Goal: Task Accomplishment & Management: Complete application form

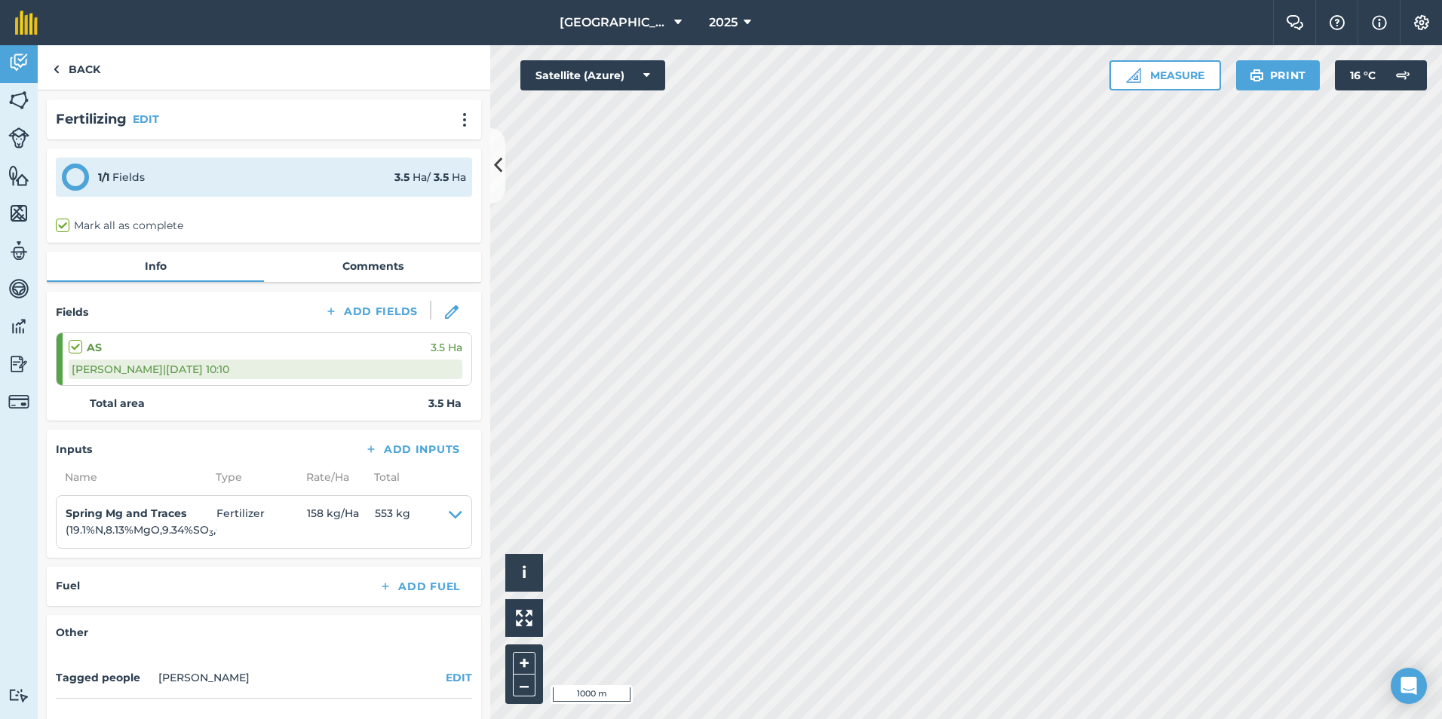
click at [59, 69] on img at bounding box center [56, 69] width 7 height 18
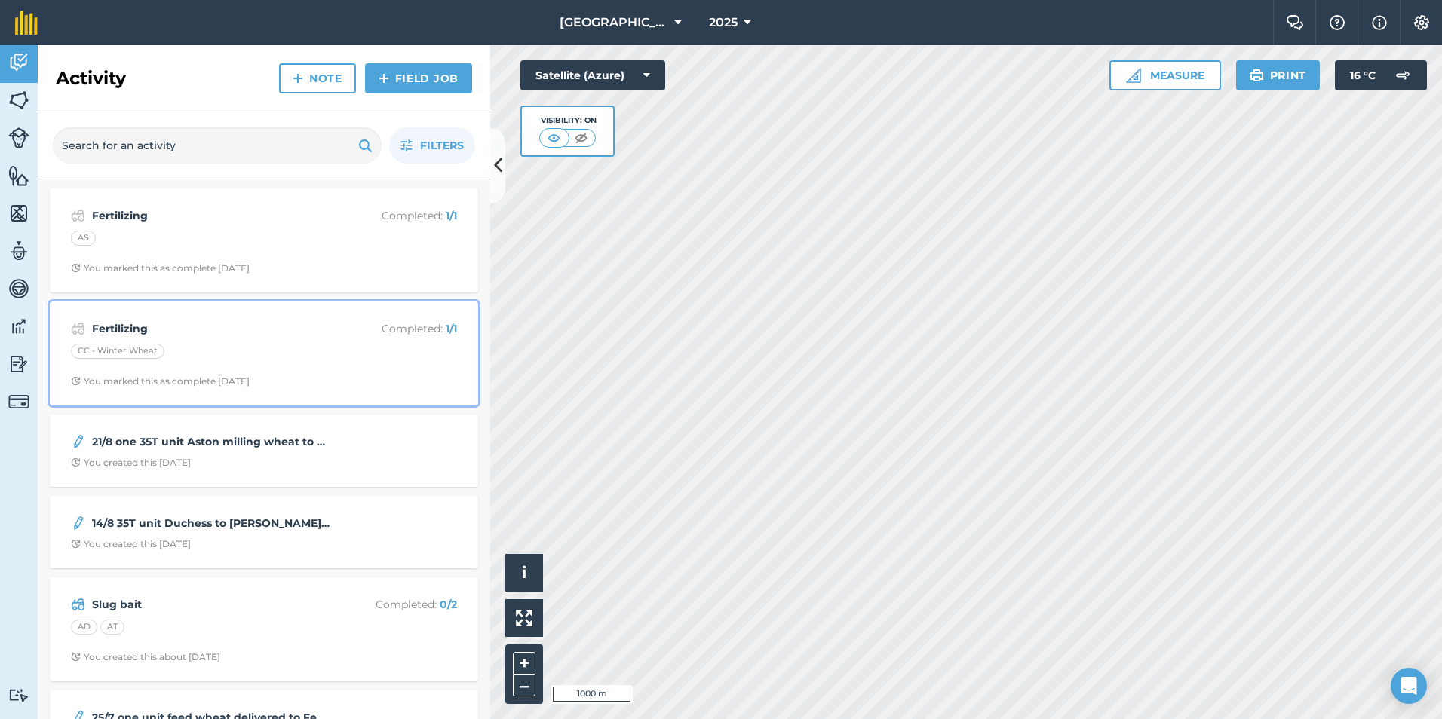
click at [152, 323] on strong "Fertilizing" at bounding box center [211, 328] width 239 height 17
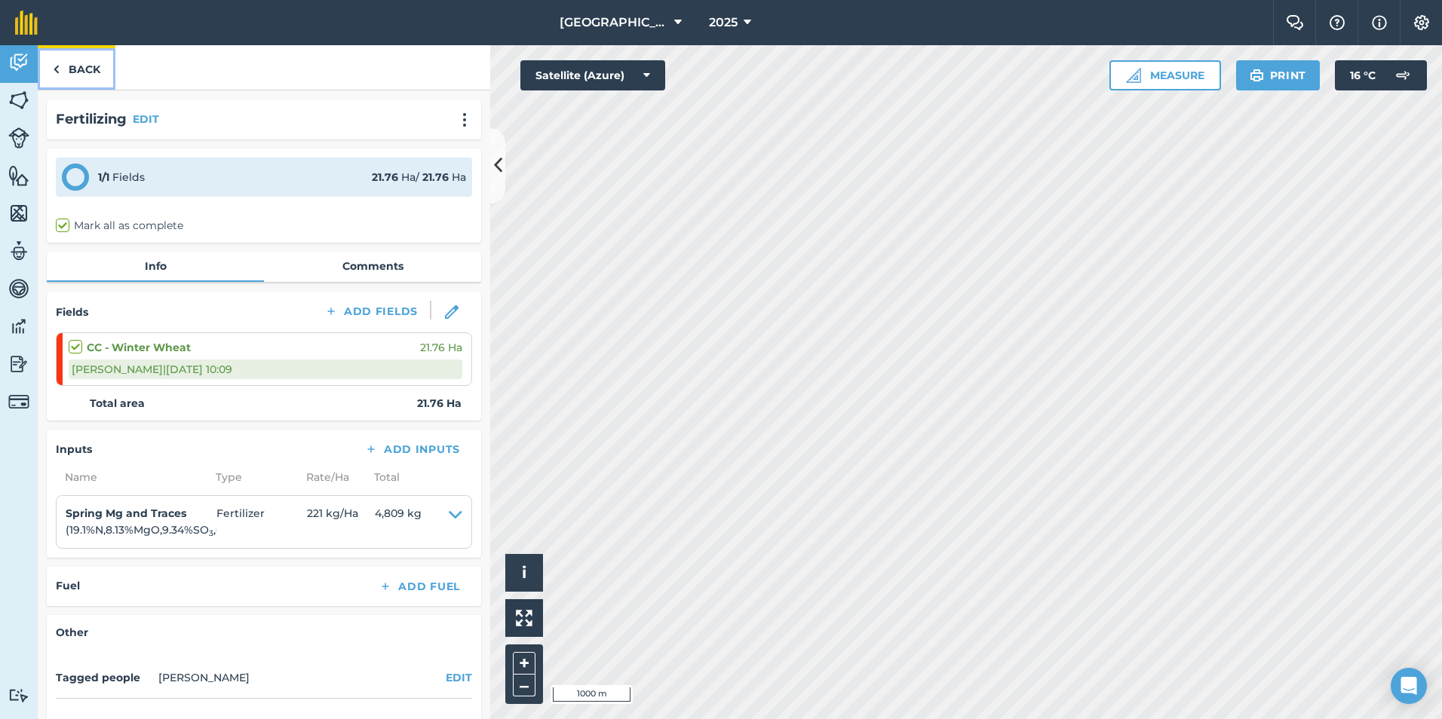
click at [77, 56] on link "Back" at bounding box center [77, 67] width 78 height 44
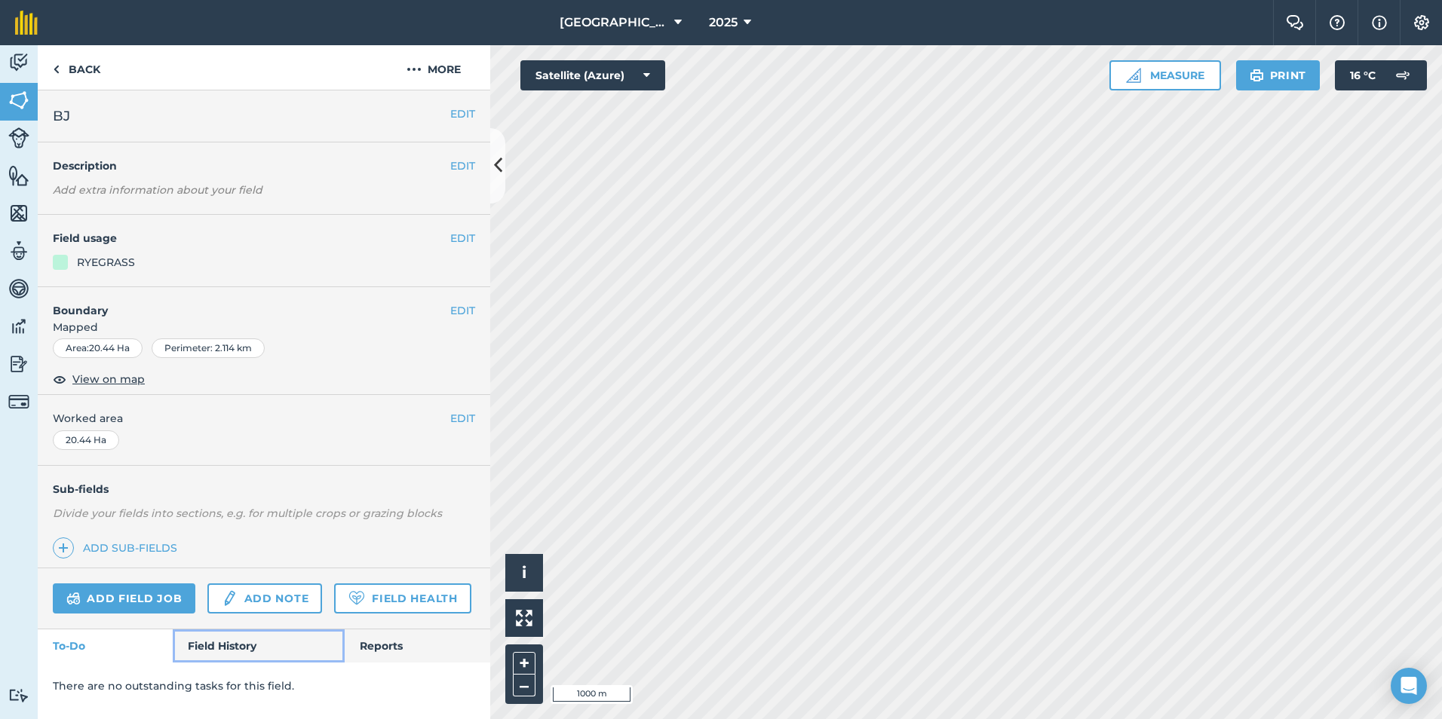
click at [253, 646] on link "Field History" at bounding box center [258, 646] width 171 height 33
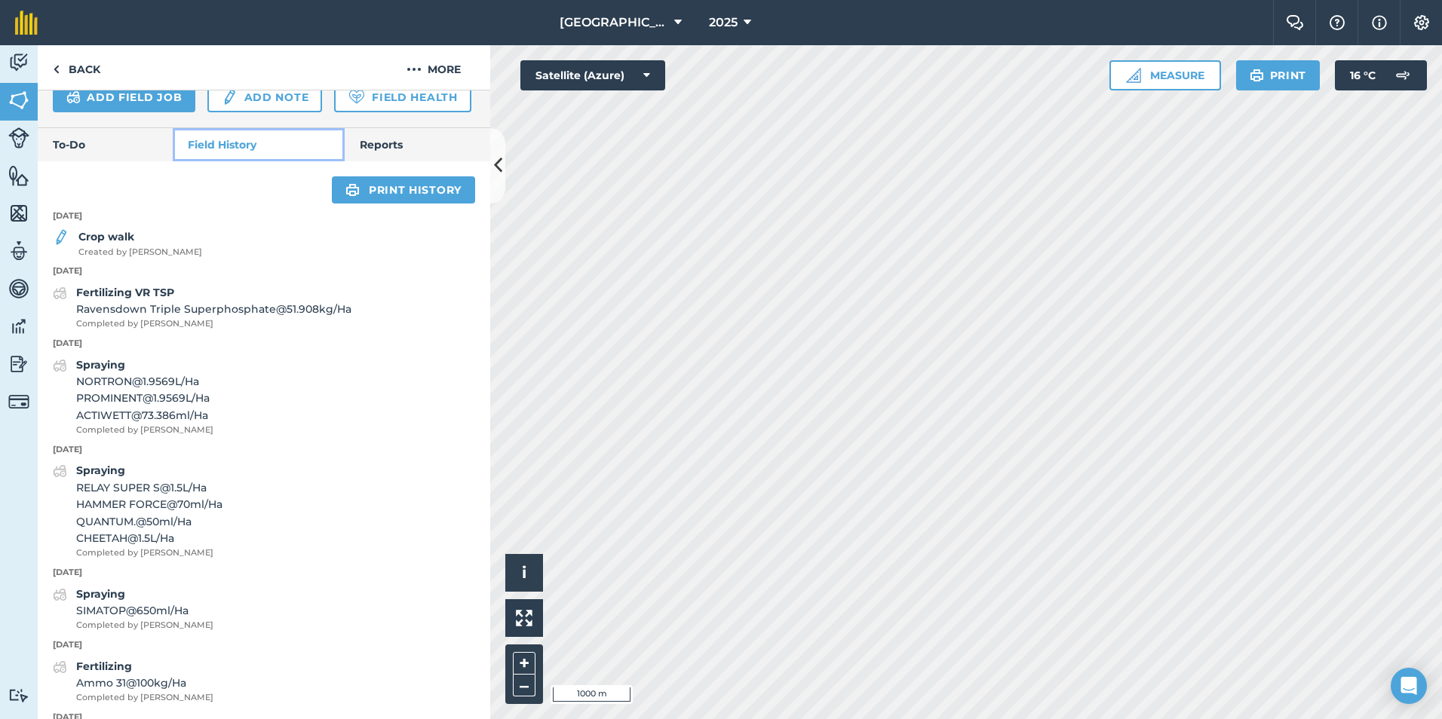
scroll to position [502, 0]
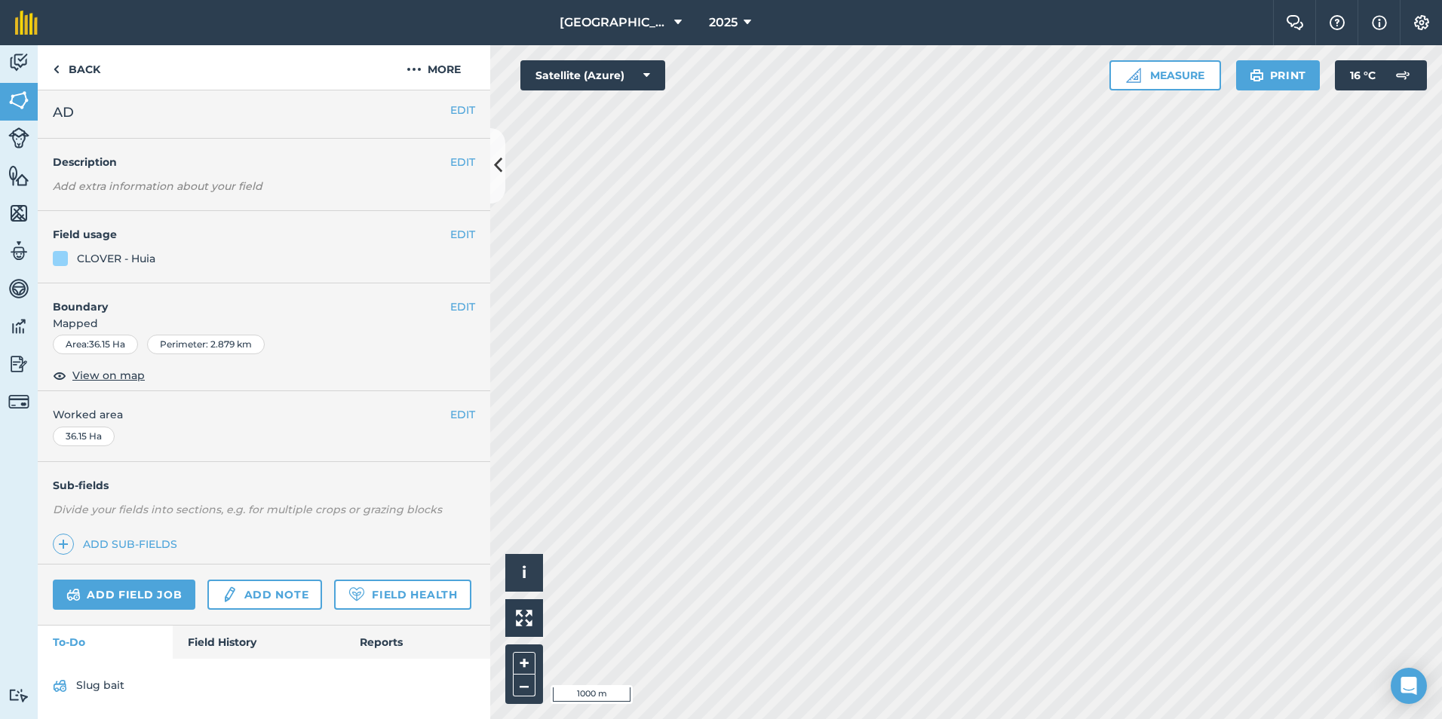
scroll to position [46, 0]
click at [271, 645] on link "Field History" at bounding box center [258, 642] width 171 height 33
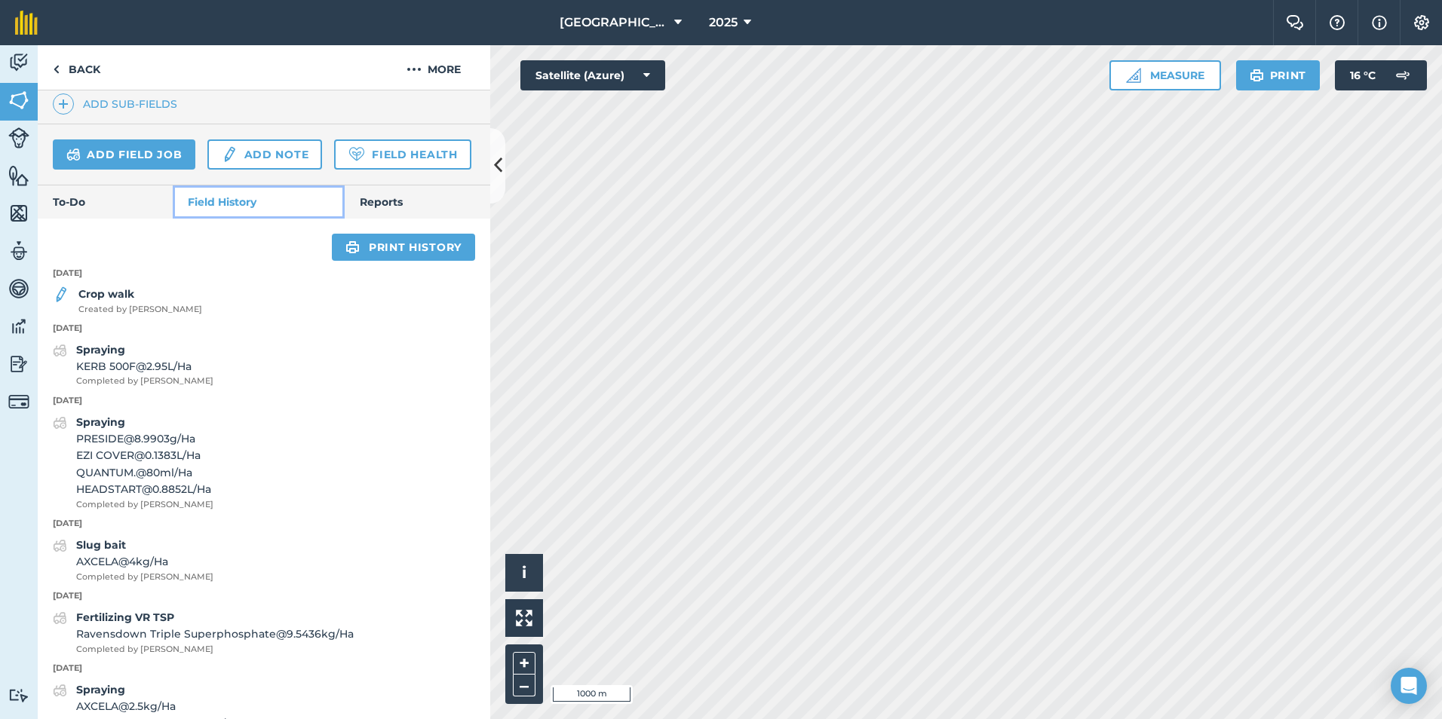
scroll to position [445, 0]
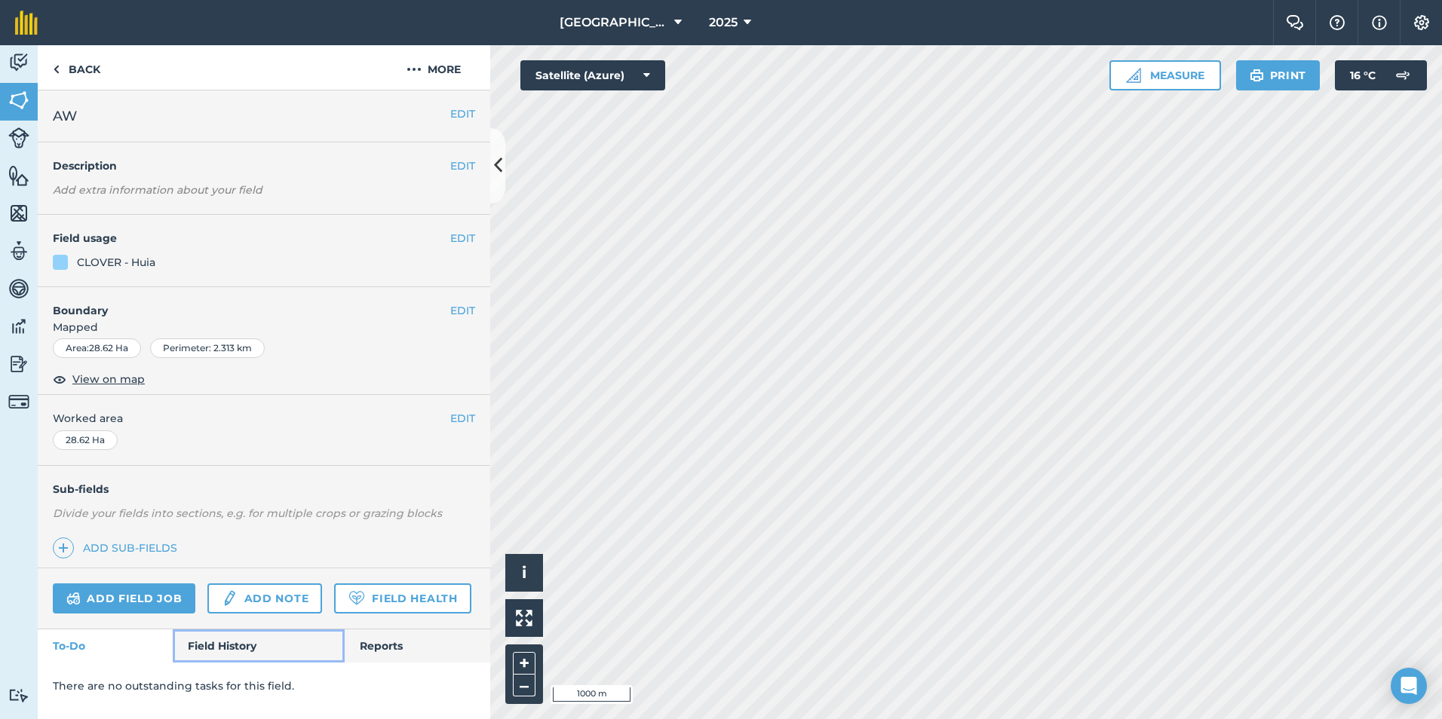
click at [258, 644] on link "Field History" at bounding box center [258, 646] width 171 height 33
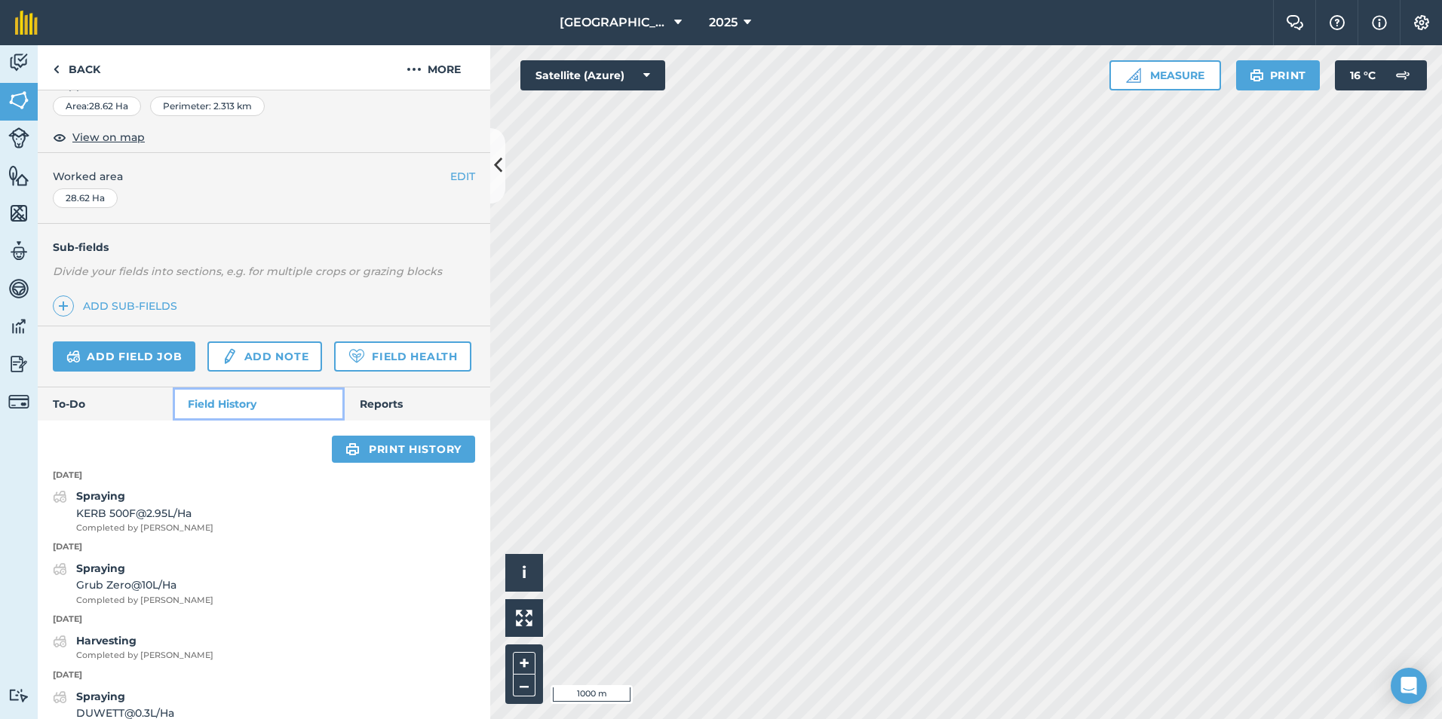
scroll to position [241, 0]
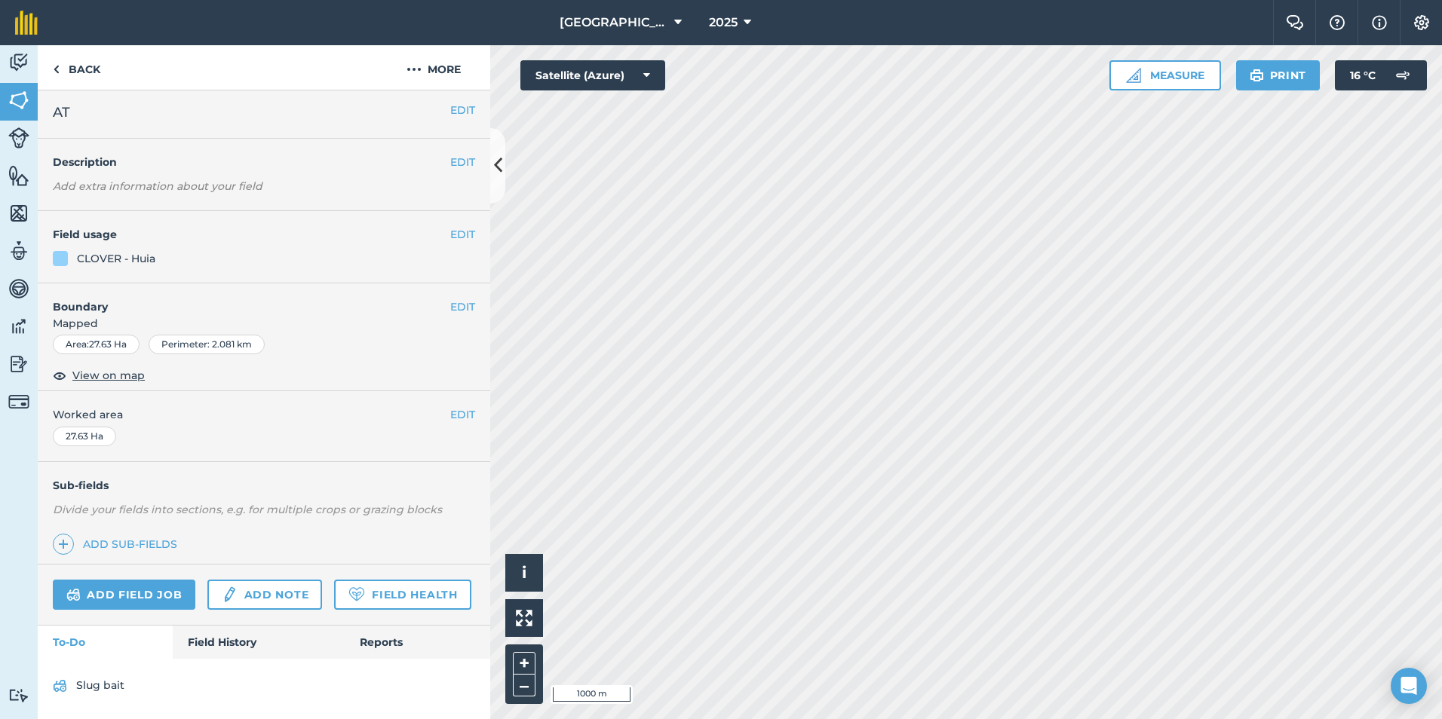
scroll to position [46, 0]
click at [239, 642] on link "Field History" at bounding box center [258, 642] width 171 height 33
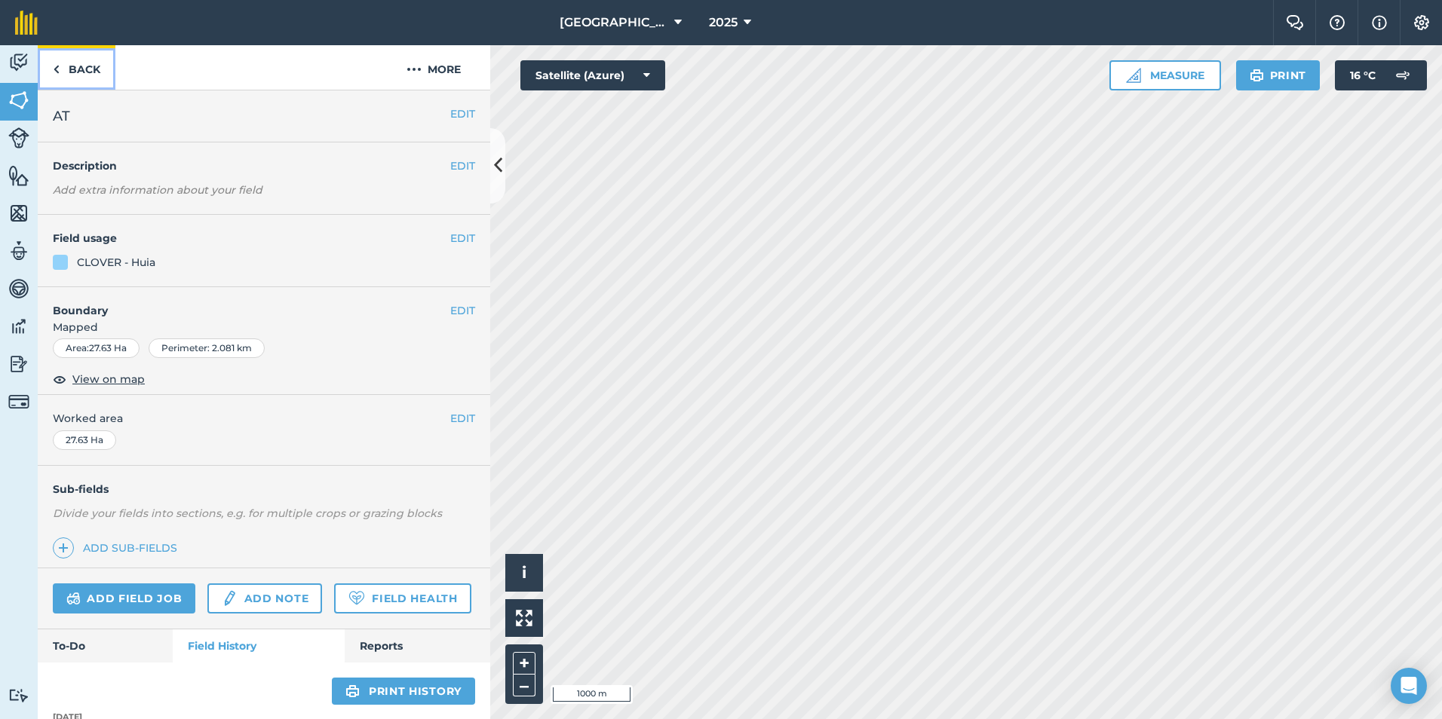
click at [59, 72] on img at bounding box center [56, 69] width 7 height 18
click at [81, 72] on link "Back" at bounding box center [77, 67] width 78 height 44
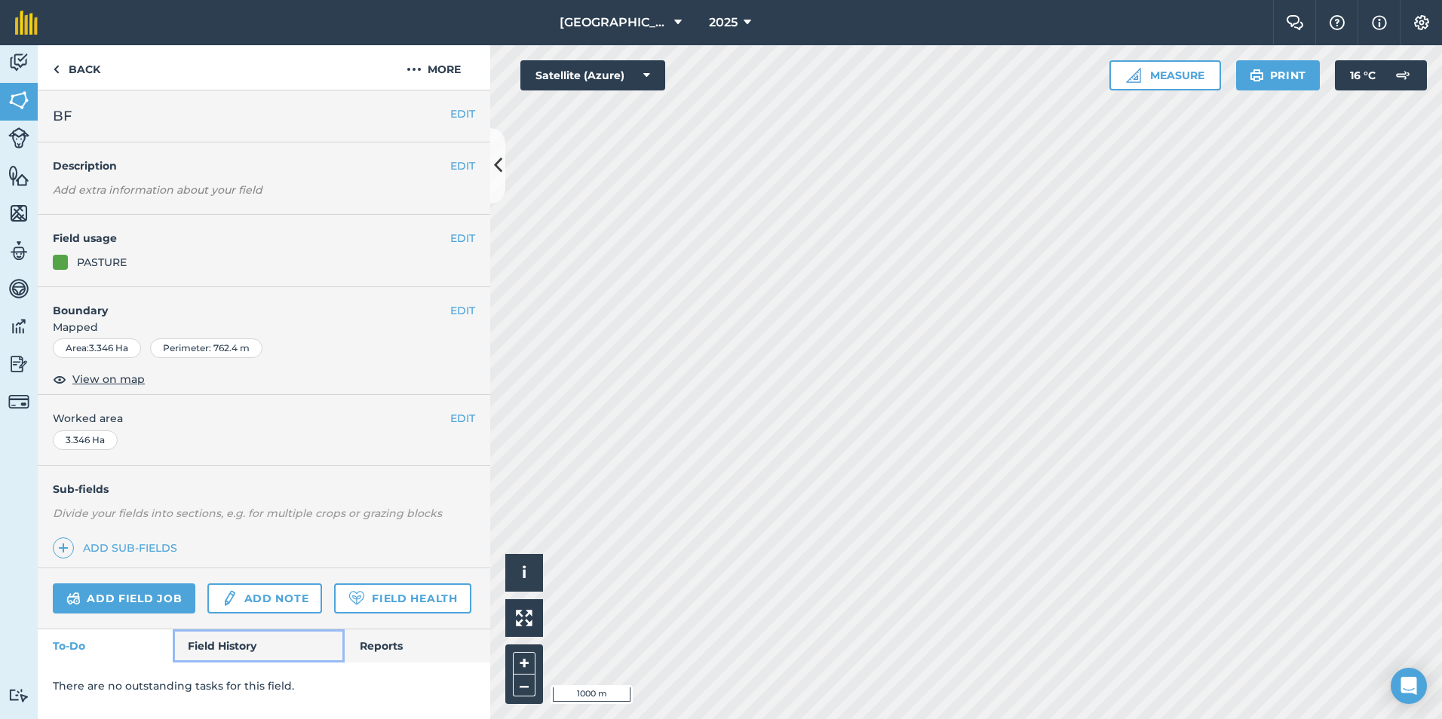
click at [261, 653] on link "Field History" at bounding box center [258, 646] width 171 height 33
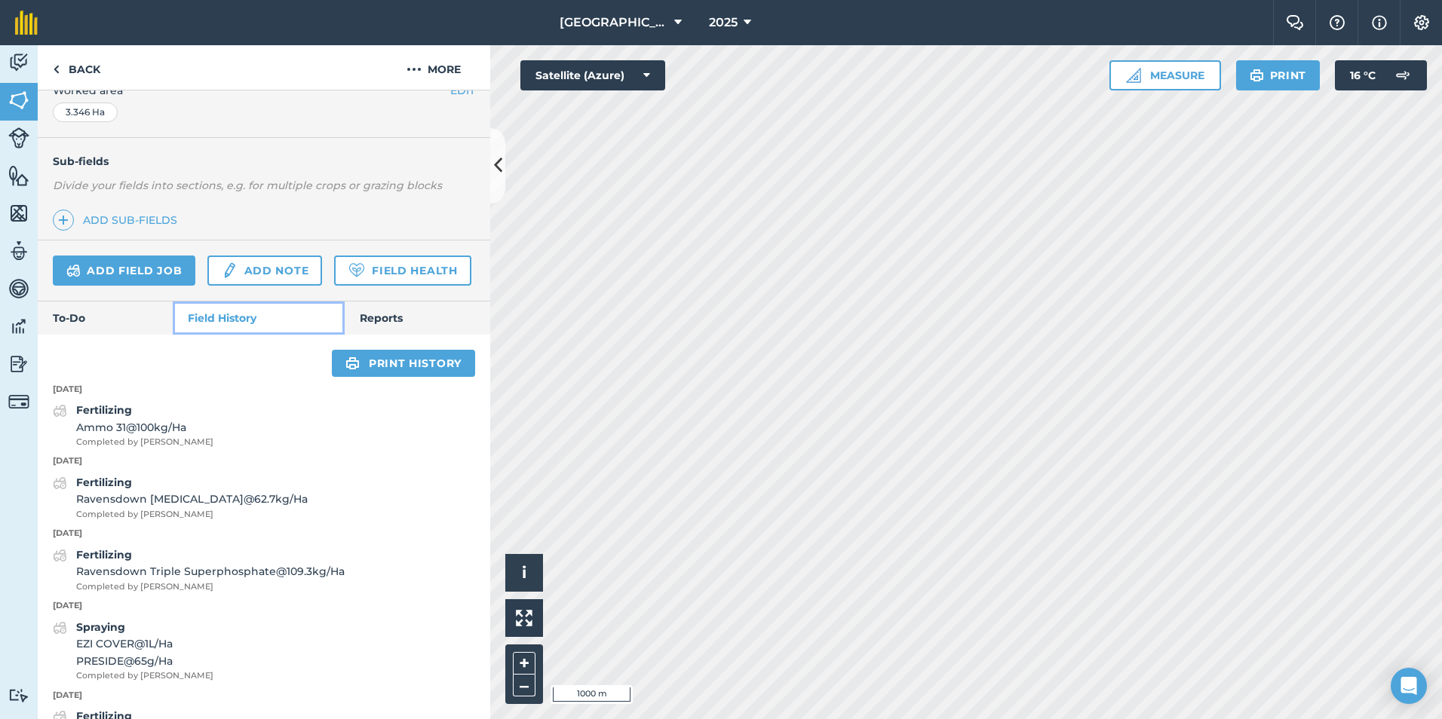
scroll to position [315, 0]
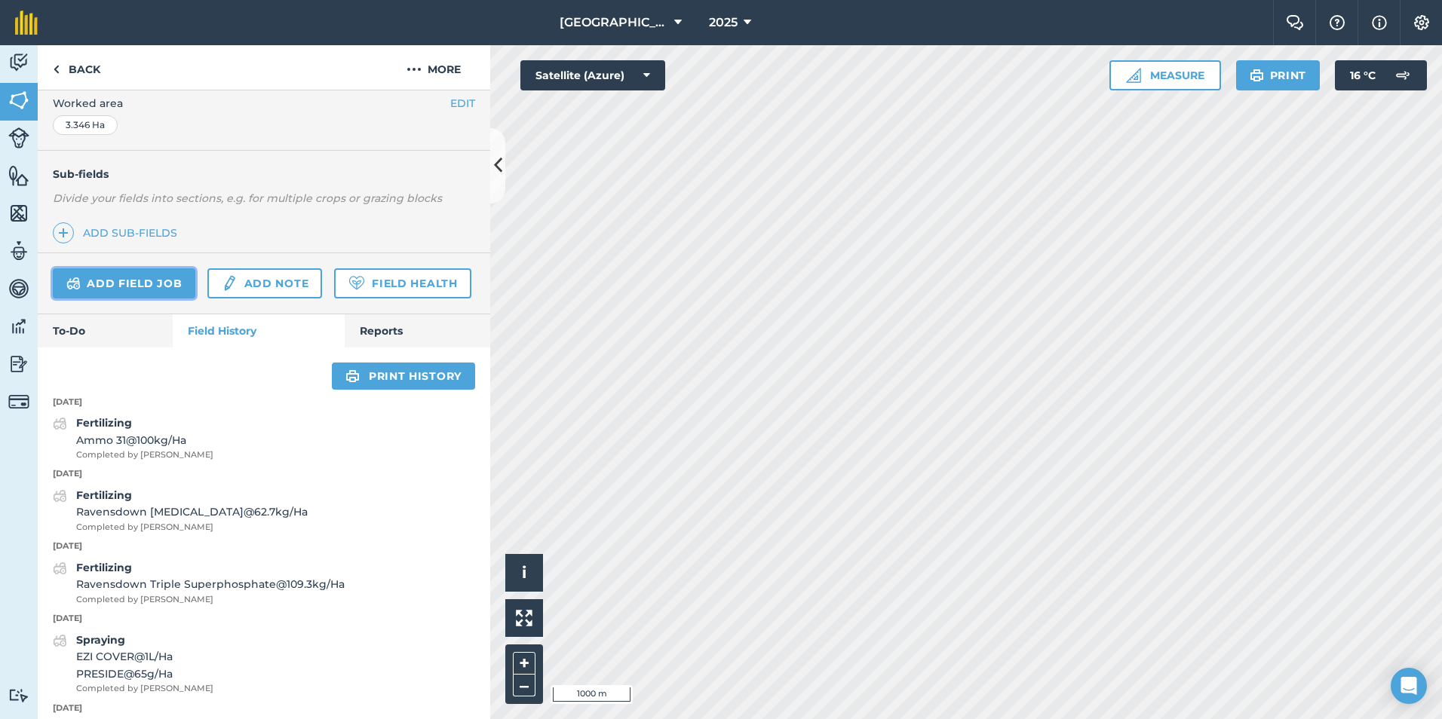
click at [144, 280] on link "Add field job" at bounding box center [124, 283] width 143 height 30
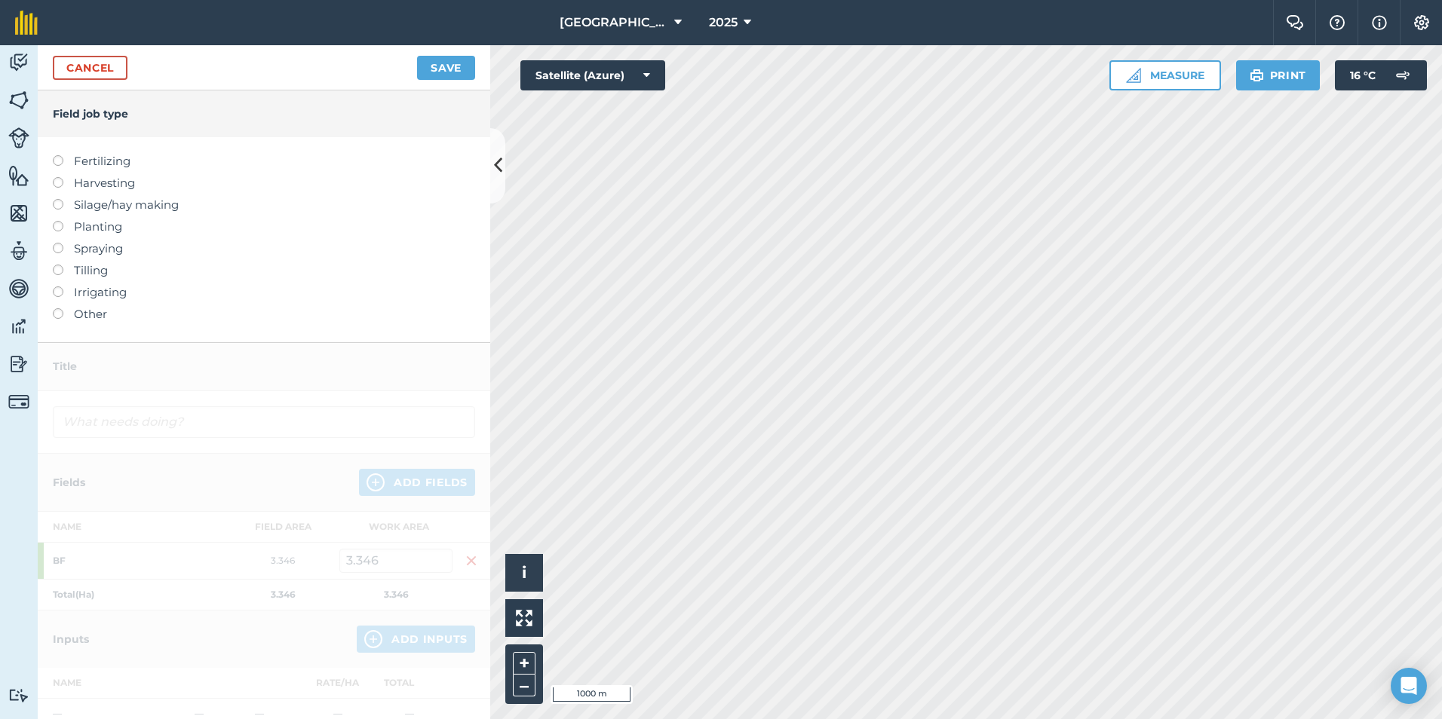
click at [55, 155] on label at bounding box center [63, 155] width 21 height 0
type input "Fertilizing"
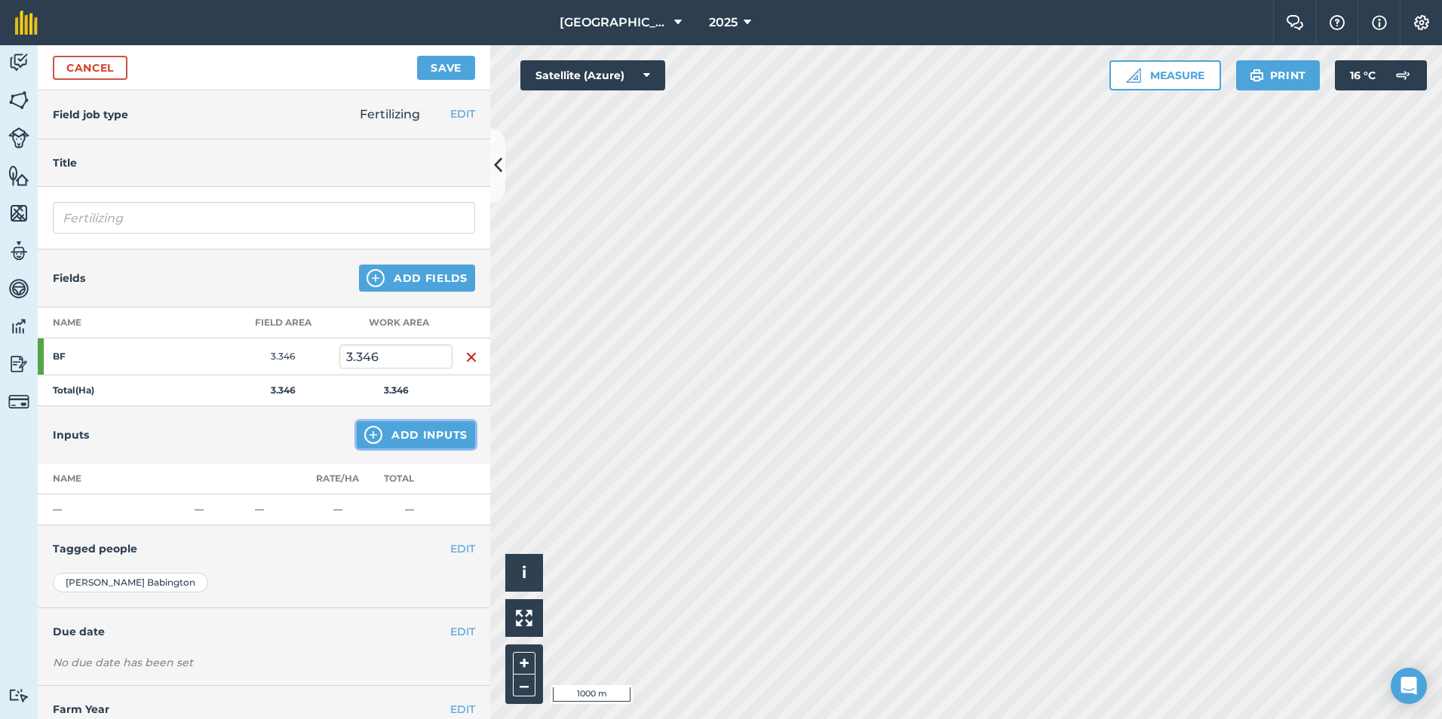
click at [403, 433] on button "Add Inputs" at bounding box center [416, 435] width 118 height 27
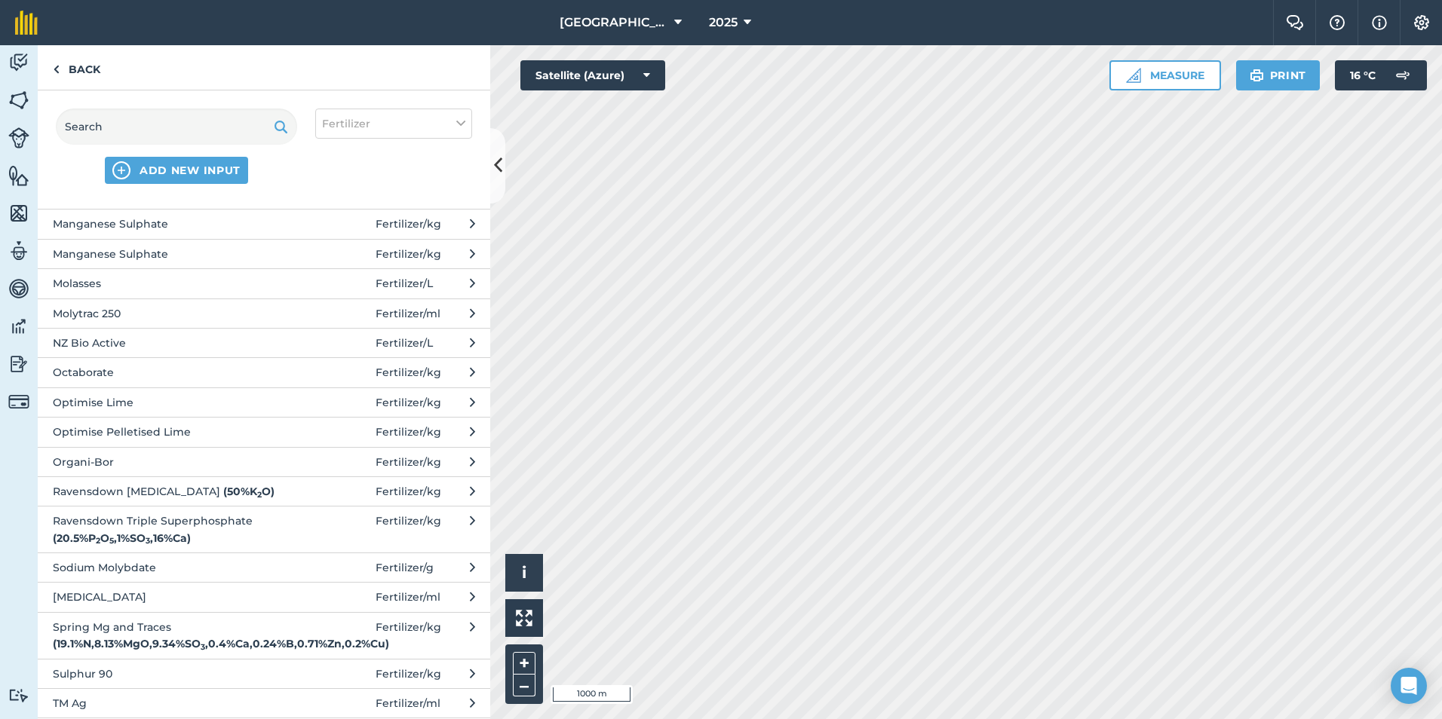
scroll to position [580, 0]
click at [212, 524] on span "Ravensdown Triple Superphosphate ( 20.5 % P 2 O 5 , 1 % SO 3 , 16 % Ca )" at bounding box center [176, 529] width 247 height 34
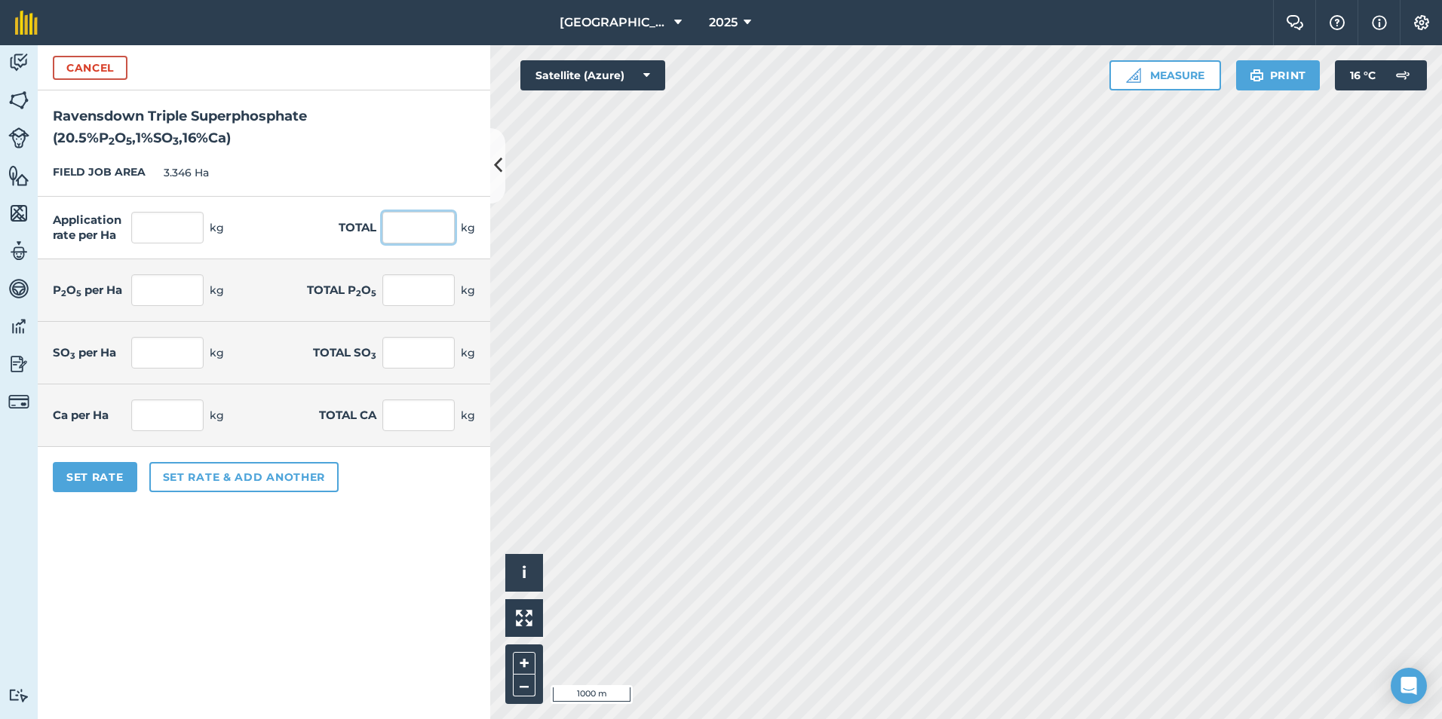
click at [414, 240] on input "text" at bounding box center [418, 228] width 72 height 32
type input "370"
type input "110.58"
type input "22.669"
type input "75.85"
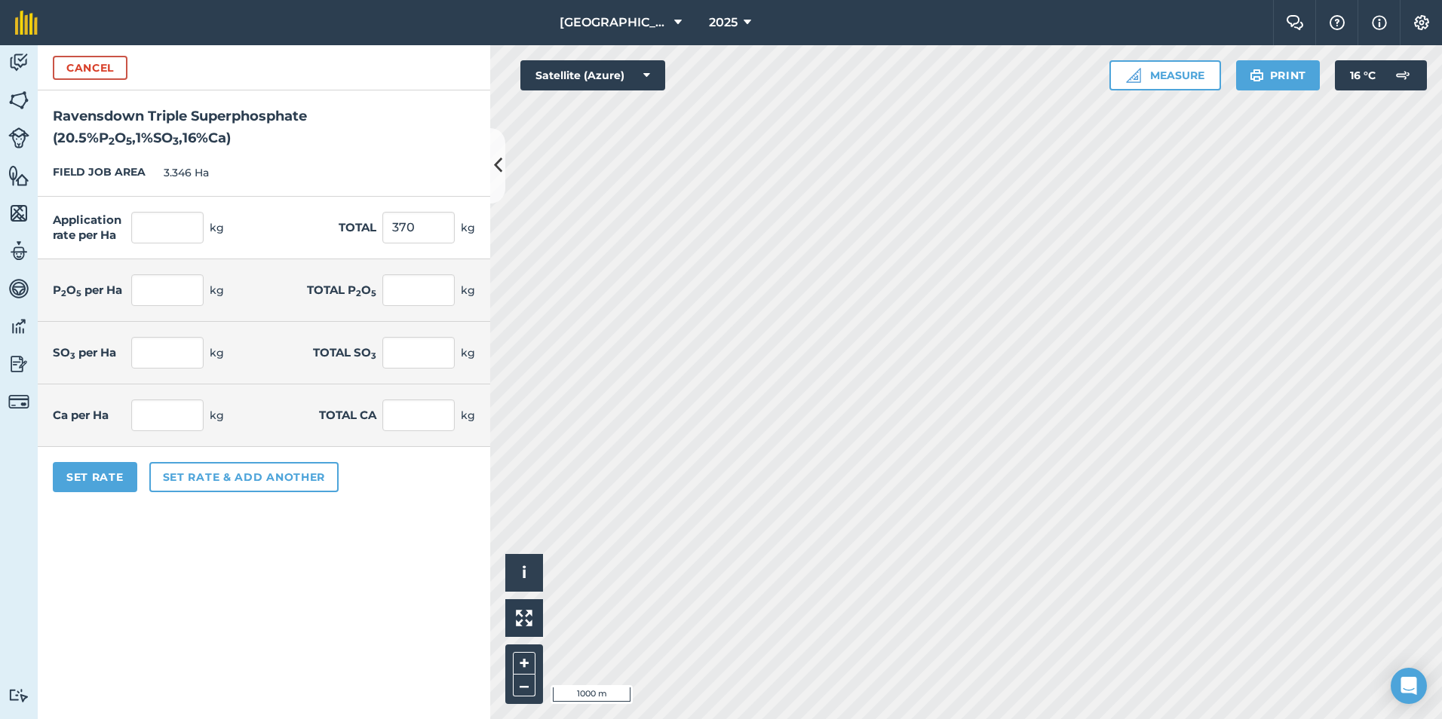
type input "1.106"
type input "3.7"
type input "17.693"
type input "59.2"
click at [142, 567] on form "Cancel Ravensdown Triple Superphosphate ( 20.5 % P 2 O 5 , 1 % SO 3 , 16 % Ca )…" at bounding box center [264, 382] width 452 height 674
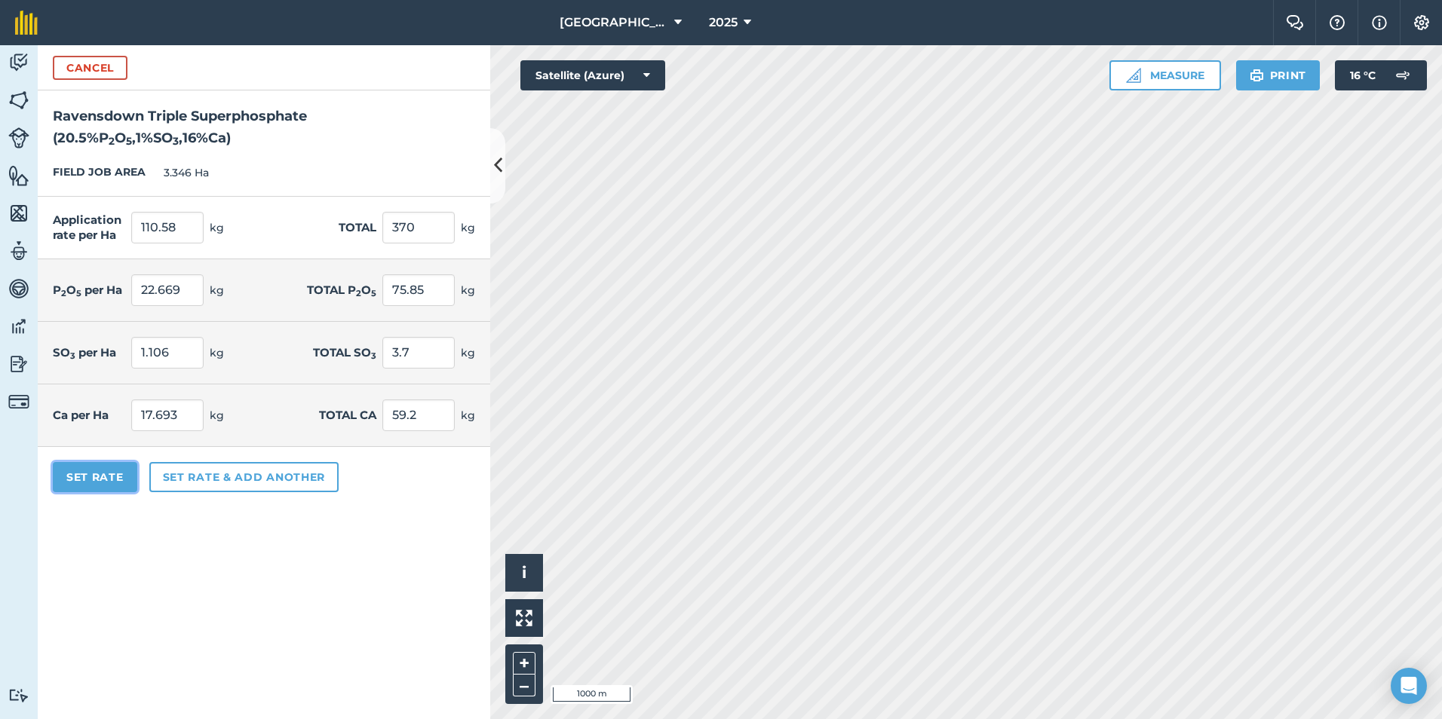
click at [115, 486] on button "Set Rate" at bounding box center [95, 477] width 84 height 30
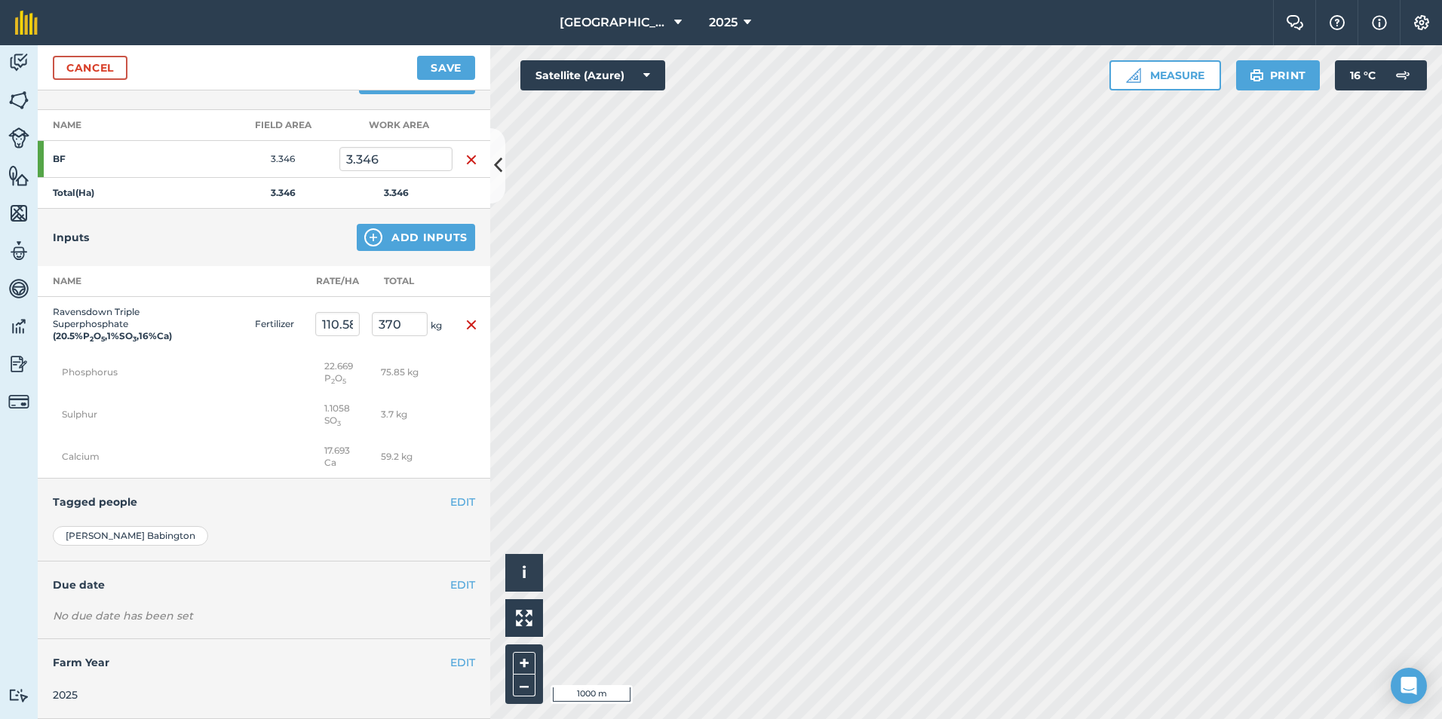
scroll to position [0, 0]
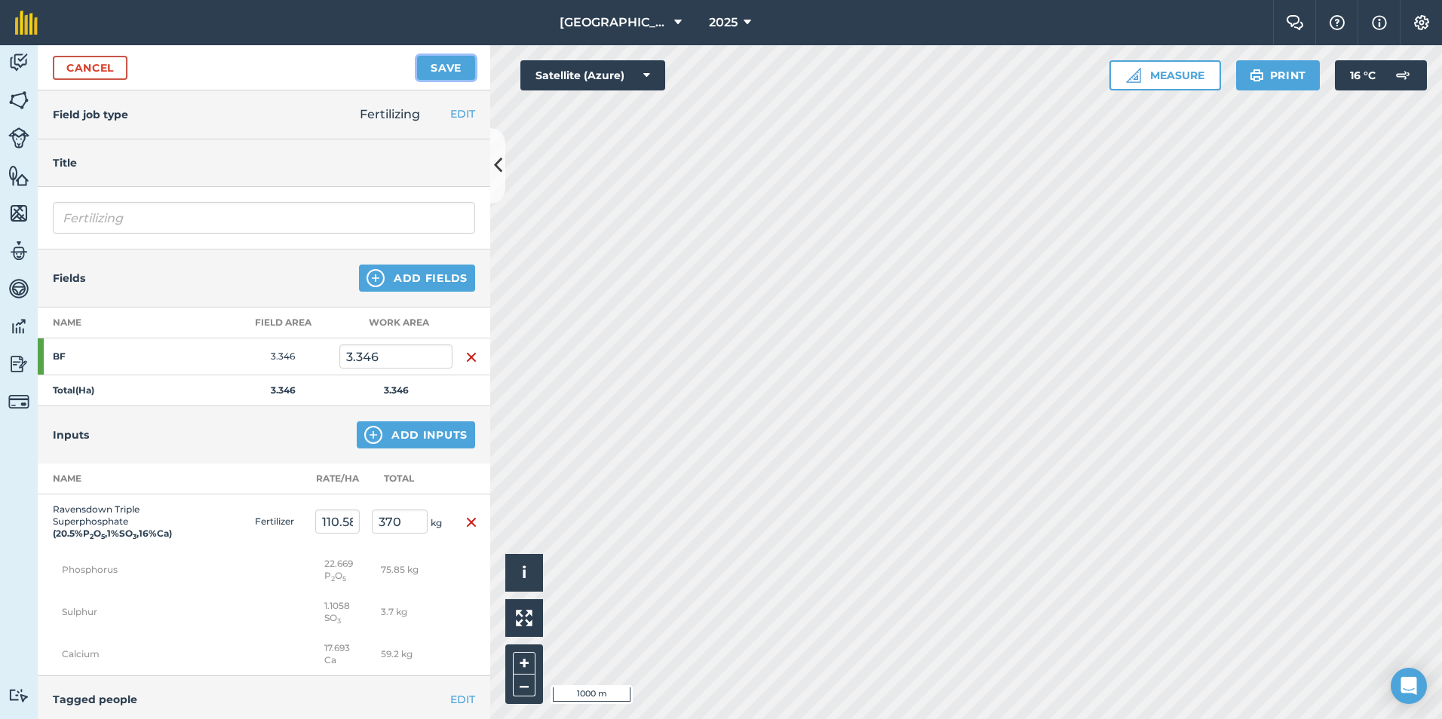
click at [424, 69] on button "Save" at bounding box center [446, 68] width 58 height 24
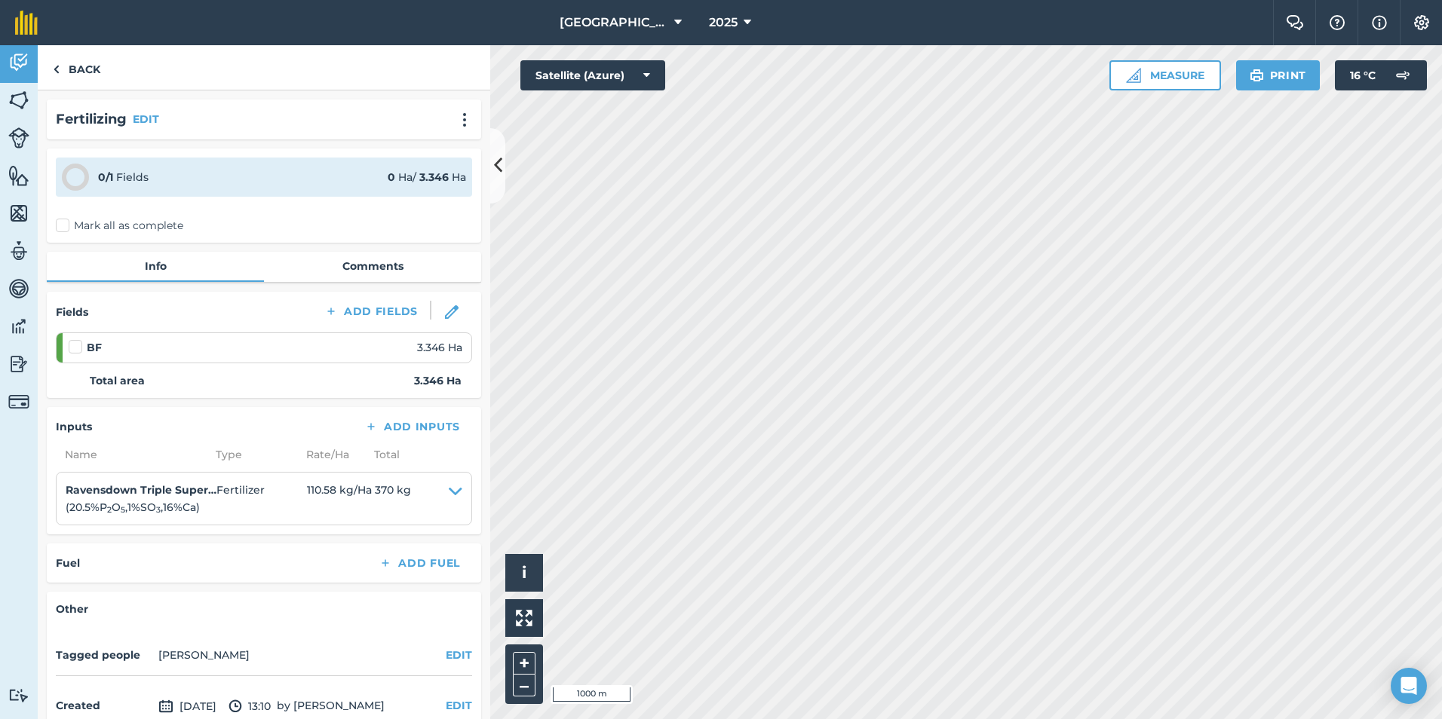
click at [79, 339] on label at bounding box center [78, 339] width 18 height 0
click at [78, 345] on input "checkbox" at bounding box center [74, 344] width 10 height 10
checkbox input "false"
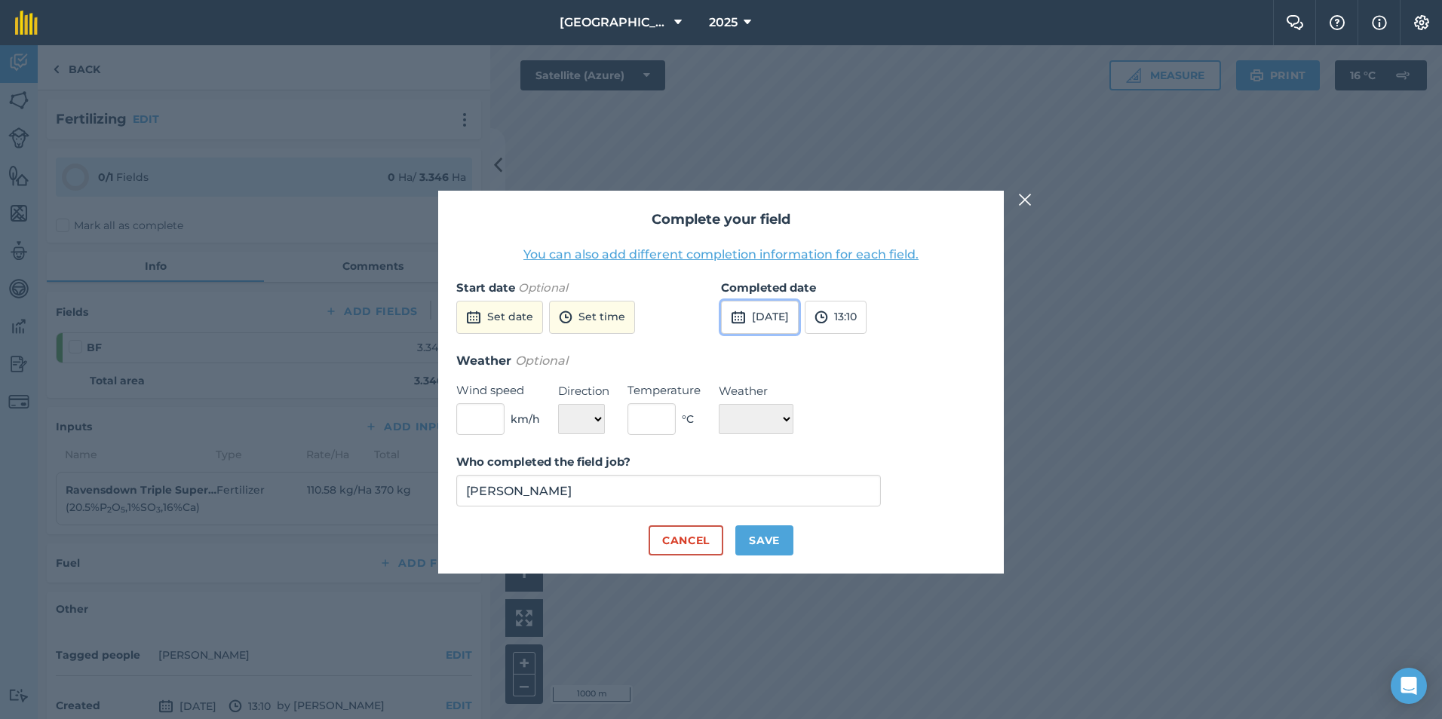
click at [799, 314] on button "[DATE]" at bounding box center [760, 317] width 78 height 33
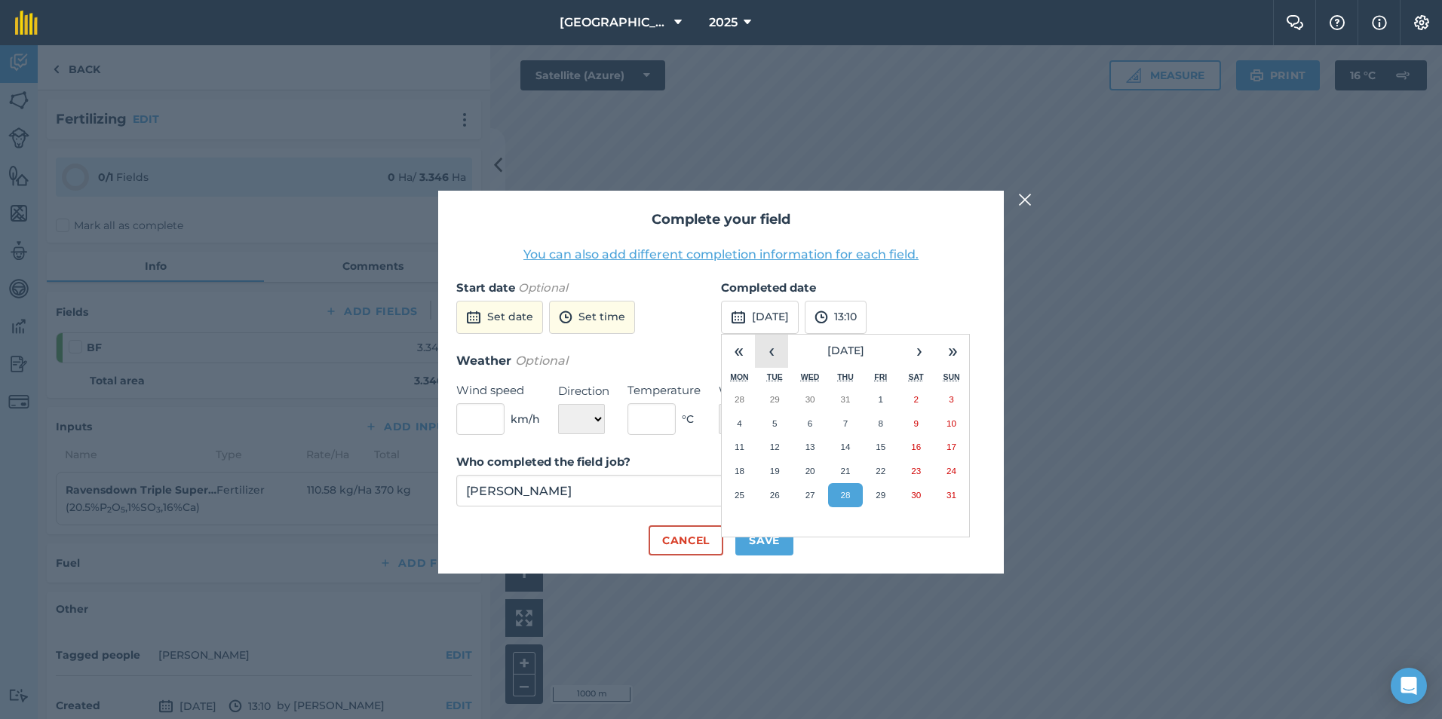
click at [775, 349] on button "‹" at bounding box center [771, 351] width 33 height 33
click at [739, 488] on button "26" at bounding box center [739, 495] width 35 height 24
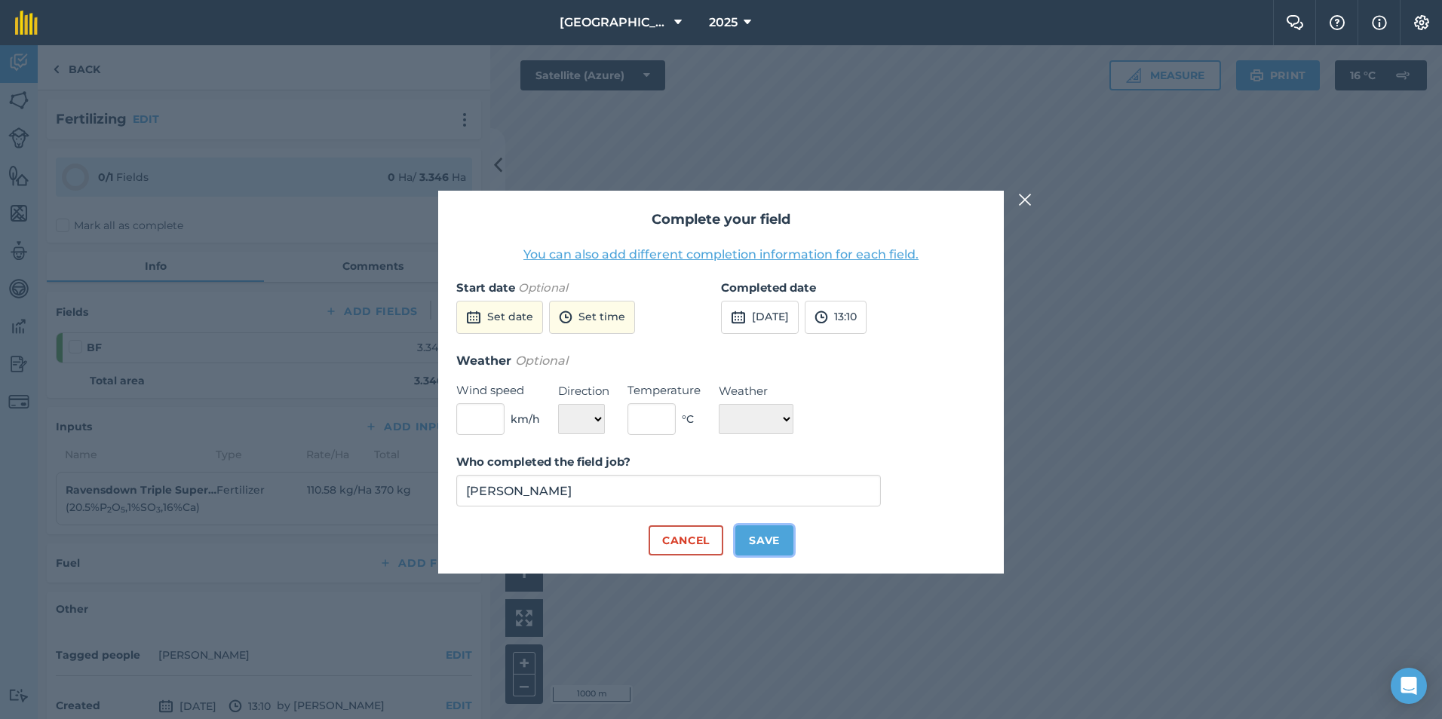
click at [759, 539] on button "Save" at bounding box center [764, 541] width 58 height 30
checkbox input "true"
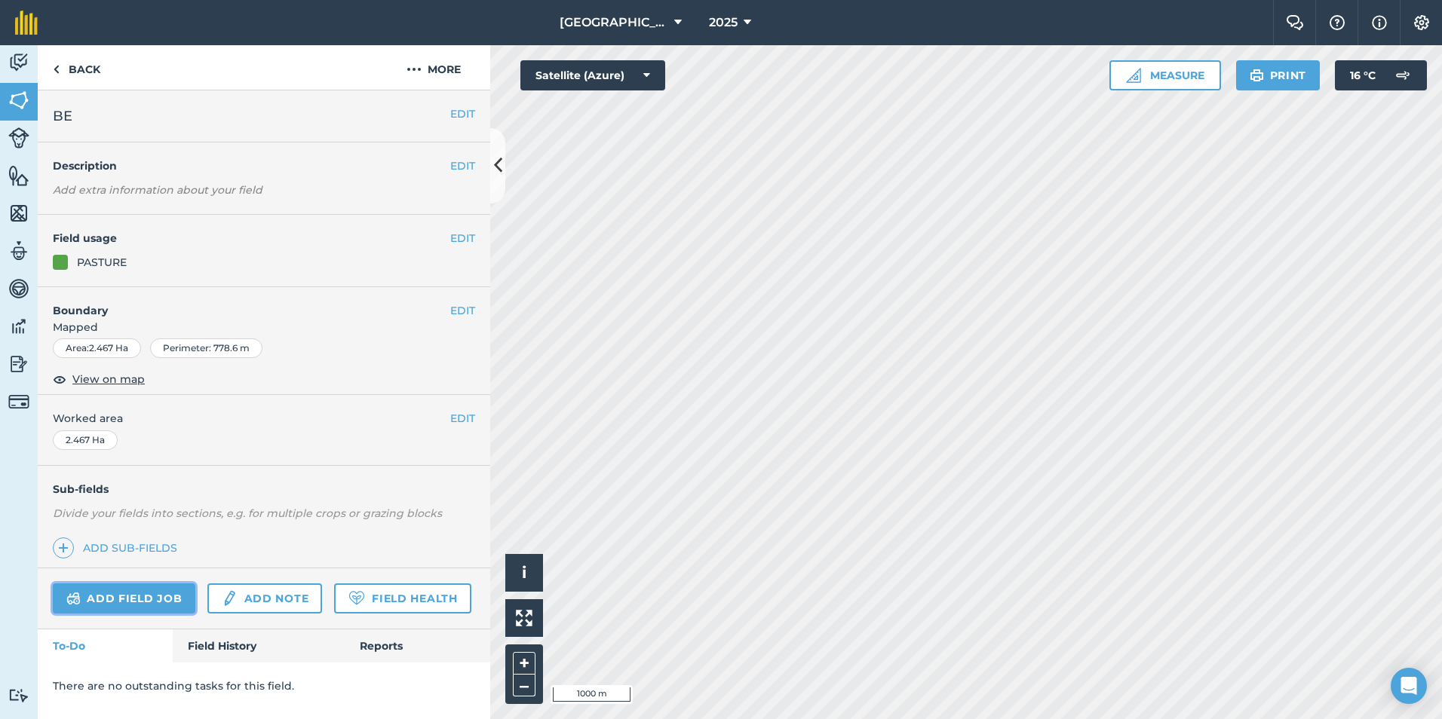
click at [108, 593] on link "Add field job" at bounding box center [124, 599] width 143 height 30
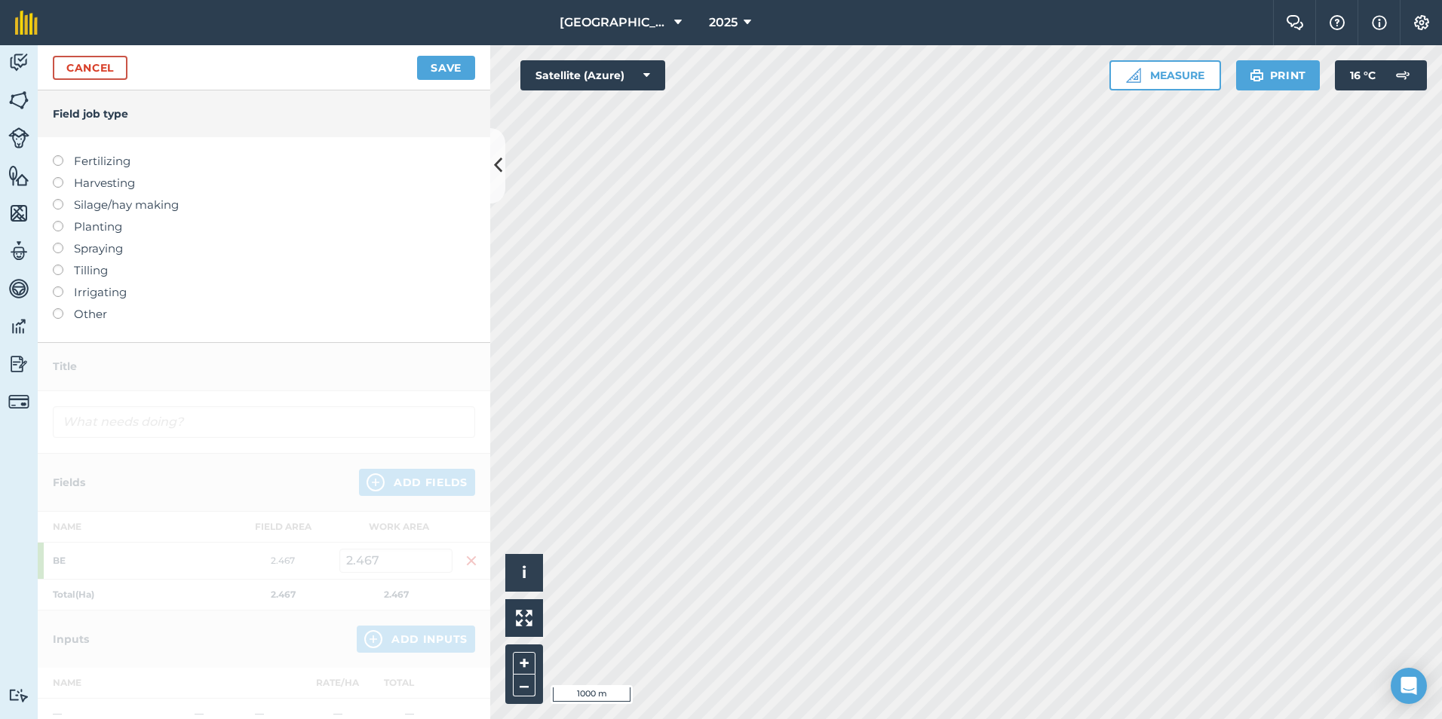
click at [111, 157] on label "Fertilizing" at bounding box center [264, 161] width 422 height 18
type input "Fertilizing"
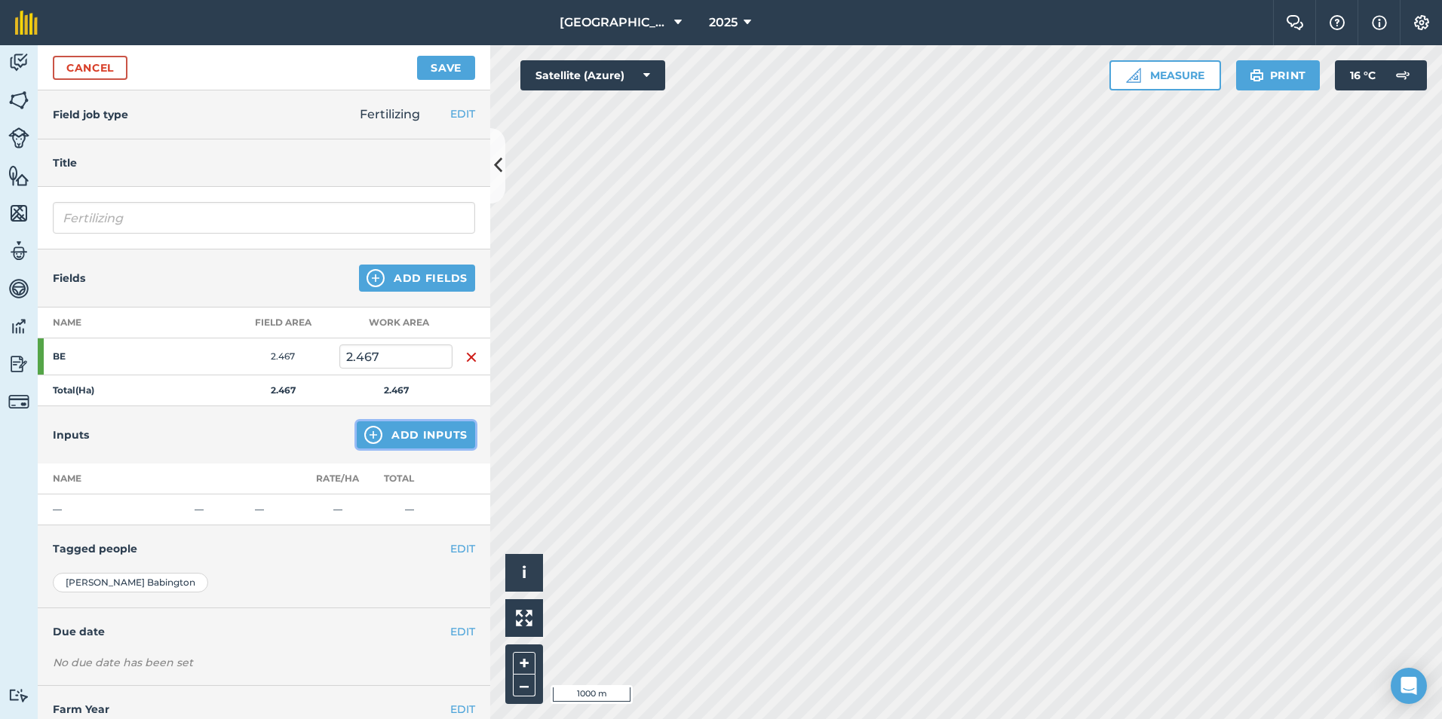
click at [375, 443] on button "Add Inputs" at bounding box center [416, 435] width 118 height 27
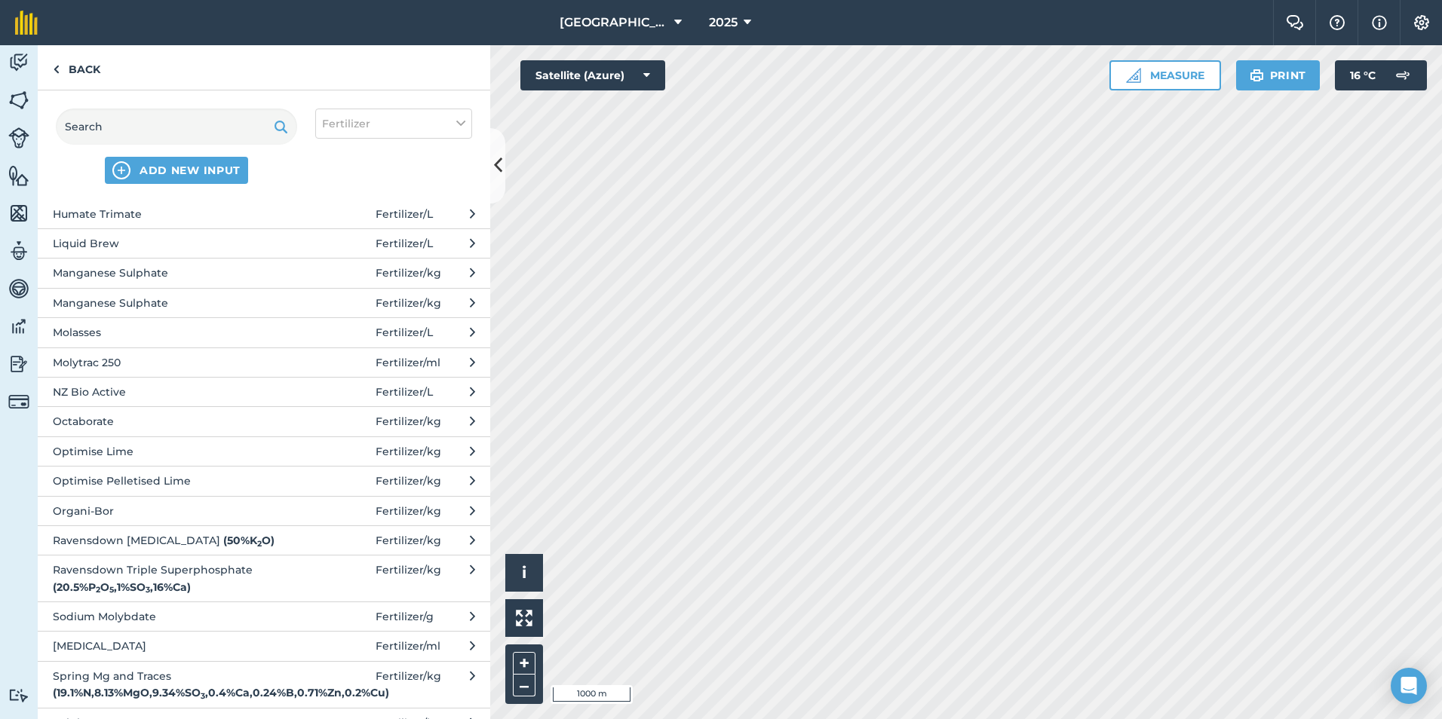
scroll to position [542, 0]
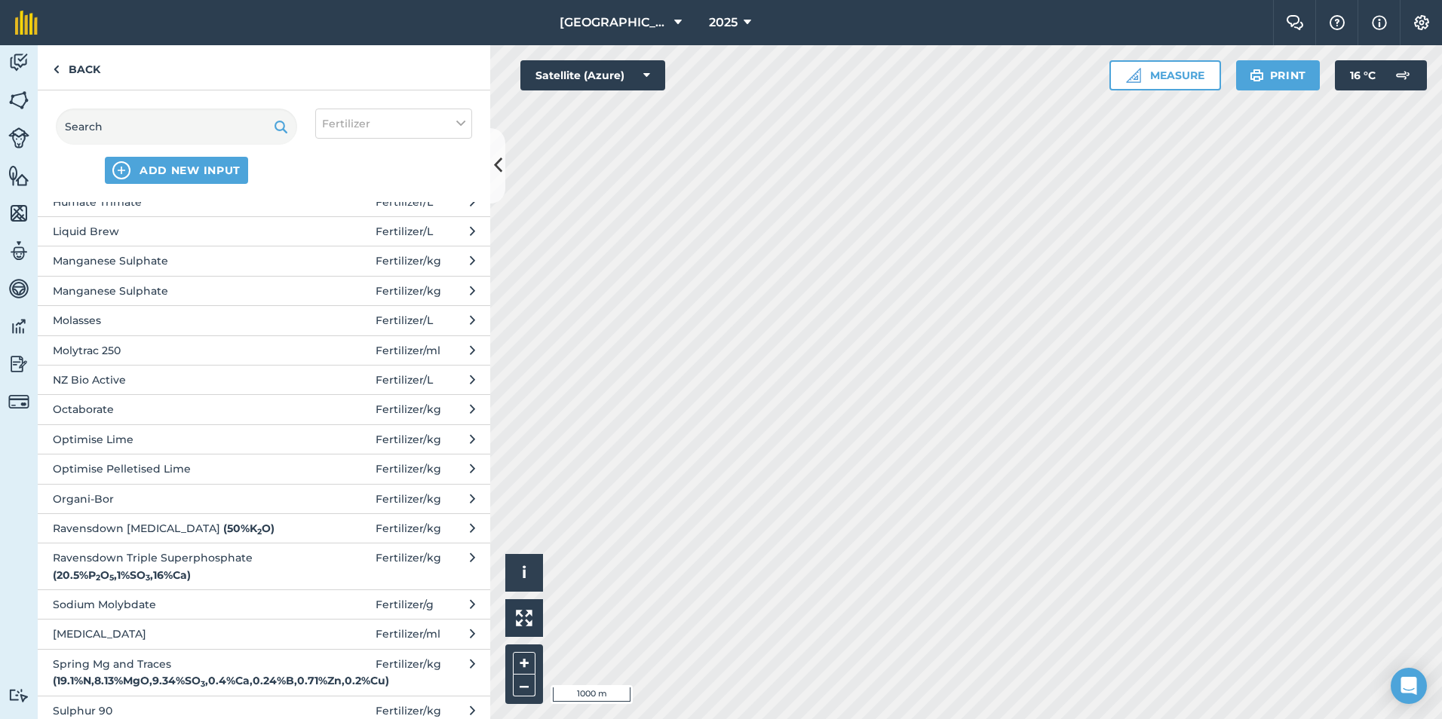
click at [213, 553] on span "Ravensdown Triple Superphosphate ( 20.5 % P 2 O 5 , 1 % SO 3 , 16 % Ca )" at bounding box center [176, 567] width 247 height 34
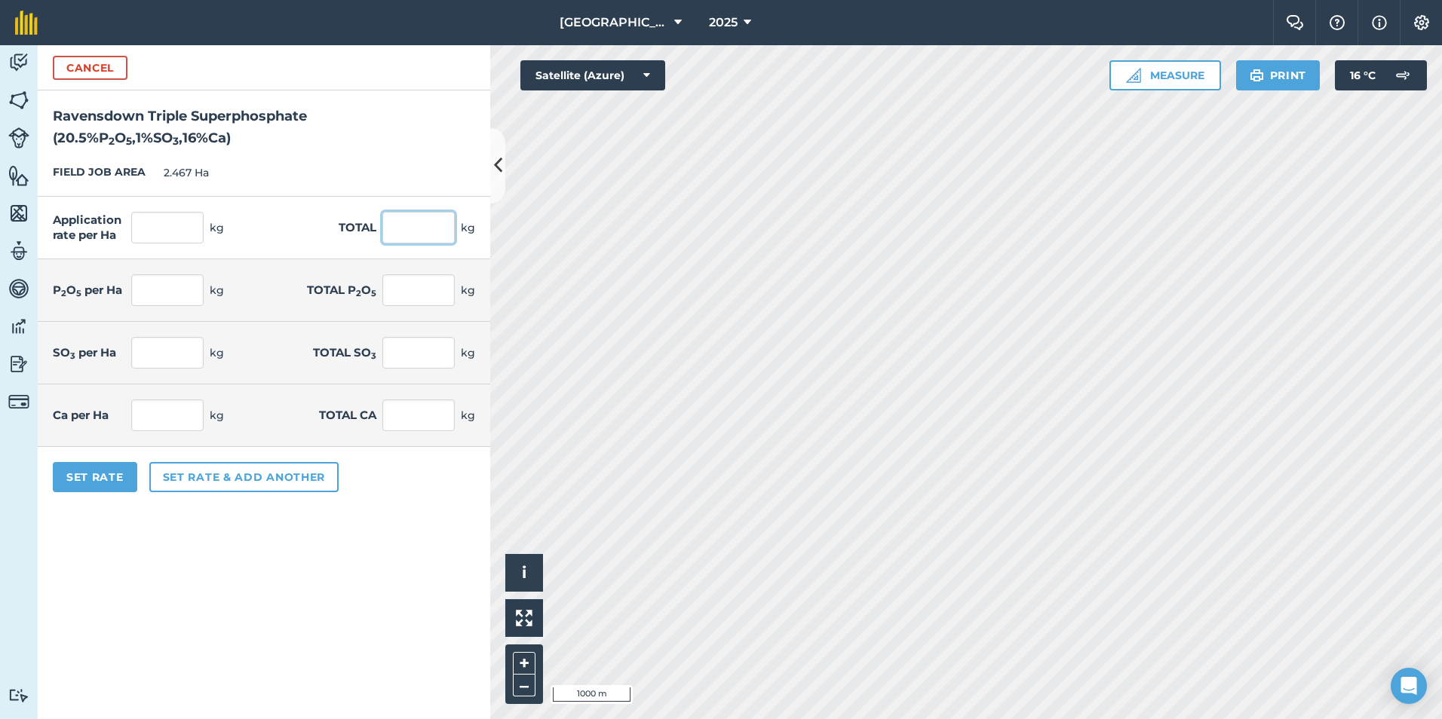
click at [421, 230] on input "text" at bounding box center [418, 228] width 72 height 32
type input "100"
type input "40.535"
type input "8.31"
type input "20.5"
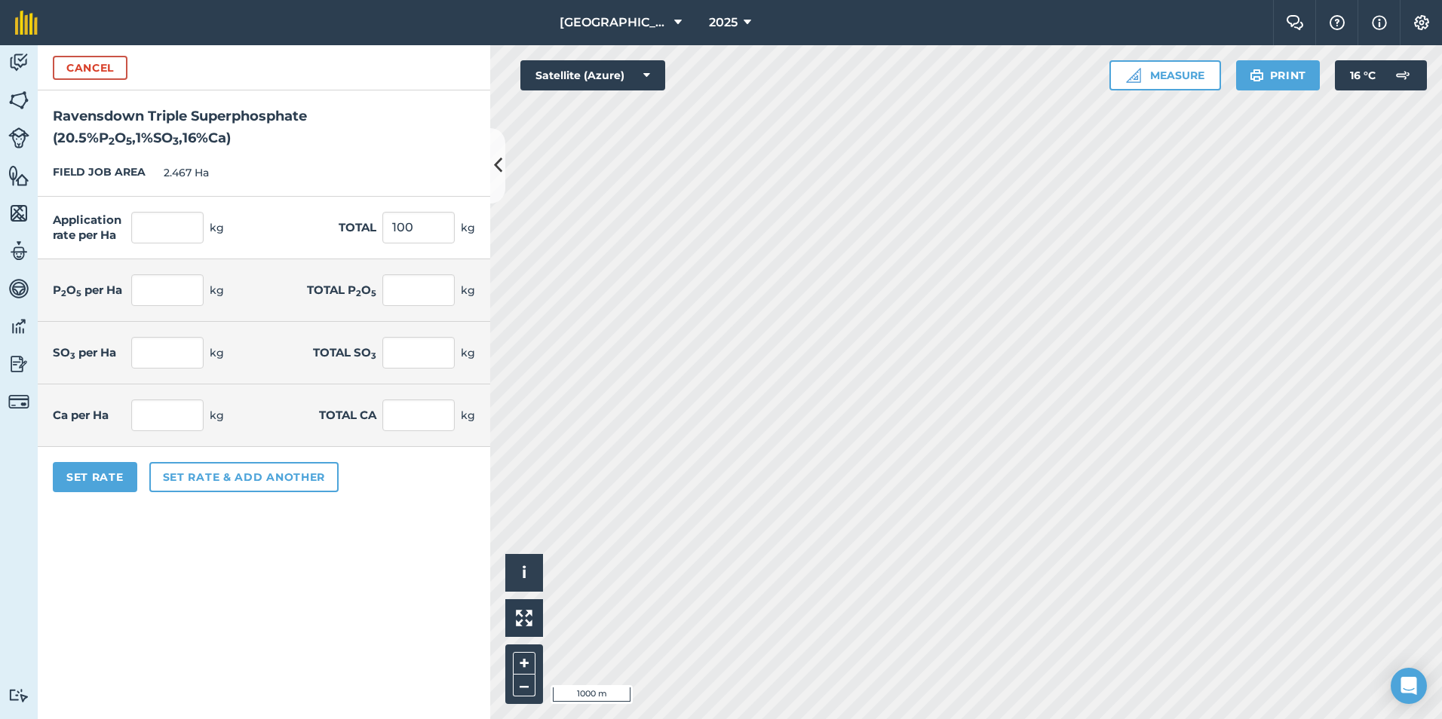
type input "0.405"
type input "1"
type input "6.486"
type input "16"
click at [139, 547] on form "Cancel Ravensdown Triple Superphosphate ( 20.5 % P 2 O 5 , 1 % SO 3 , 16 % Ca )…" at bounding box center [264, 382] width 452 height 674
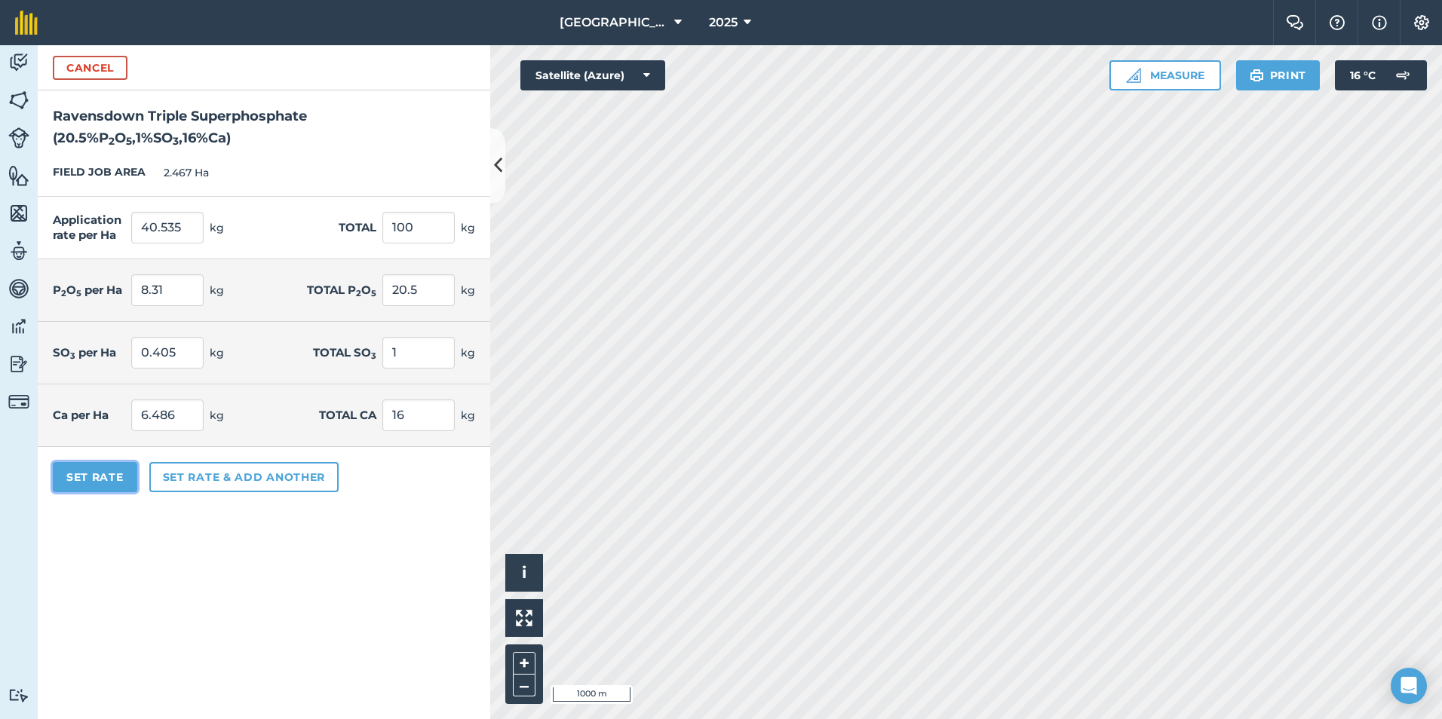
click at [106, 481] on button "Set Rate" at bounding box center [95, 477] width 84 height 30
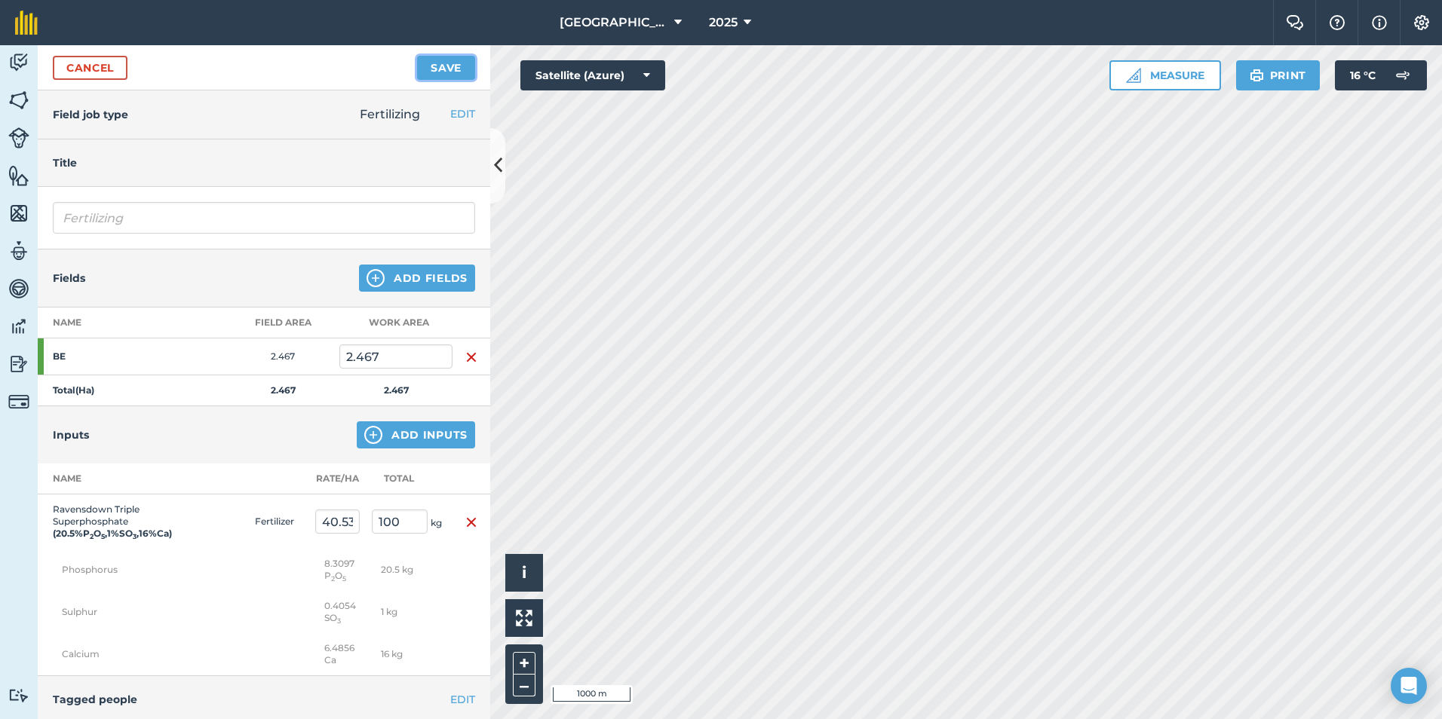
click at [428, 77] on button "Save" at bounding box center [446, 68] width 58 height 24
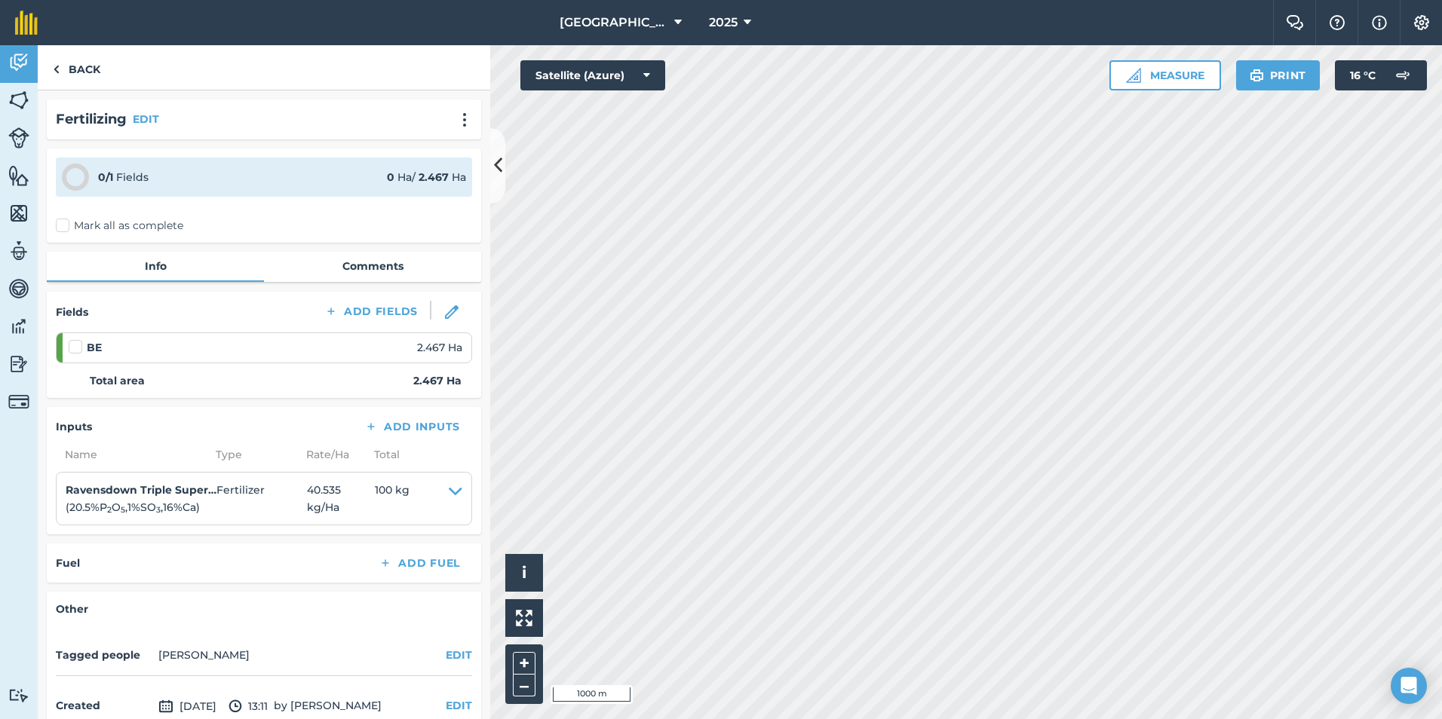
click at [78, 339] on label at bounding box center [78, 339] width 18 height 0
click at [78, 342] on input "checkbox" at bounding box center [74, 344] width 10 height 10
checkbox input "false"
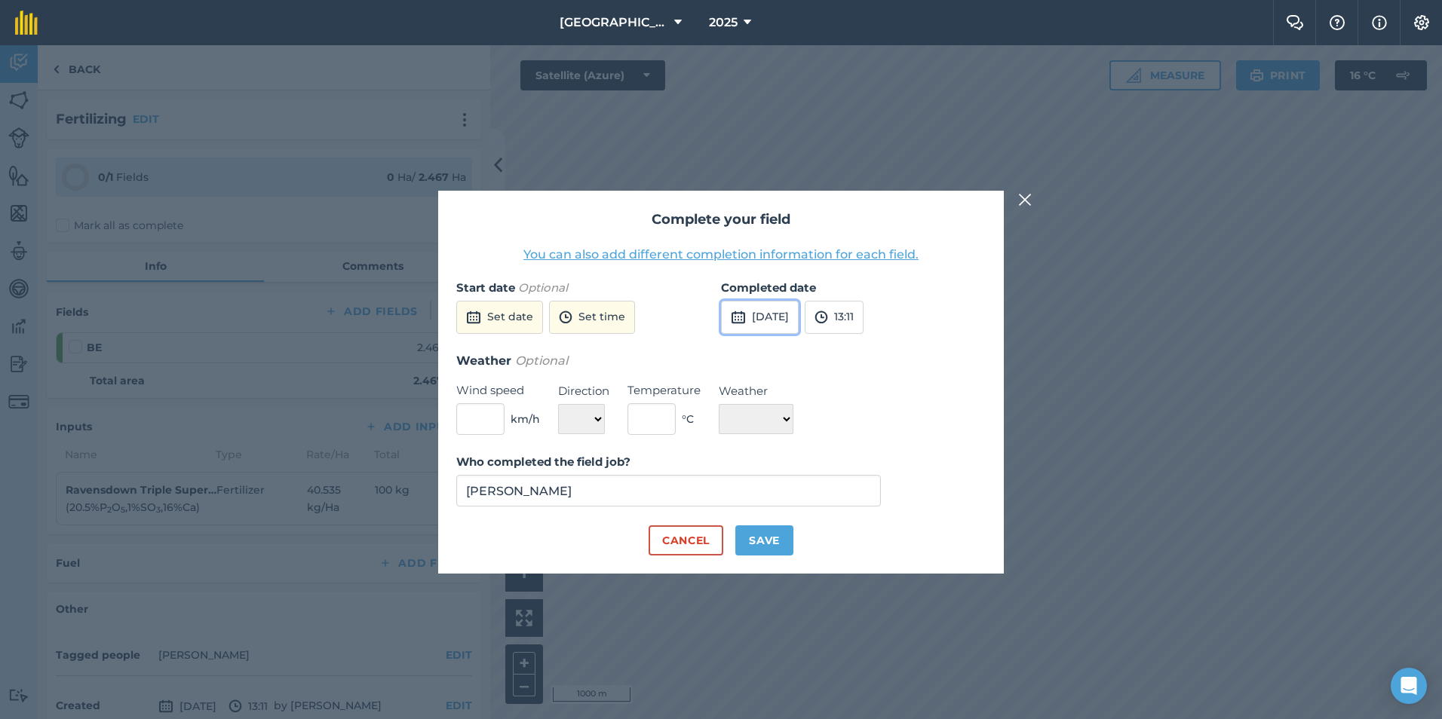
click at [798, 317] on button "[DATE]" at bounding box center [760, 317] width 78 height 33
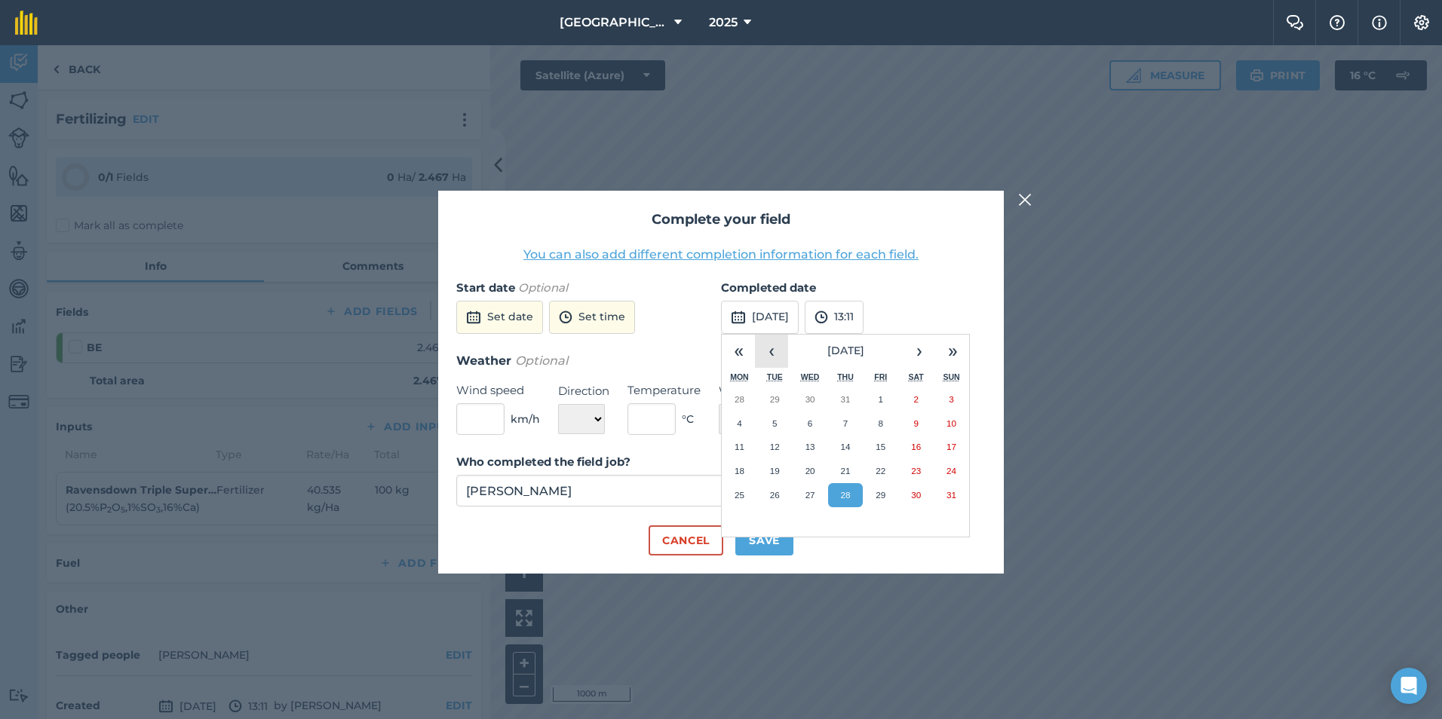
click at [774, 351] on button "‹" at bounding box center [771, 351] width 33 height 33
click at [737, 502] on button "26" at bounding box center [739, 495] width 35 height 24
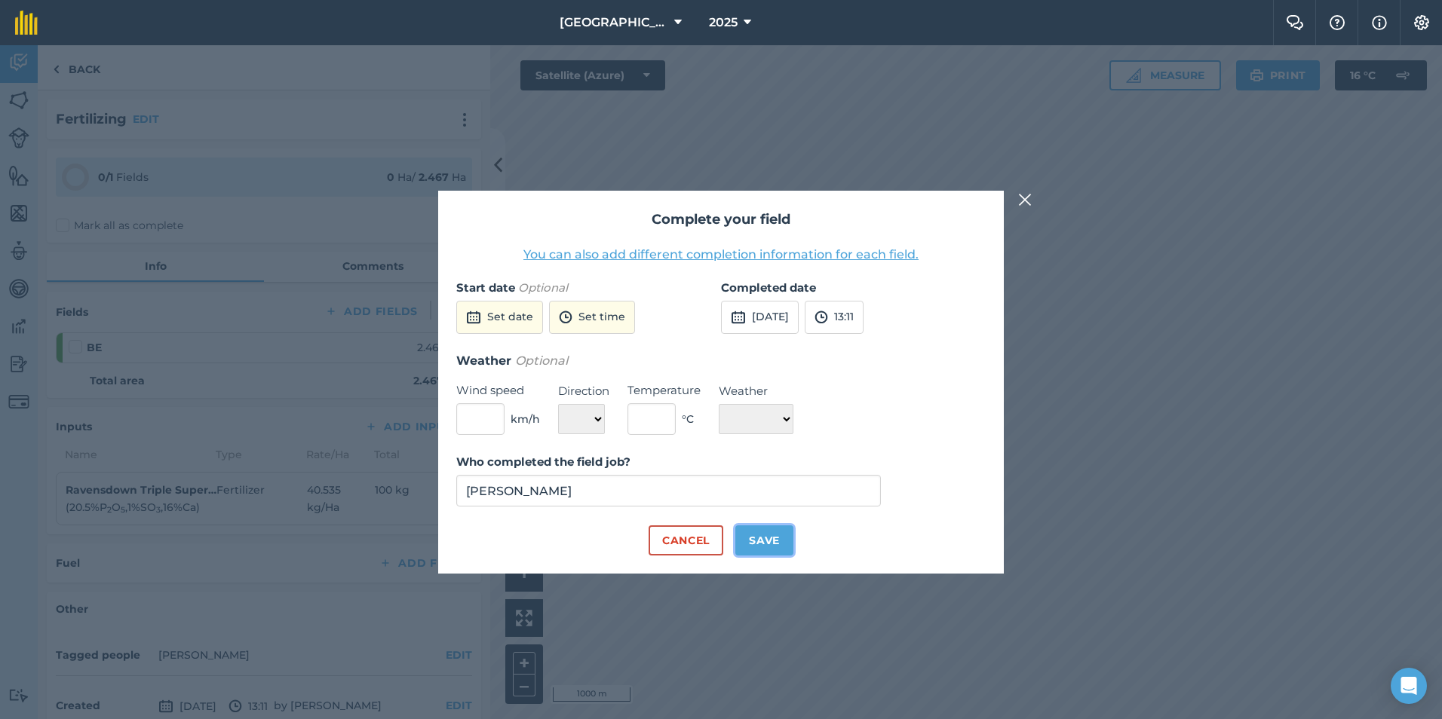
click at [756, 543] on button "Save" at bounding box center [764, 541] width 58 height 30
checkbox input "true"
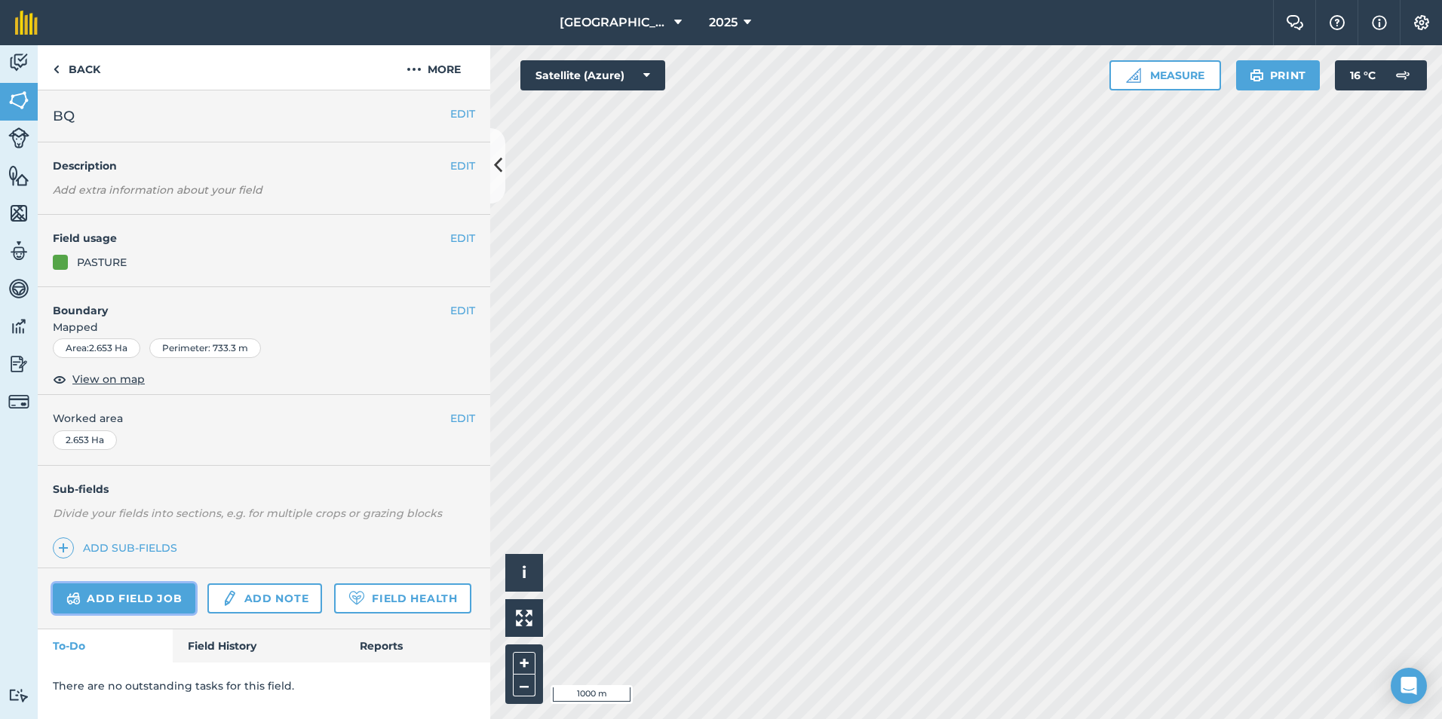
click at [142, 588] on link "Add field job" at bounding box center [124, 599] width 143 height 30
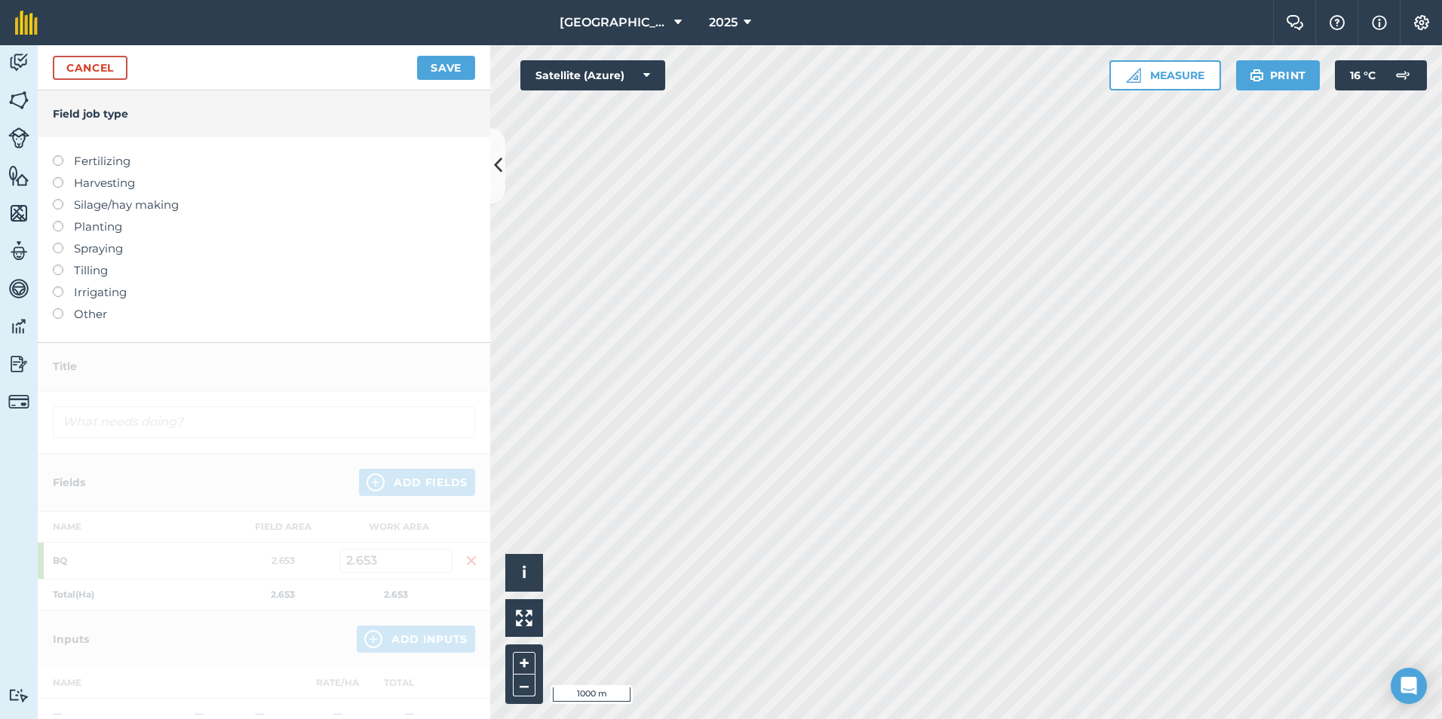
click at [100, 161] on label "Fertilizing" at bounding box center [264, 161] width 422 height 18
type input "Fertilizing"
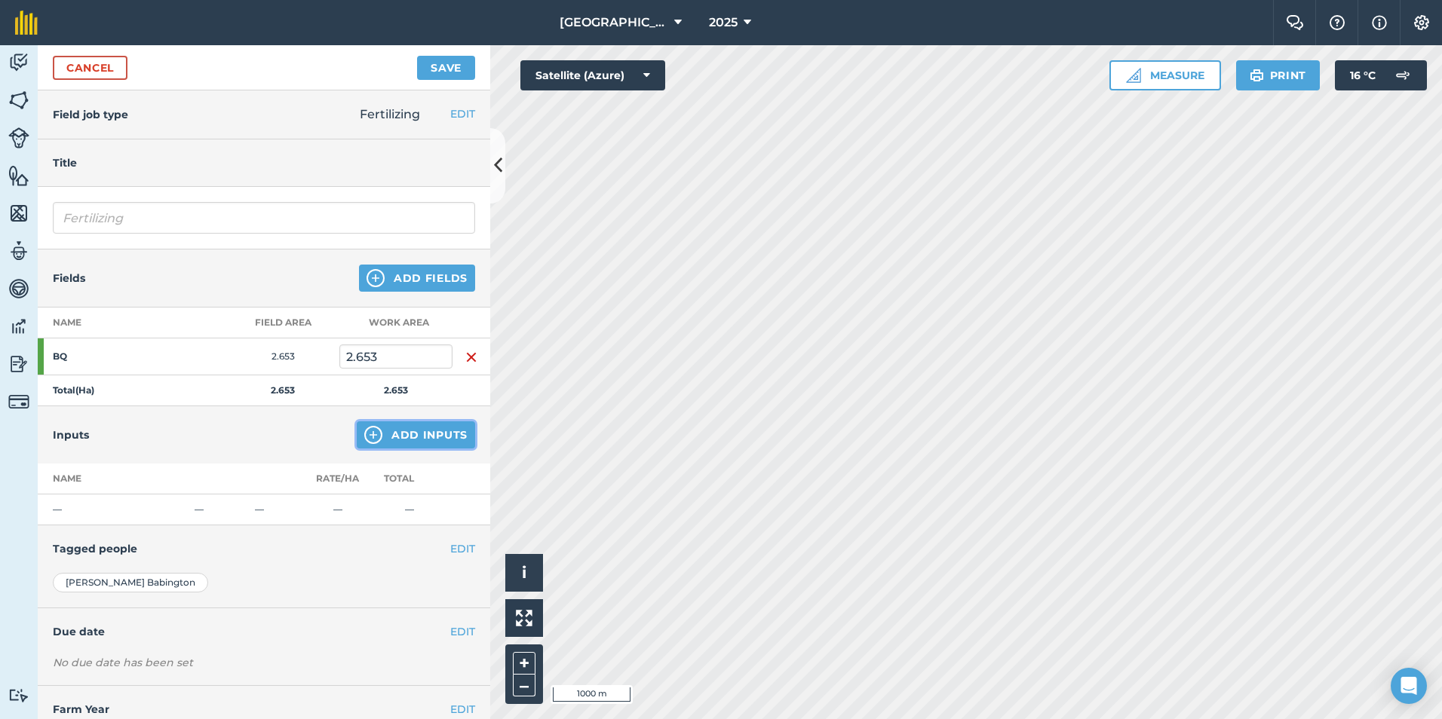
click at [376, 439] on button "Add Inputs" at bounding box center [416, 435] width 118 height 27
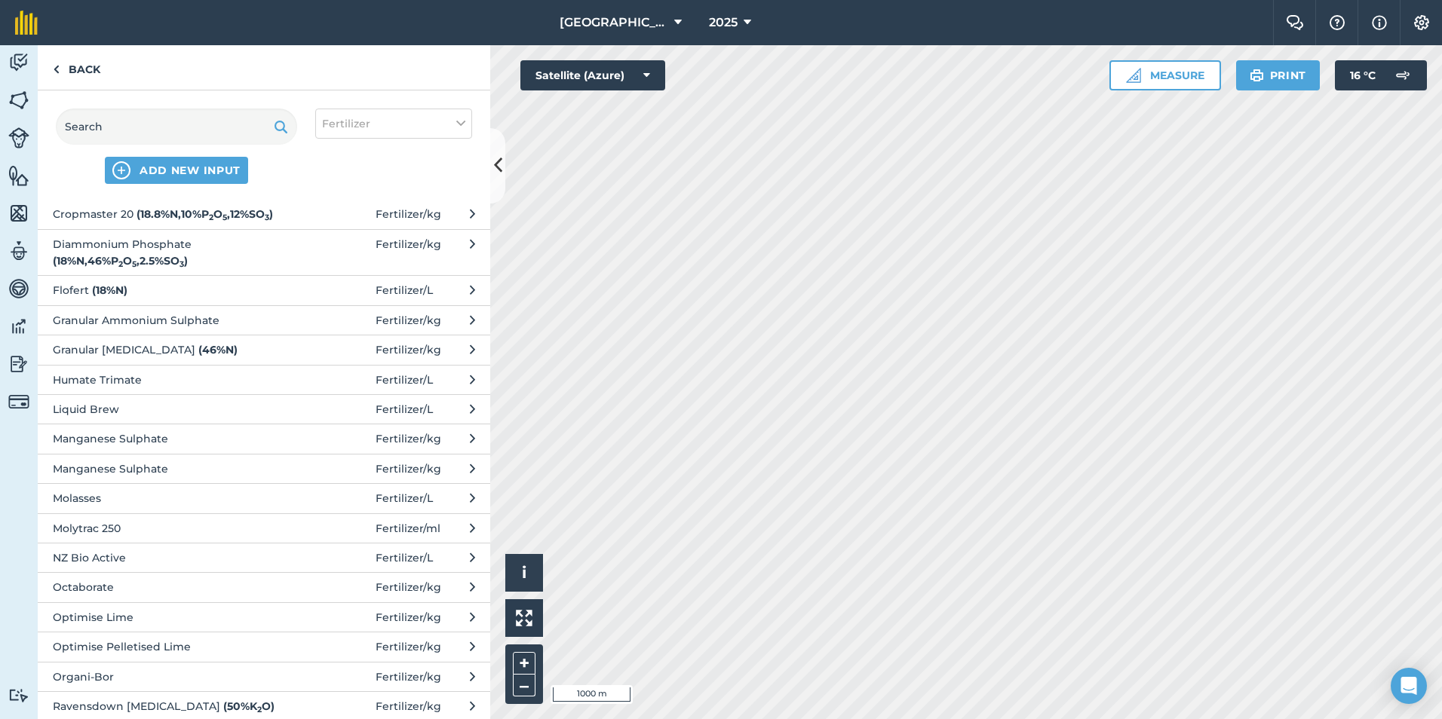
scroll to position [605, 0]
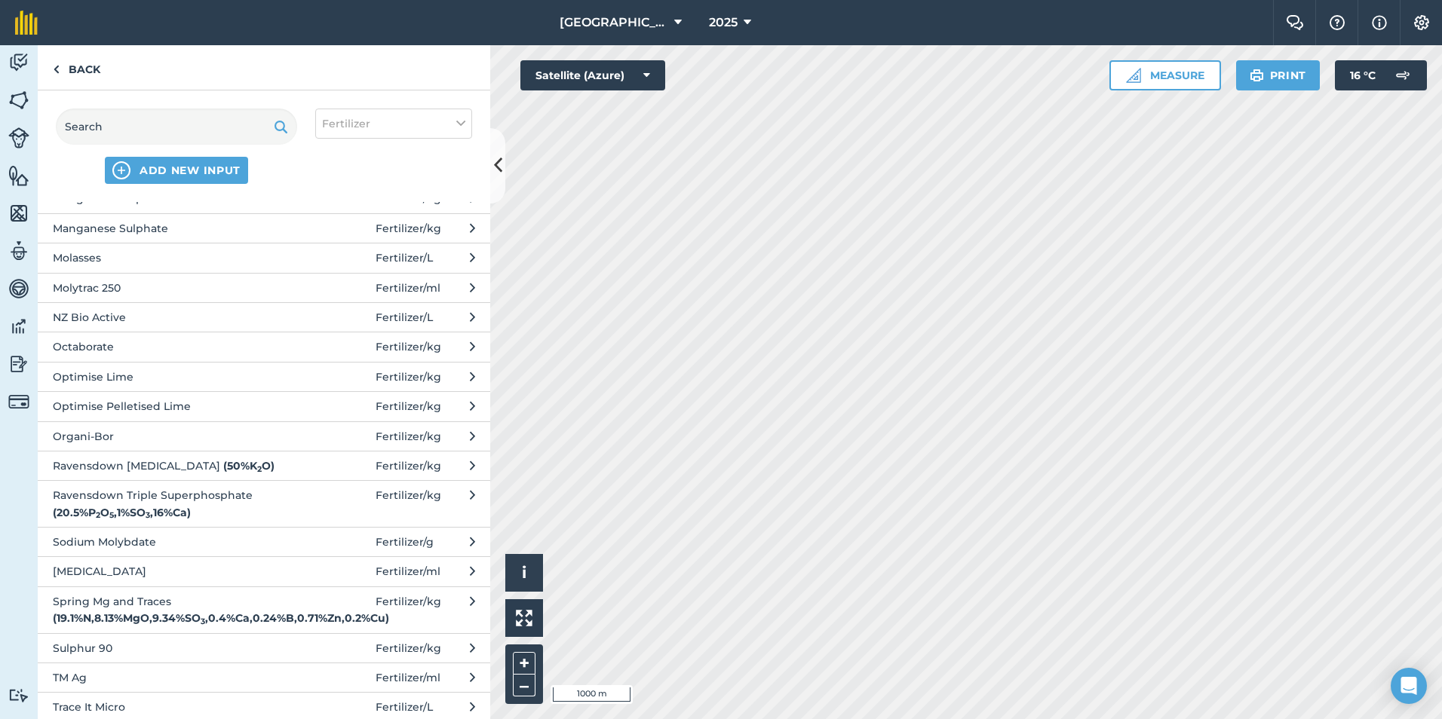
click at [209, 505] on span "Ravensdown Triple Superphosphate ( 20.5 % P 2 O 5 , 1 % SO 3 , 16 % Ca )" at bounding box center [176, 504] width 247 height 34
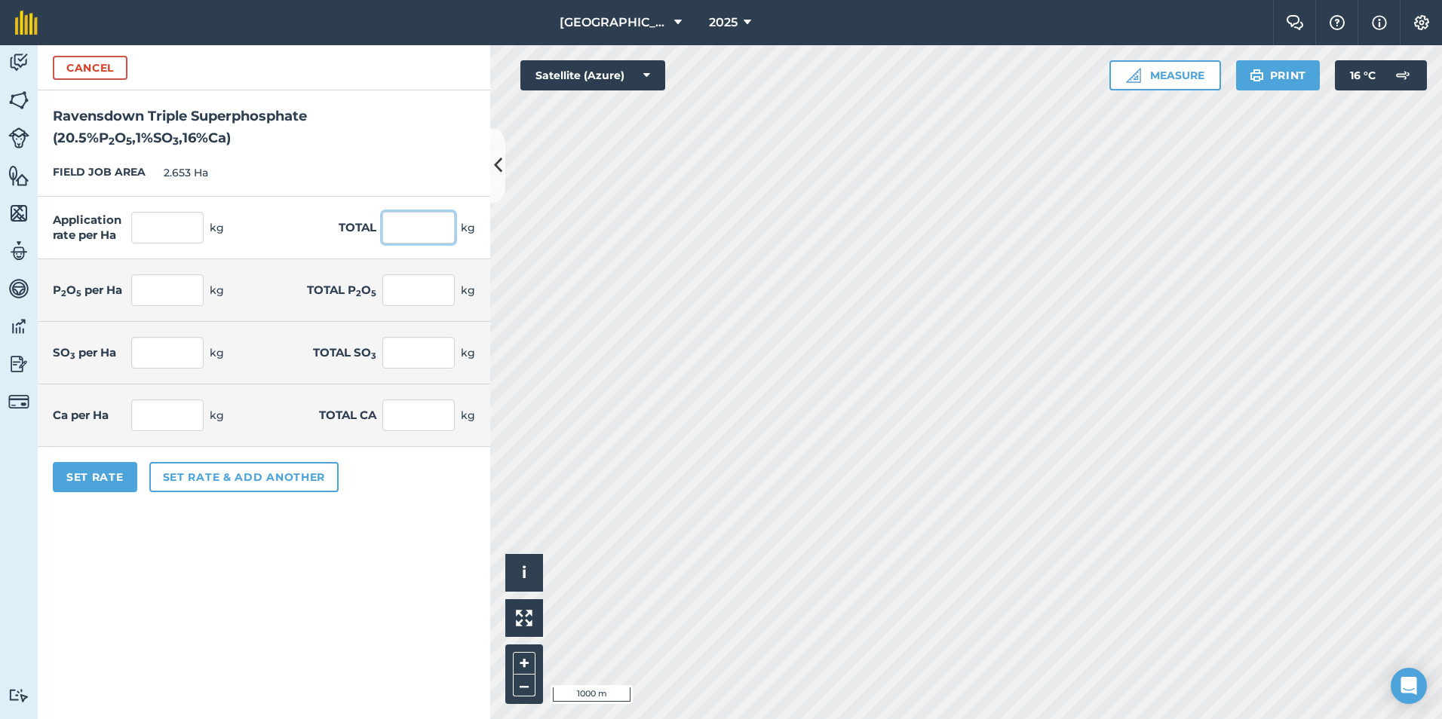
click at [412, 231] on input "text" at bounding box center [418, 228] width 72 height 32
type input "305"
type input "114.964"
type input "23.568"
type input "62.525"
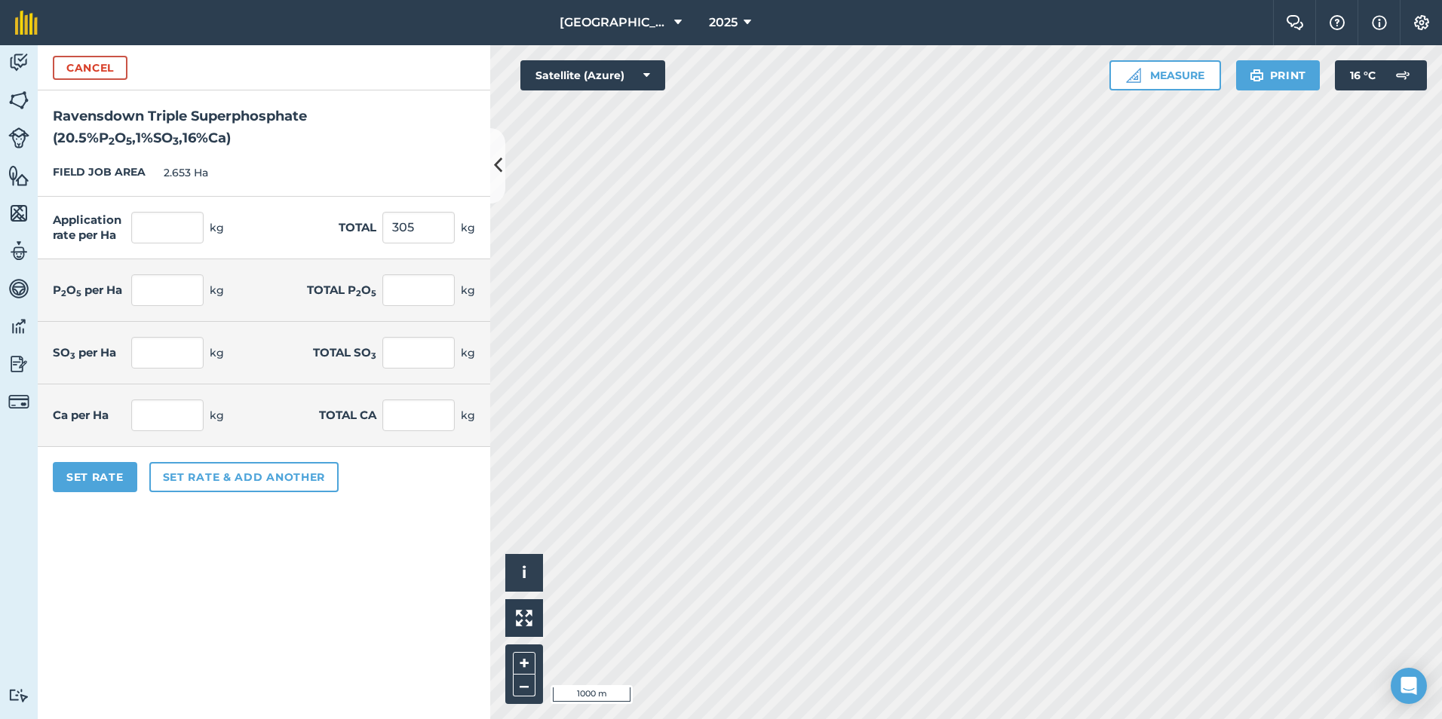
type input "1.15"
type input "3.05"
type input "18.394"
type input "48.8"
click at [288, 579] on form "Cancel Ravensdown Triple Superphosphate ( 20.5 % P 2 O 5 , 1 % SO 3 , 16 % Ca )…" at bounding box center [264, 382] width 452 height 674
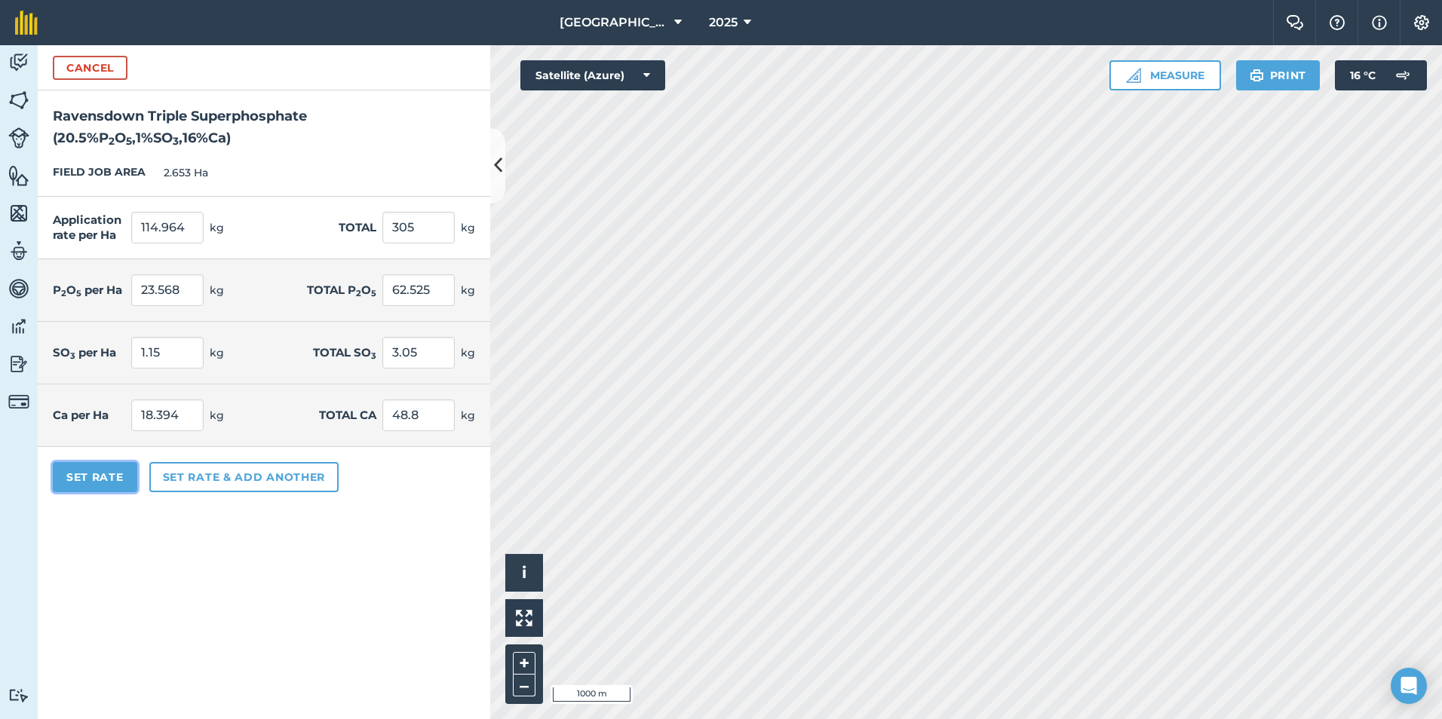
click at [106, 464] on button "Set Rate" at bounding box center [95, 477] width 84 height 30
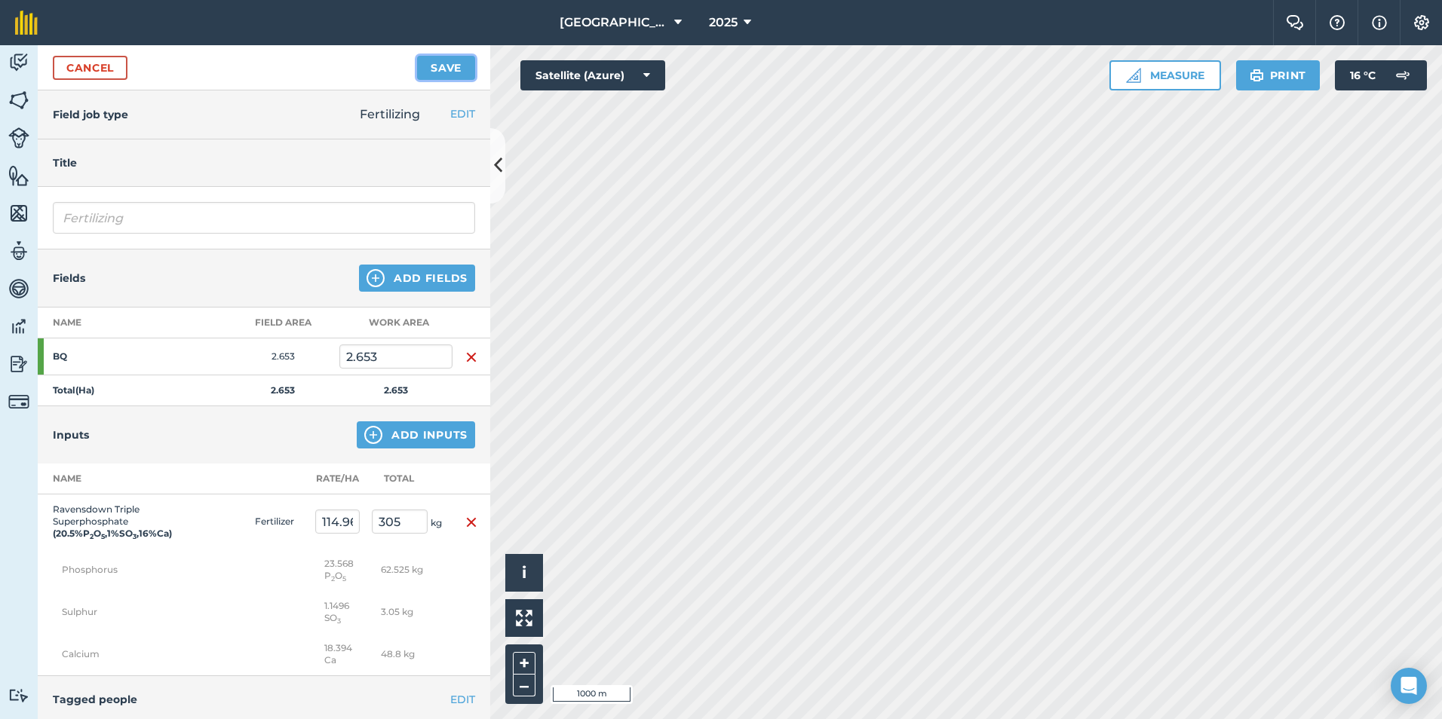
click at [452, 64] on button "Save" at bounding box center [446, 68] width 58 height 24
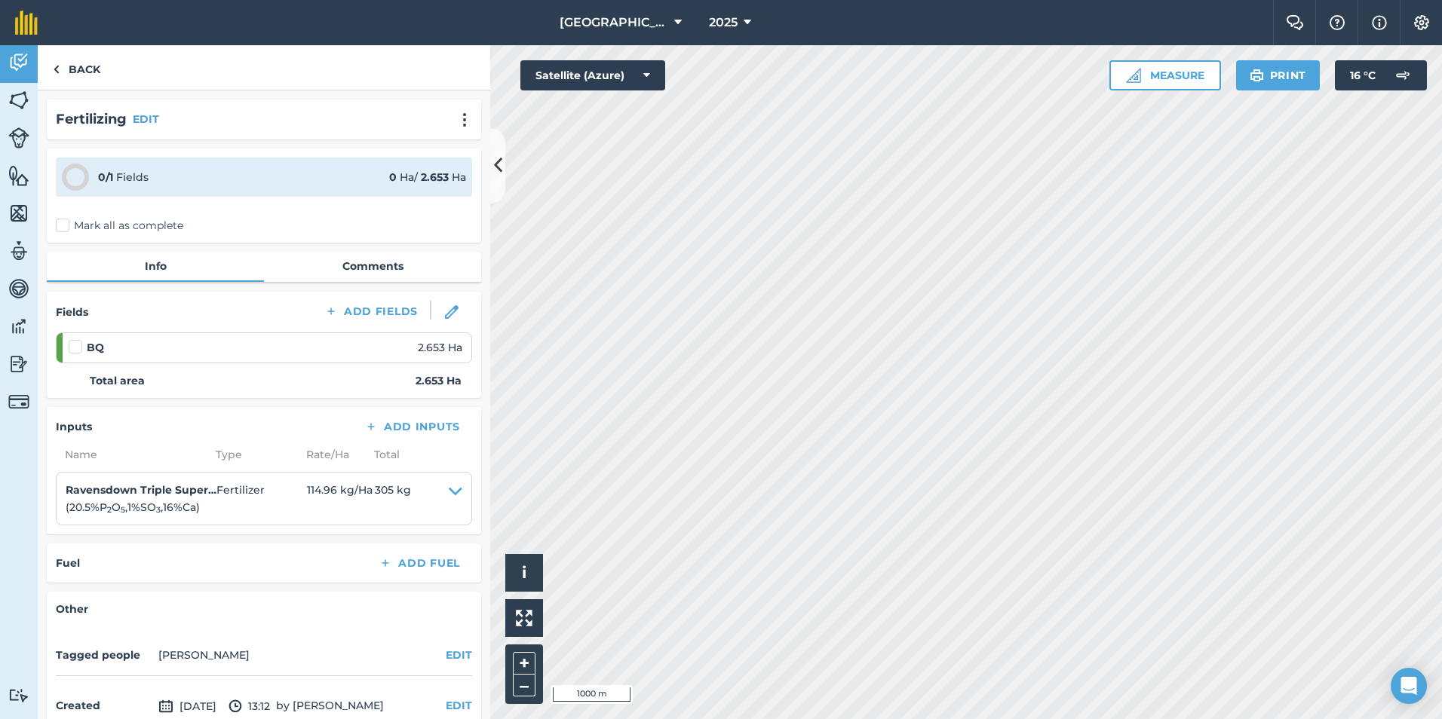
click at [73, 339] on label at bounding box center [78, 339] width 18 height 0
click at [73, 348] on input "checkbox" at bounding box center [74, 344] width 10 height 10
checkbox input "false"
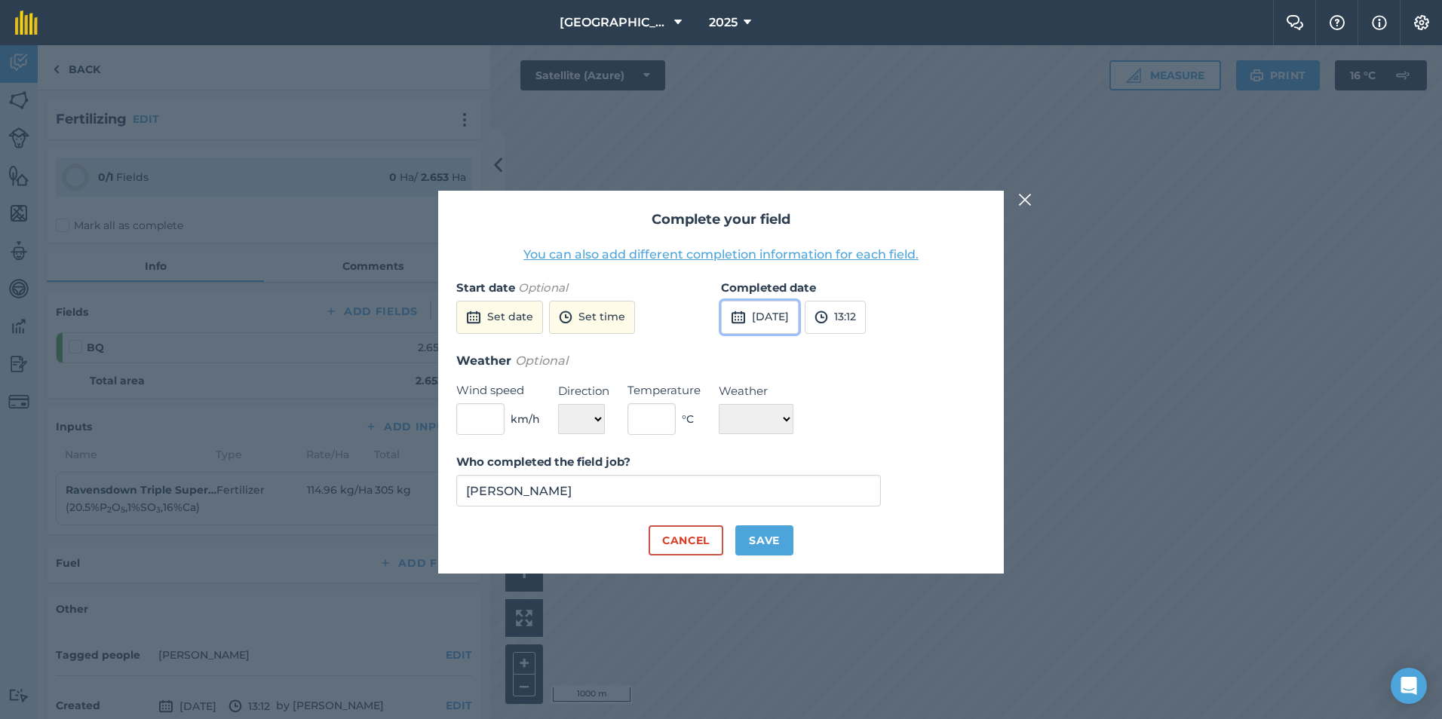
click at [799, 317] on button "[DATE]" at bounding box center [760, 317] width 78 height 33
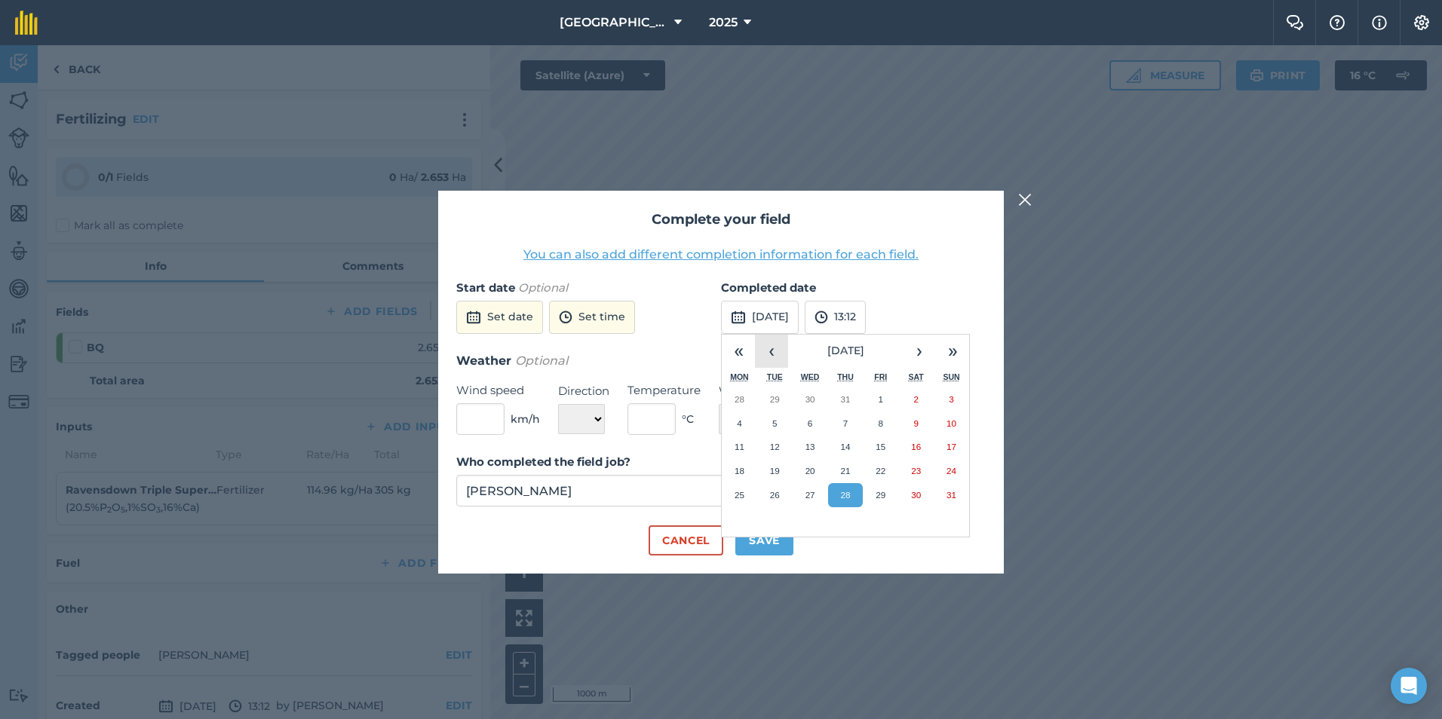
click at [774, 350] on button "‹" at bounding box center [771, 351] width 33 height 33
click at [746, 488] on button "26" at bounding box center [739, 495] width 35 height 24
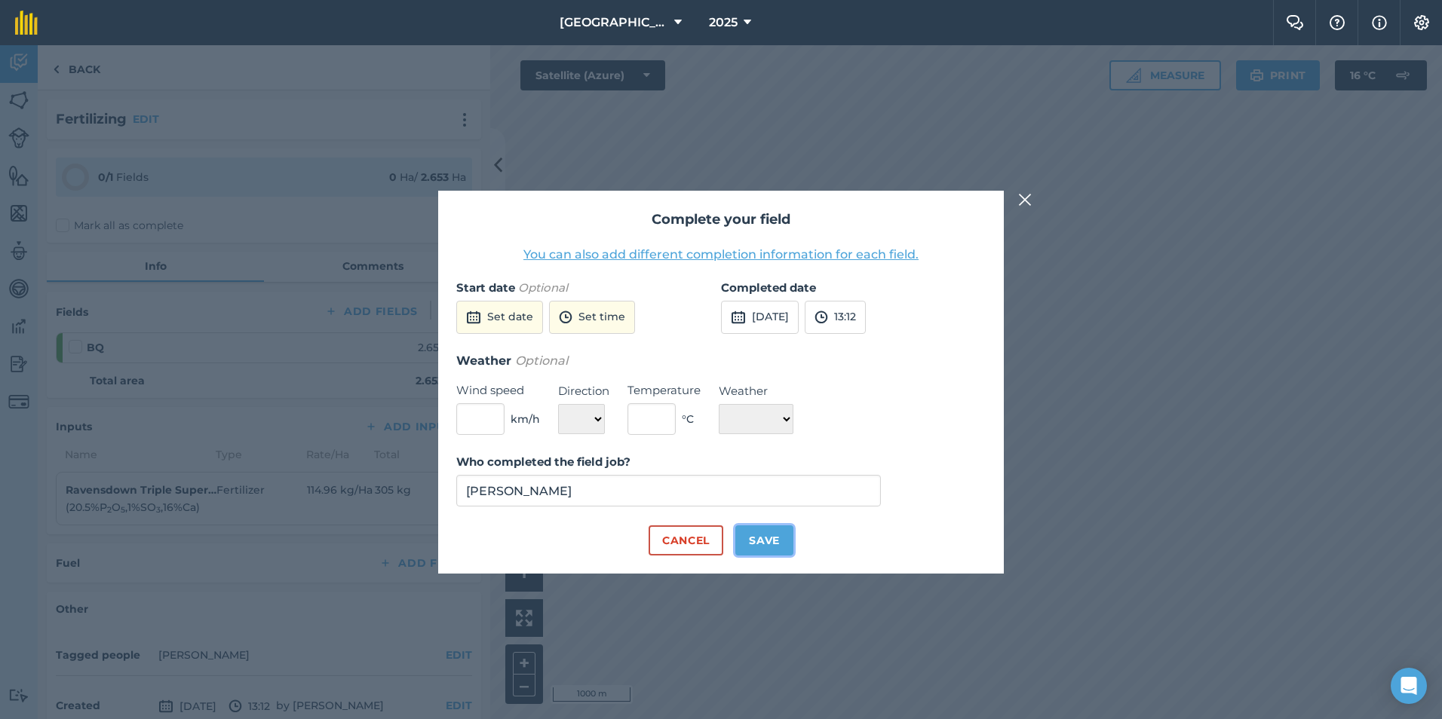
click at [774, 534] on button "Save" at bounding box center [764, 541] width 58 height 30
checkbox input "true"
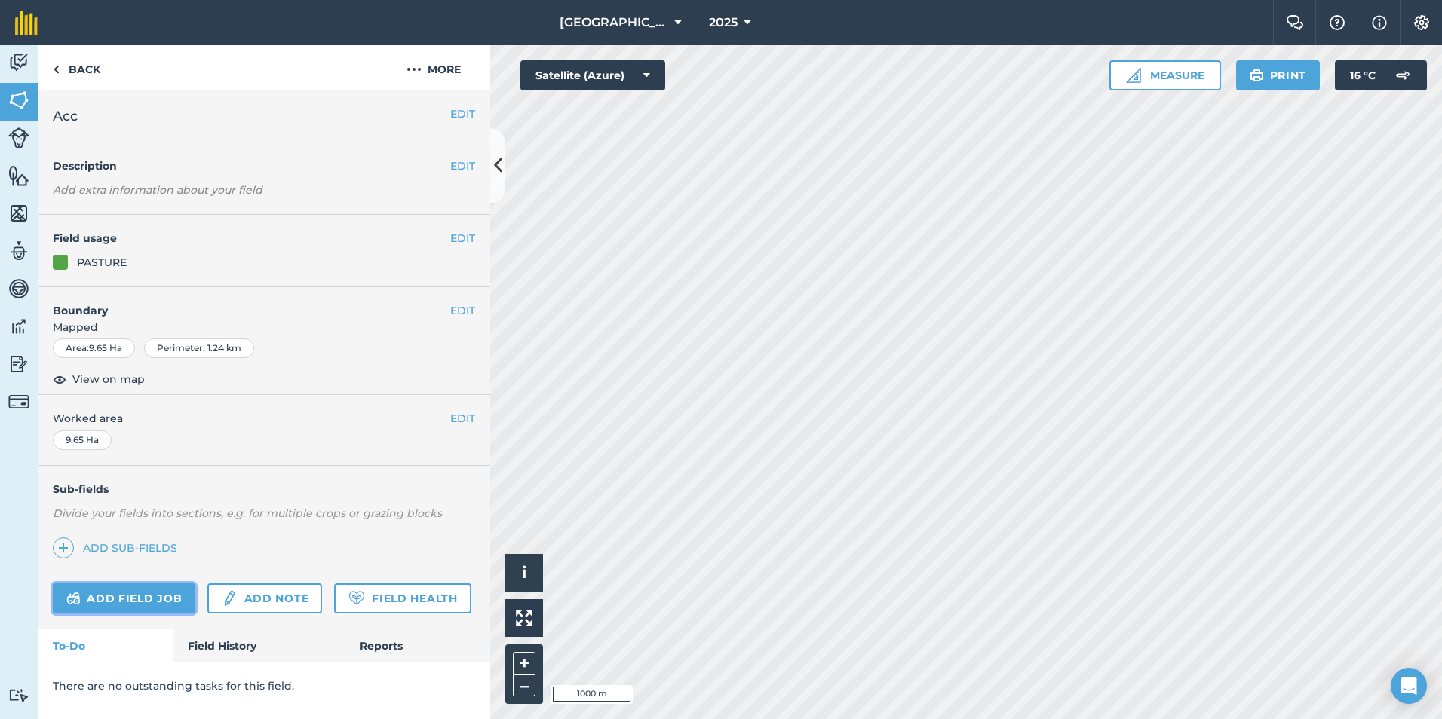
click at [127, 602] on link "Add field job" at bounding box center [124, 599] width 143 height 30
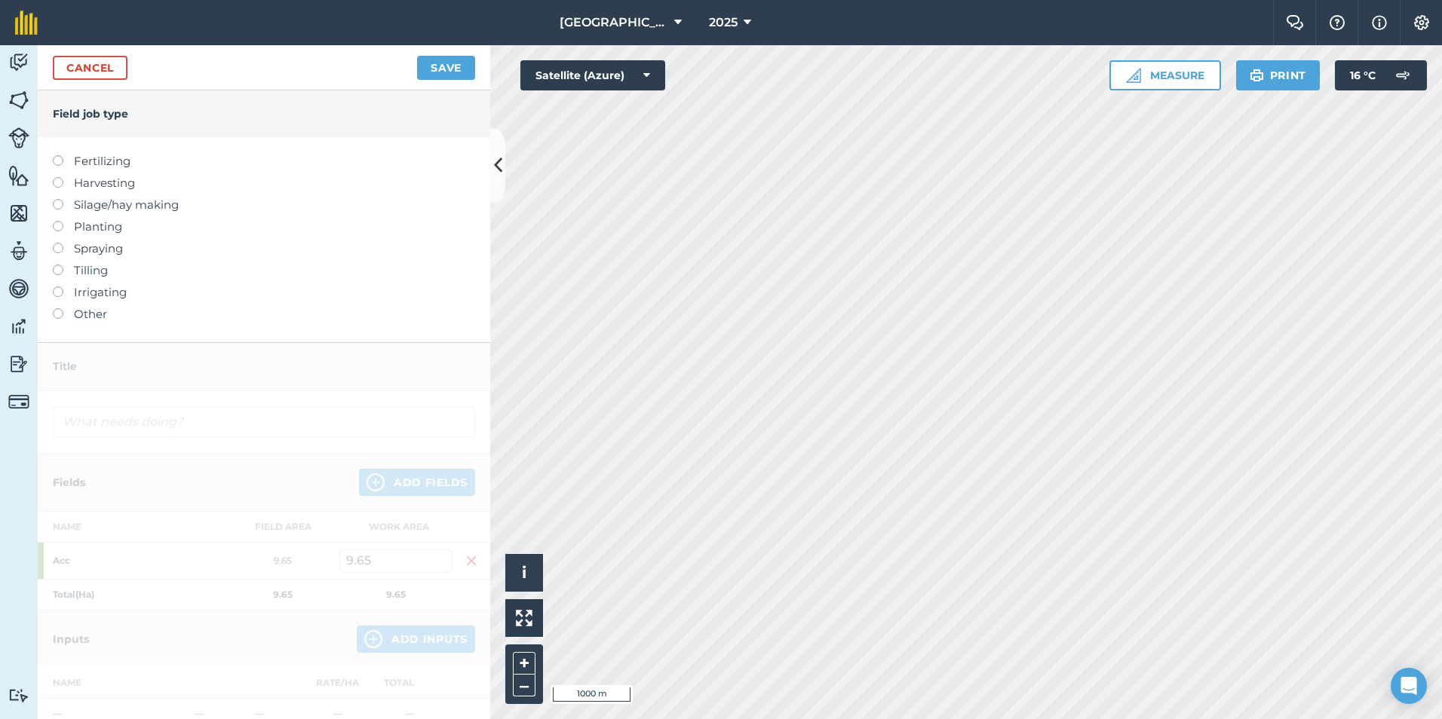
click at [100, 162] on label "Fertilizing" at bounding box center [264, 161] width 422 height 18
type input "Fertilizing"
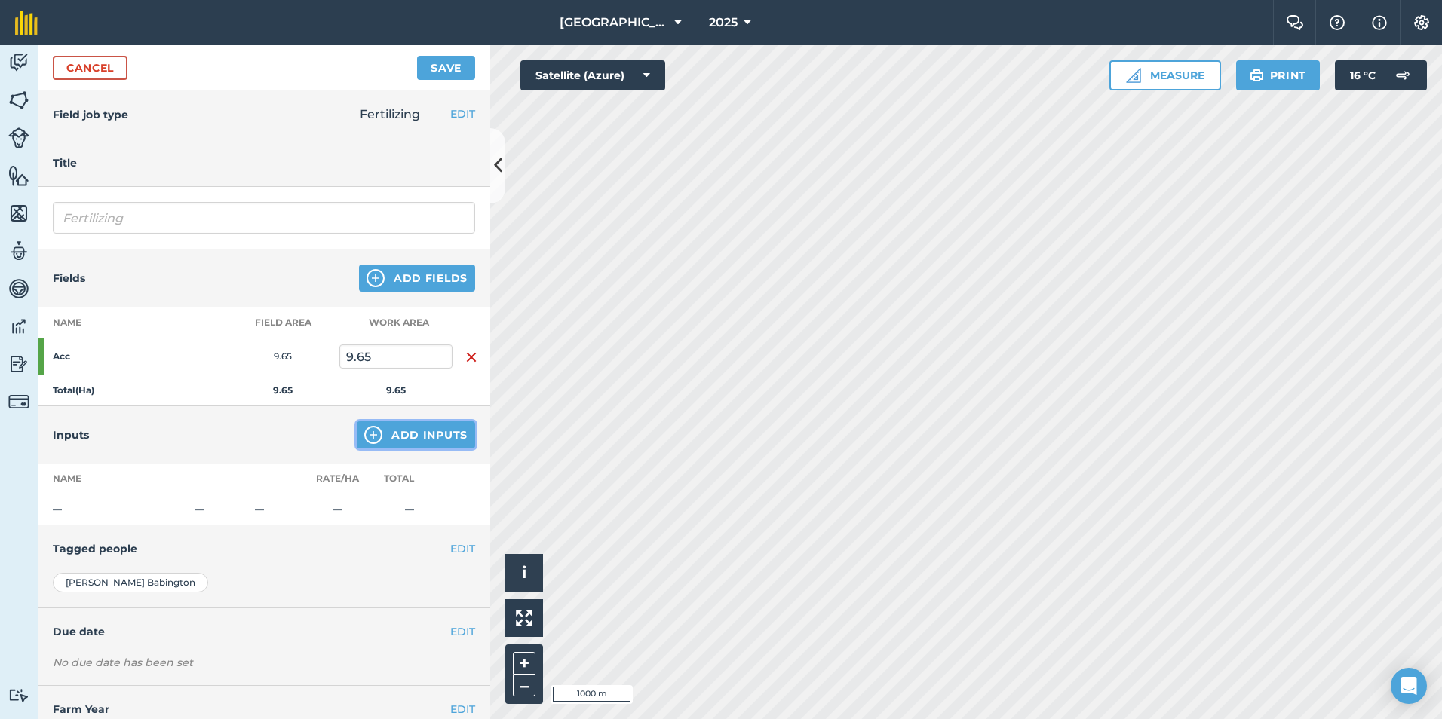
click at [408, 433] on button "Add Inputs" at bounding box center [416, 435] width 118 height 27
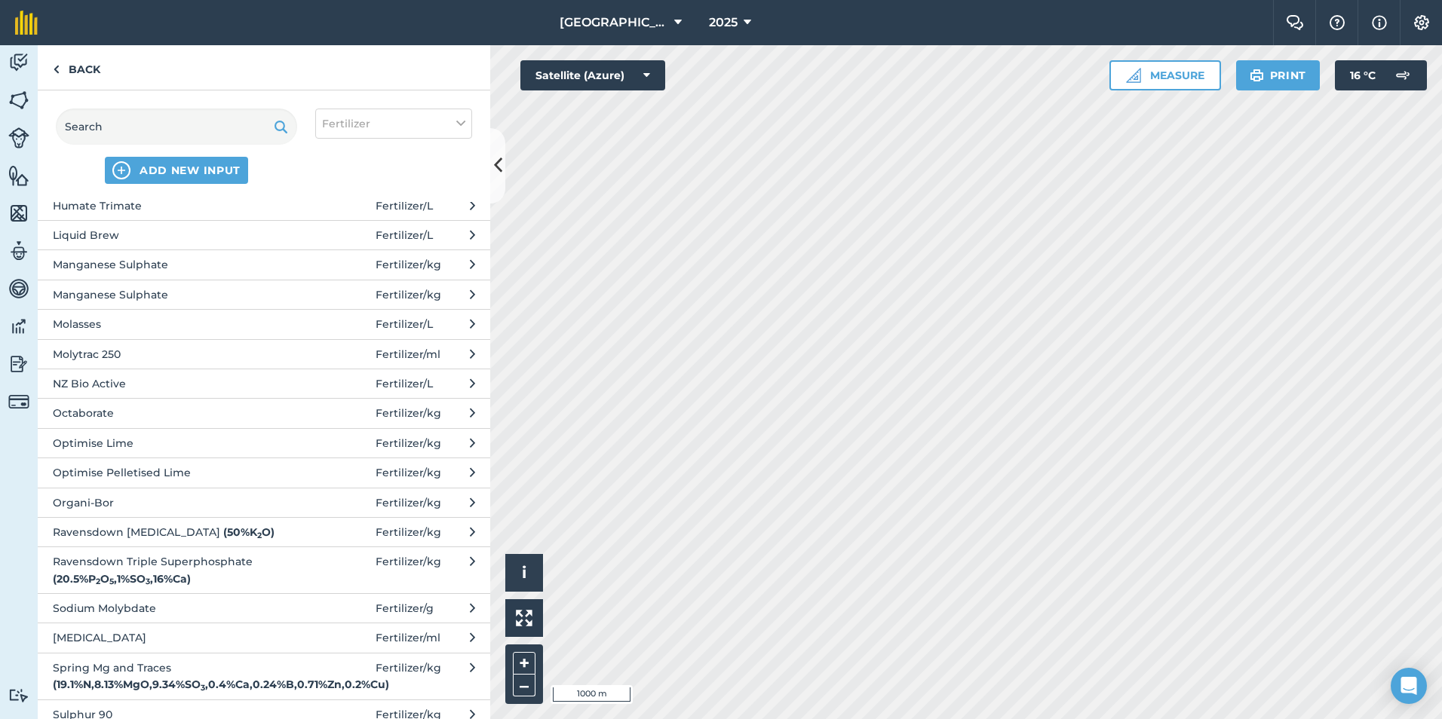
scroll to position [540, 0]
click at [195, 569] on span "Ravensdown Triple Superphosphate ( 20.5 % P 2 O 5 , 1 % SO 3 , 16 % Ca )" at bounding box center [176, 569] width 247 height 34
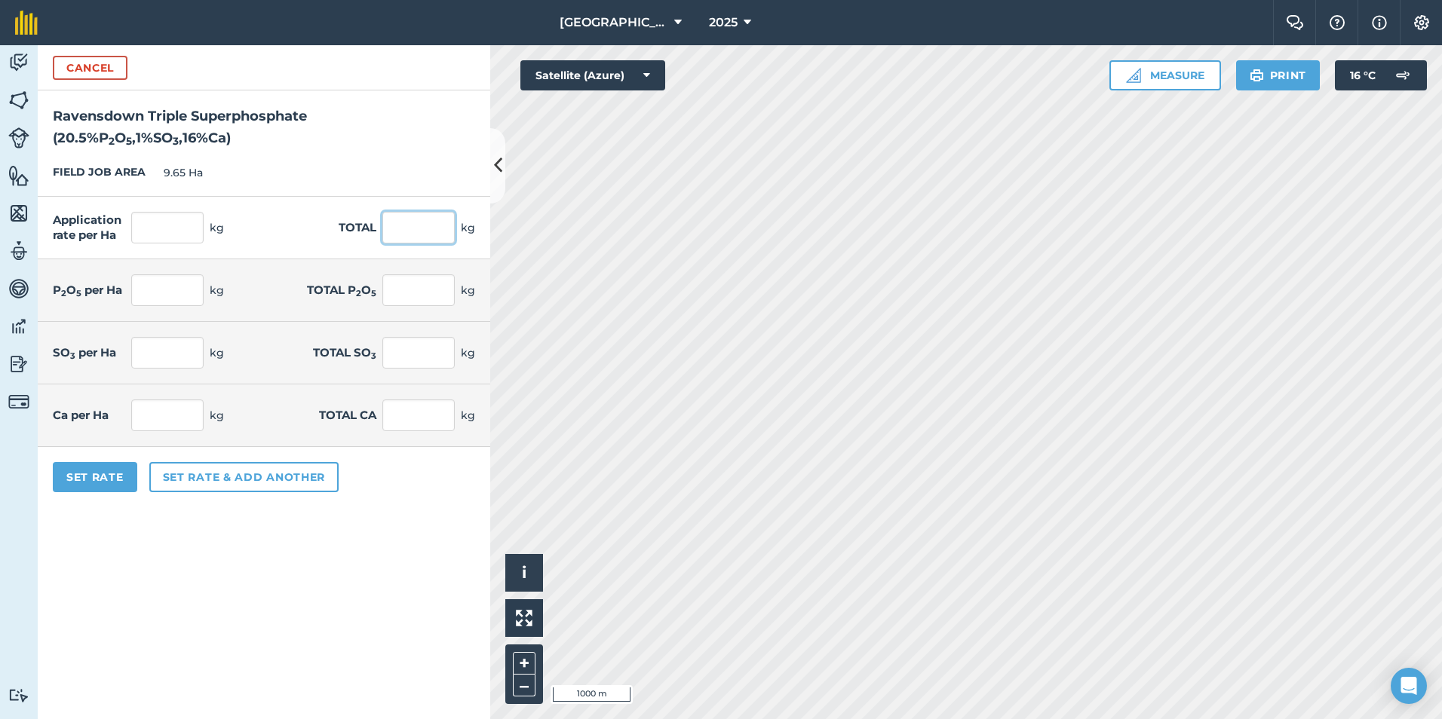
click at [419, 232] on input "text" at bounding box center [418, 228] width 72 height 32
type input "1240"
type input "128.497"
type input "1,240"
type input "26.342"
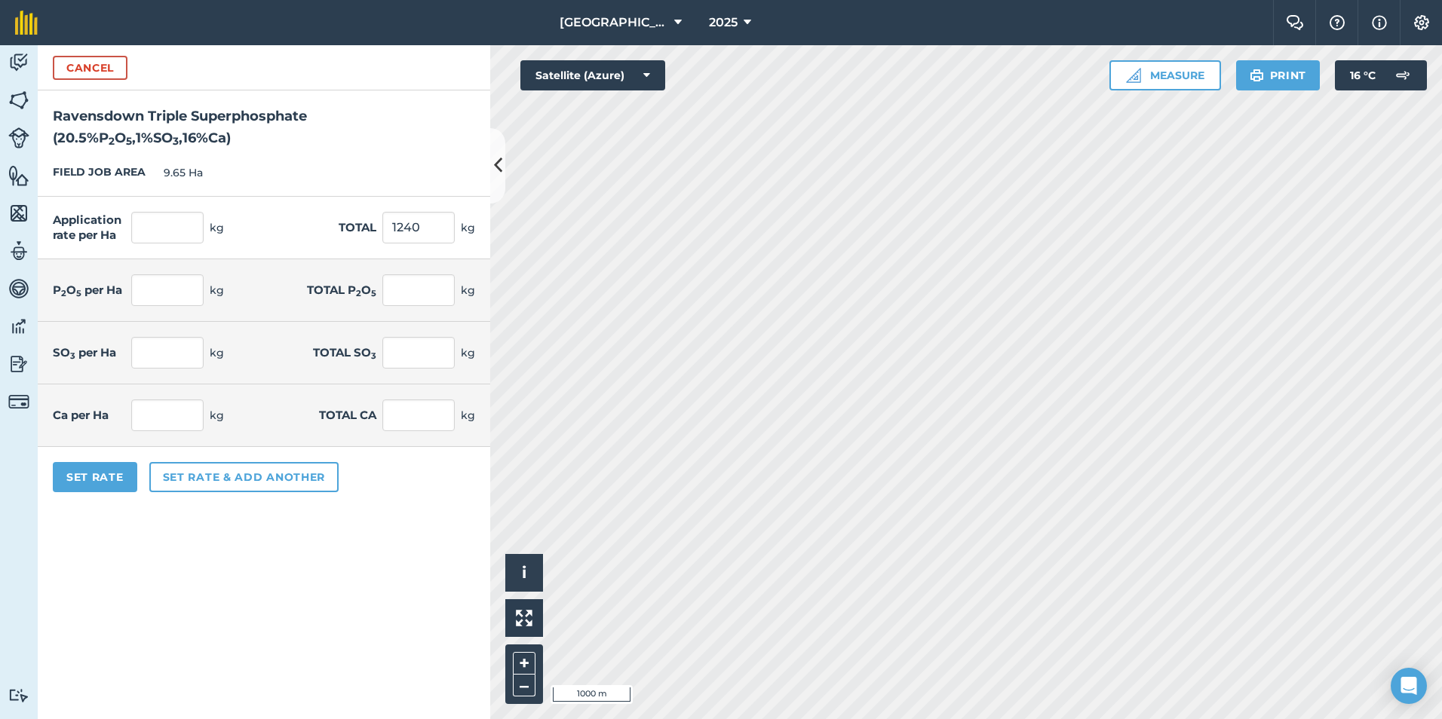
type input "254.2"
type input "1.285"
type input "12.4"
type input "20.56"
type input "198.4"
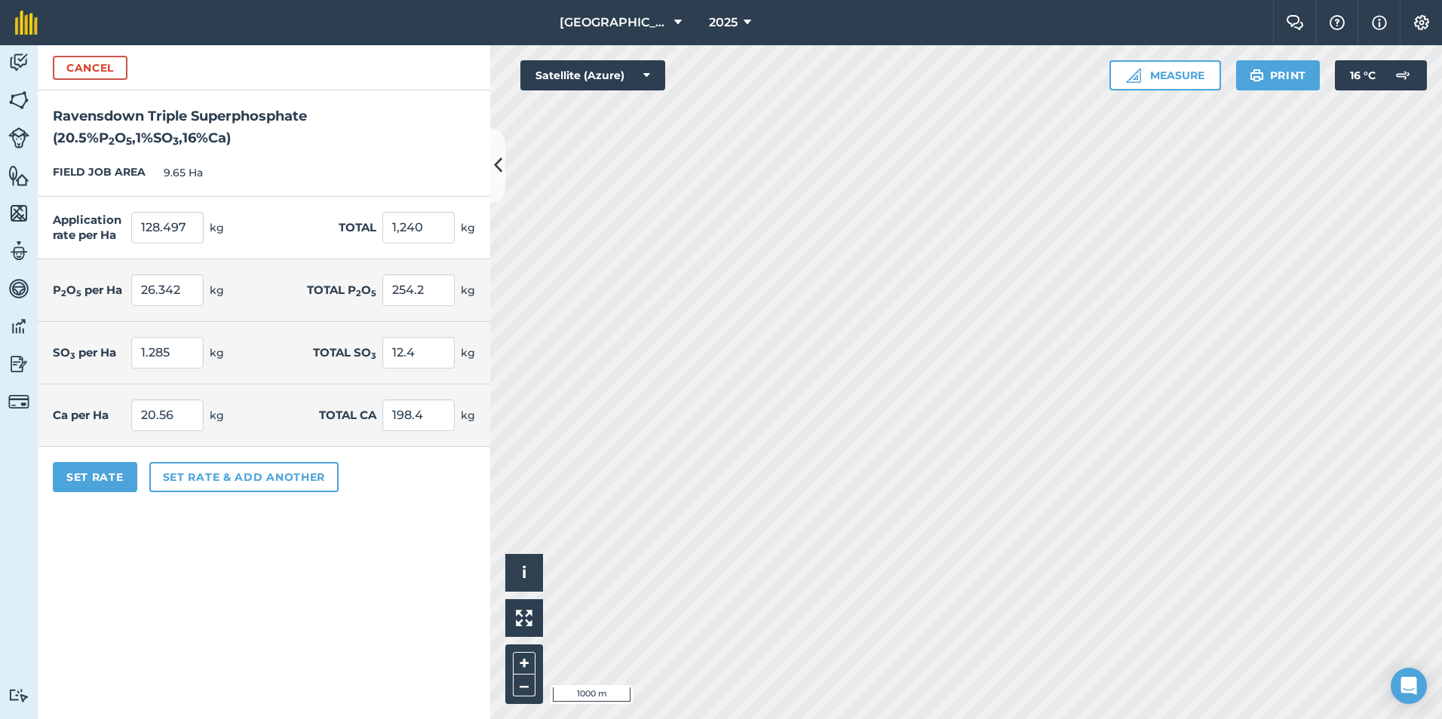
click at [344, 496] on div "Set Rate Set rate & add another" at bounding box center [264, 477] width 452 height 60
click at [106, 473] on button "Set Rate" at bounding box center [95, 477] width 84 height 30
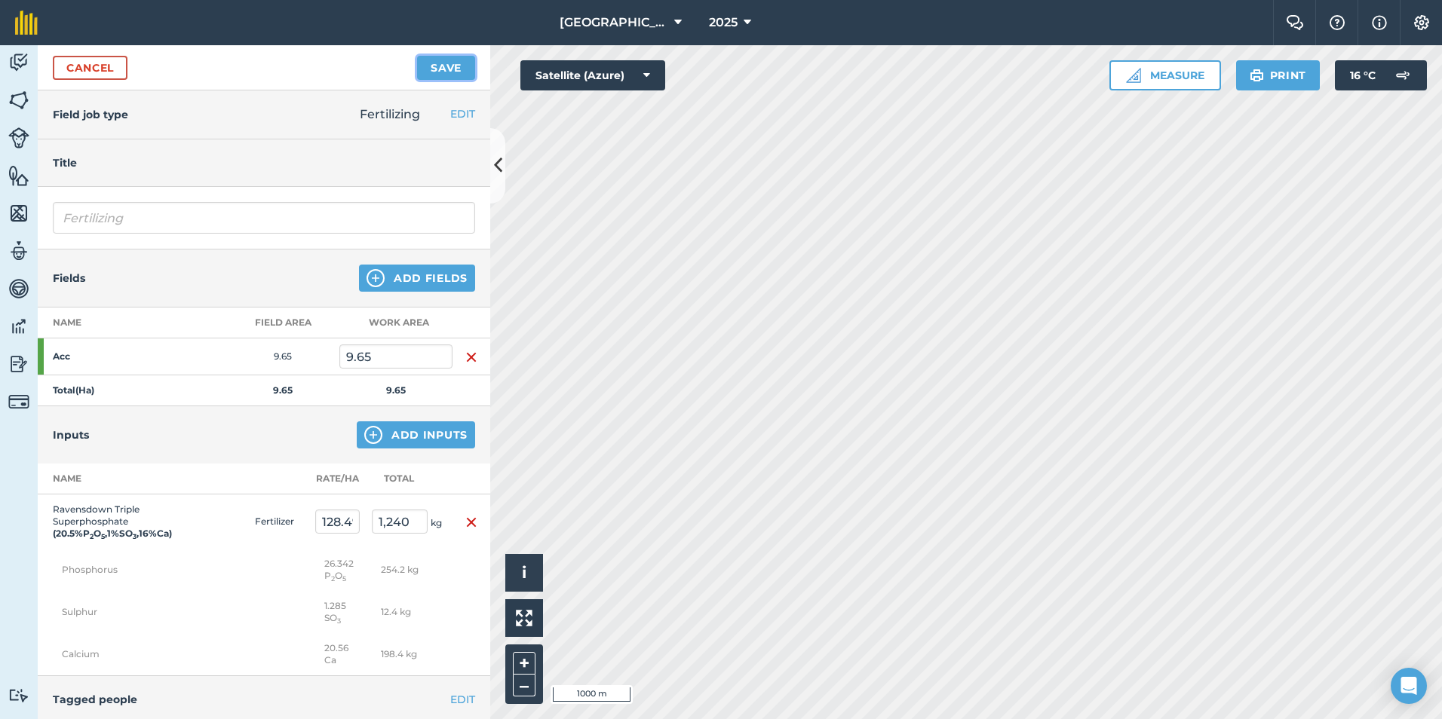
click at [440, 62] on button "Save" at bounding box center [446, 68] width 58 height 24
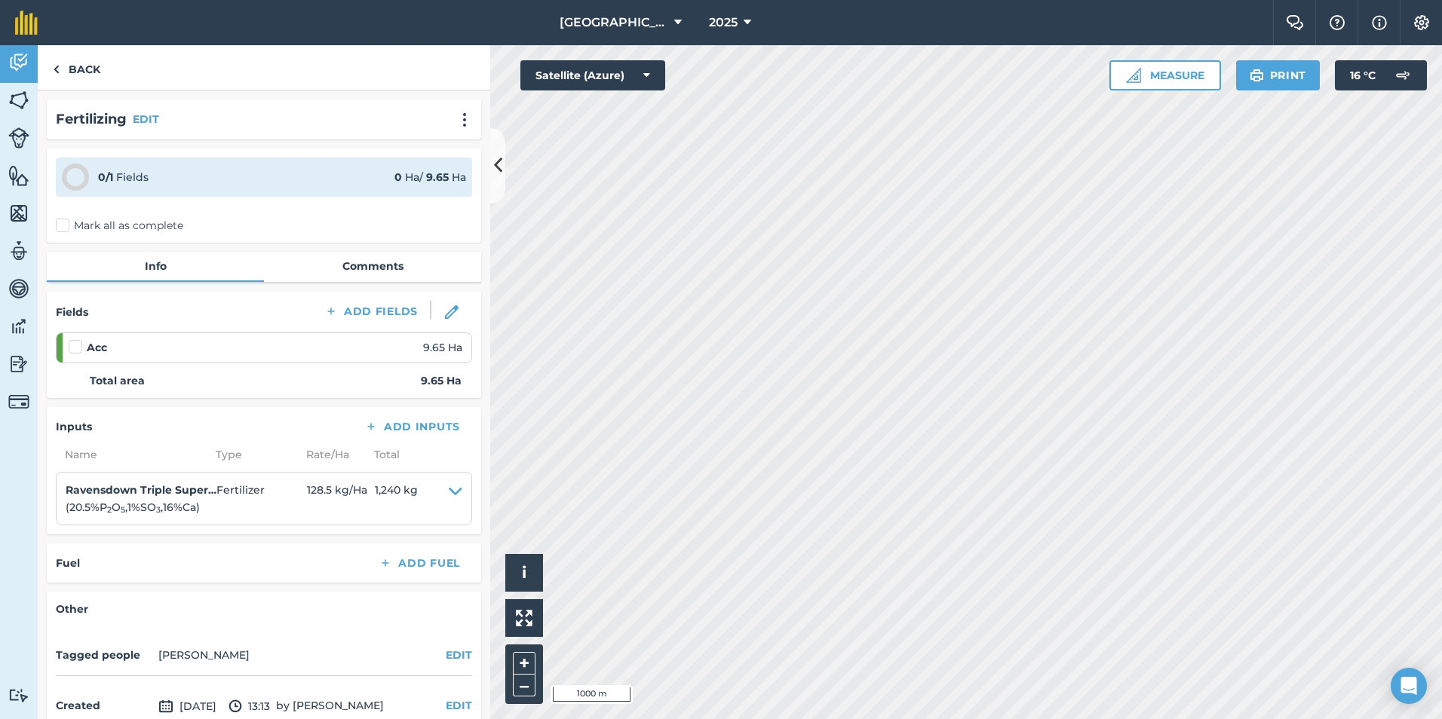
click at [77, 339] on label at bounding box center [78, 339] width 18 height 0
click at [77, 342] on input "checkbox" at bounding box center [74, 344] width 10 height 10
checkbox input "false"
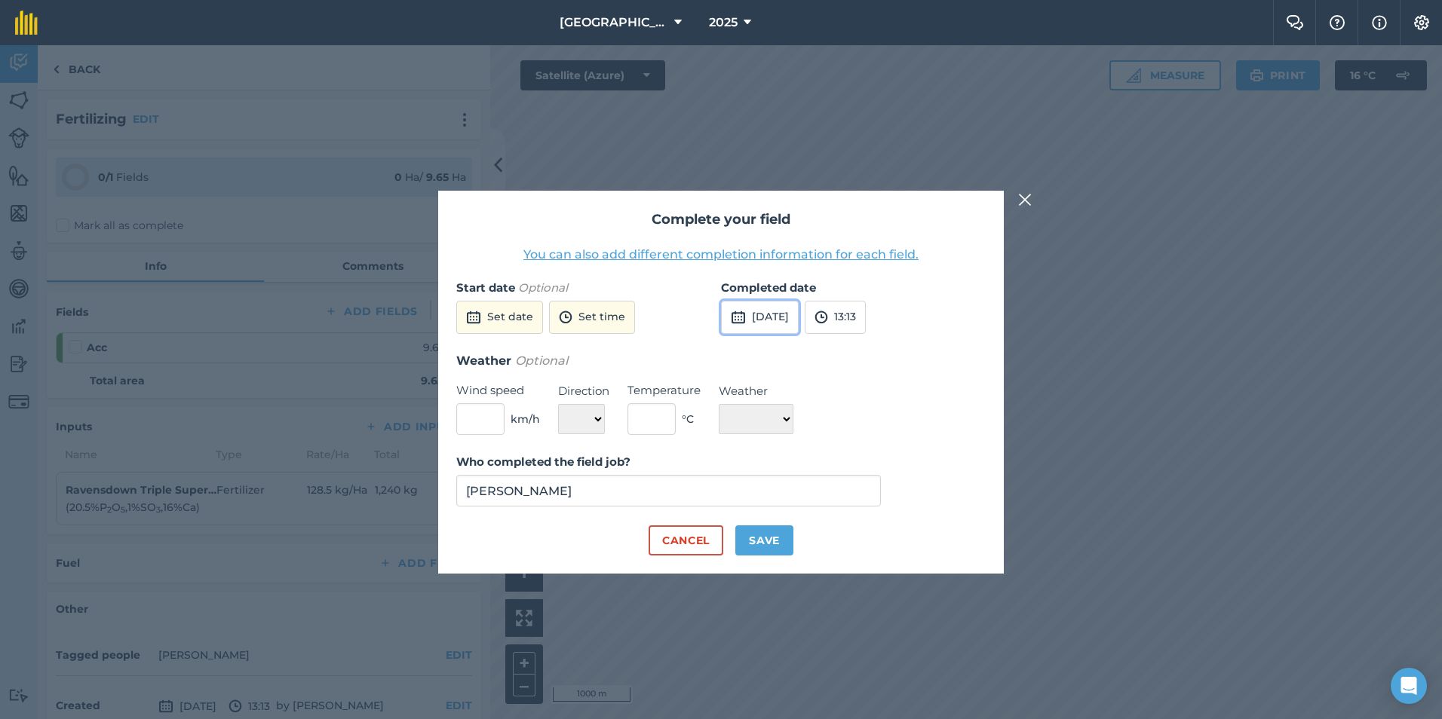
click at [799, 305] on button "[DATE]" at bounding box center [760, 317] width 78 height 33
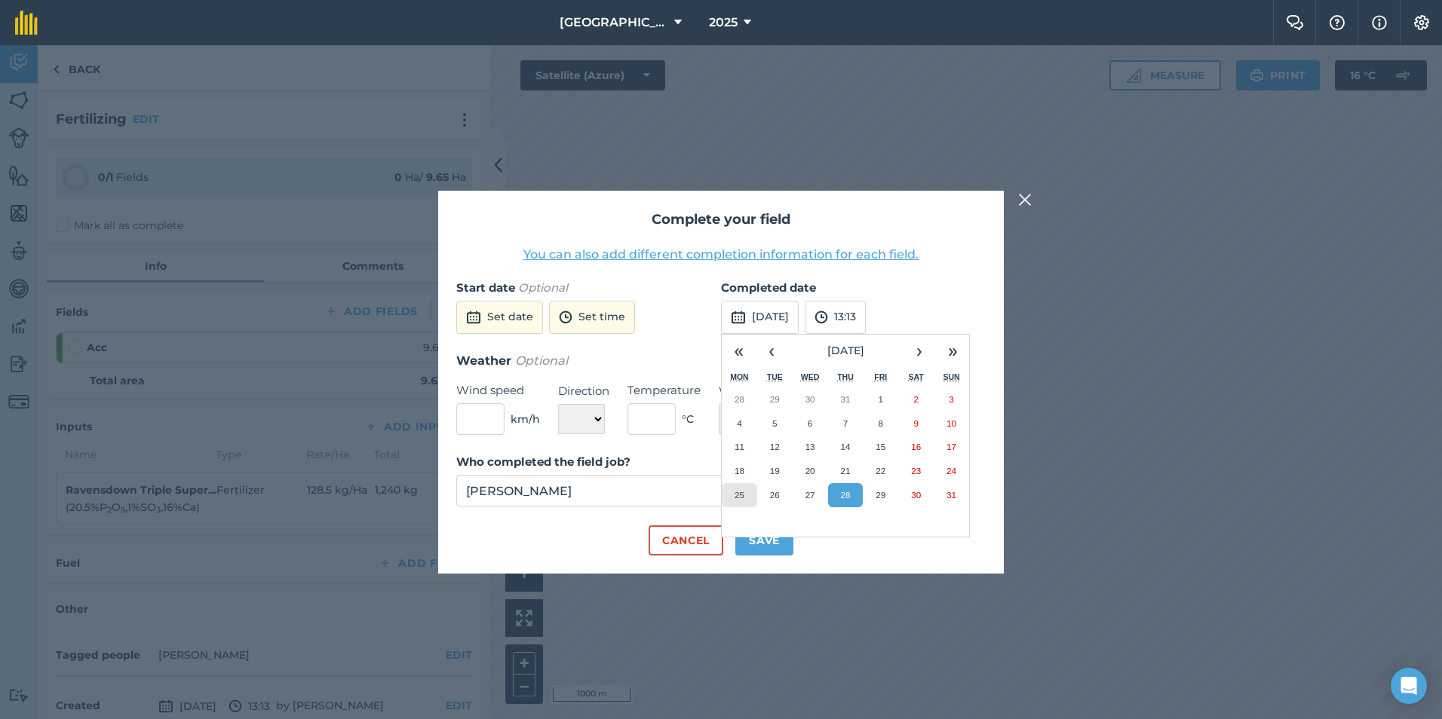
click at [749, 489] on button "25" at bounding box center [739, 495] width 35 height 24
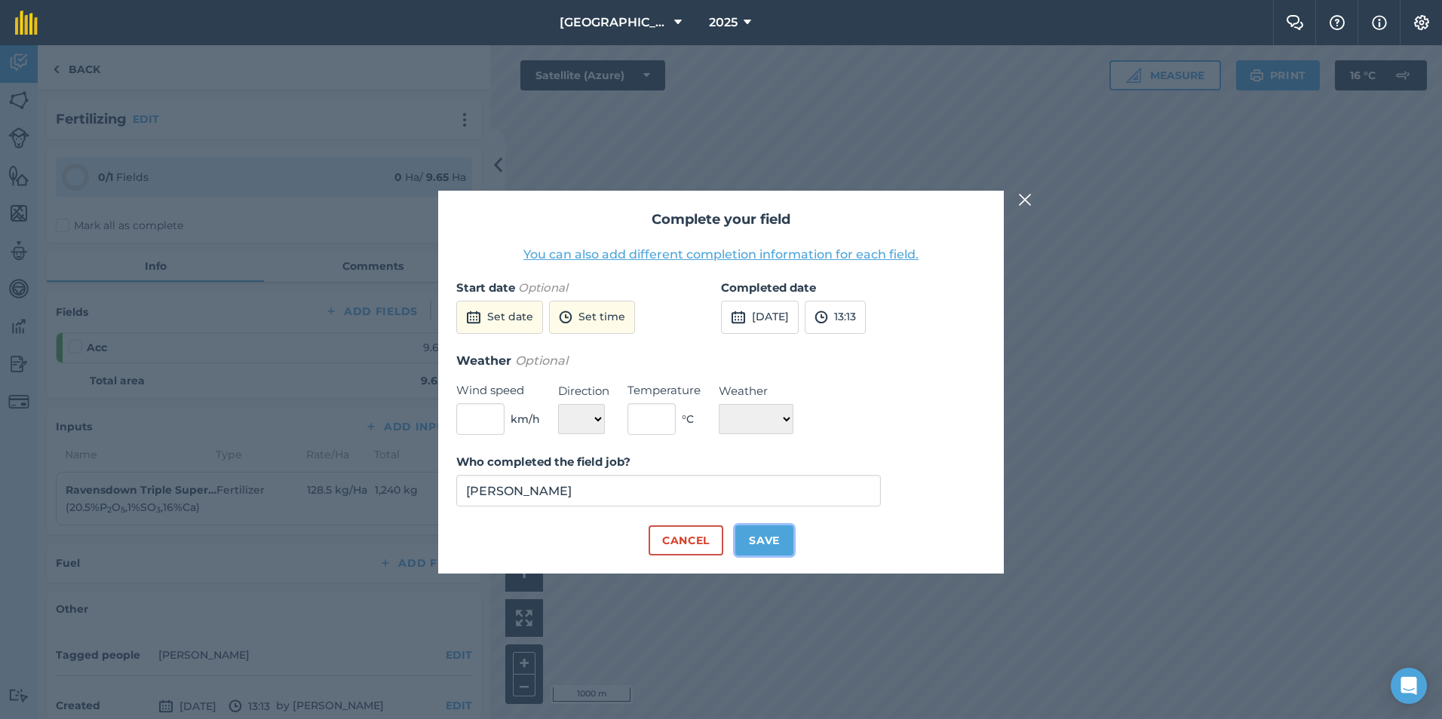
click at [769, 551] on button "Save" at bounding box center [764, 541] width 58 height 30
checkbox input "true"
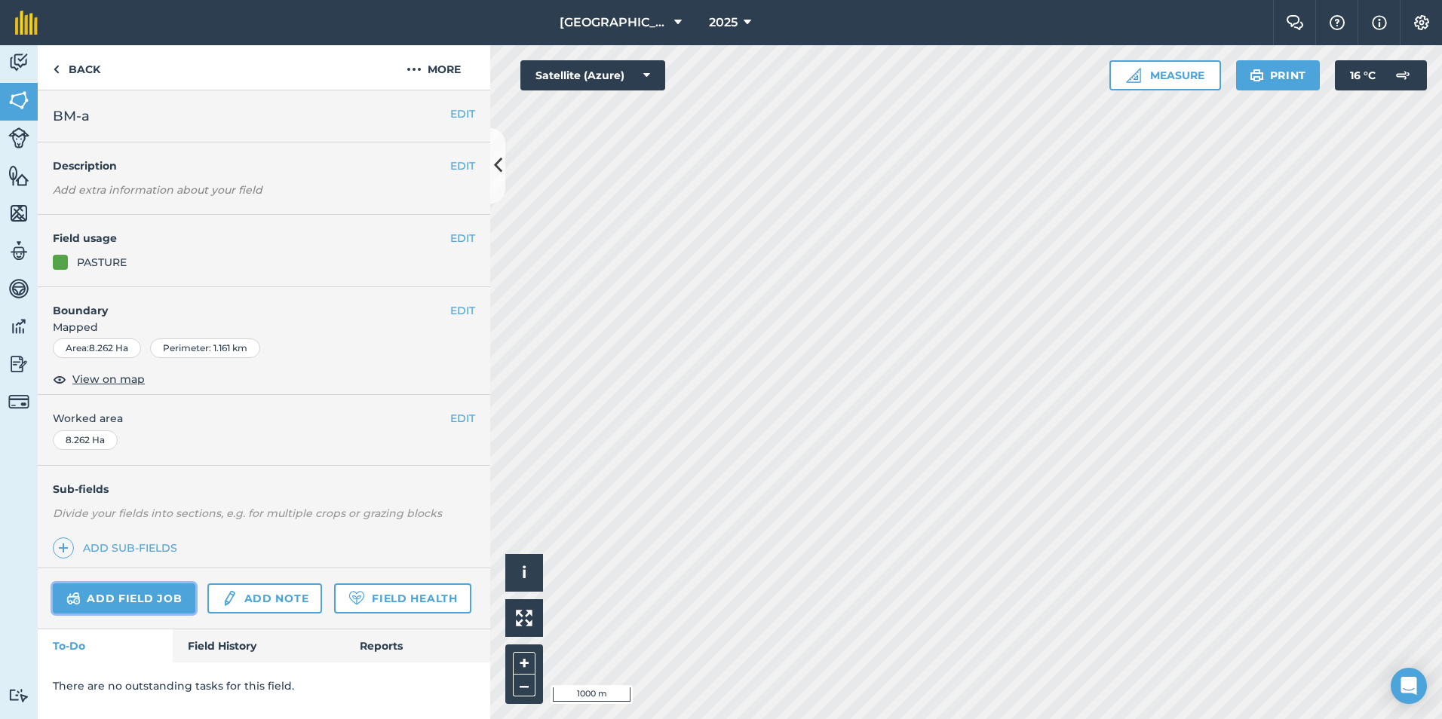
click at [146, 591] on link "Add field job" at bounding box center [124, 599] width 143 height 30
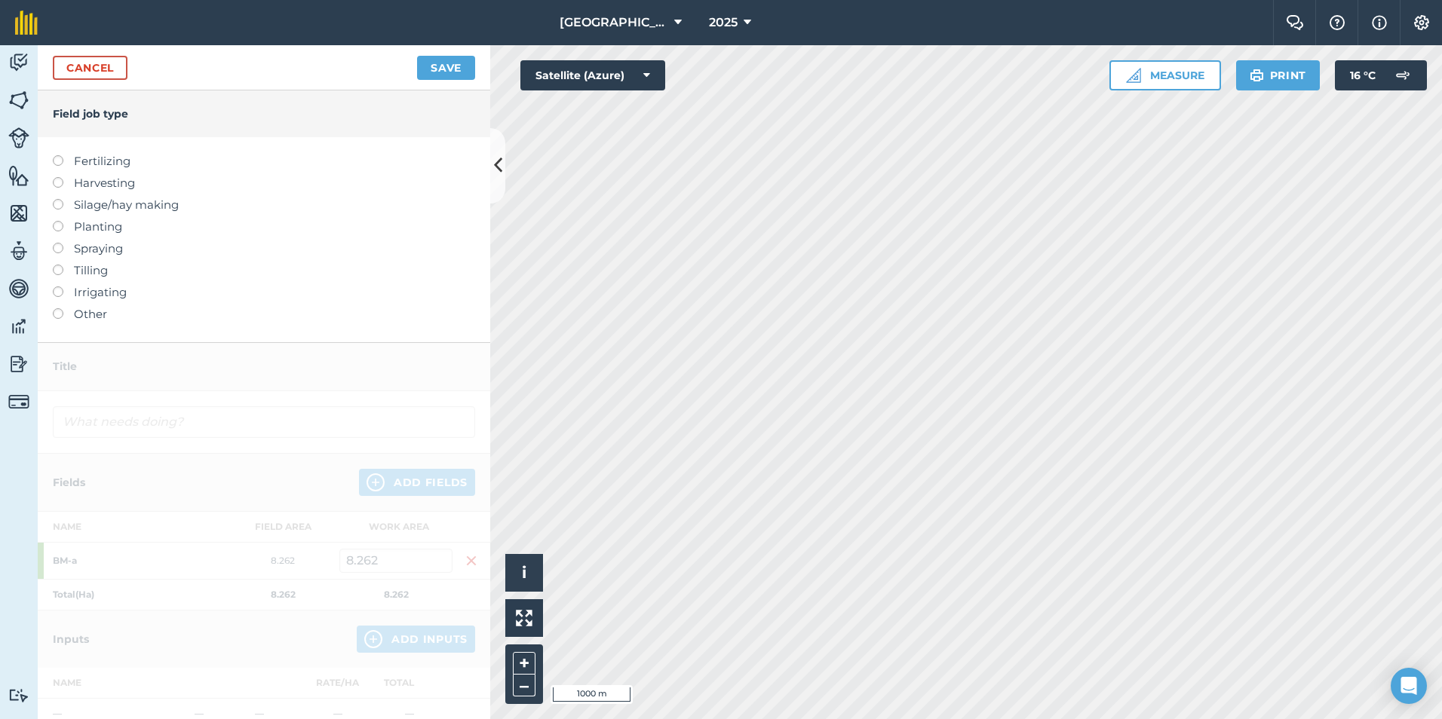
click at [80, 163] on label "Fertilizing" at bounding box center [264, 161] width 422 height 18
type input "Fertilizing"
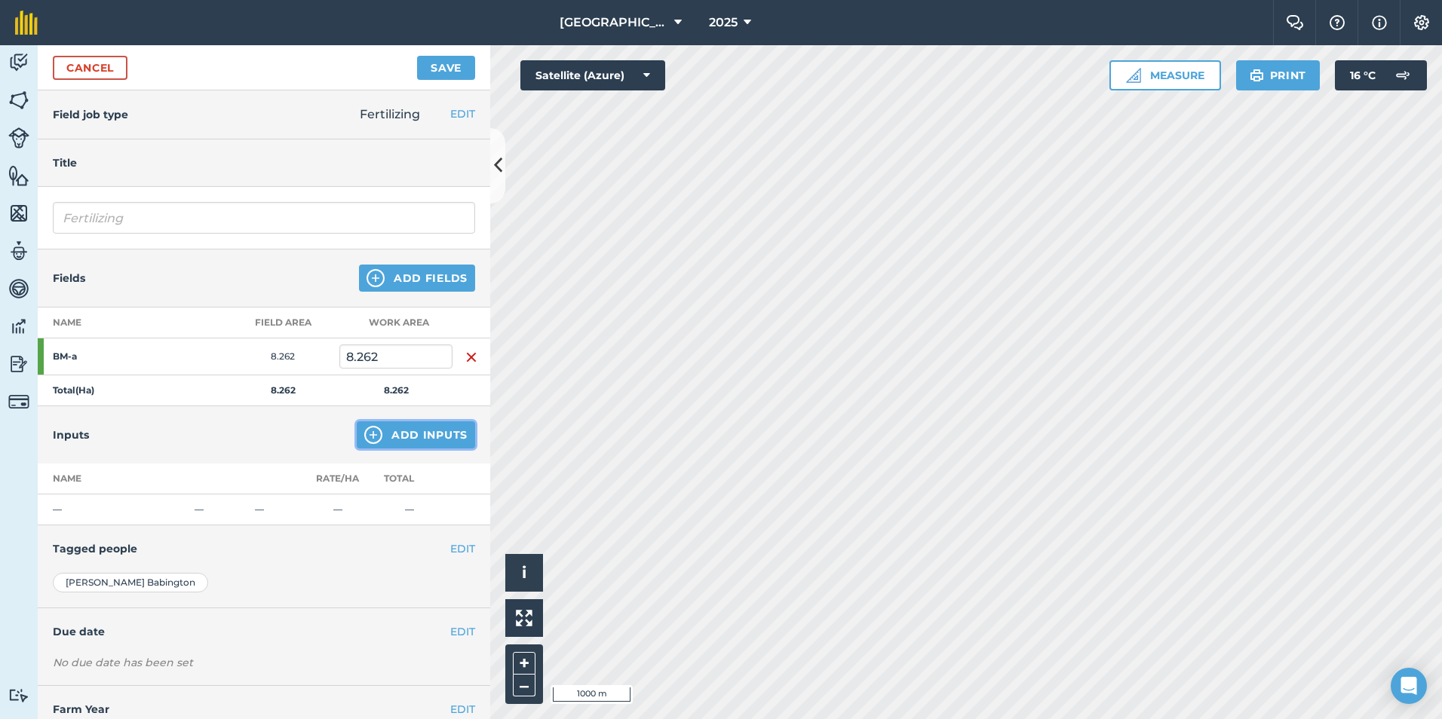
click at [412, 435] on button "Add Inputs" at bounding box center [416, 435] width 118 height 27
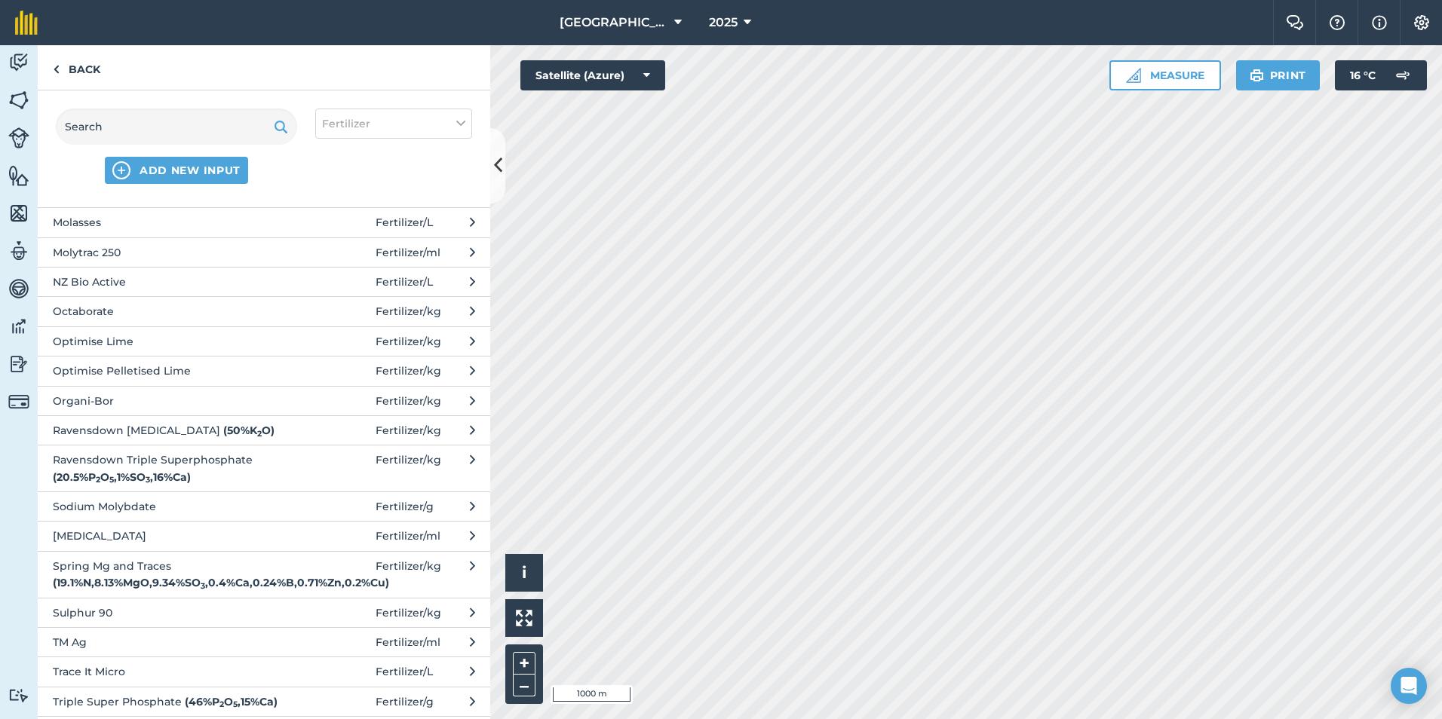
scroll to position [888, 0]
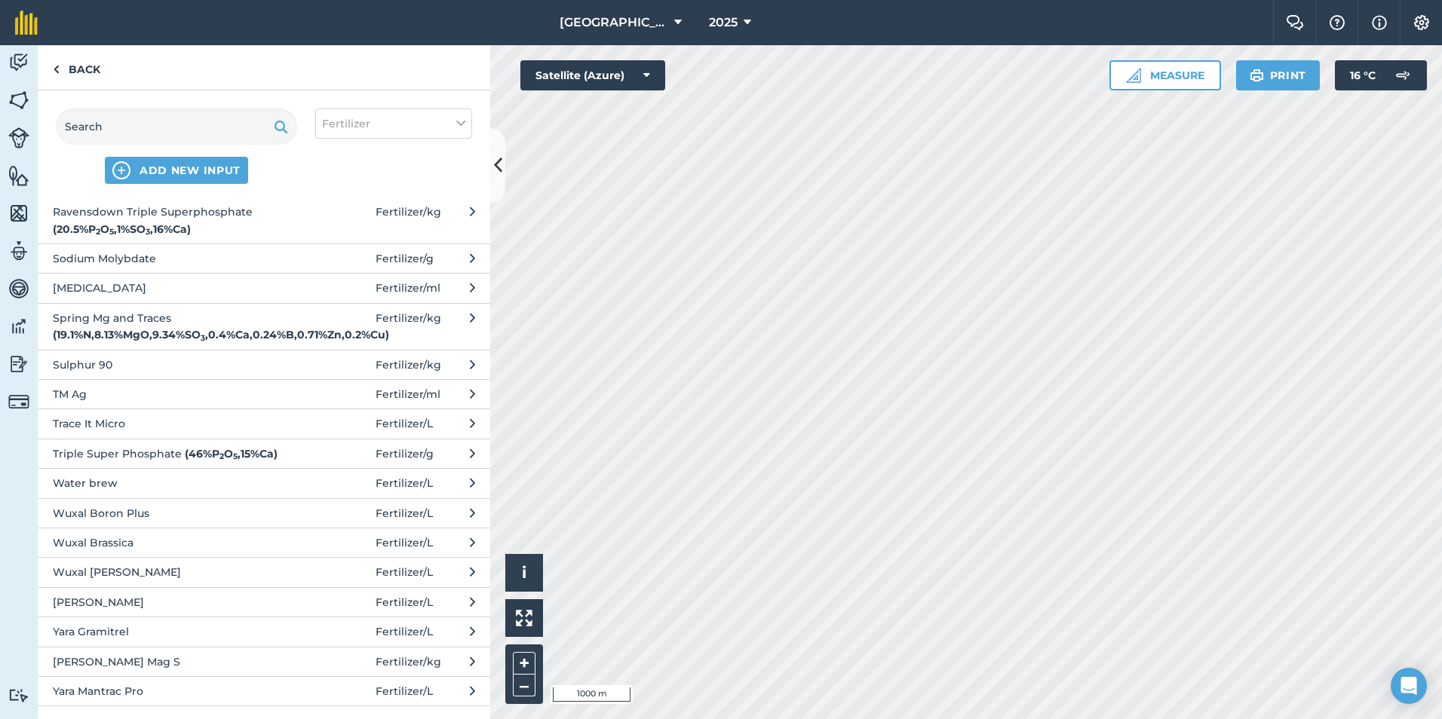
click at [225, 216] on span "Ravensdown Triple Superphosphate ( 20.5 % P 2 O 5 , 1 % SO 3 , 16 % Ca )" at bounding box center [176, 221] width 247 height 34
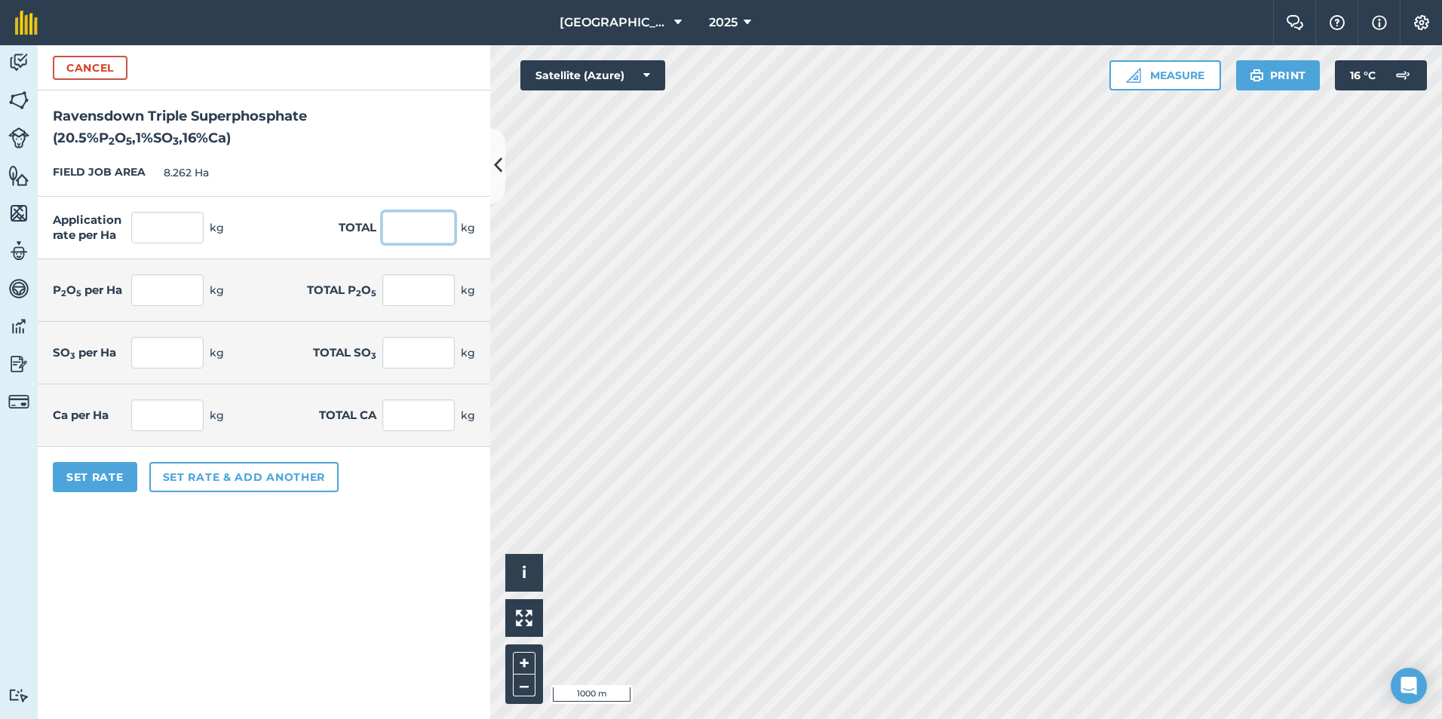
click at [403, 232] on input "text" at bounding box center [418, 228] width 72 height 32
type input "745"
type input "90.172"
type input "18.485"
type input "152.725"
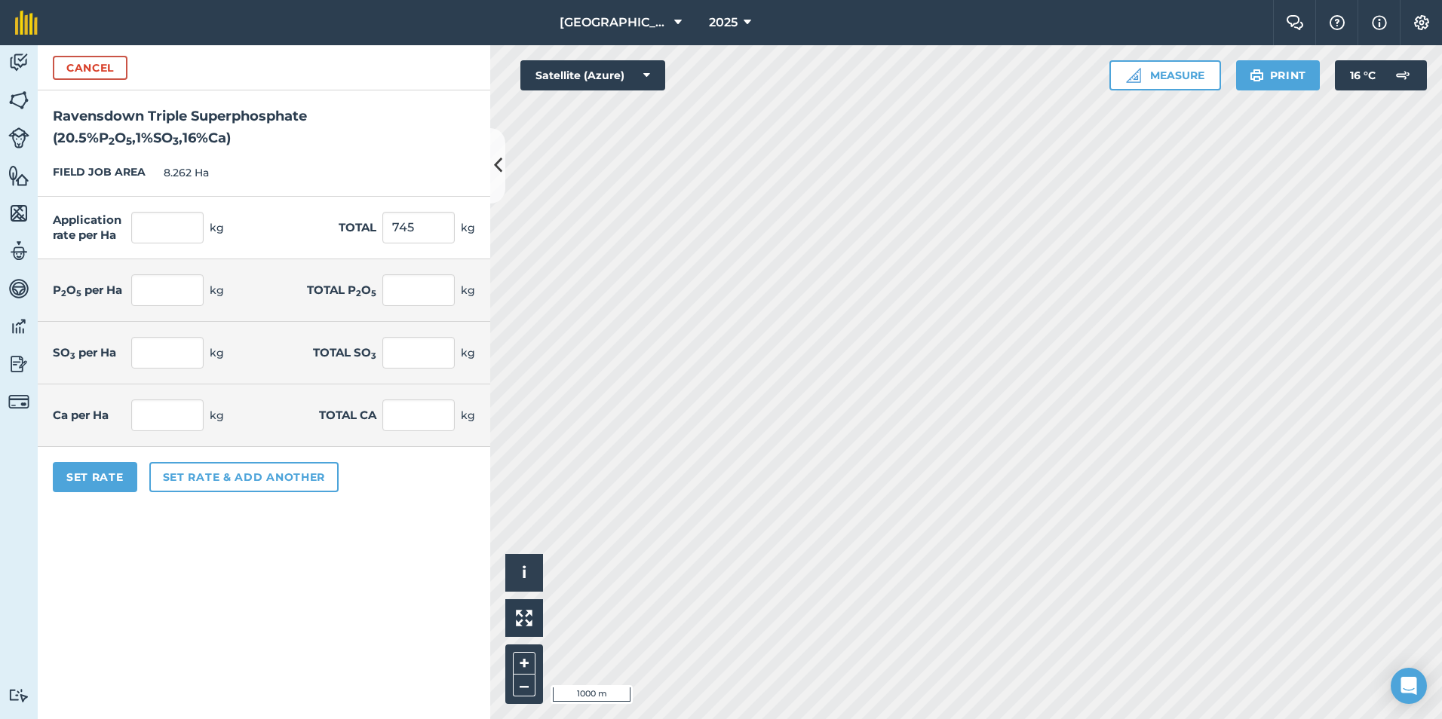
type input "0.902"
type input "7.45"
type input "14.427"
type input "119.2"
click at [345, 508] on form "Cancel Ravensdown Triple Superphosphate ( 20.5 % P 2 O 5 , 1 % SO 3 , 16 % Ca )…" at bounding box center [264, 382] width 452 height 674
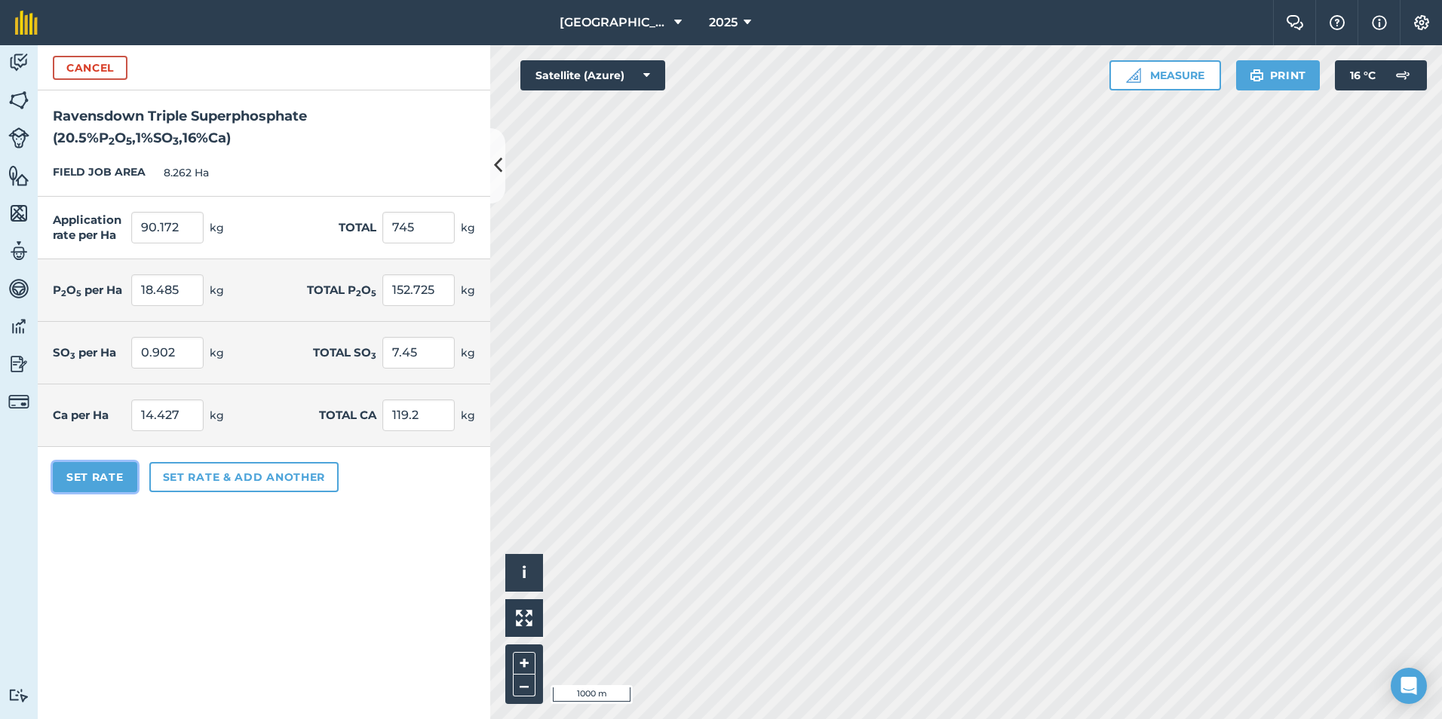
click at [85, 477] on button "Set Rate" at bounding box center [95, 477] width 84 height 30
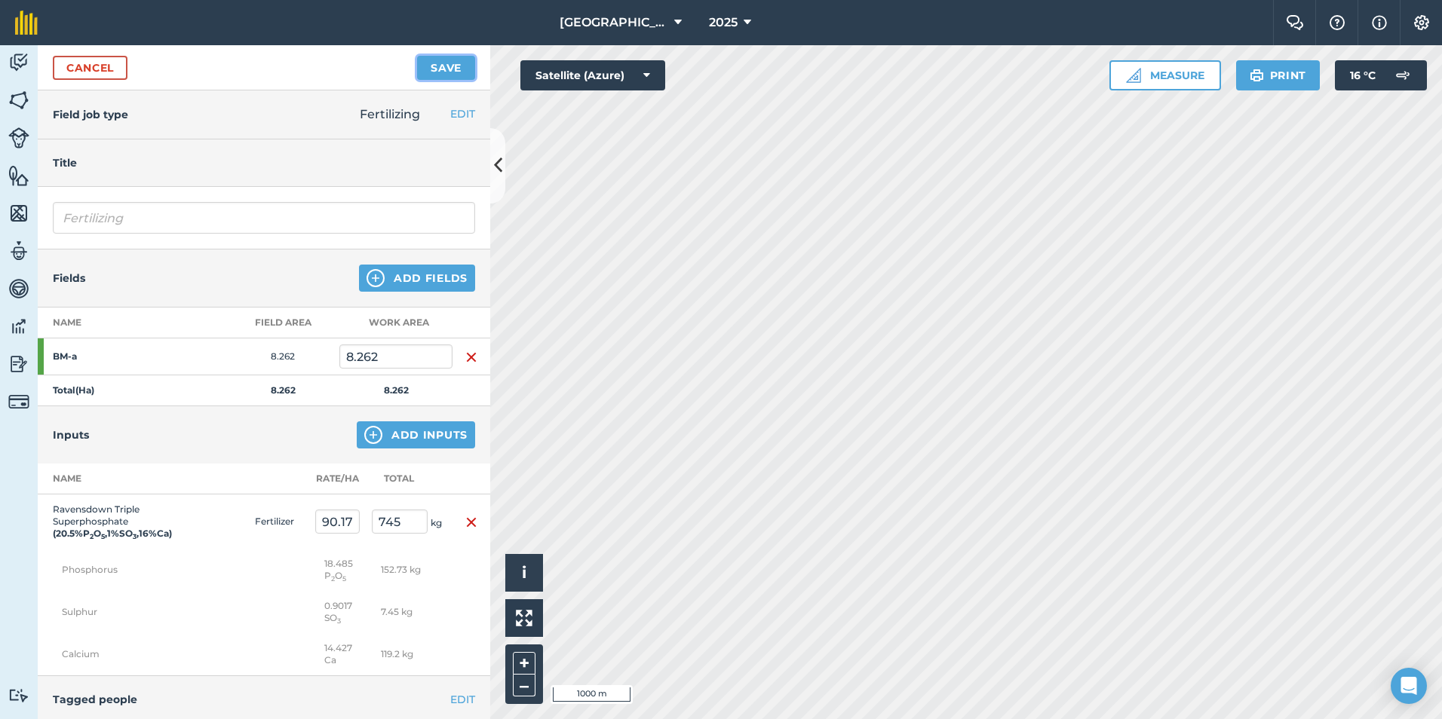
click at [436, 62] on button "Save" at bounding box center [446, 68] width 58 height 24
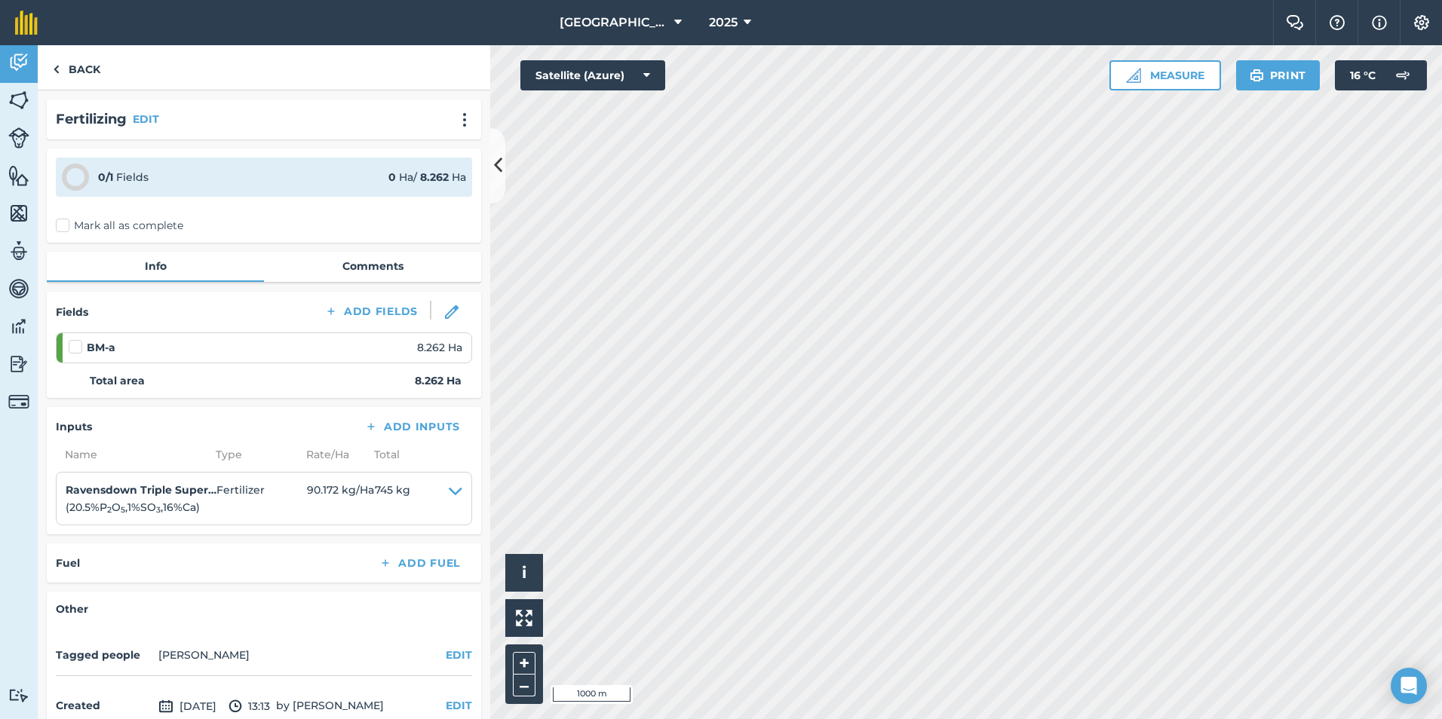
click at [77, 339] on label at bounding box center [78, 339] width 18 height 0
click at [77, 348] on input "checkbox" at bounding box center [74, 344] width 10 height 10
checkbox input "false"
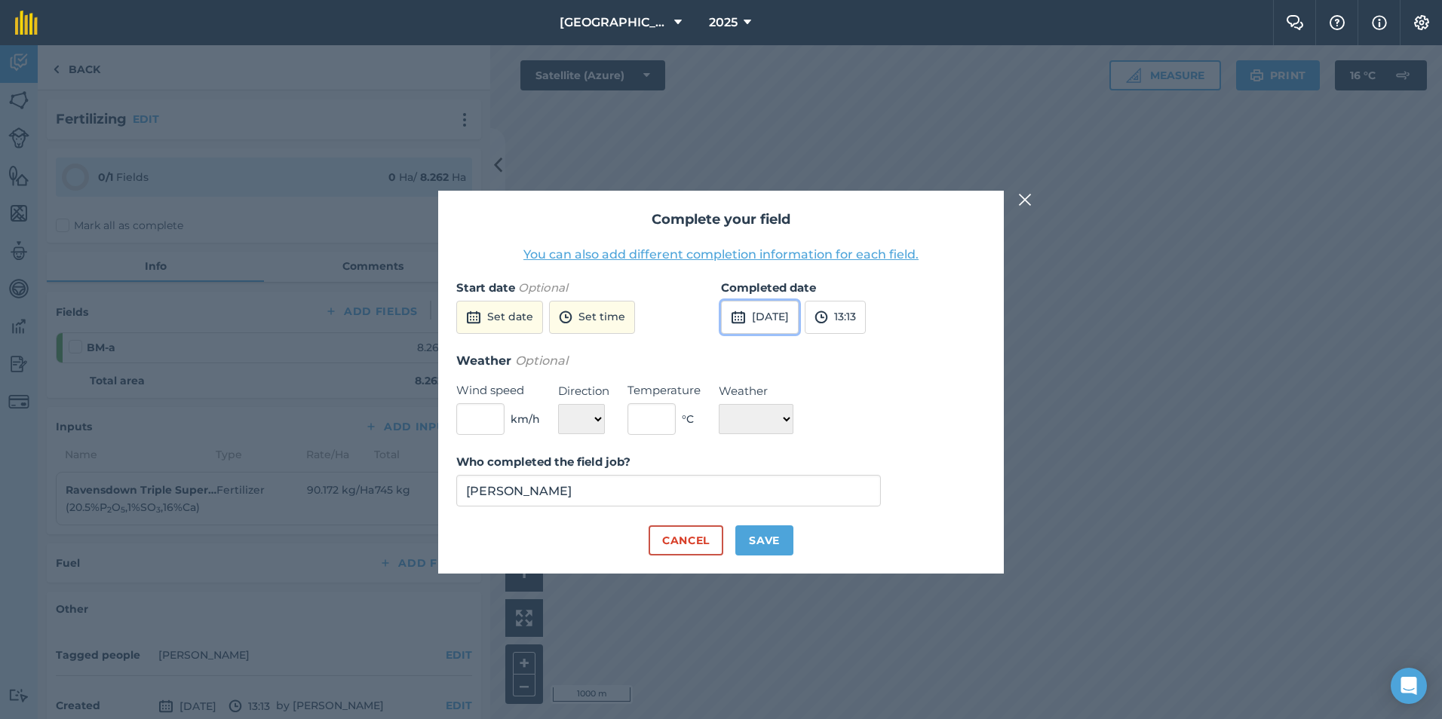
click at [771, 314] on button "[DATE]" at bounding box center [760, 317] width 78 height 33
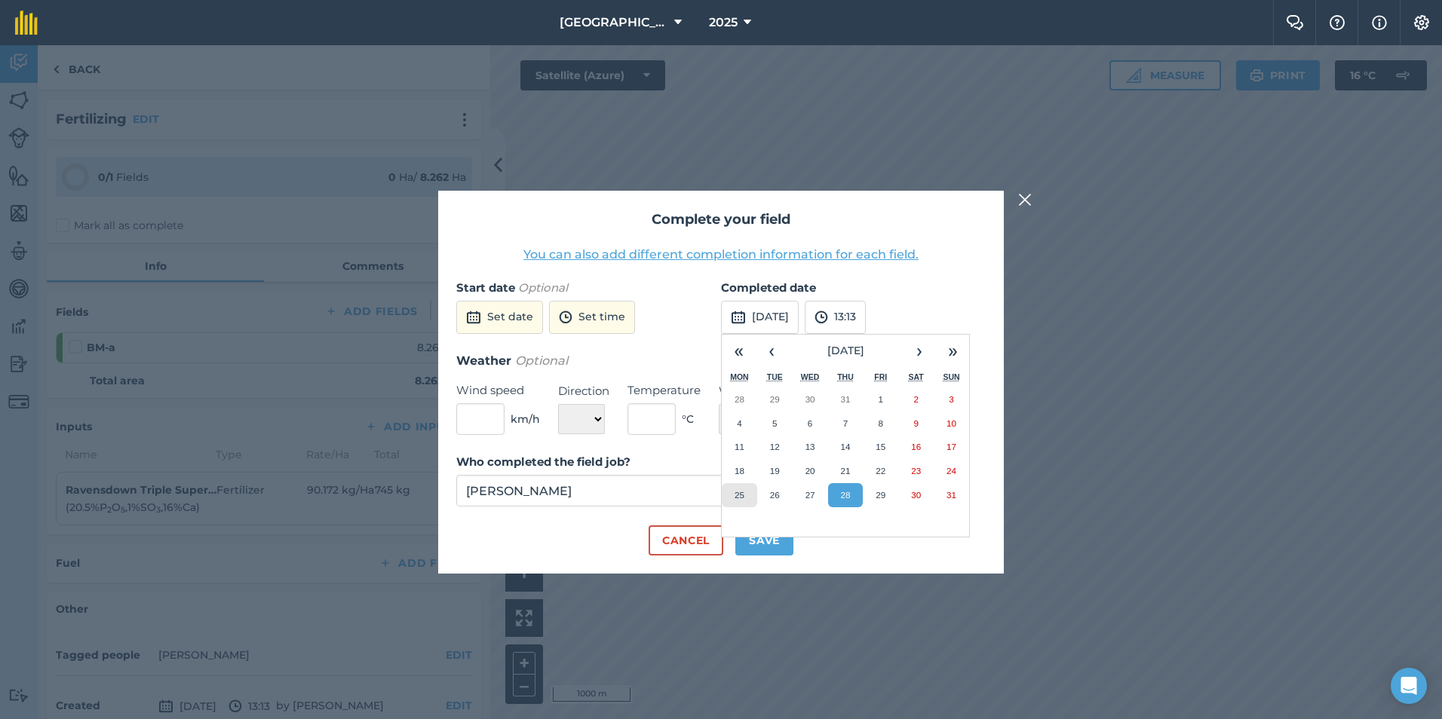
click at [744, 501] on button "25" at bounding box center [739, 495] width 35 height 24
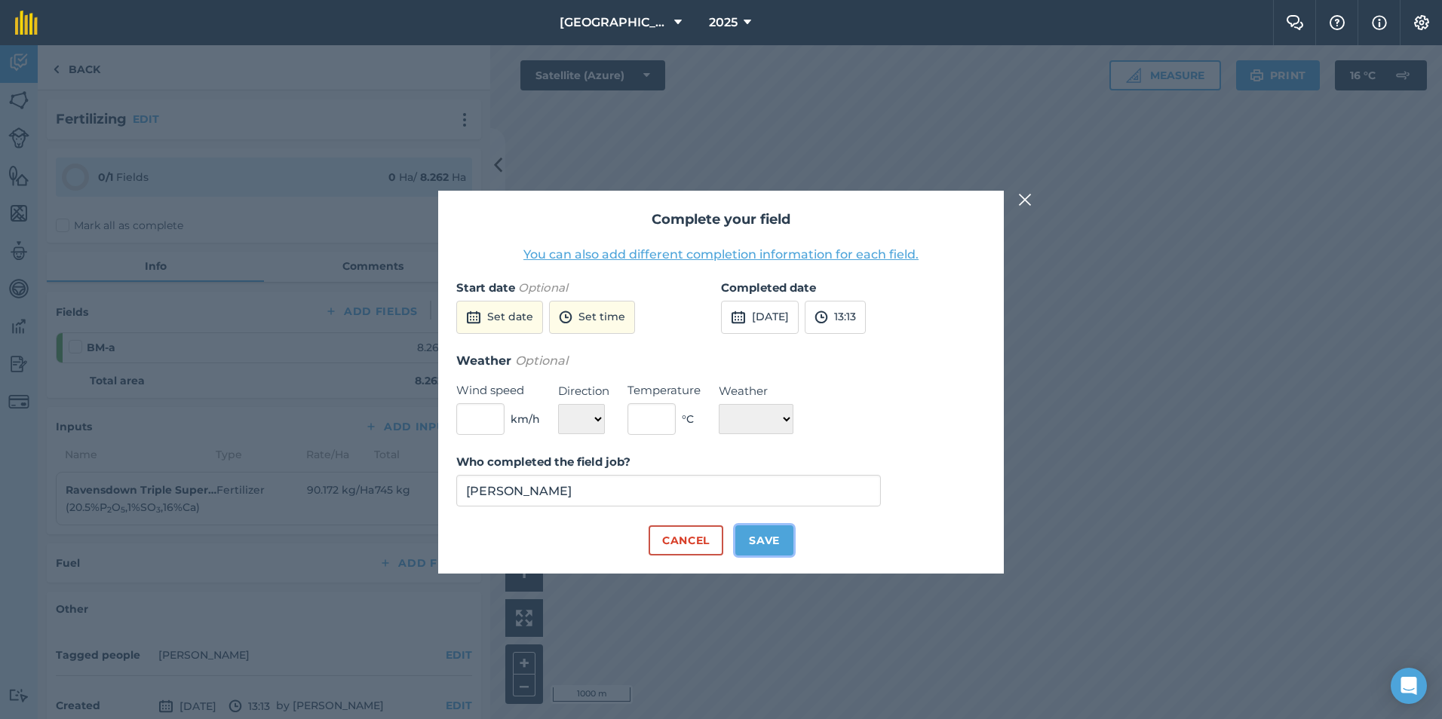
click at [745, 532] on button "Save" at bounding box center [764, 541] width 58 height 30
checkbox input "true"
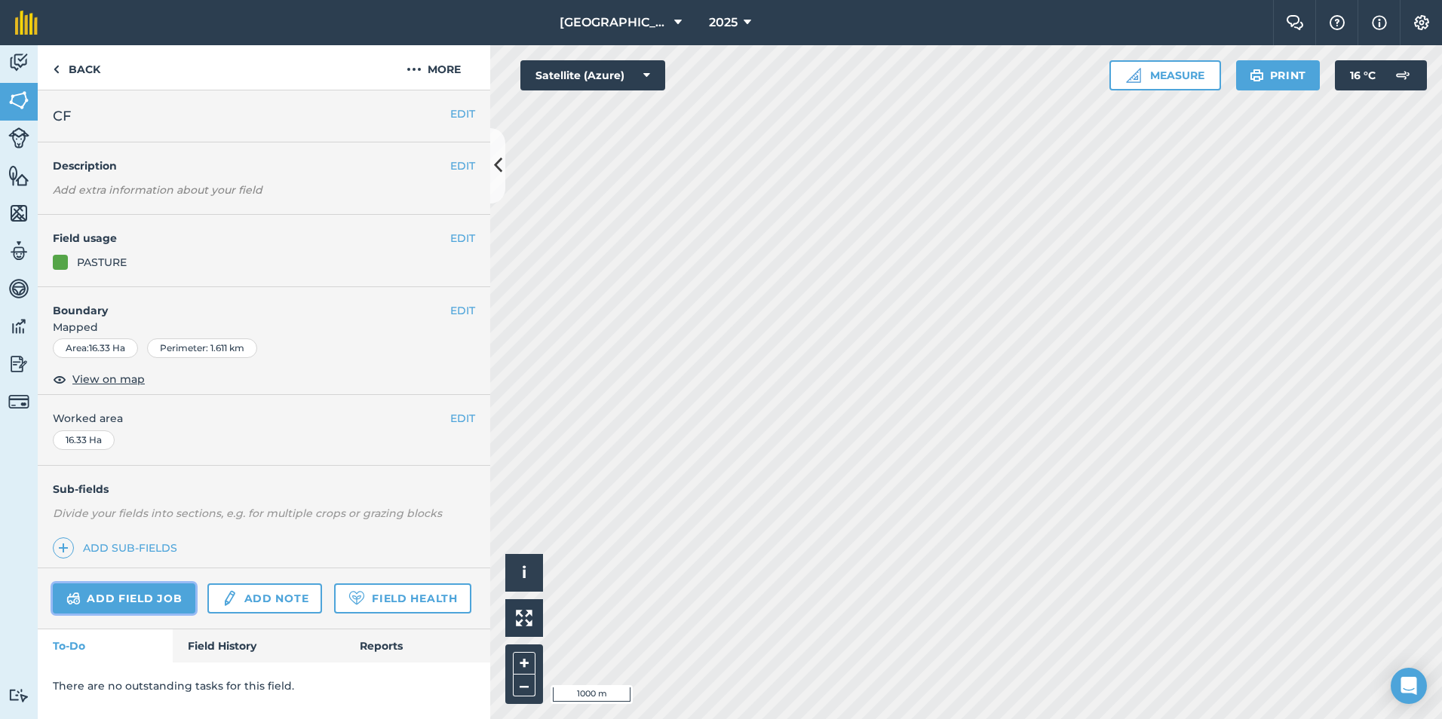
click at [93, 592] on link "Add field job" at bounding box center [124, 599] width 143 height 30
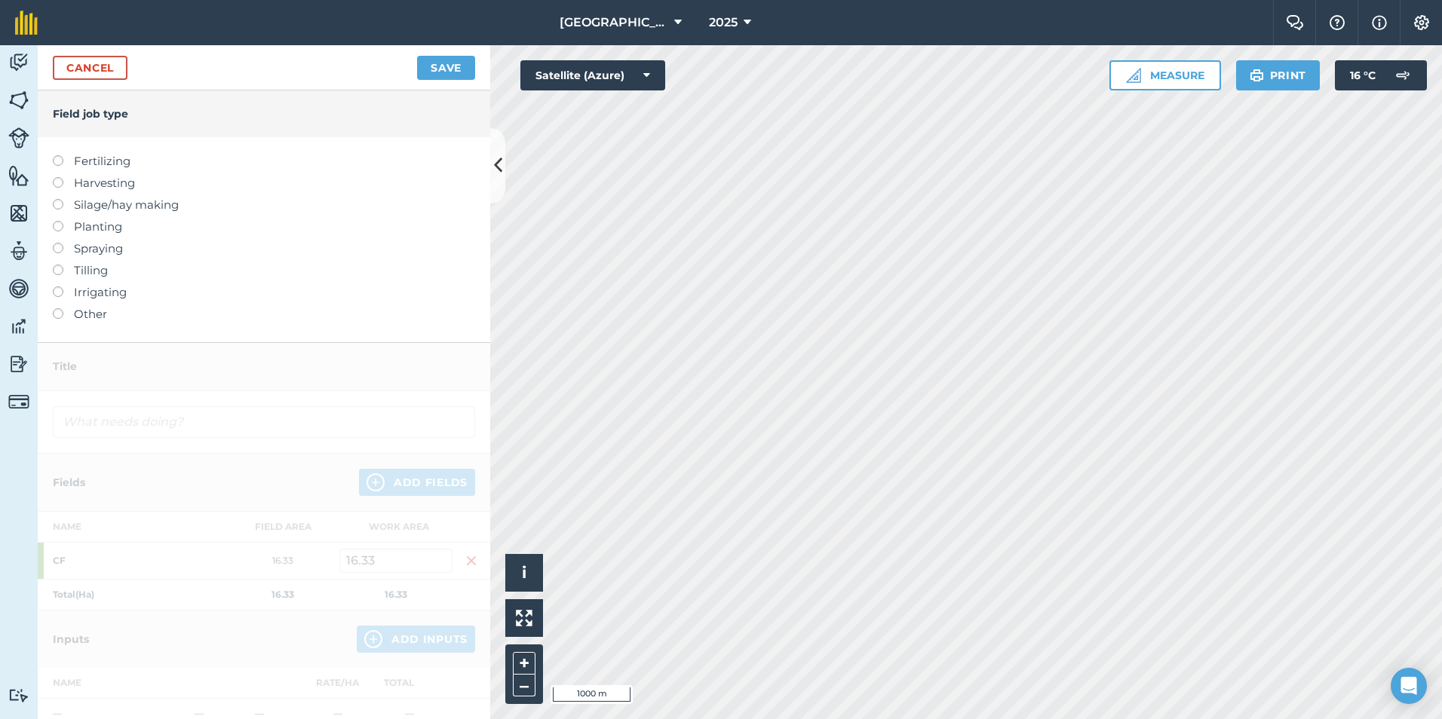
click at [82, 161] on label "Fertilizing" at bounding box center [264, 161] width 422 height 18
type input "Fertilizing"
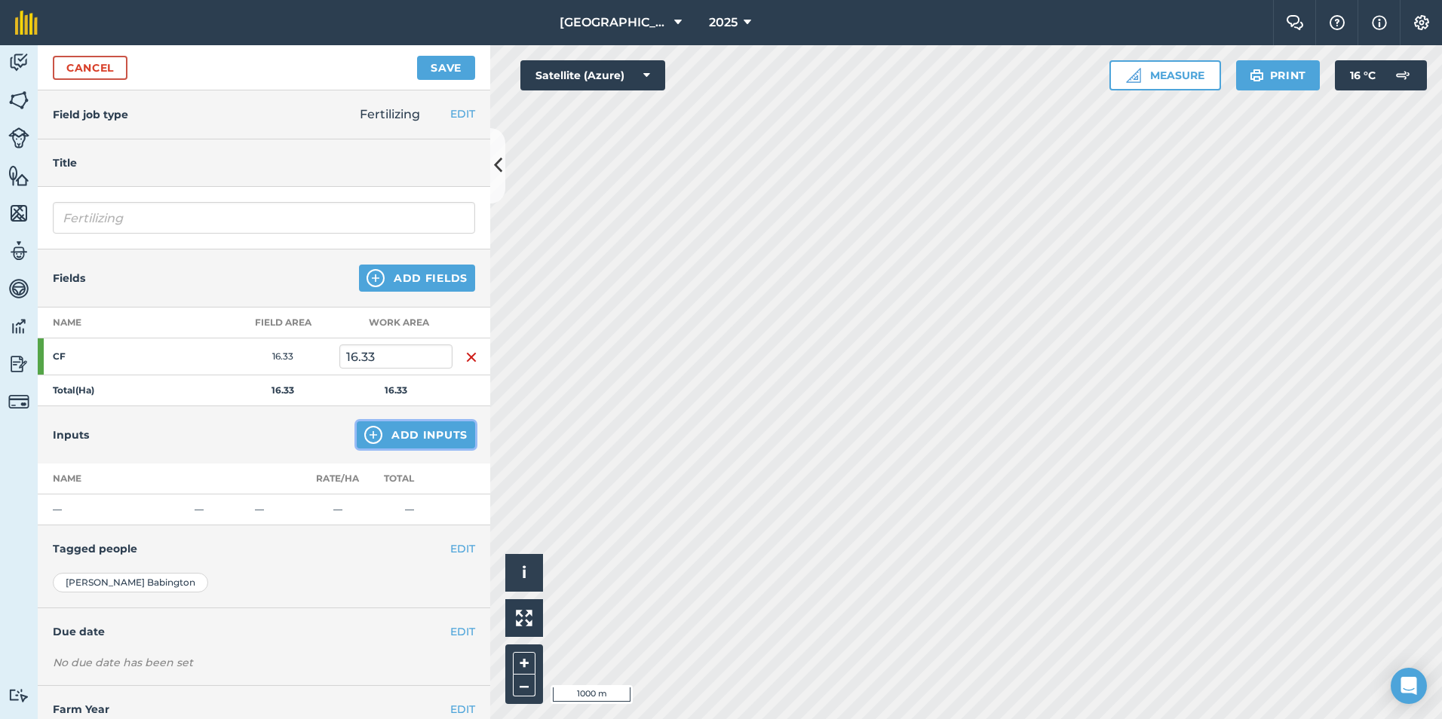
click at [386, 437] on button "Add Inputs" at bounding box center [416, 435] width 118 height 27
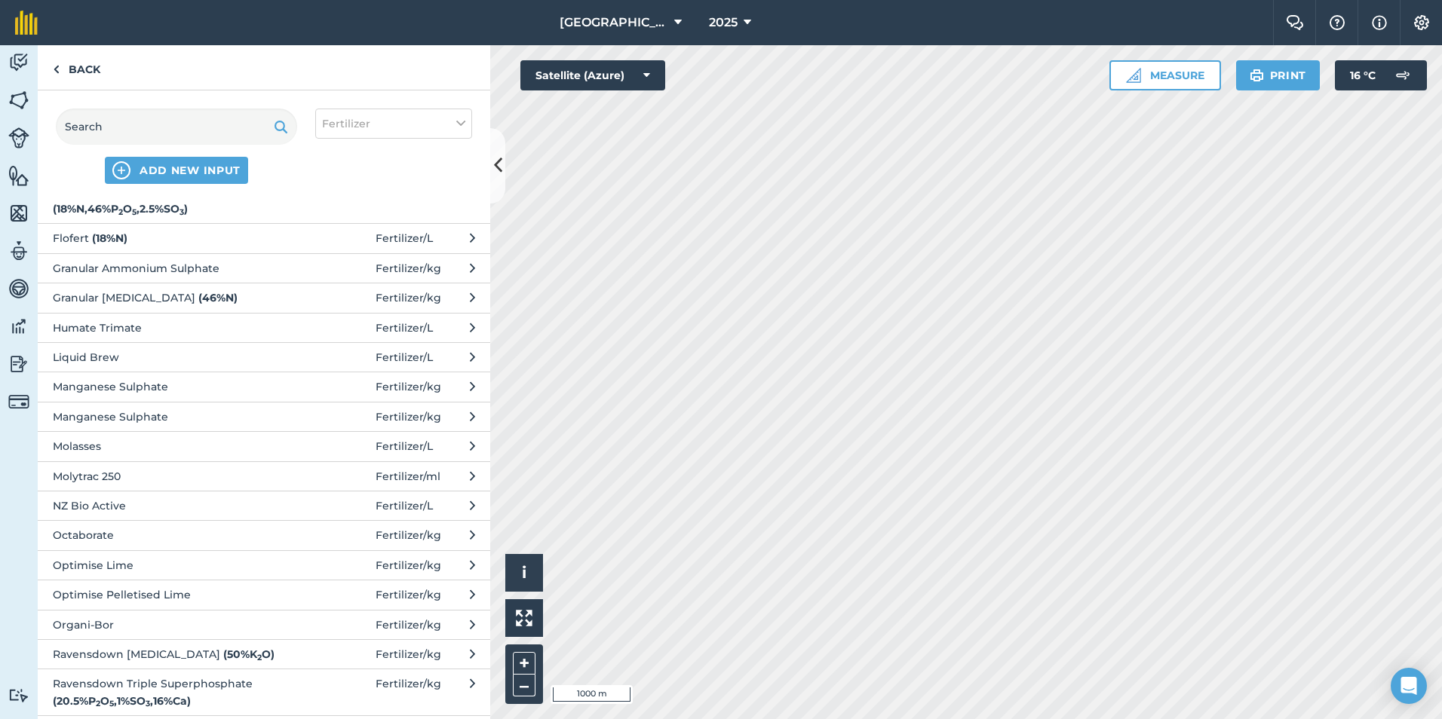
scroll to position [434, 0]
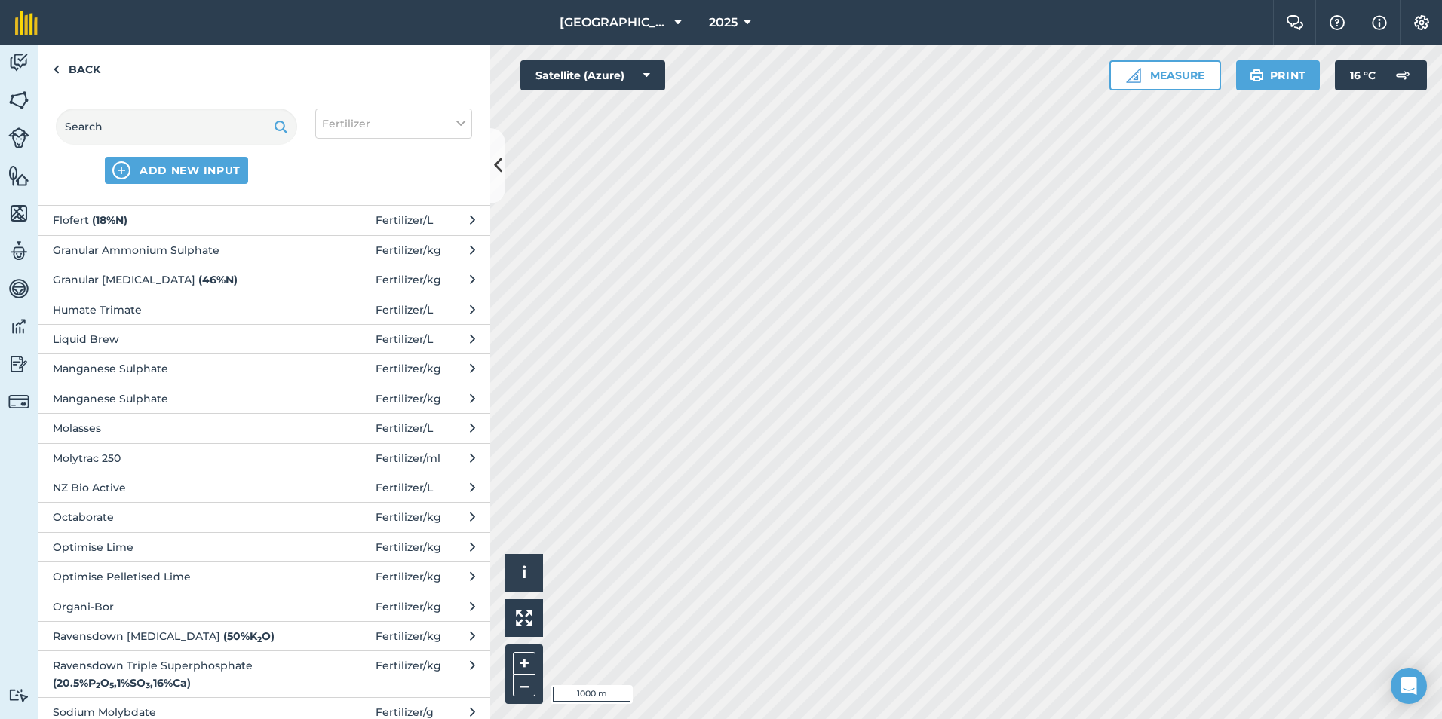
click at [165, 676] on span "Ravensdown Triple Superphosphate ( 20.5 % P 2 O 5 , 1 % SO 3 , 16 % Ca )" at bounding box center [176, 675] width 247 height 34
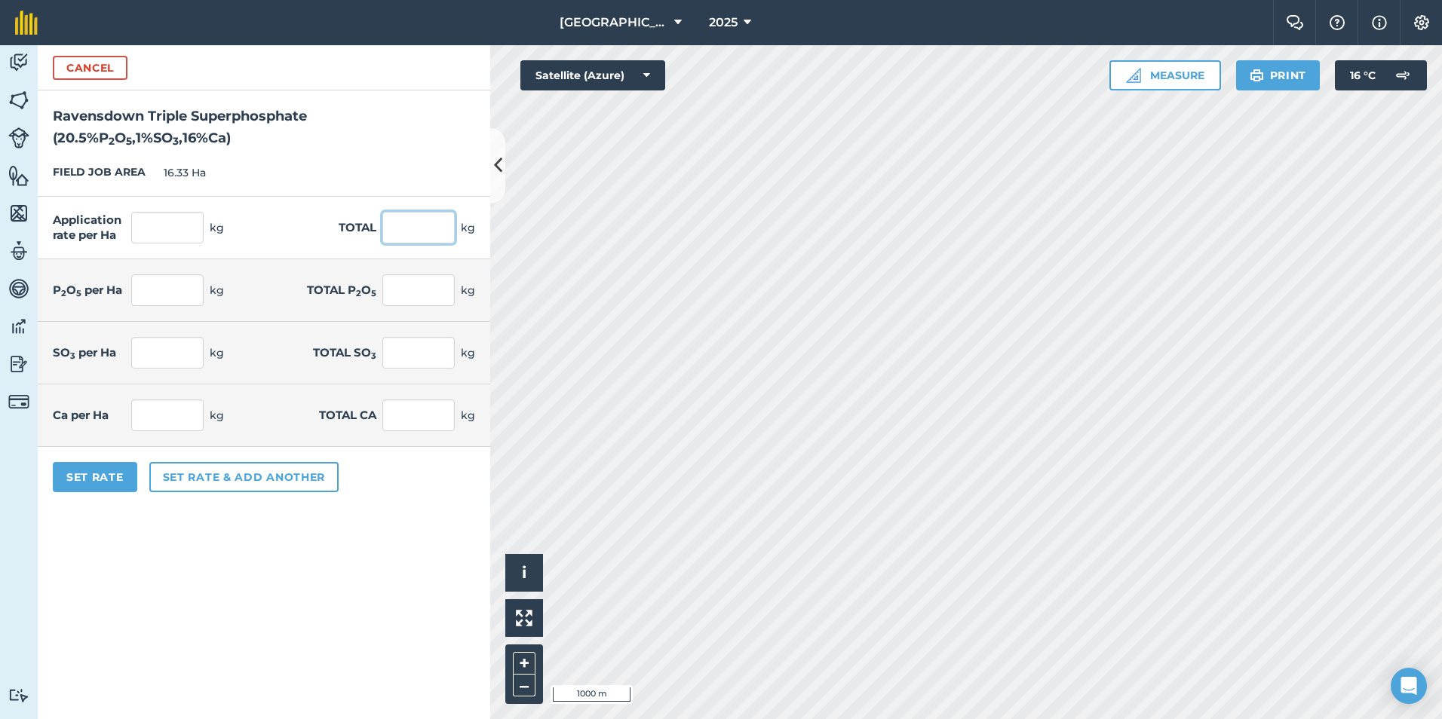
click at [417, 226] on input "text" at bounding box center [418, 228] width 72 height 32
type input "2320"
type input "142.07"
type input "2,320"
type input "29.124"
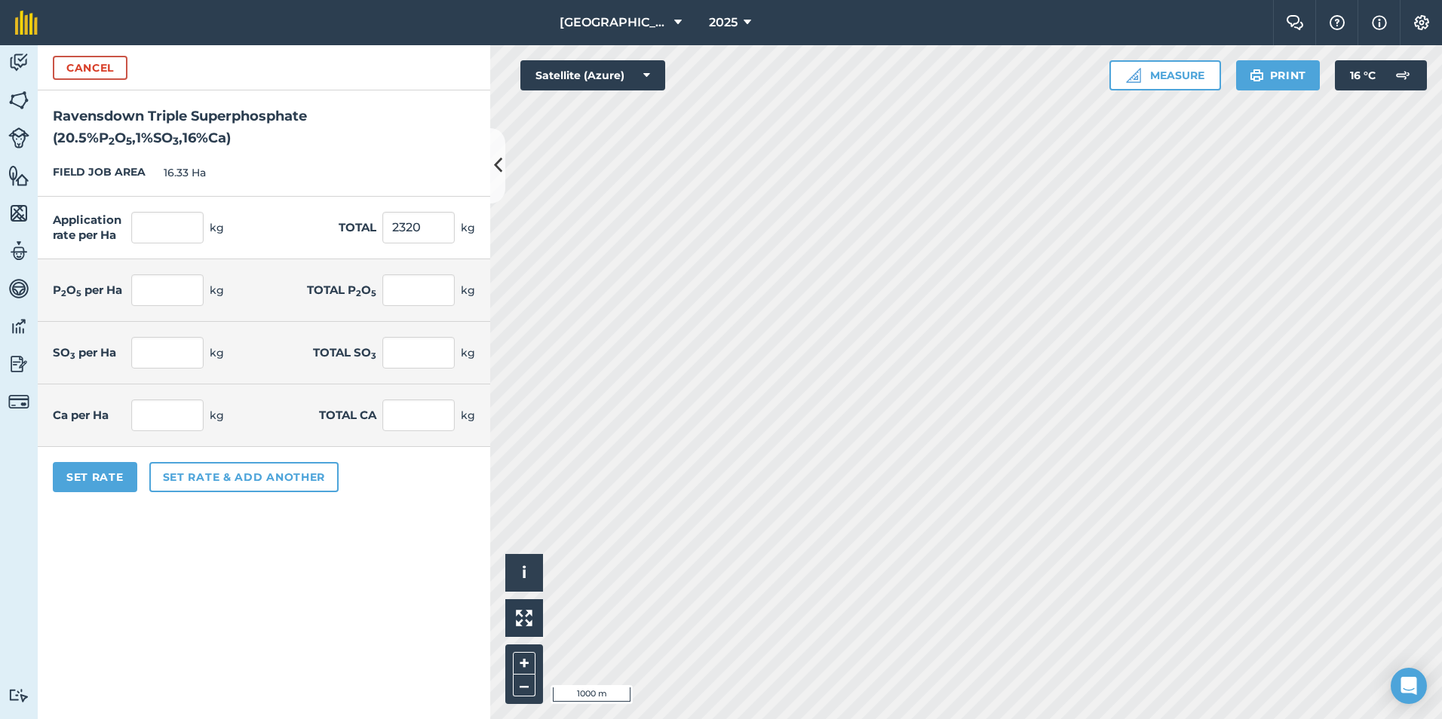
type input "475.6"
type input "1.421"
type input "23.2"
type input "22.731"
type input "371.2"
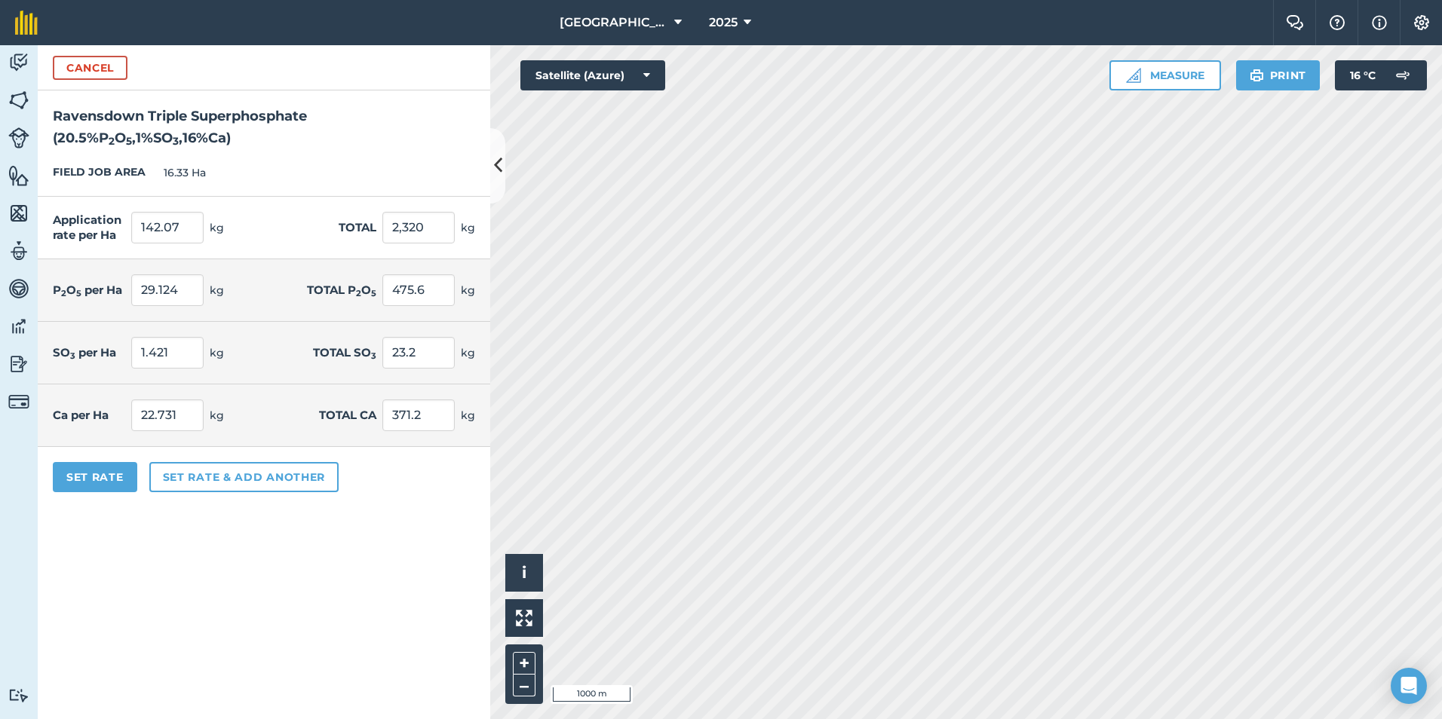
click at [104, 501] on div "Set Rate Set rate & add another" at bounding box center [264, 477] width 452 height 60
click at [94, 476] on button "Set Rate" at bounding box center [95, 477] width 84 height 30
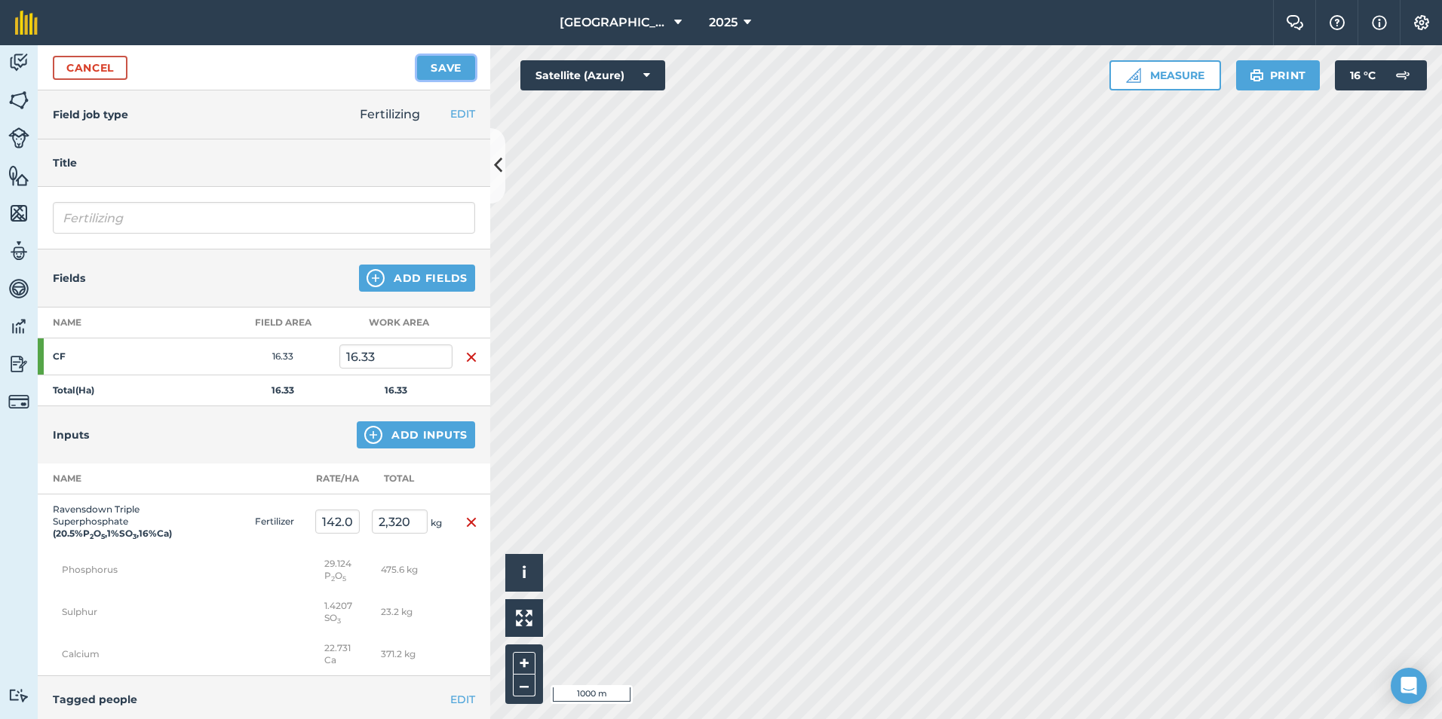
click at [455, 74] on button "Save" at bounding box center [446, 68] width 58 height 24
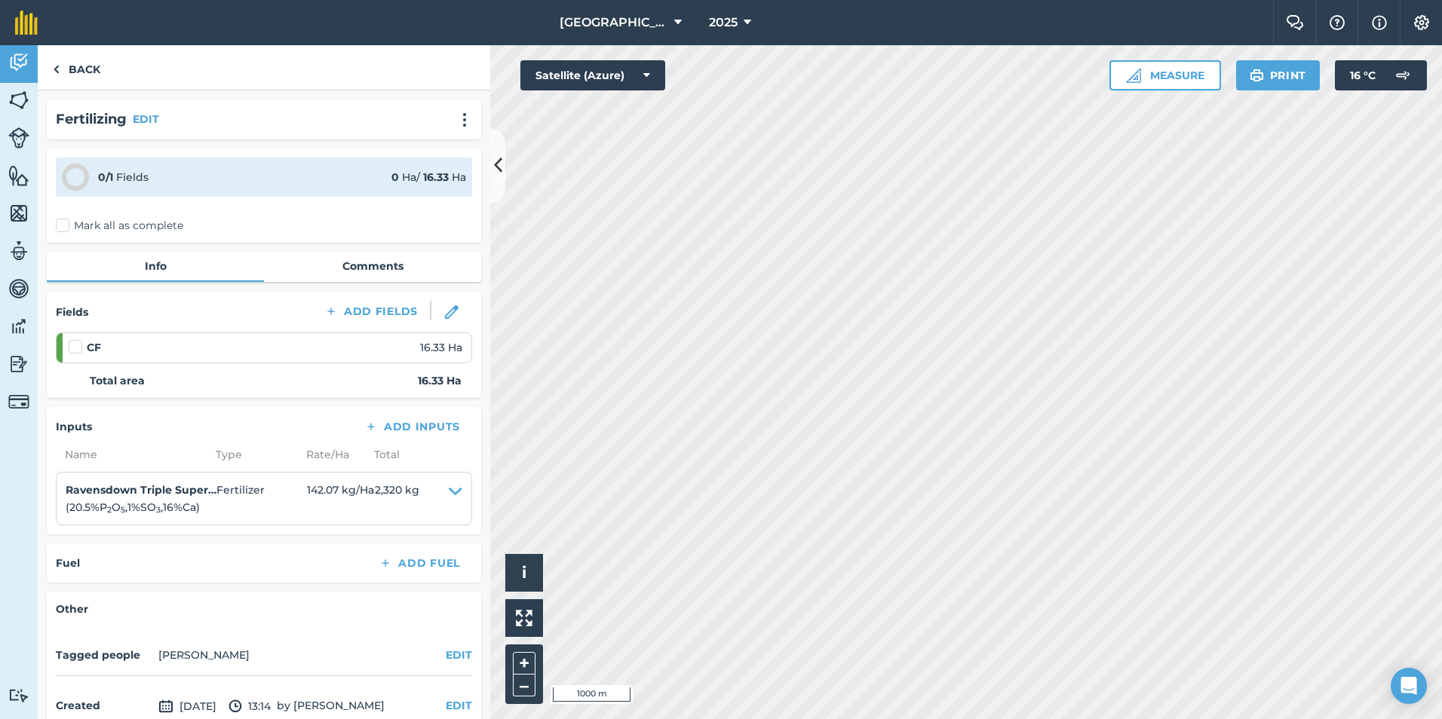
click at [74, 339] on label at bounding box center [78, 339] width 18 height 0
click at [74, 344] on input "checkbox" at bounding box center [74, 344] width 10 height 10
checkbox input "false"
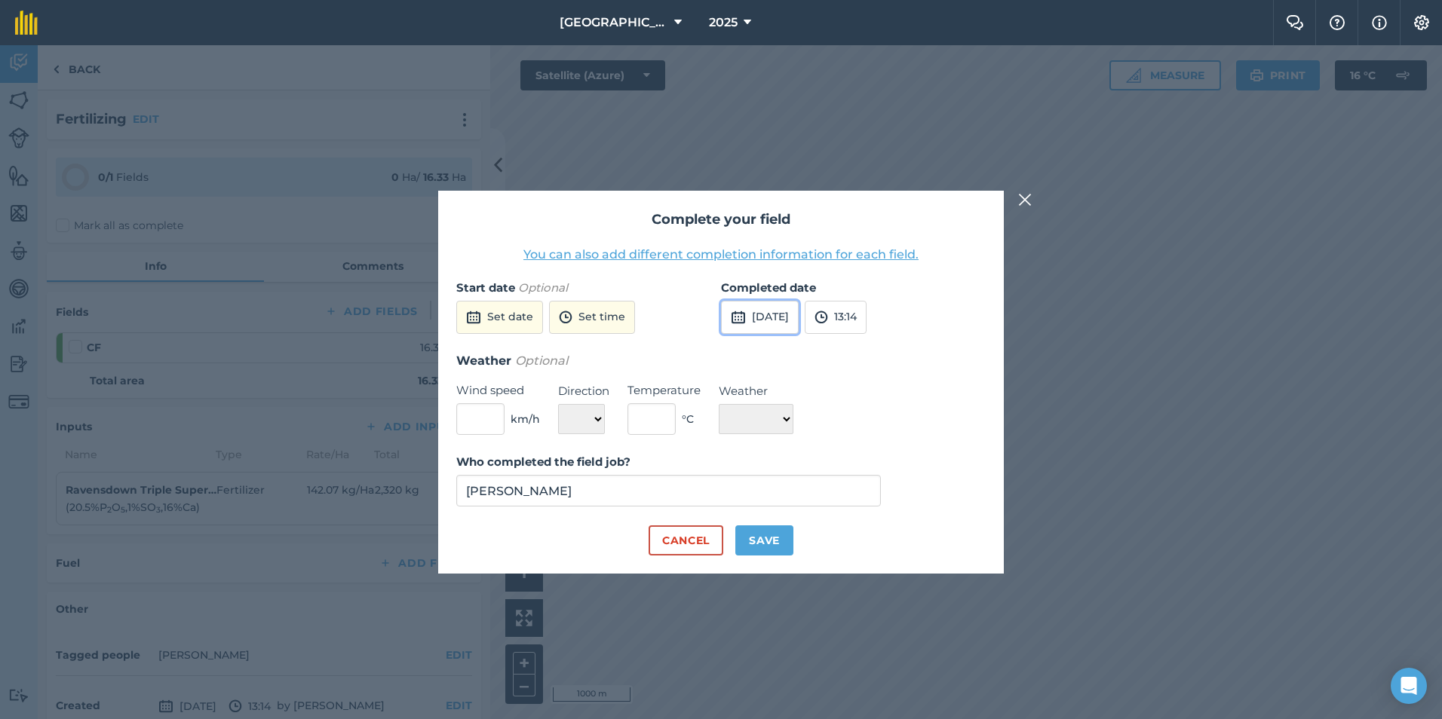
click at [787, 305] on button "[DATE]" at bounding box center [760, 317] width 78 height 33
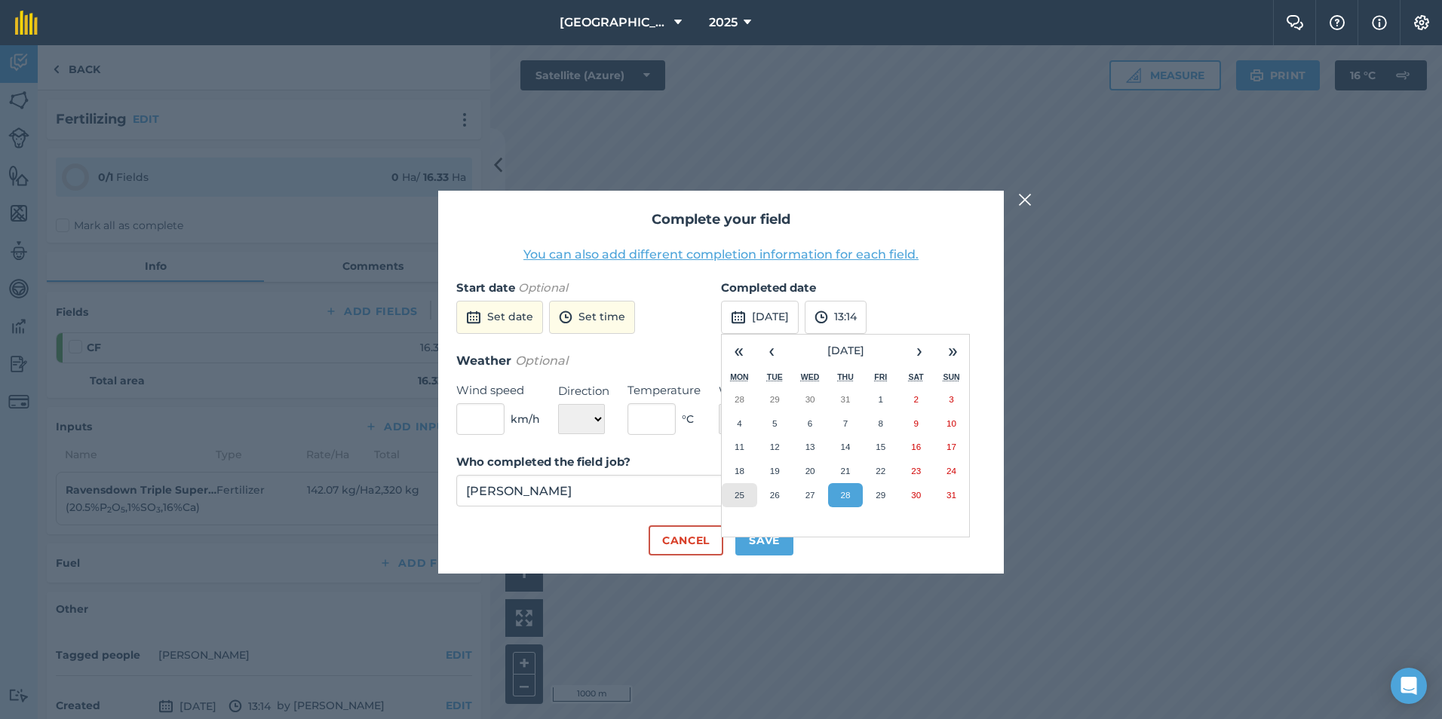
click at [738, 491] on abbr "25" at bounding box center [739, 495] width 10 height 10
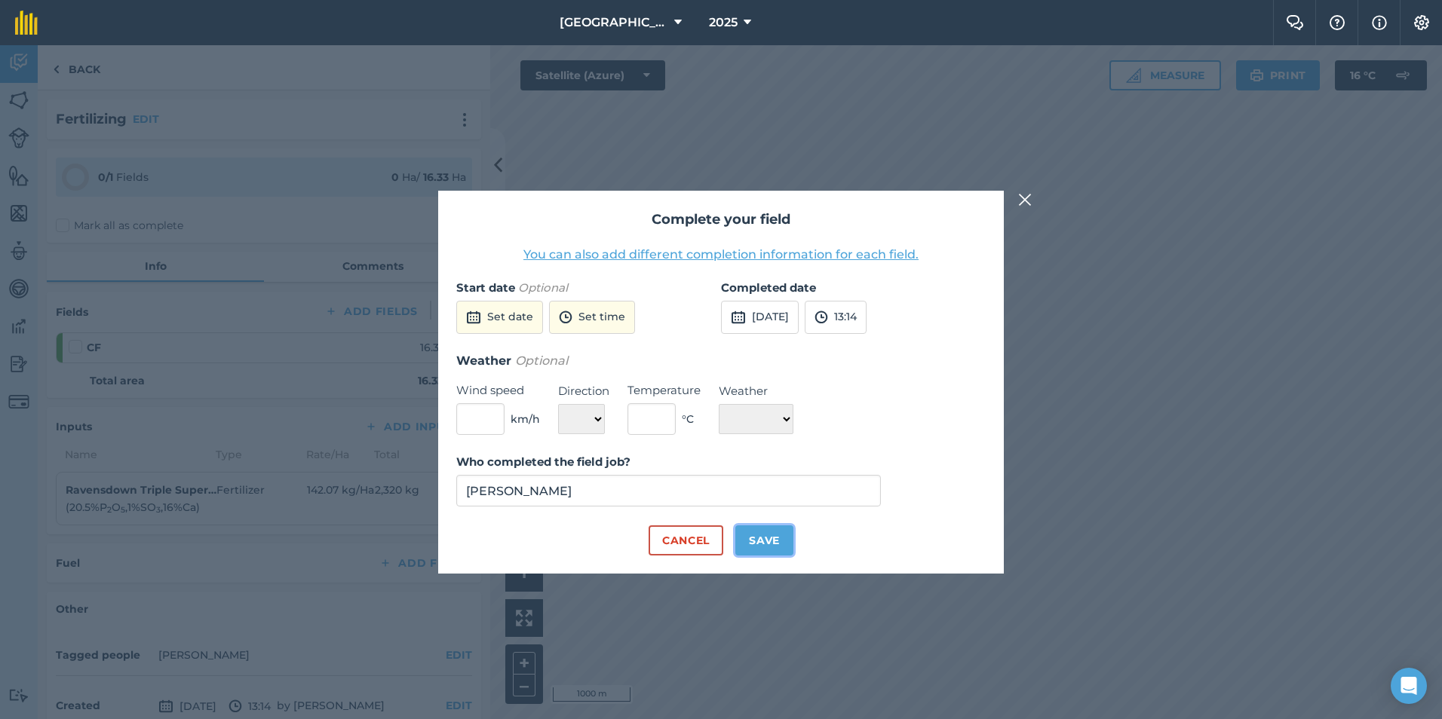
click at [759, 533] on button "Save" at bounding box center [764, 541] width 58 height 30
checkbox input "true"
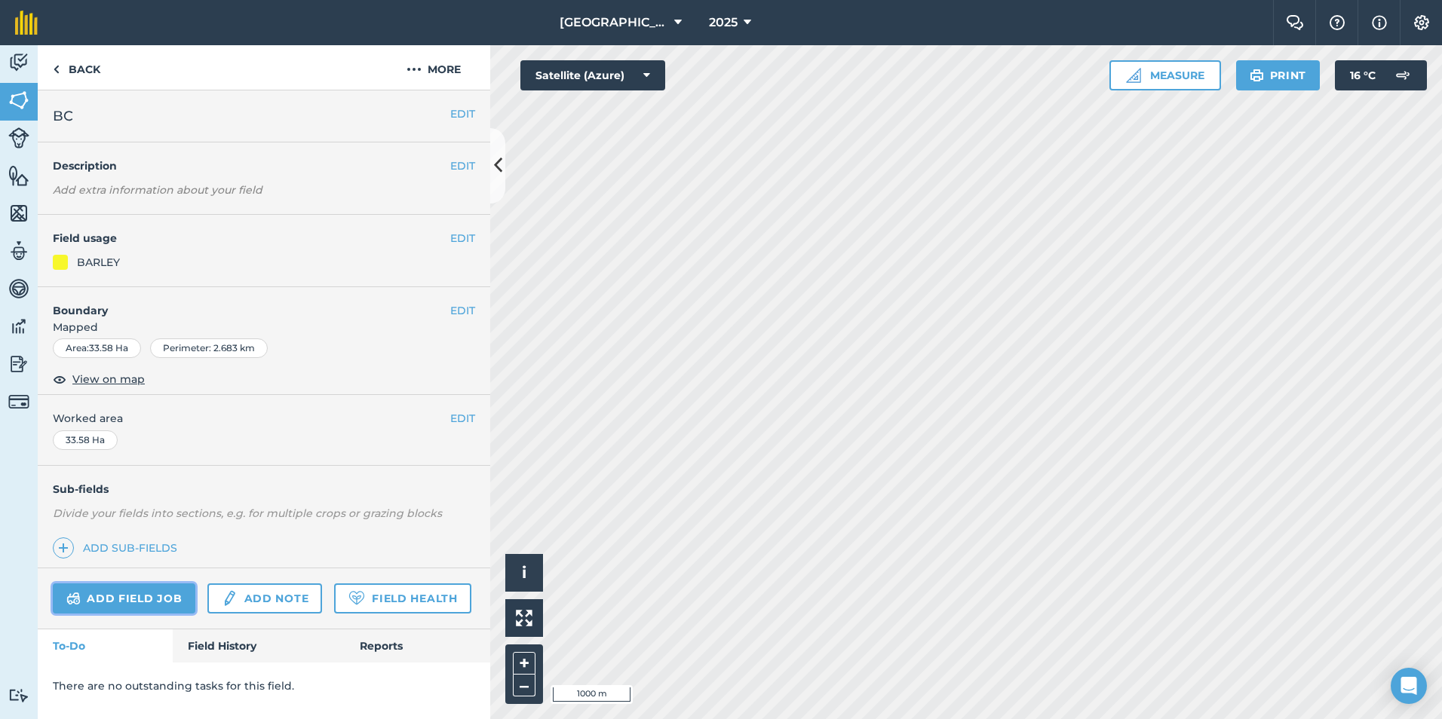
click at [113, 610] on link "Add field job" at bounding box center [124, 599] width 143 height 30
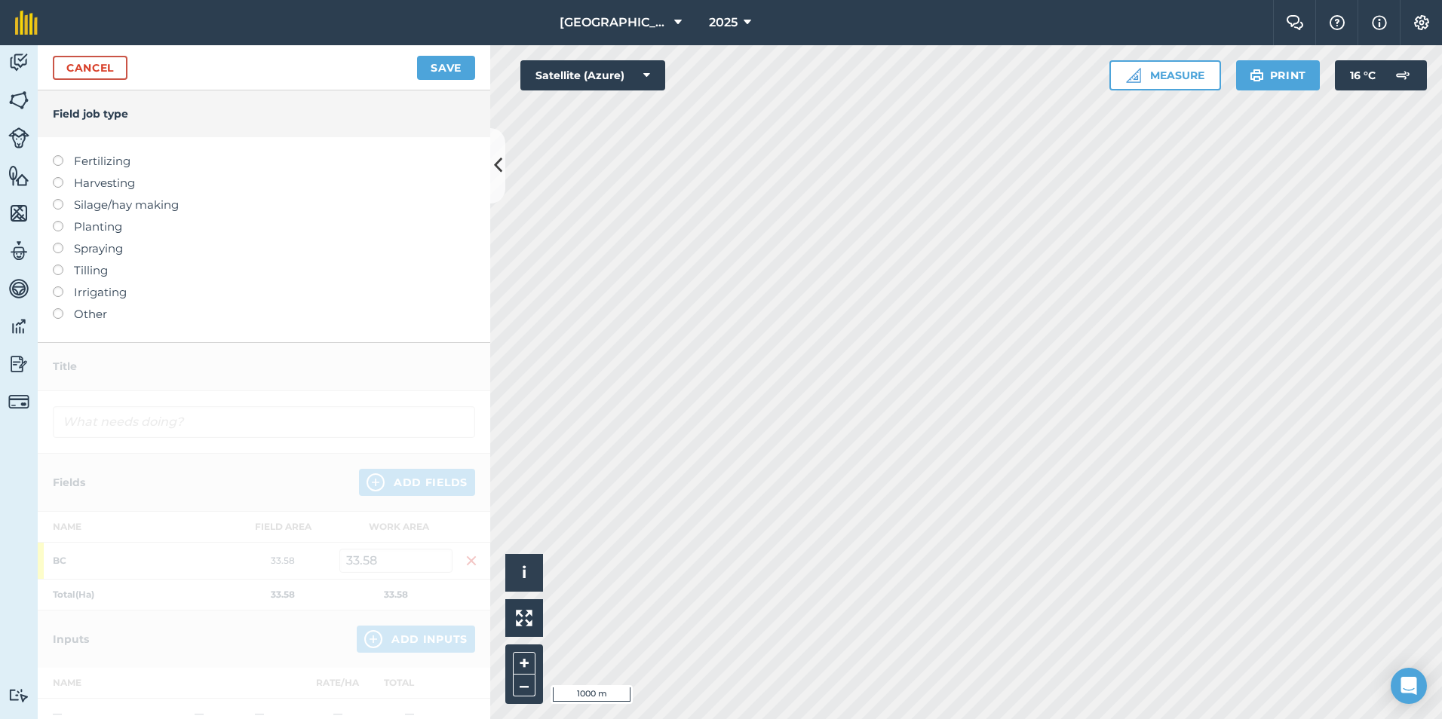
click at [81, 160] on label "Fertilizing" at bounding box center [264, 161] width 422 height 18
type input "Fertilizing"
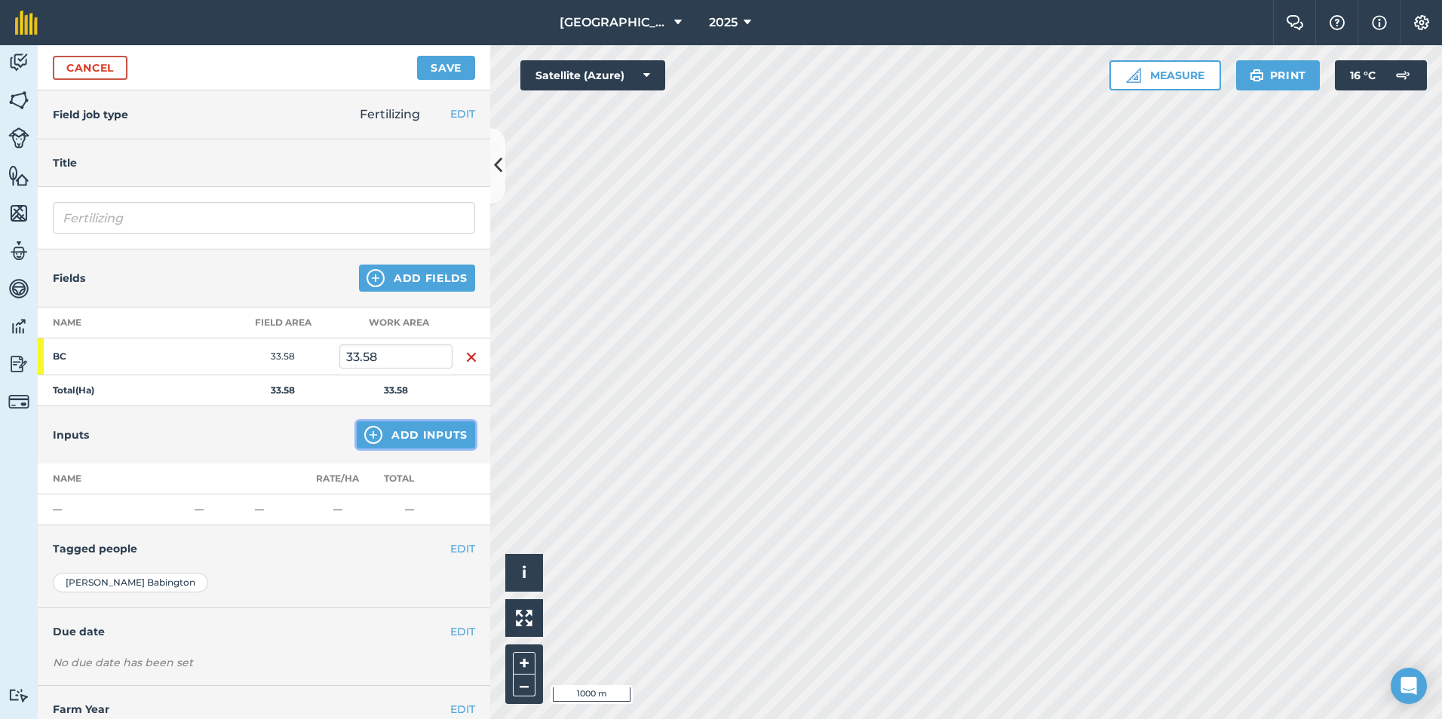
click at [431, 433] on button "Add Inputs" at bounding box center [416, 435] width 118 height 27
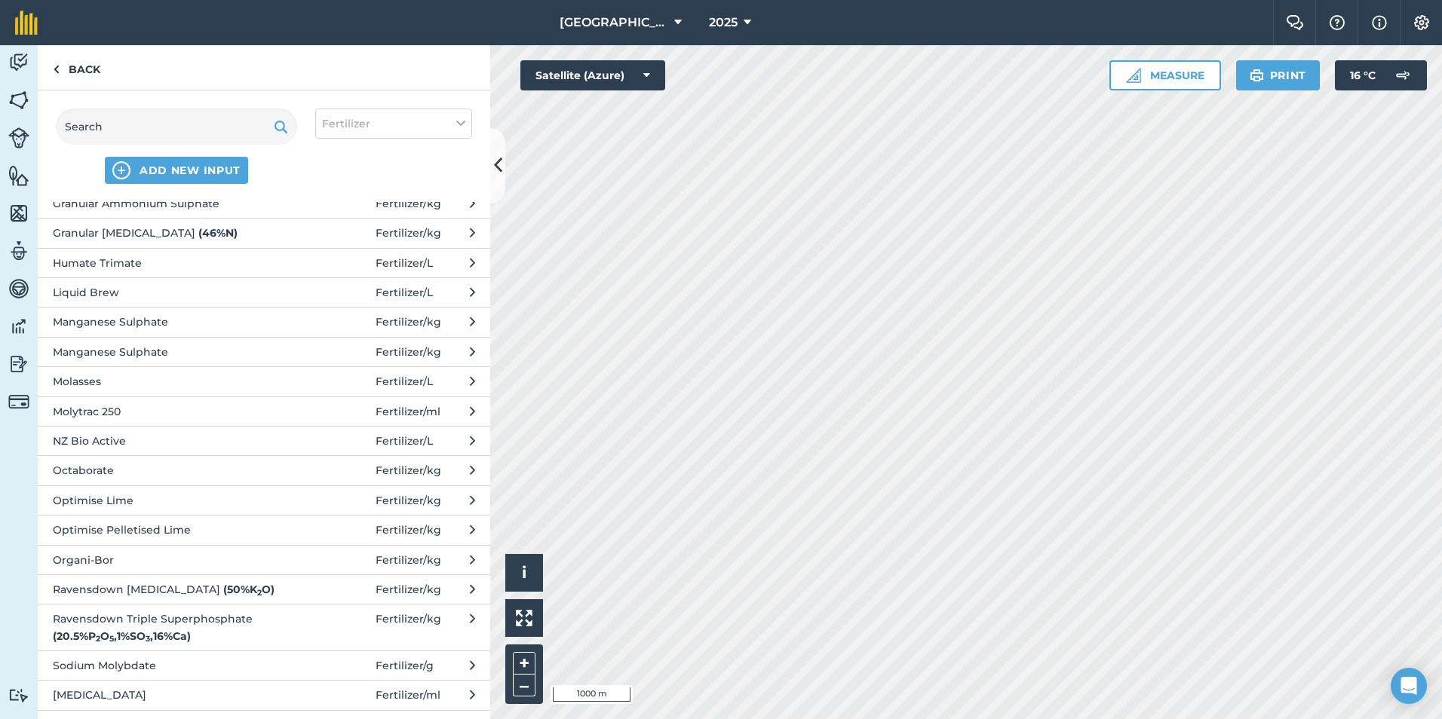
scroll to position [481, 0]
click at [228, 630] on span "Ravensdown Triple Superphosphate ( 20.5 % P 2 O 5 , 1 % SO 3 , 16 % Ca )" at bounding box center [176, 628] width 247 height 34
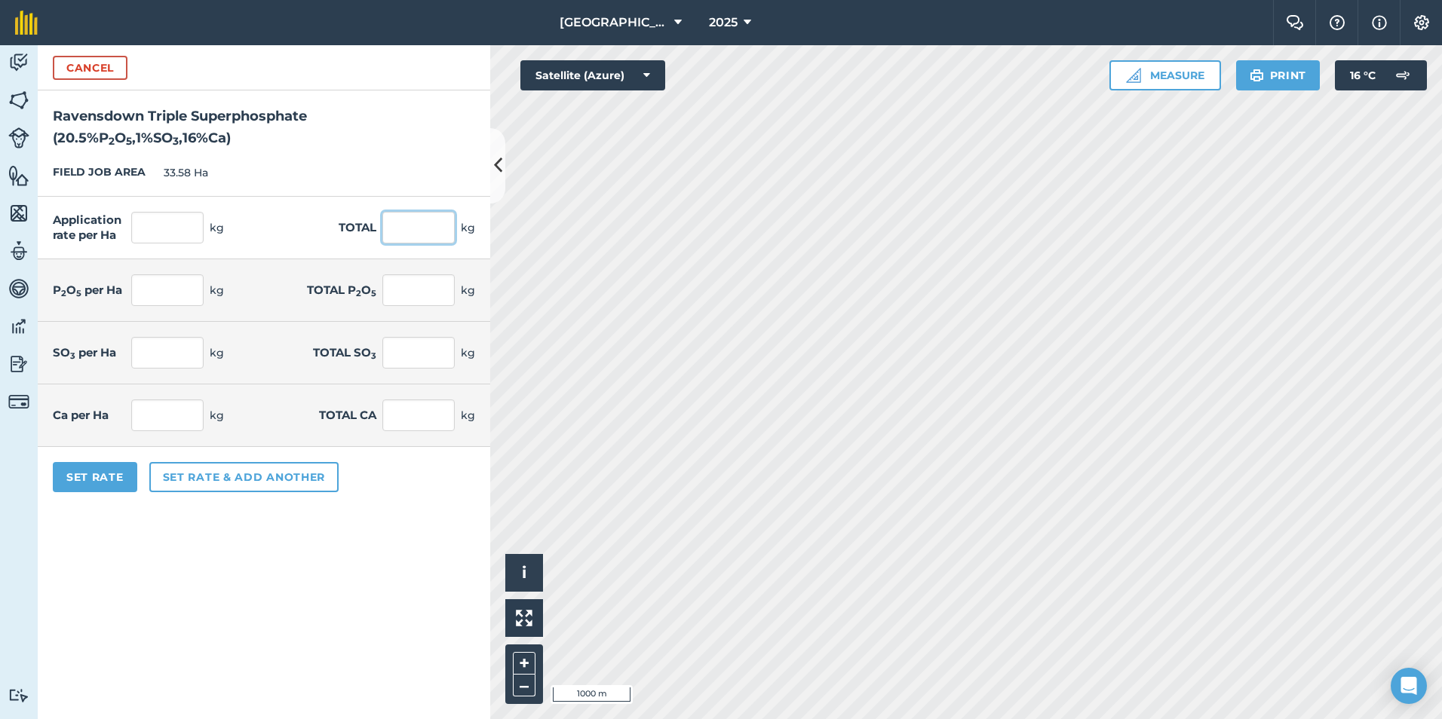
click at [434, 220] on input "text" at bounding box center [418, 228] width 72 height 32
type input "4230"
type input "125.968"
type input "4,230"
type input "25.823"
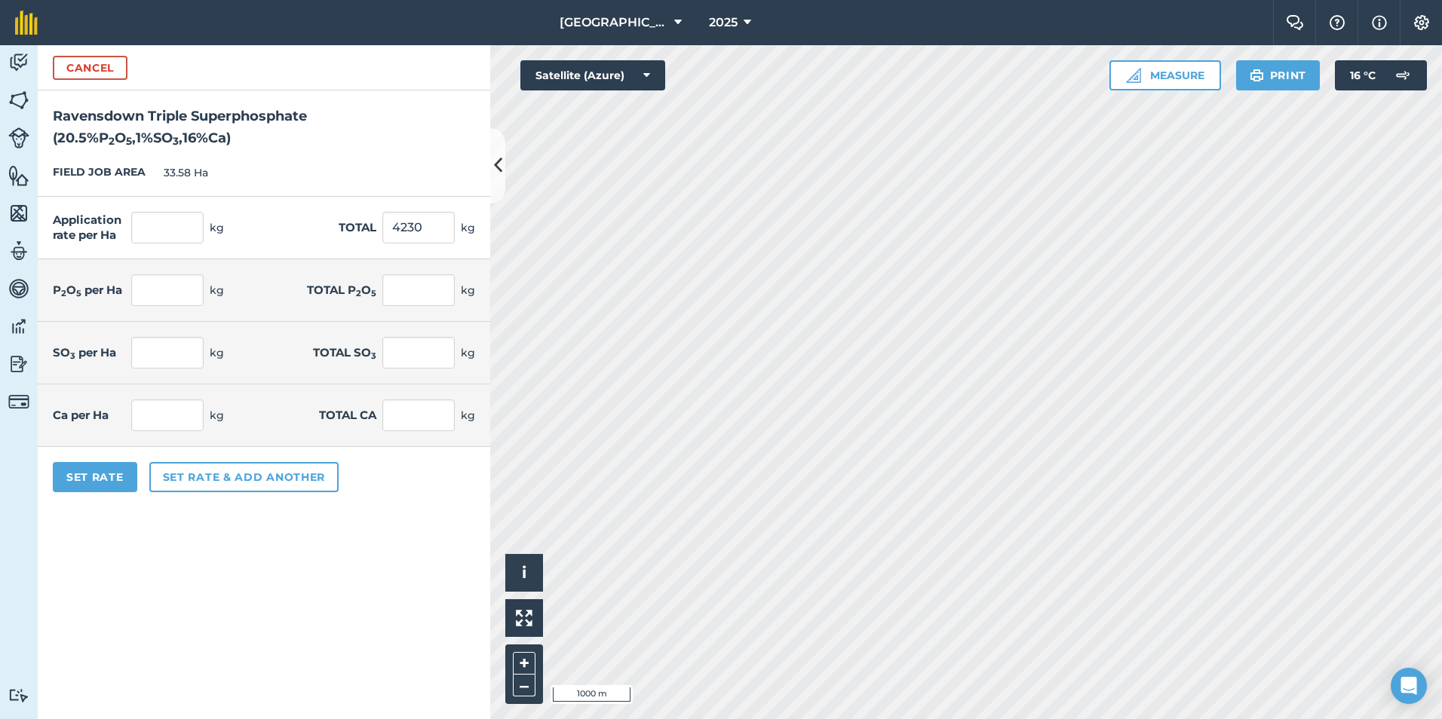
type input "867.15"
type input "1.26"
type input "42.3"
type input "20.155"
type input "676.8"
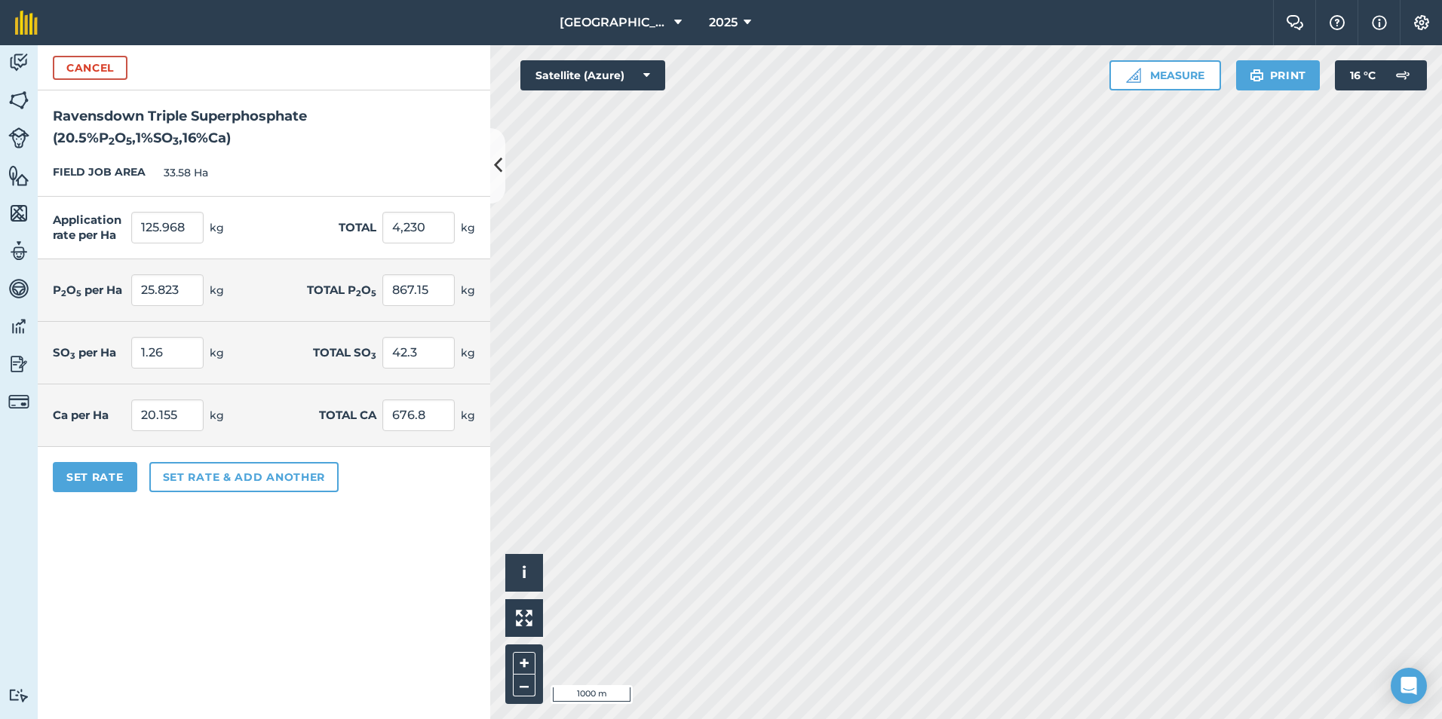
click at [216, 532] on form "Cancel Ravensdown Triple Superphosphate ( 20.5 % P 2 O 5 , 1 % SO 3 , 16 % Ca )…" at bounding box center [264, 382] width 452 height 674
click at [118, 476] on button "Set Rate" at bounding box center [95, 477] width 84 height 30
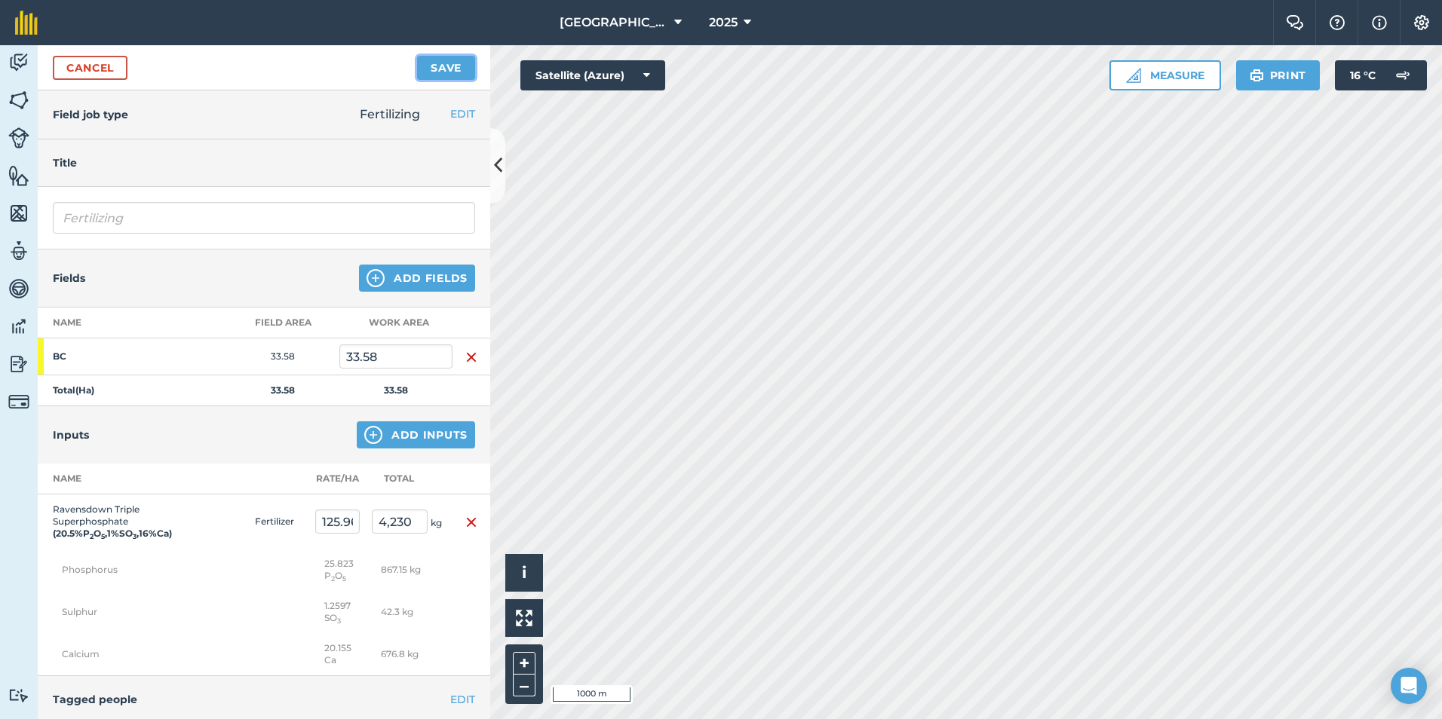
click at [445, 65] on button "Save" at bounding box center [446, 68] width 58 height 24
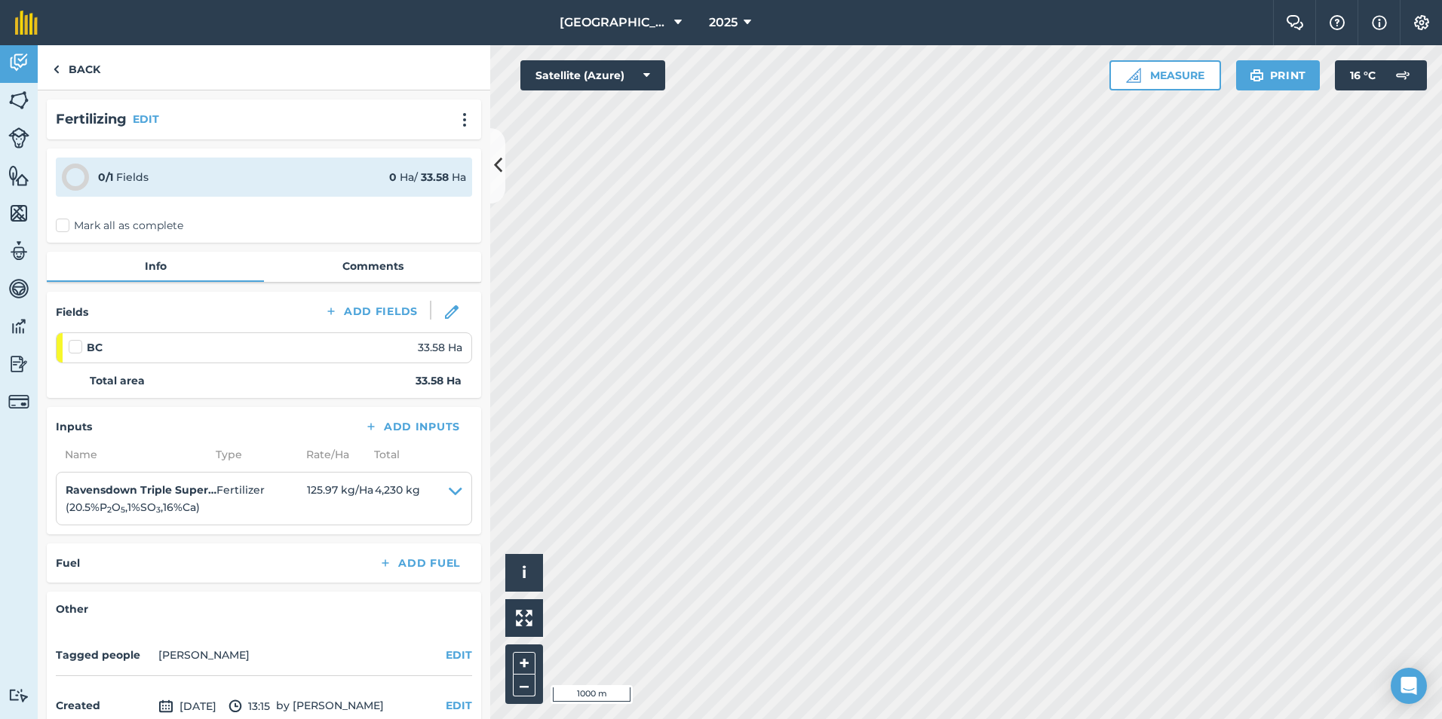
click at [71, 339] on label at bounding box center [78, 339] width 18 height 0
click at [71, 348] on input "checkbox" at bounding box center [74, 344] width 10 height 10
checkbox input "false"
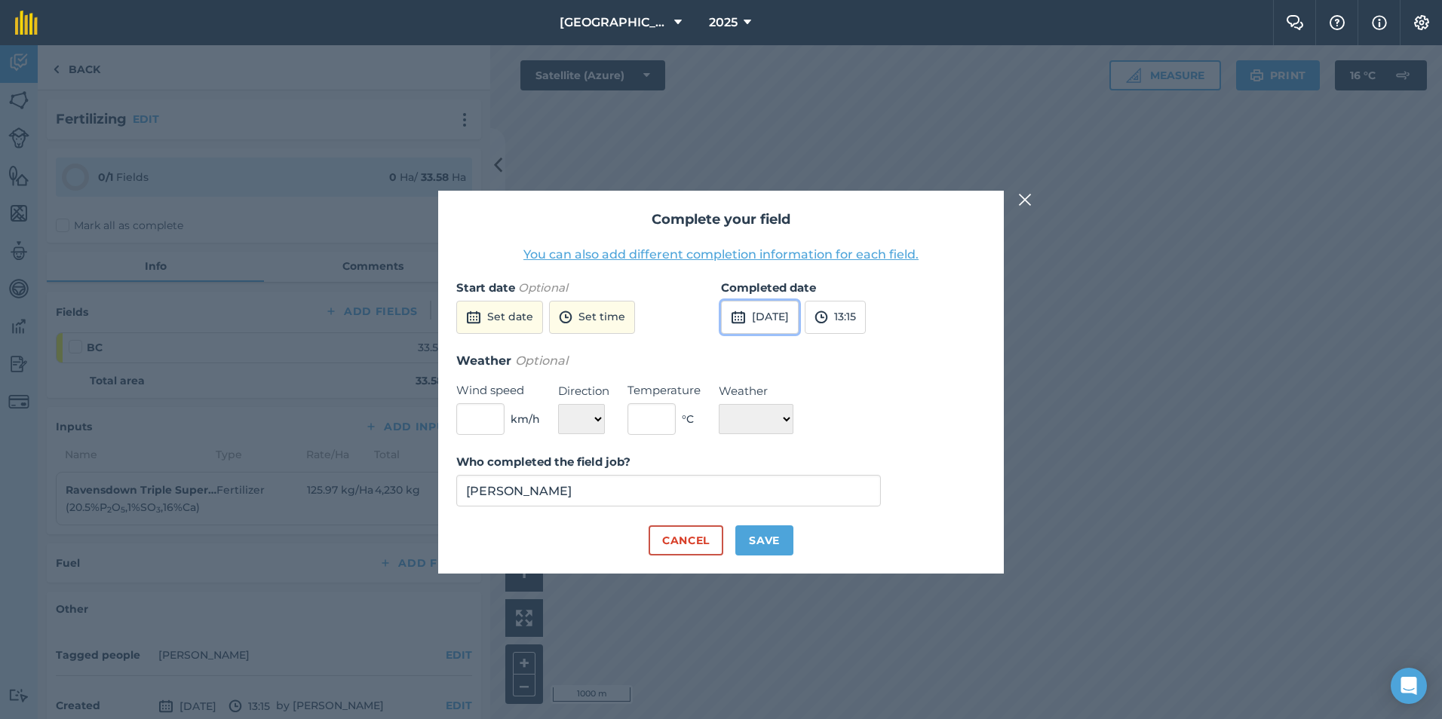
click at [750, 318] on button "[DATE]" at bounding box center [760, 317] width 78 height 33
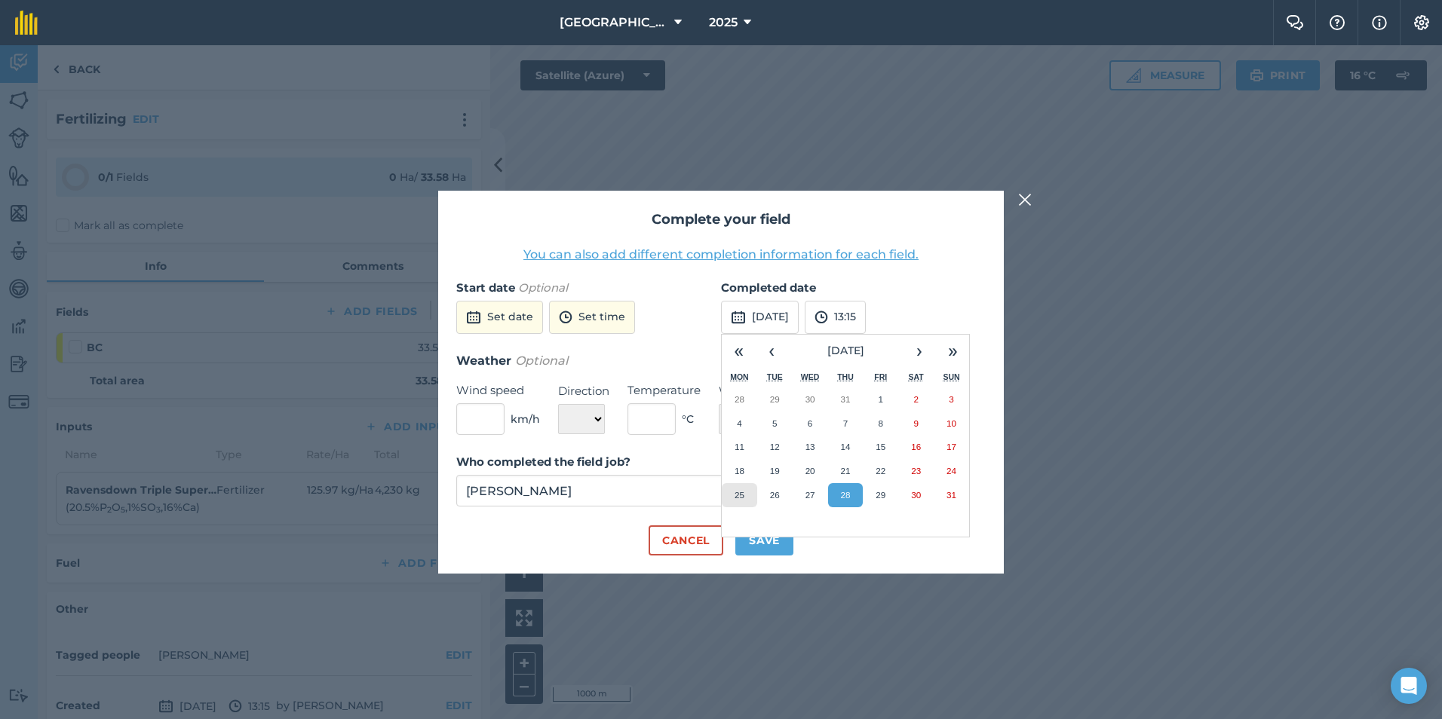
click at [742, 489] on button "25" at bounding box center [739, 495] width 35 height 24
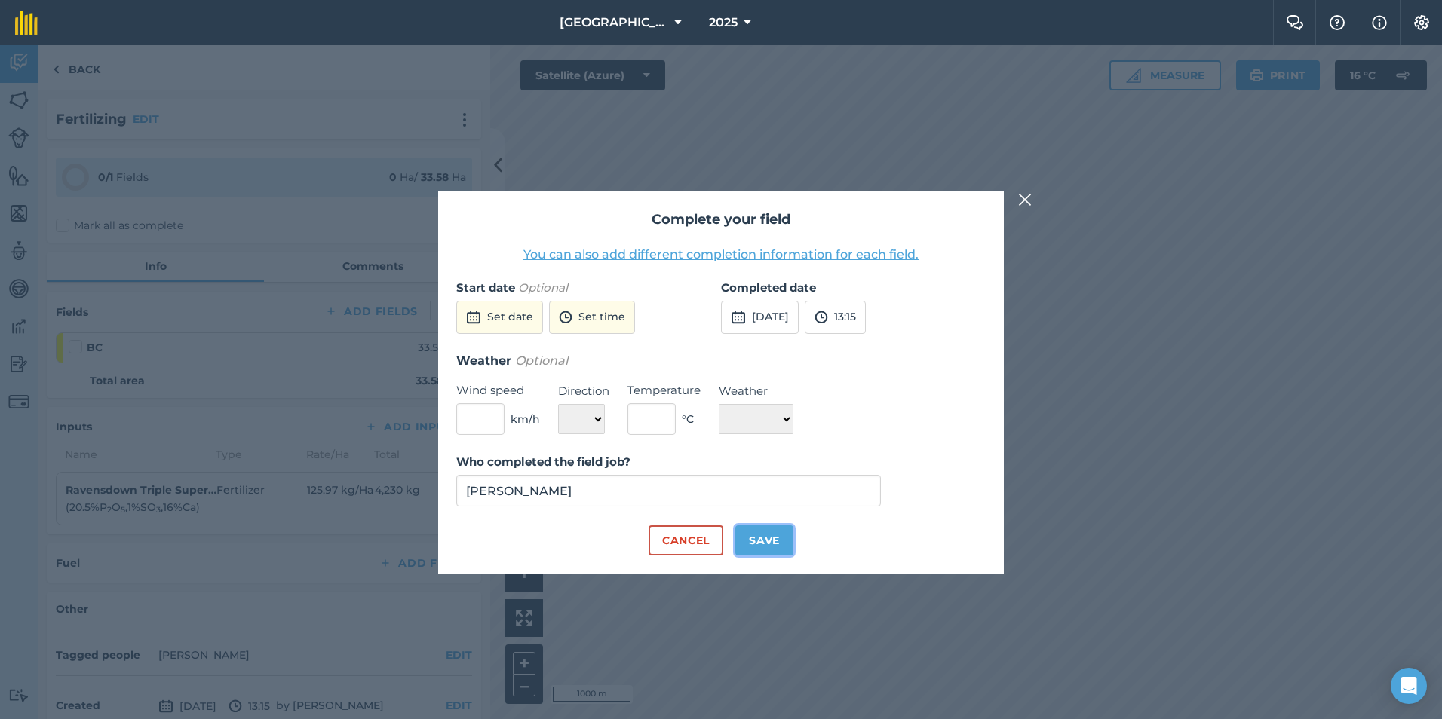
click at [780, 544] on button "Save" at bounding box center [764, 541] width 58 height 30
checkbox input "true"
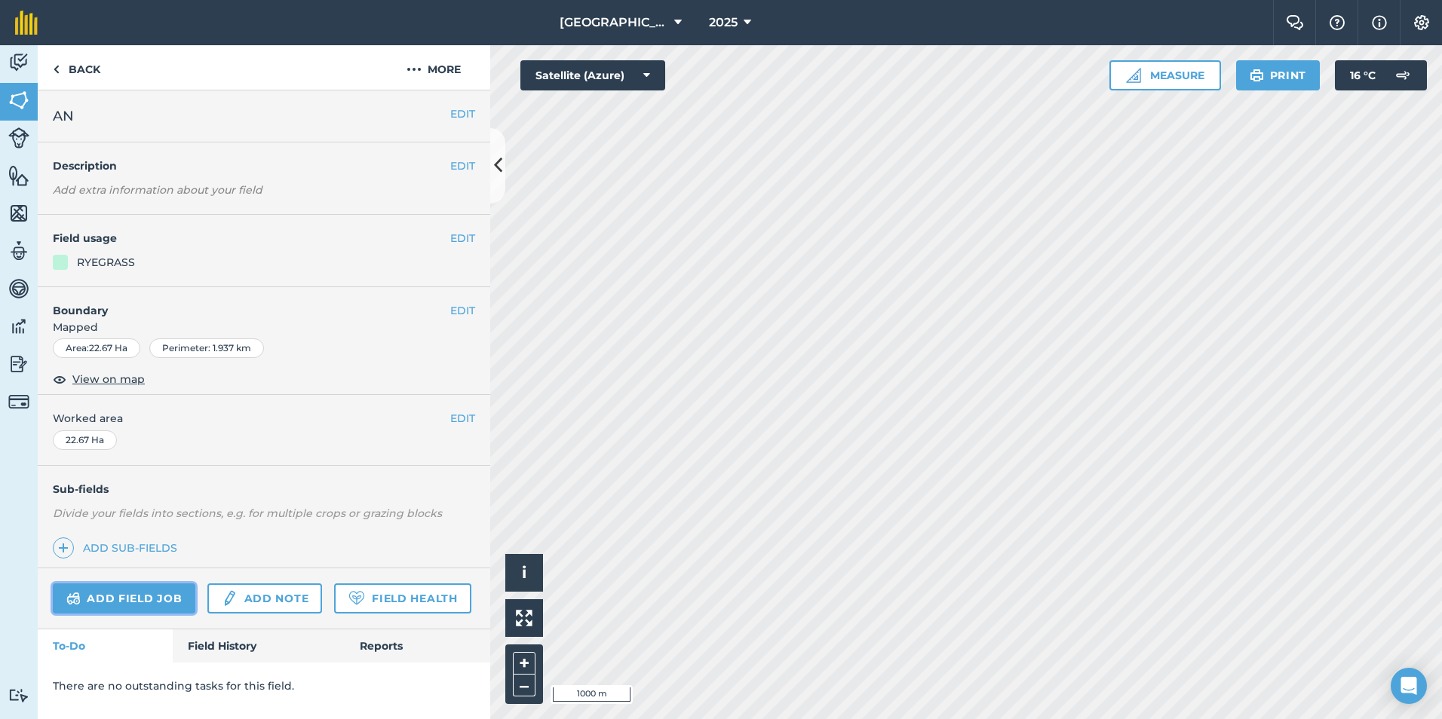
click at [166, 593] on link "Add field job" at bounding box center [124, 599] width 143 height 30
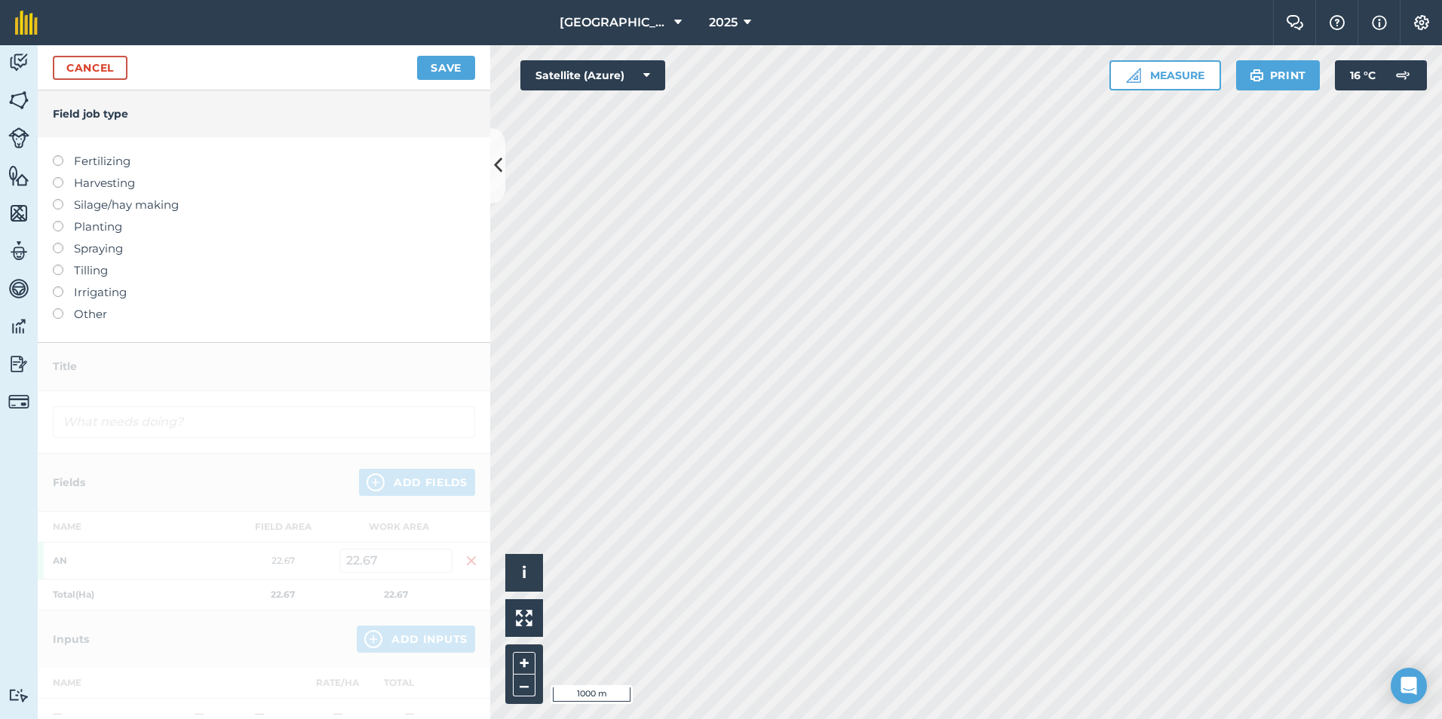
click at [106, 162] on label "Fertilizing" at bounding box center [264, 161] width 422 height 18
type input "Fertilizing"
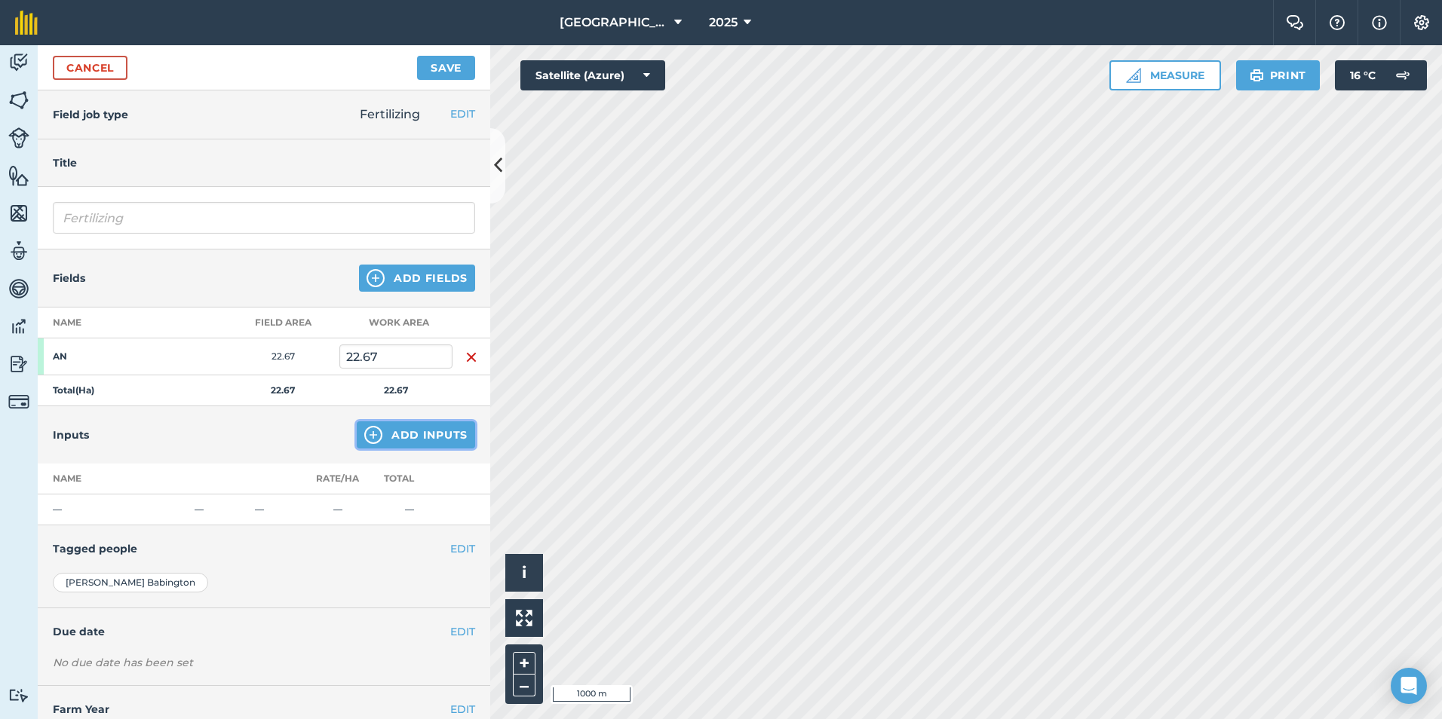
click at [412, 435] on button "Add Inputs" at bounding box center [416, 435] width 118 height 27
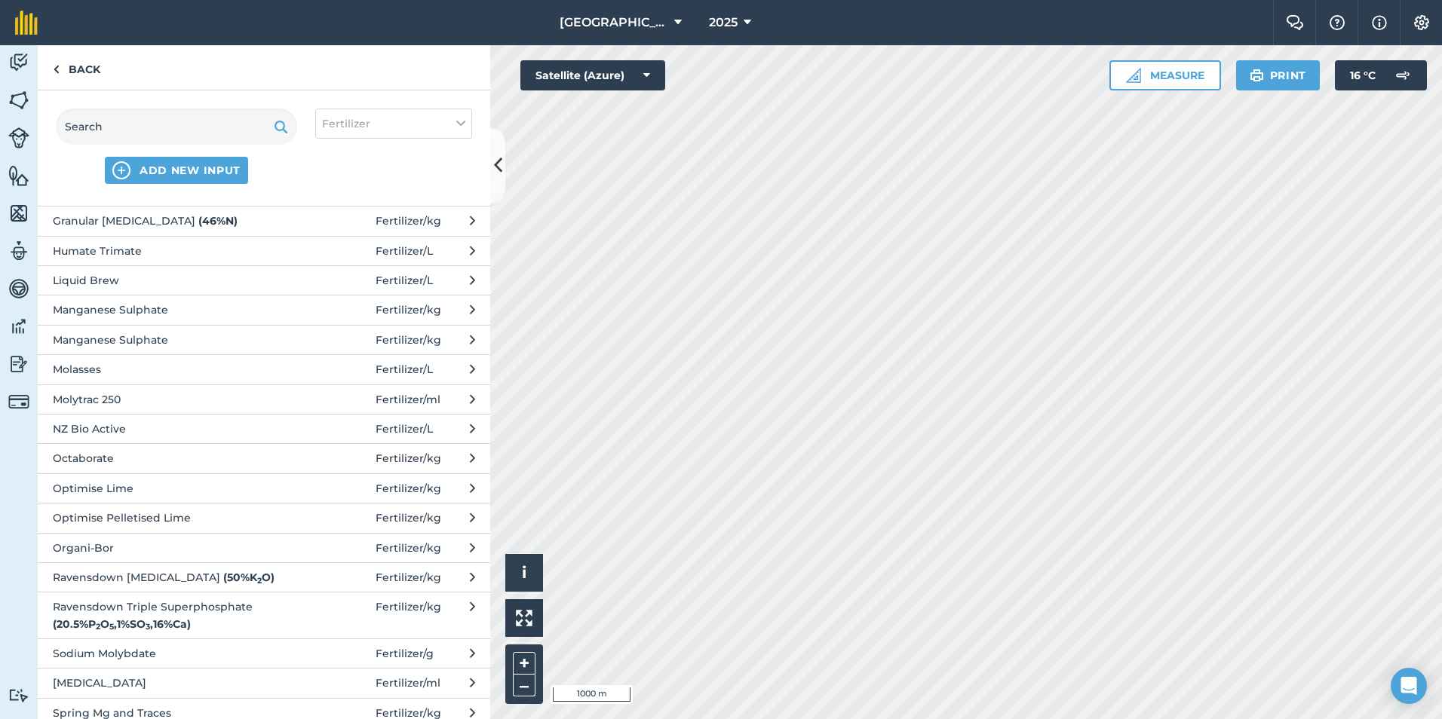
scroll to position [494, 0]
click at [124, 572] on span "Ravensdown [MEDICAL_DATA] ( 50 % K 2 O )" at bounding box center [176, 577] width 247 height 17
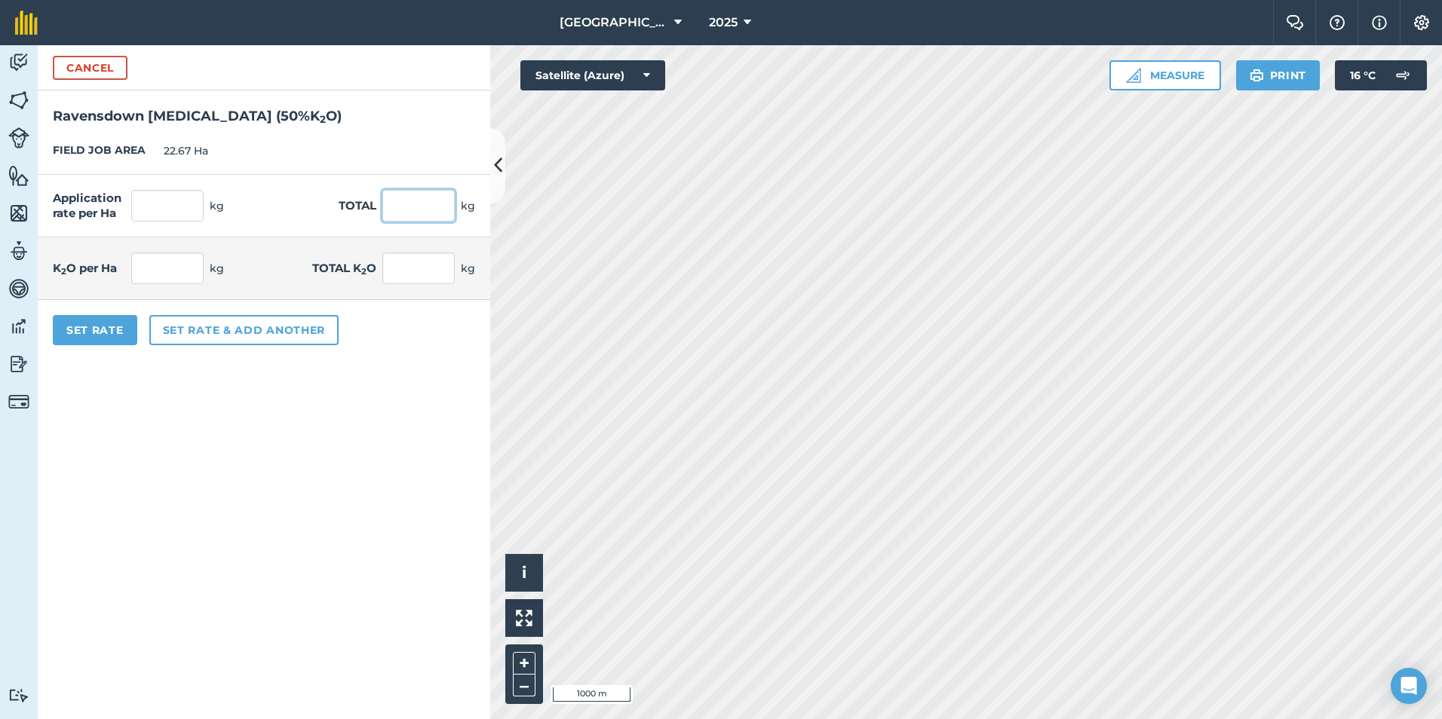
click at [415, 218] on input "text" at bounding box center [418, 206] width 72 height 32
type input "1595"
type input "70.357"
type input "1,595"
type input "35.179"
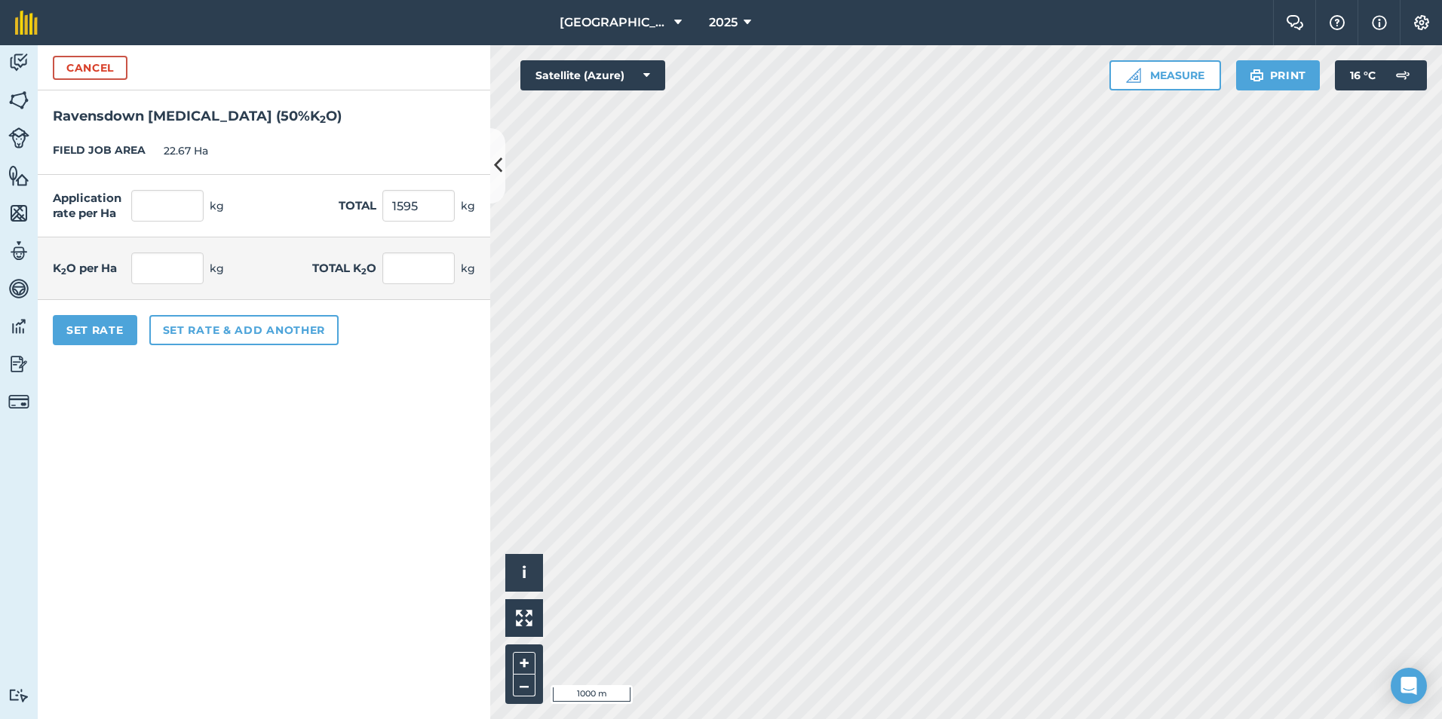
type input "797.5"
click at [217, 431] on form "Cancel Ravensdown [MEDICAL_DATA] ( 50 % K 2 O ) FIELD JOB AREA 22.67 Ha Applica…" at bounding box center [264, 382] width 452 height 674
click at [98, 333] on button "Set Rate" at bounding box center [95, 330] width 84 height 30
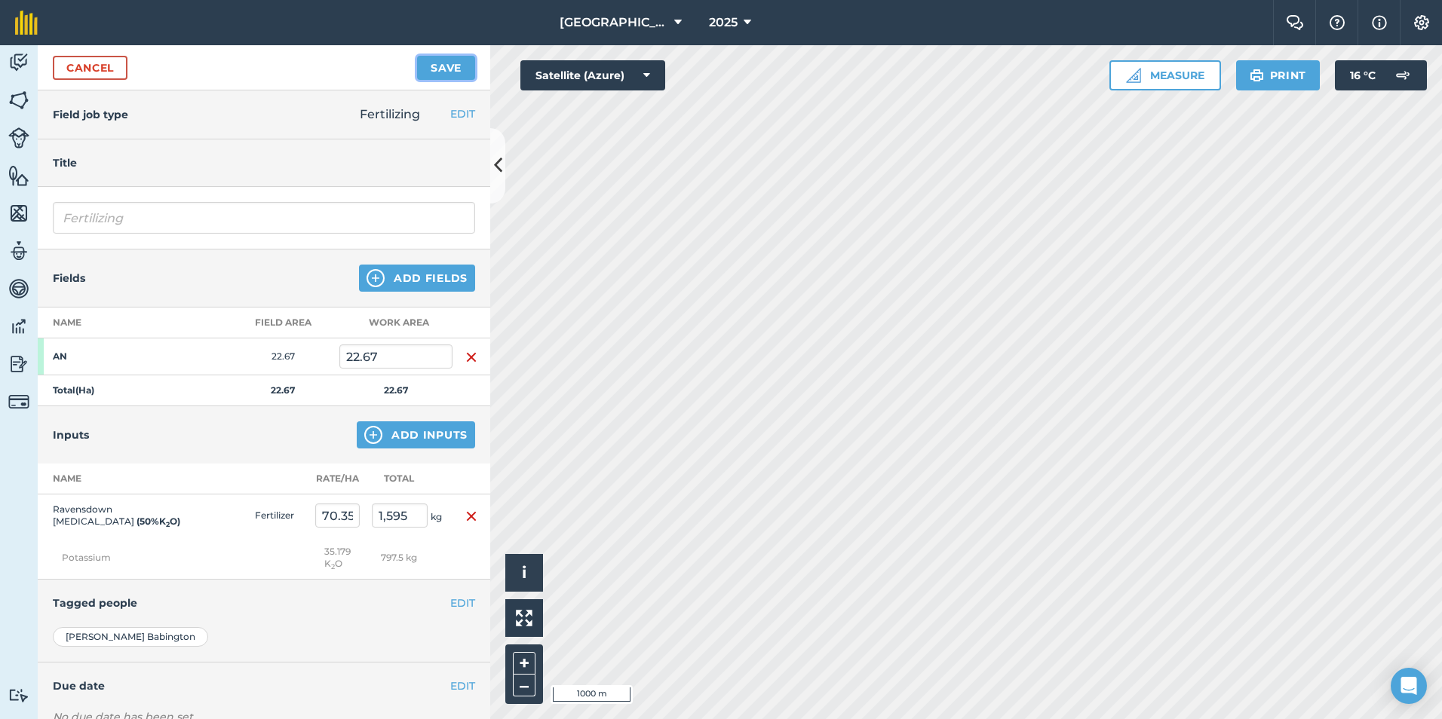
click at [434, 59] on button "Save" at bounding box center [446, 68] width 58 height 24
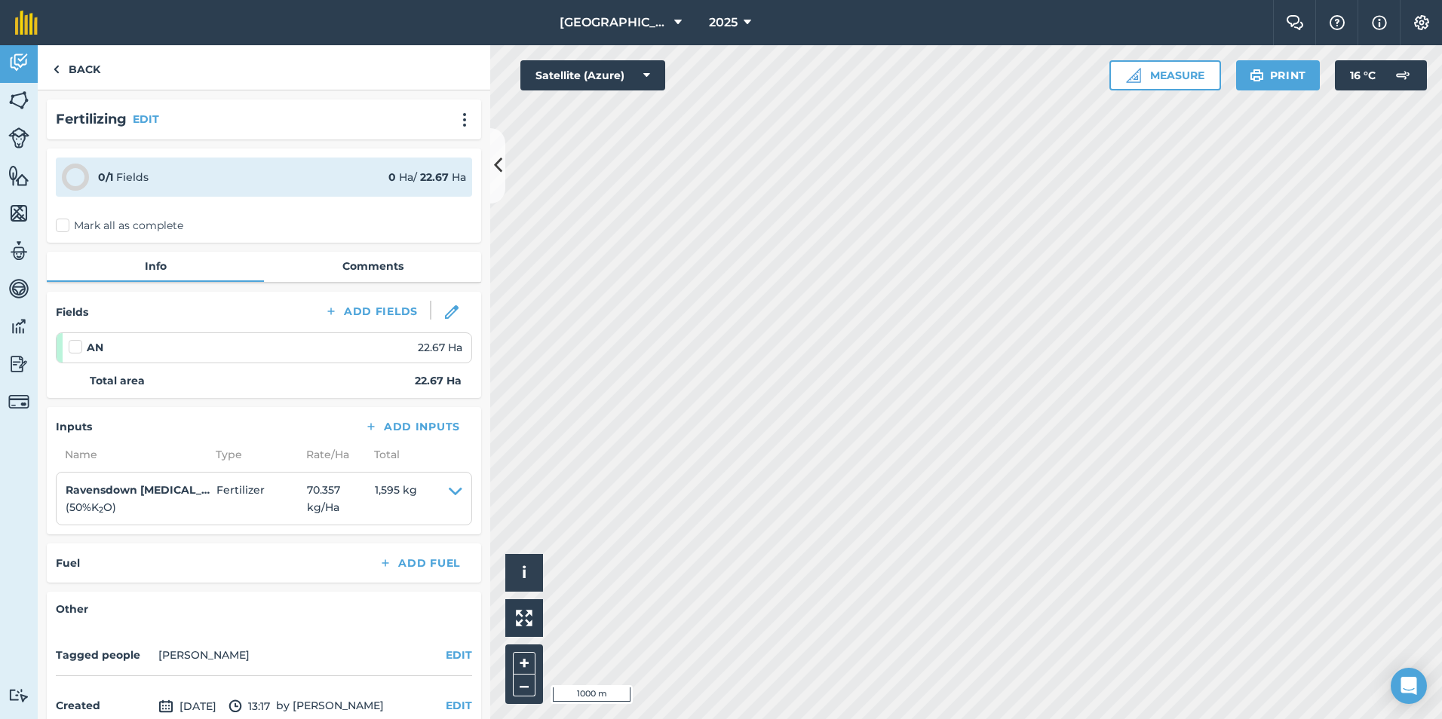
click at [75, 339] on label at bounding box center [78, 339] width 18 height 0
click at [75, 349] on input "checkbox" at bounding box center [74, 344] width 10 height 10
checkbox input "false"
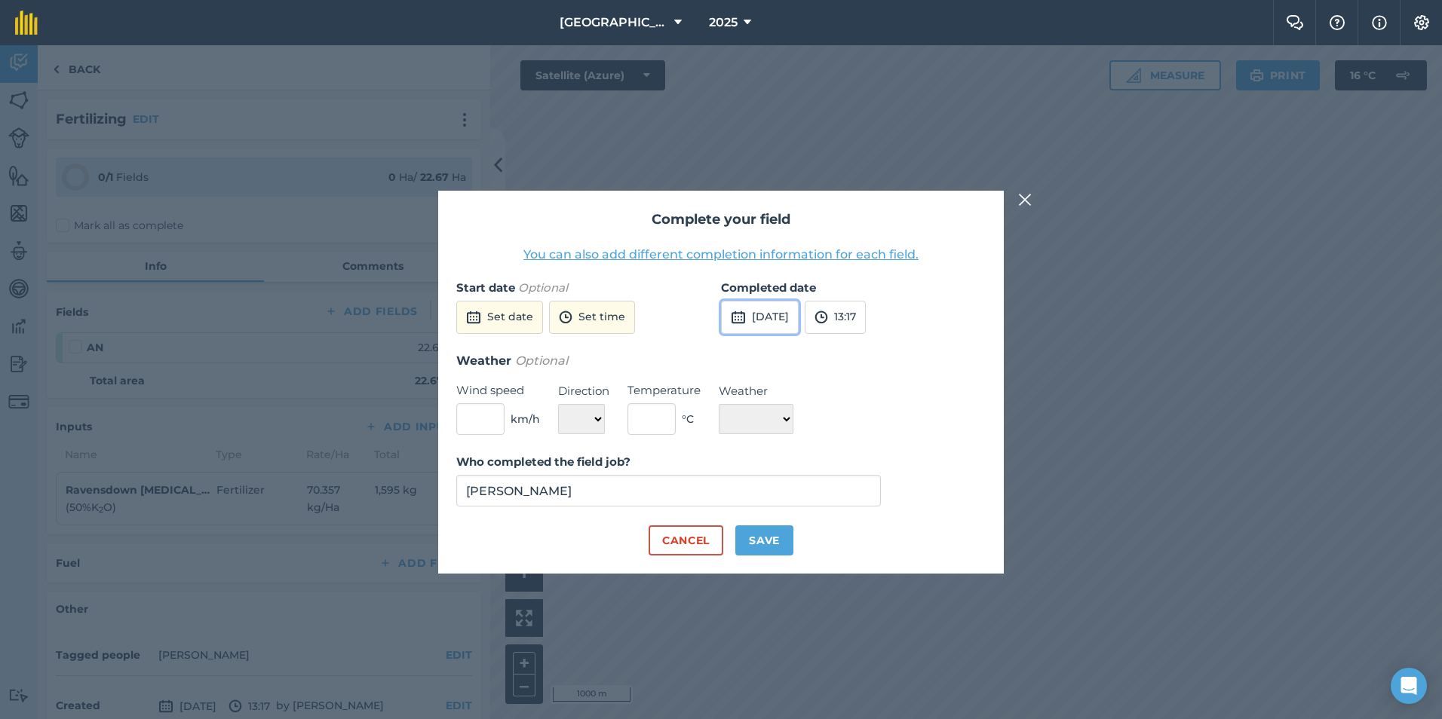
click at [780, 311] on button "[DATE]" at bounding box center [760, 317] width 78 height 33
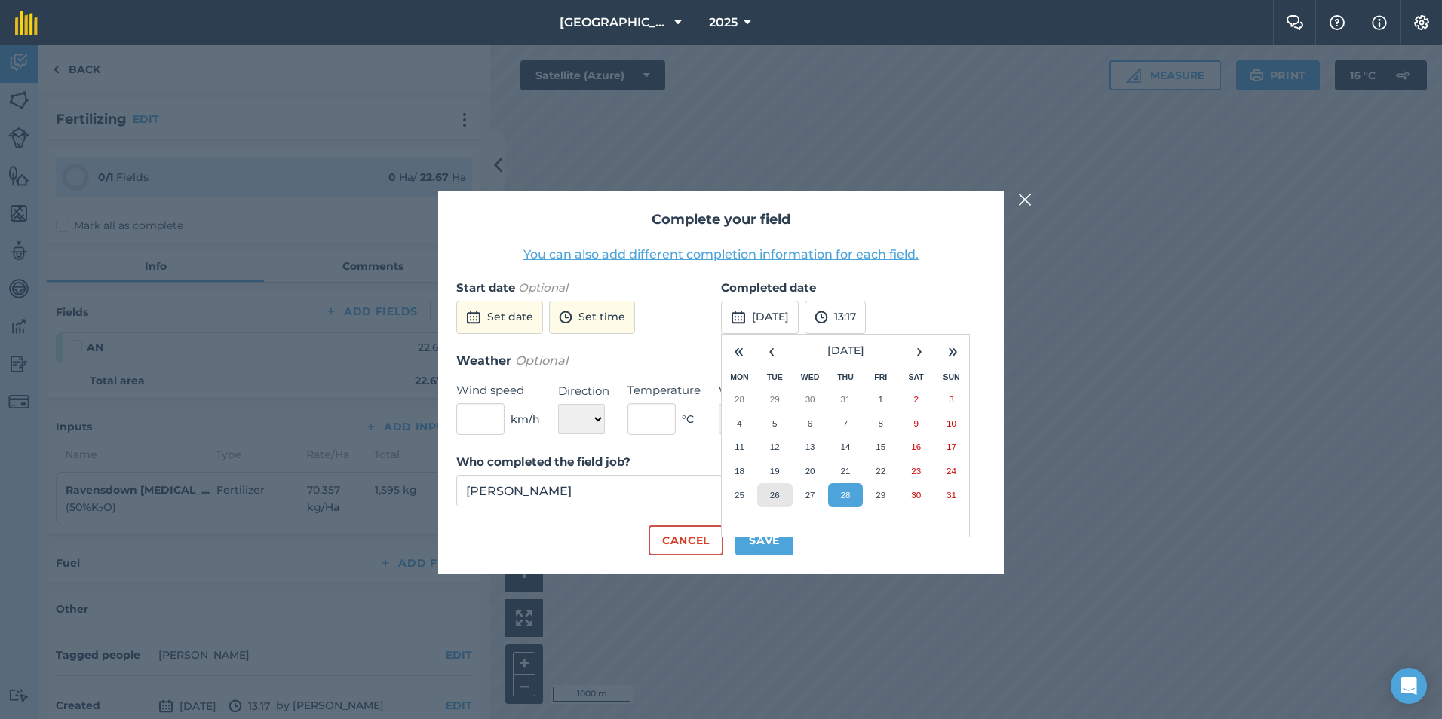
click at [778, 483] on button "26" at bounding box center [774, 495] width 35 height 24
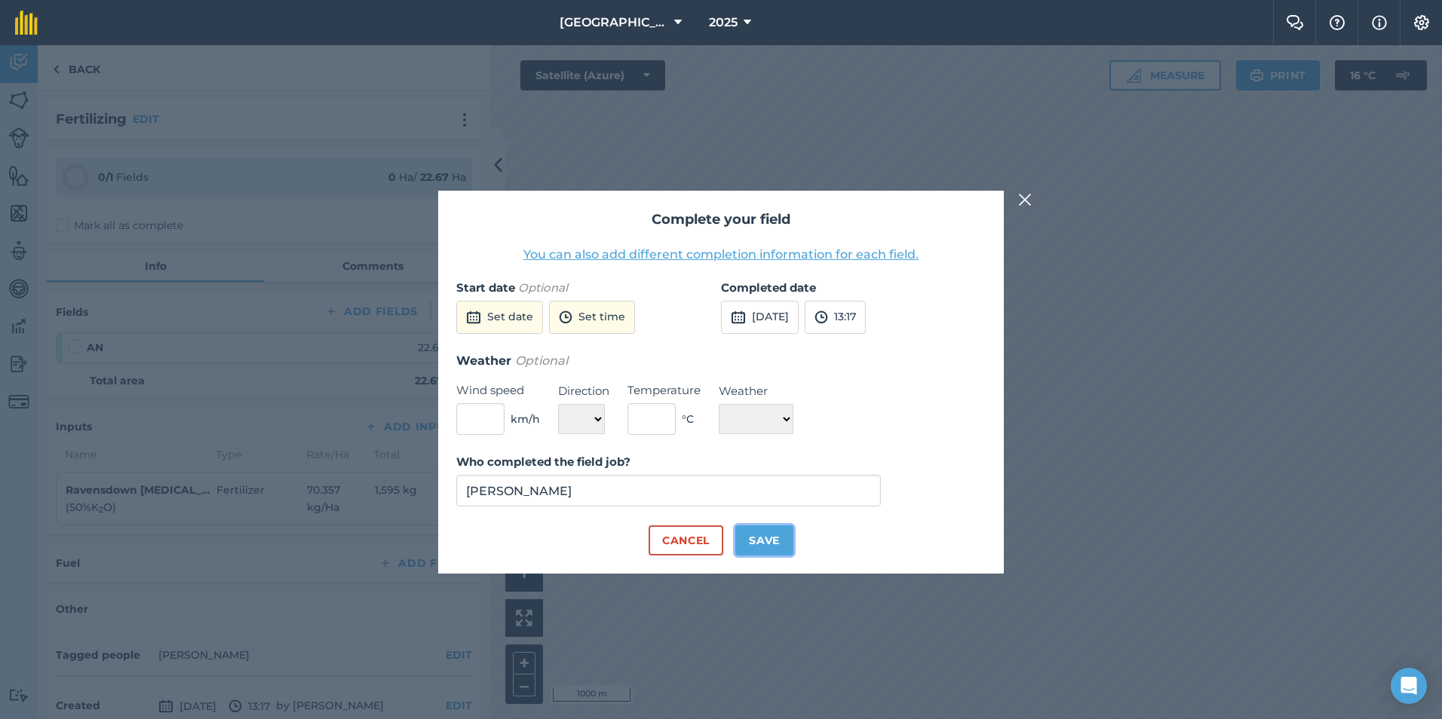
click at [765, 547] on button "Save" at bounding box center [764, 541] width 58 height 30
checkbox input "true"
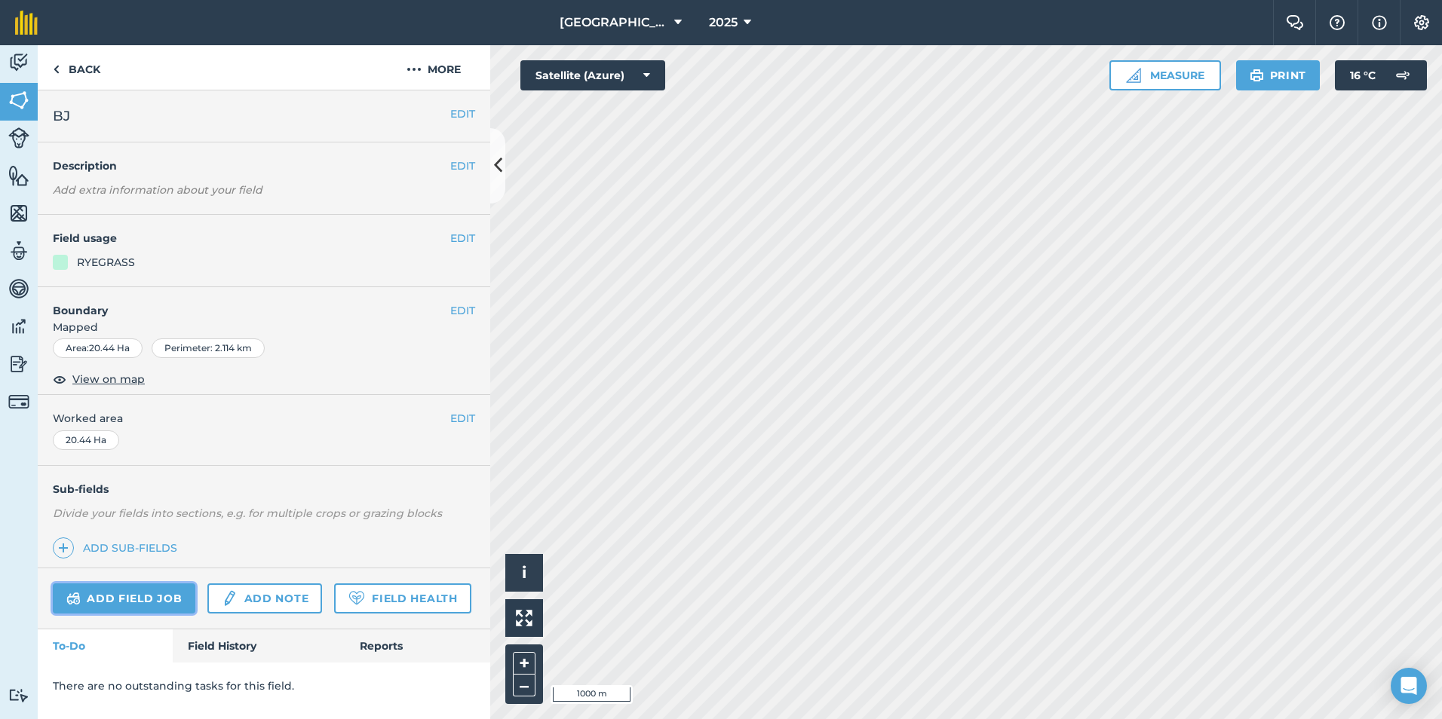
click at [119, 598] on link "Add field job" at bounding box center [124, 599] width 143 height 30
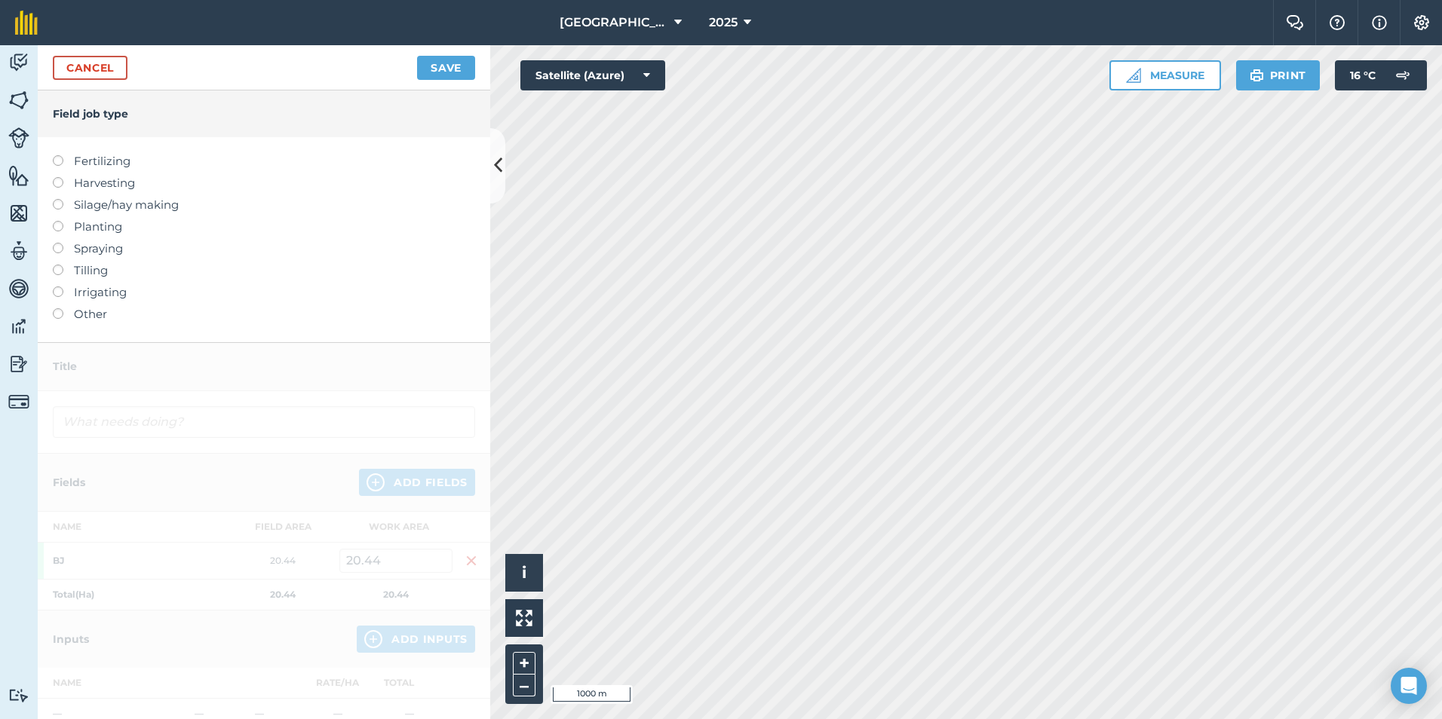
click at [94, 166] on label "Fertilizing" at bounding box center [264, 161] width 422 height 18
type input "Fertilizing"
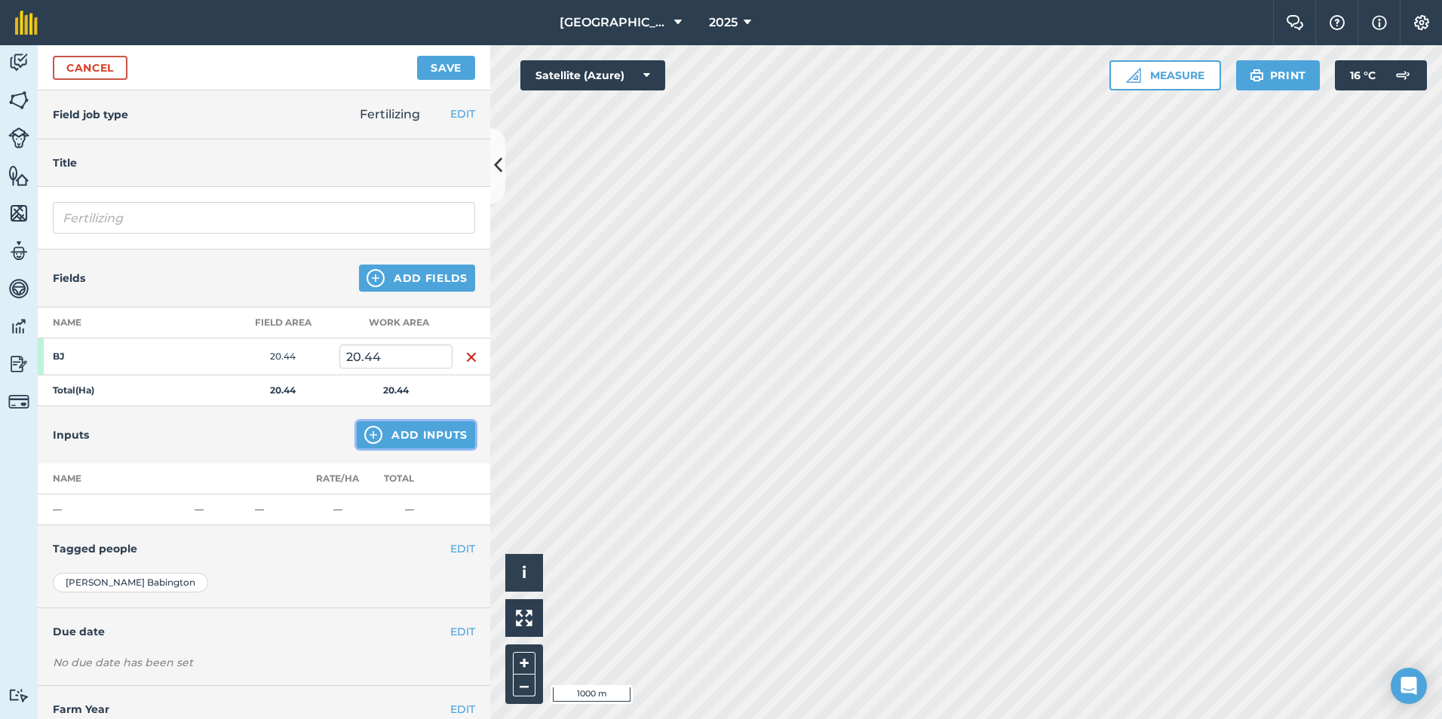
click at [386, 431] on button "Add Inputs" at bounding box center [416, 435] width 118 height 27
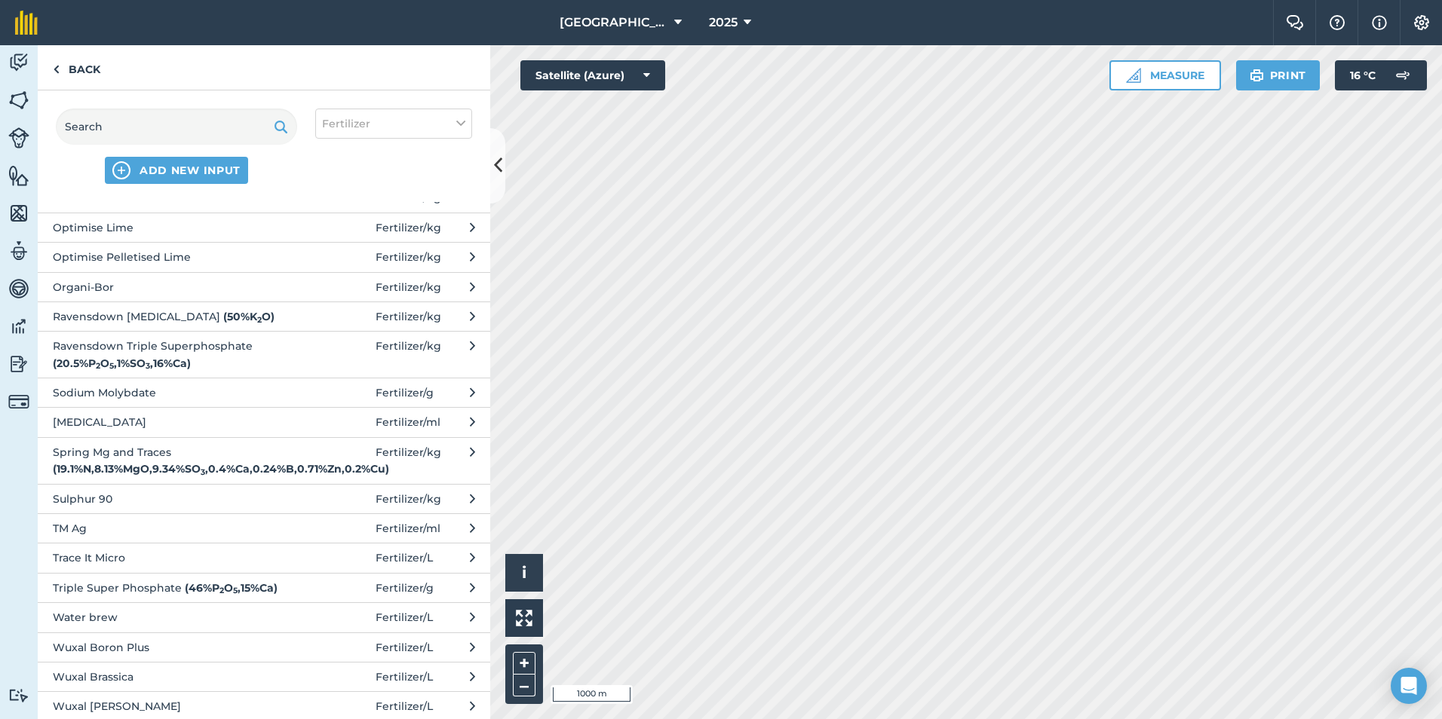
scroll to position [753, 0]
click at [204, 315] on span "Ravensdown [MEDICAL_DATA] ( 50 % K 2 O )" at bounding box center [176, 317] width 247 height 17
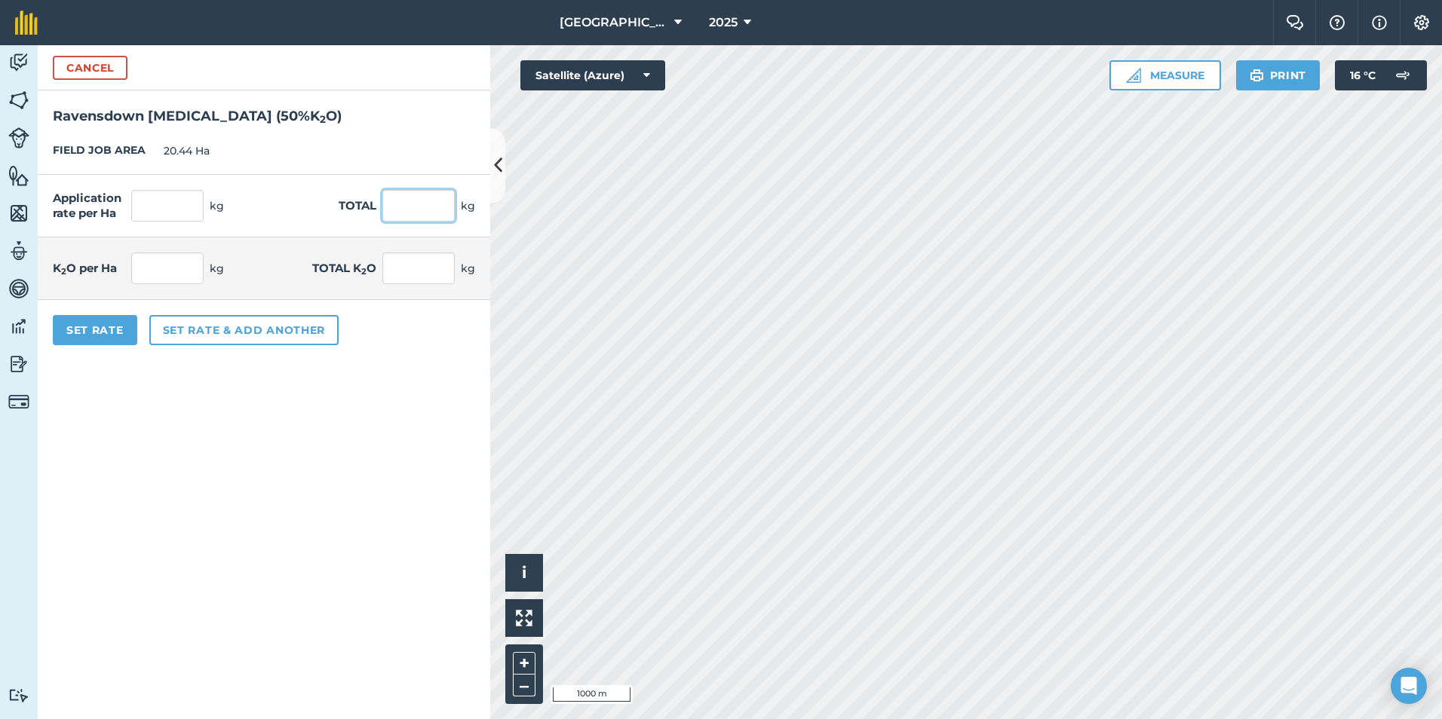
click at [403, 196] on input "text" at bounding box center [418, 206] width 72 height 32
type input "1750"
type input "85.616"
type input "1,750"
type input "42.808"
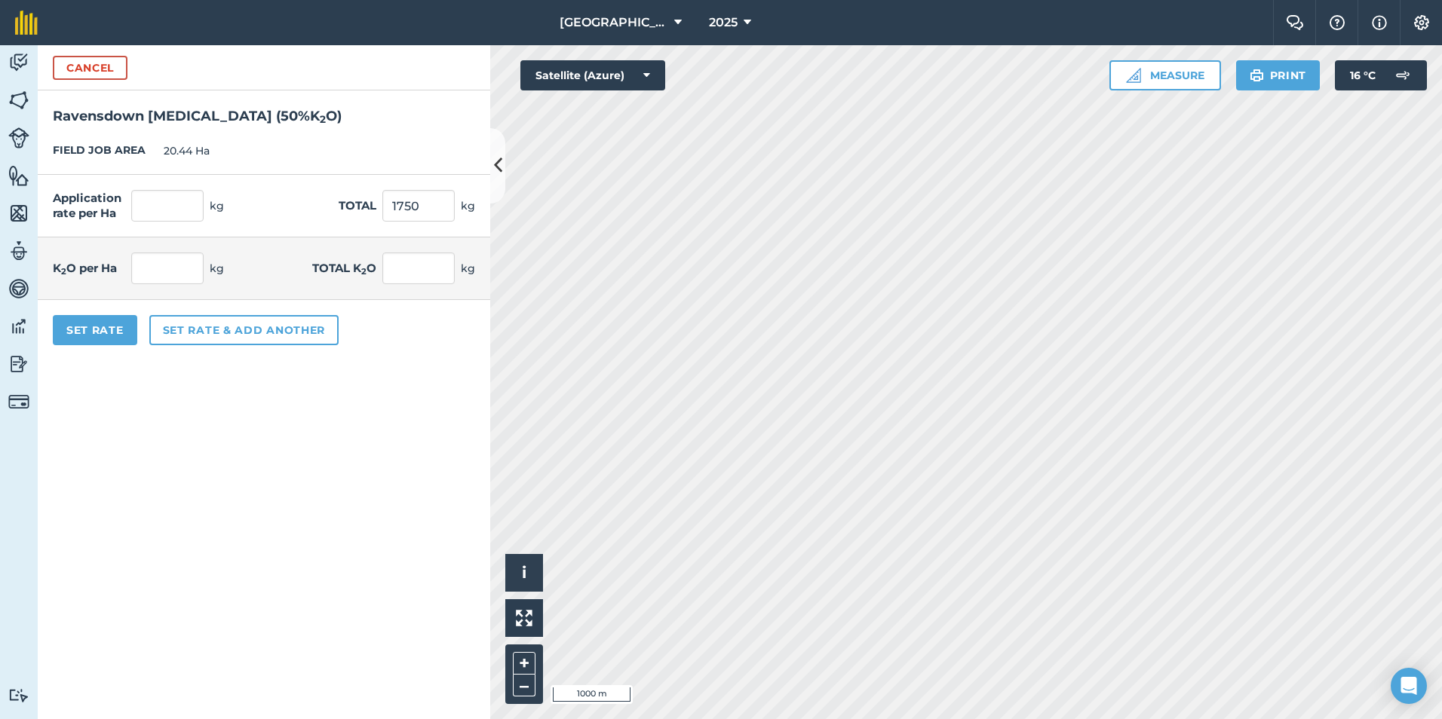
type input "875"
click at [78, 393] on form "Cancel Ravensdown [MEDICAL_DATA] ( 50 % K 2 O ) FIELD JOB AREA 20.44 Ha Applica…" at bounding box center [264, 382] width 452 height 674
click at [106, 336] on button "Set Rate" at bounding box center [95, 330] width 84 height 30
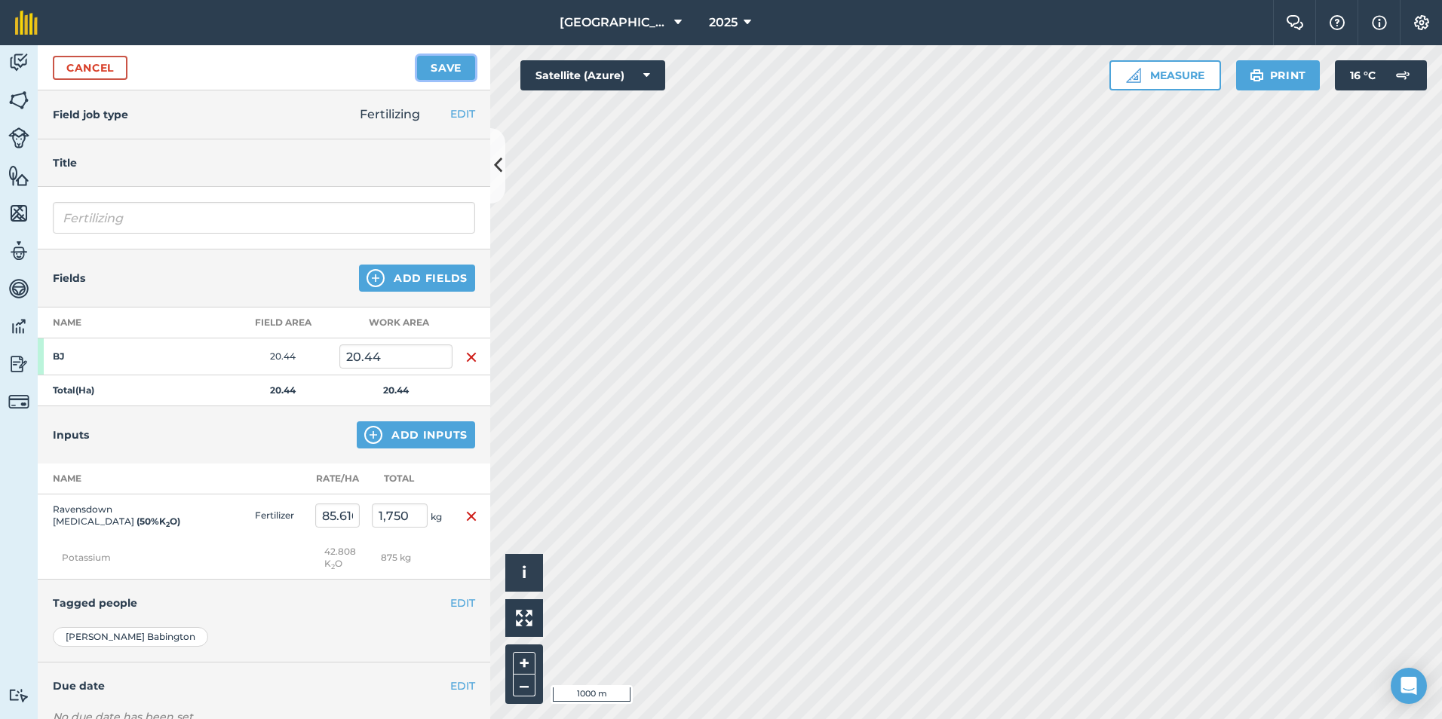
click at [437, 72] on button "Save" at bounding box center [446, 68] width 58 height 24
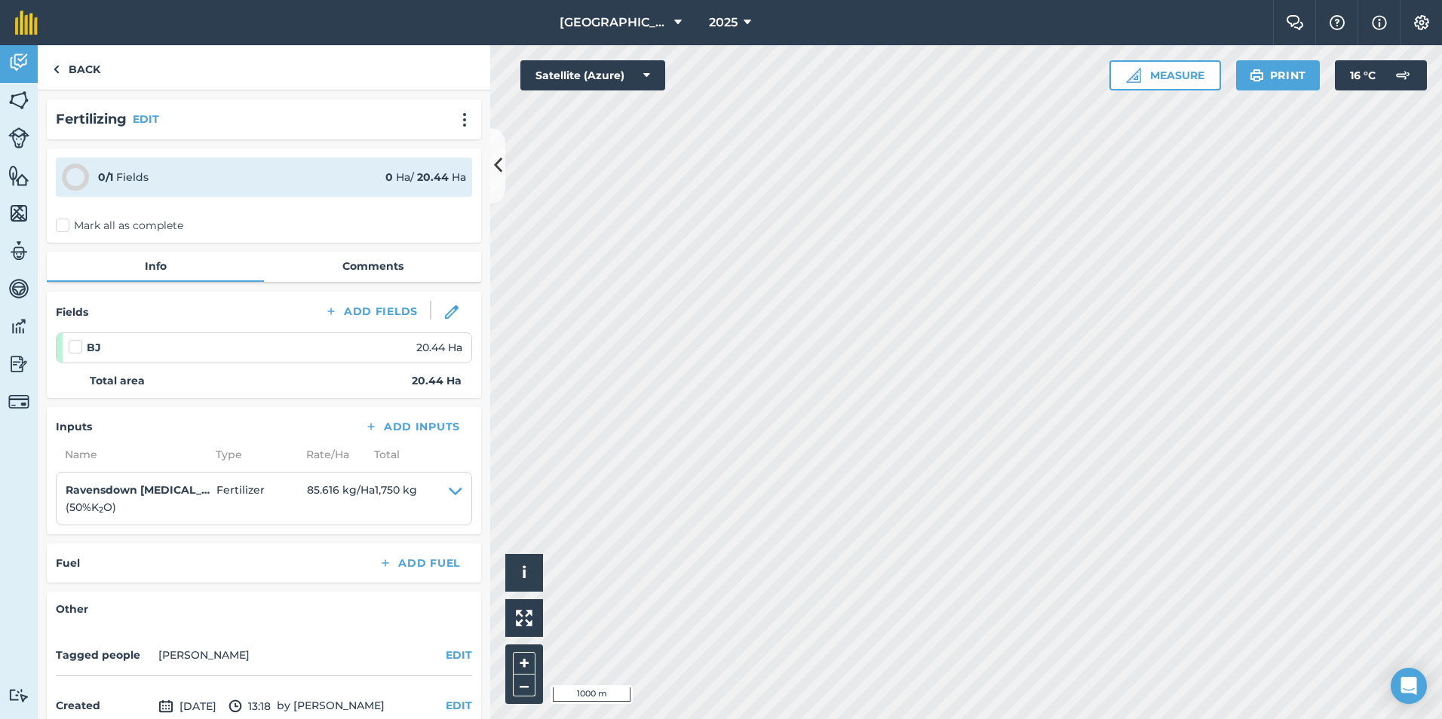
click at [73, 339] on label at bounding box center [78, 339] width 18 height 0
click at [73, 340] on input "checkbox" at bounding box center [74, 344] width 10 height 10
checkbox input "false"
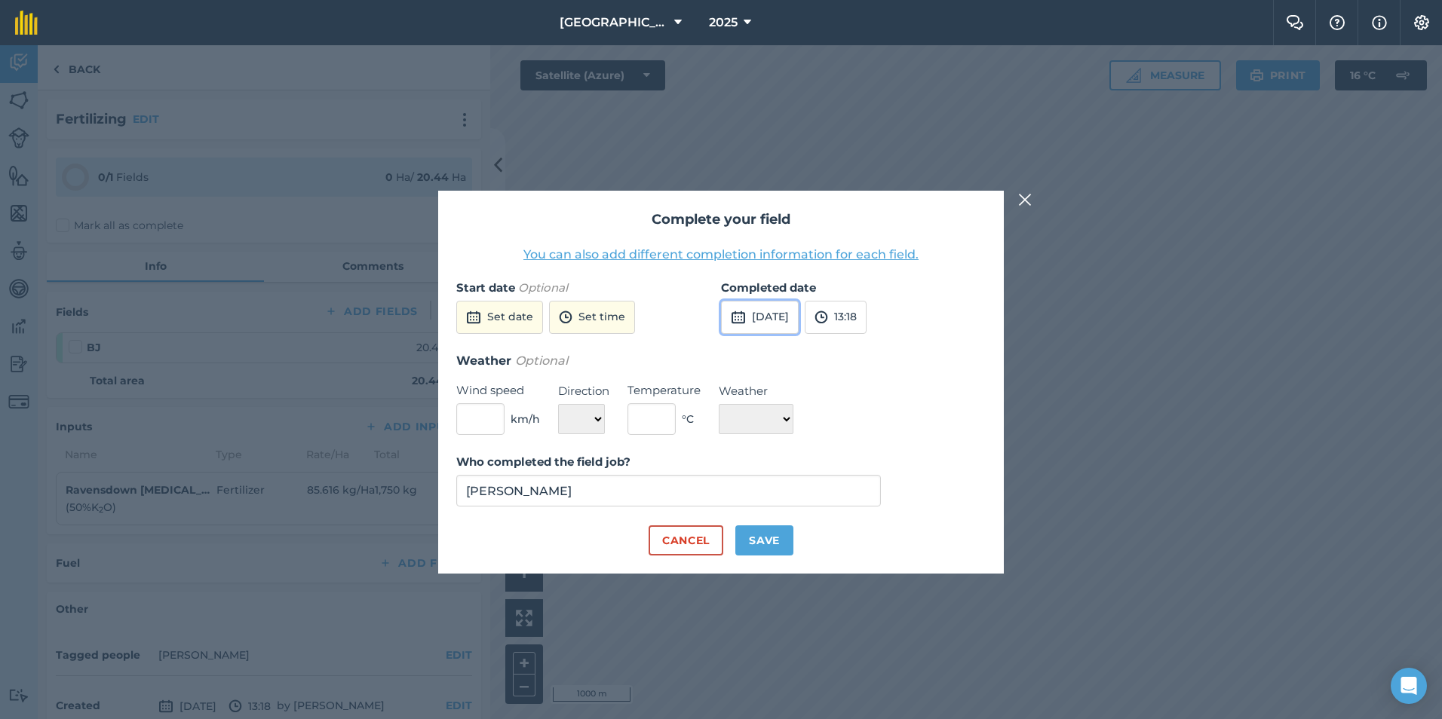
click at [766, 307] on button "[DATE]" at bounding box center [760, 317] width 78 height 33
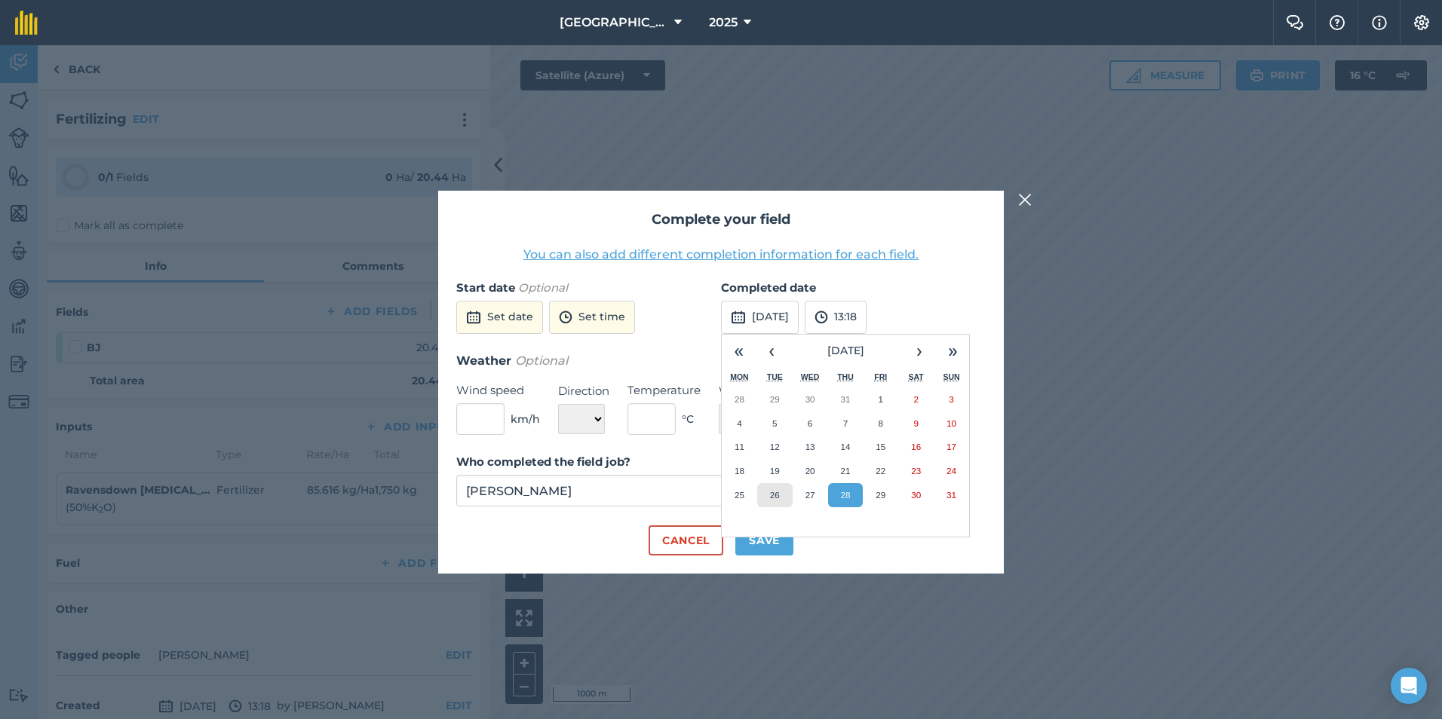
click at [779, 498] on abbr "26" at bounding box center [775, 495] width 10 height 10
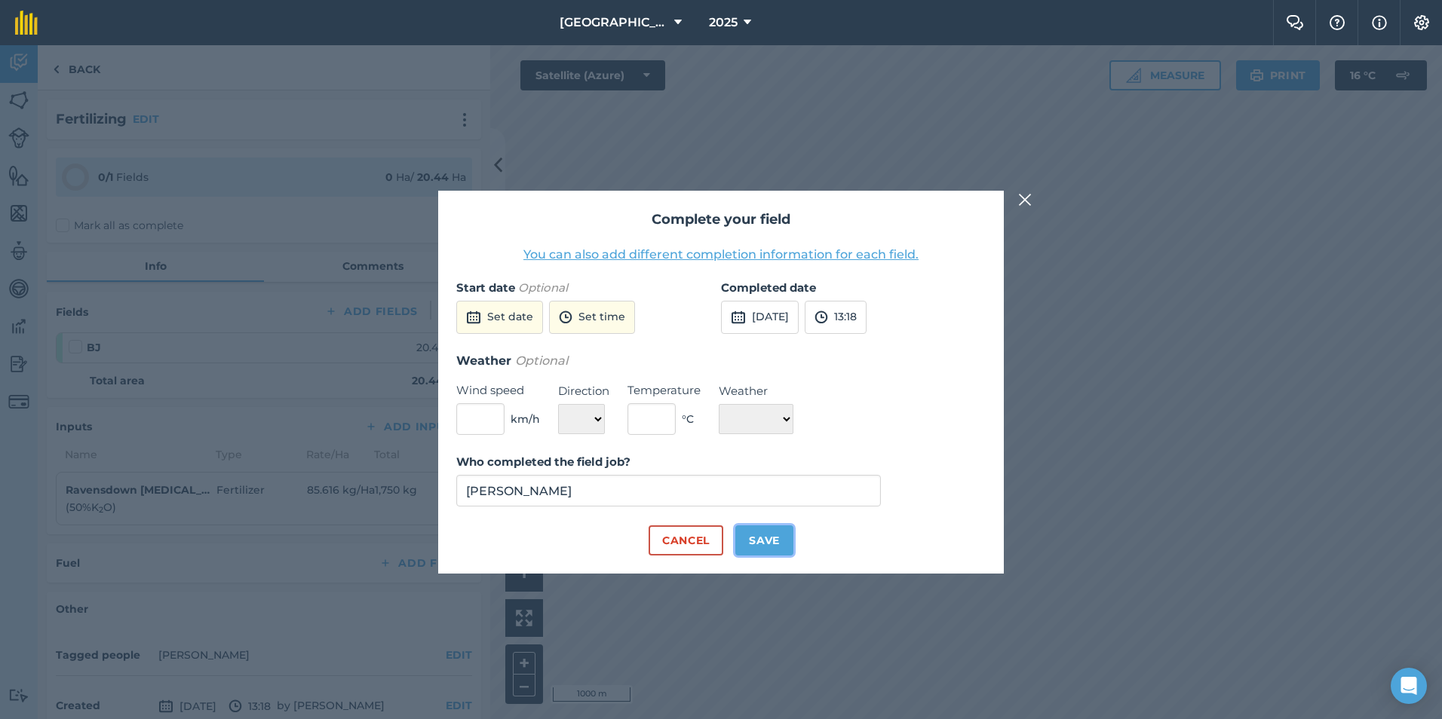
click at [771, 537] on button "Save" at bounding box center [764, 541] width 58 height 30
checkbox input "true"
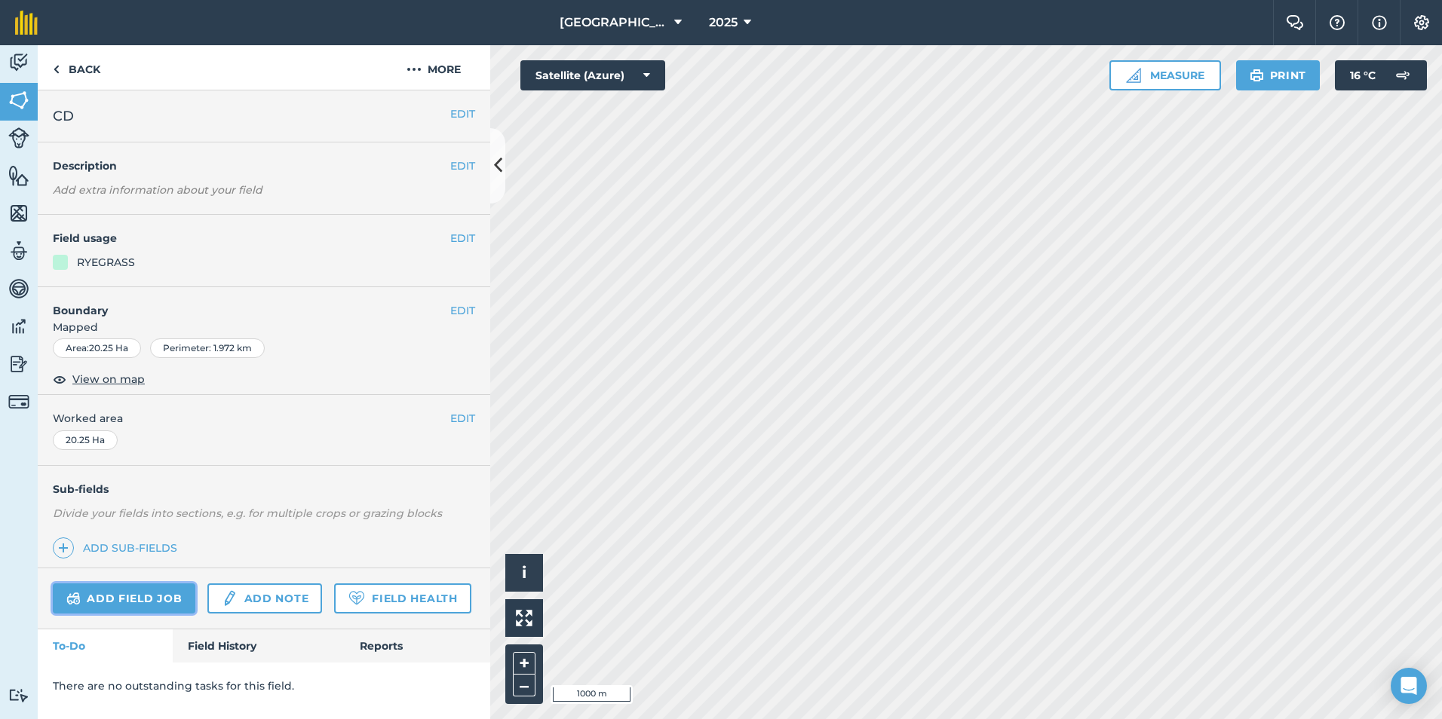
click at [121, 593] on link "Add field job" at bounding box center [124, 599] width 143 height 30
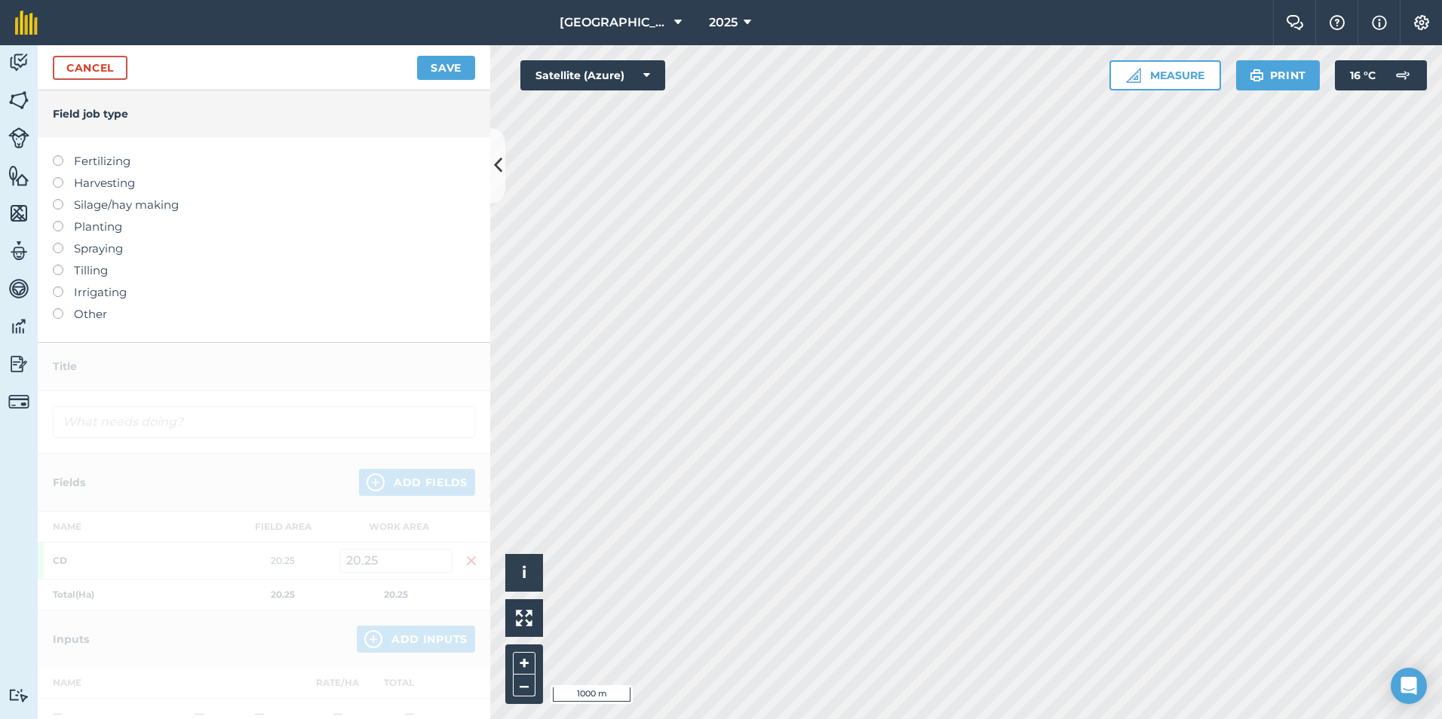
click at [102, 163] on label "Fertilizing" at bounding box center [264, 161] width 422 height 18
type input "Fertilizing"
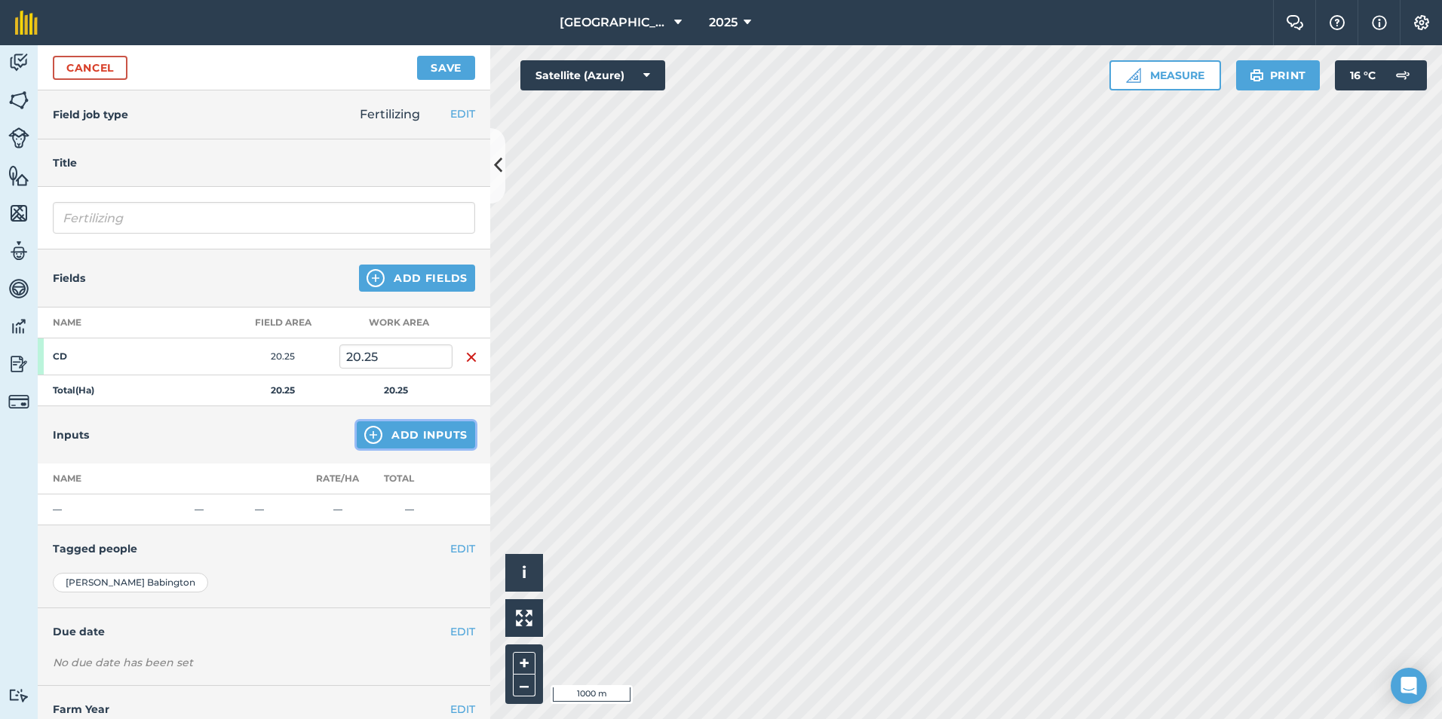
click at [389, 432] on button "Add Inputs" at bounding box center [416, 435] width 118 height 27
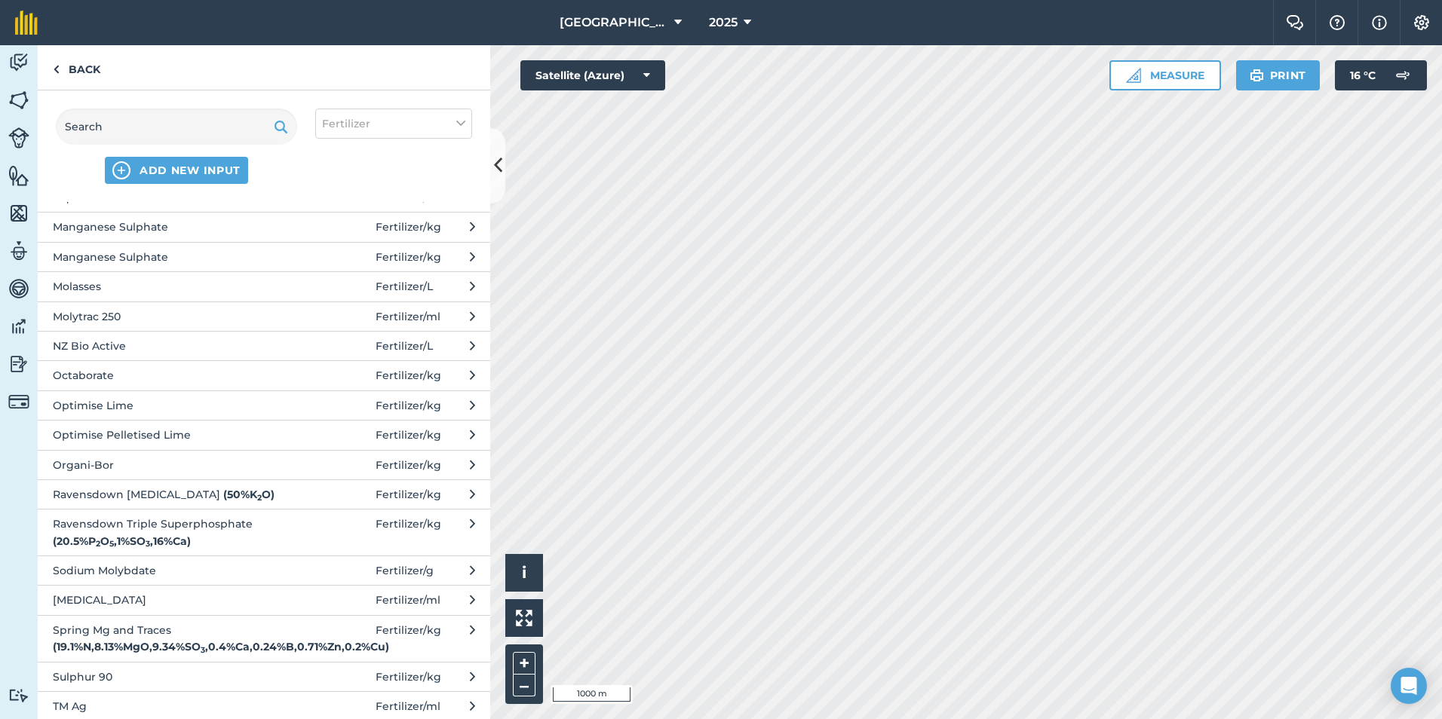
scroll to position [581, 0]
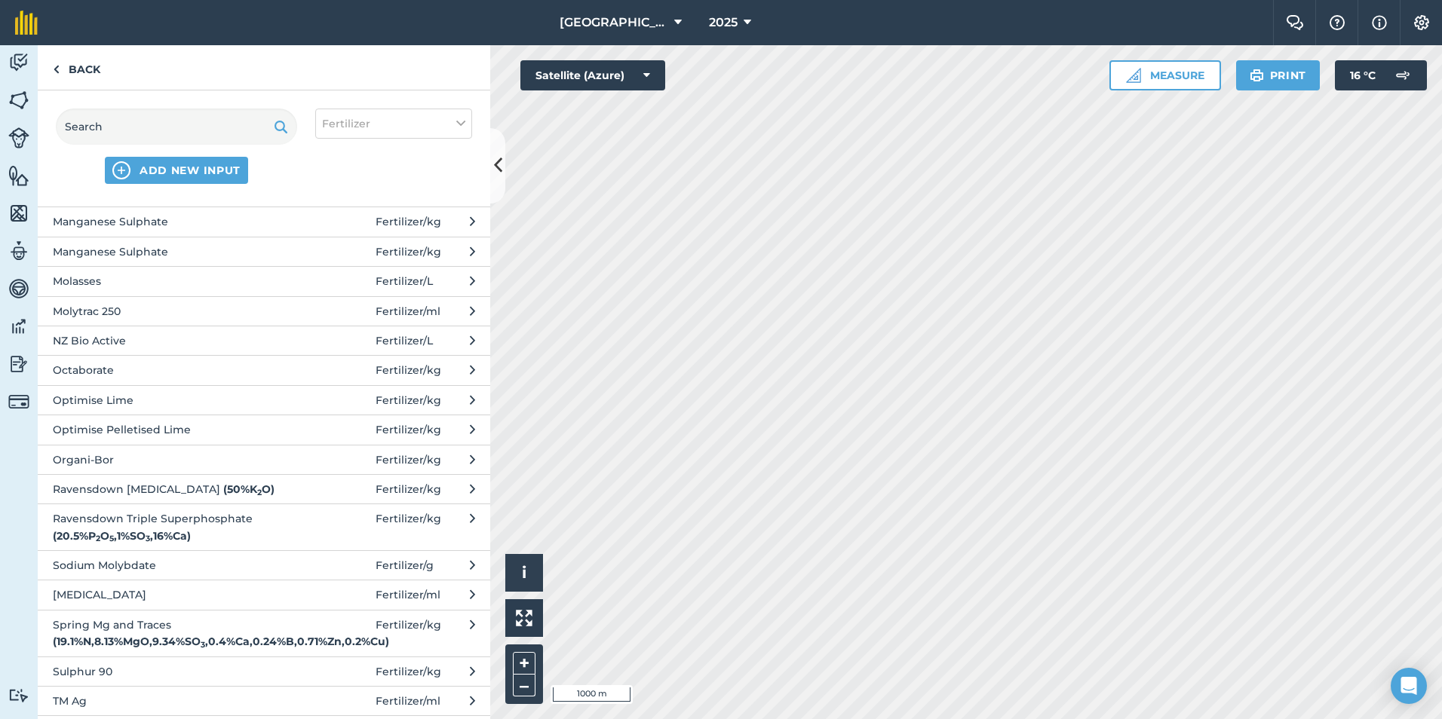
click at [167, 492] on span "Ravensdown [MEDICAL_DATA] ( 50 % K 2 O )" at bounding box center [176, 489] width 247 height 17
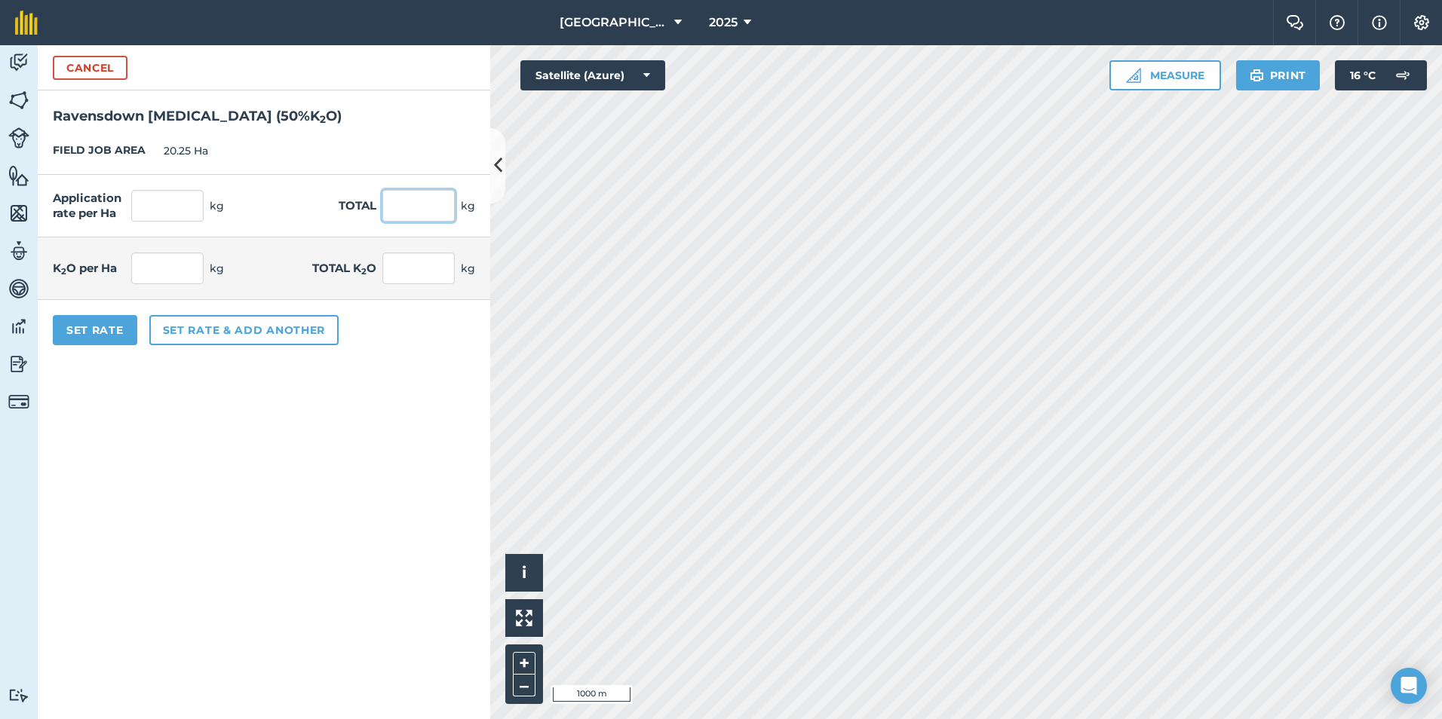
click at [418, 216] on input "text" at bounding box center [418, 206] width 72 height 32
type input "490"
type input "24.198"
type input "12.099"
type input "245"
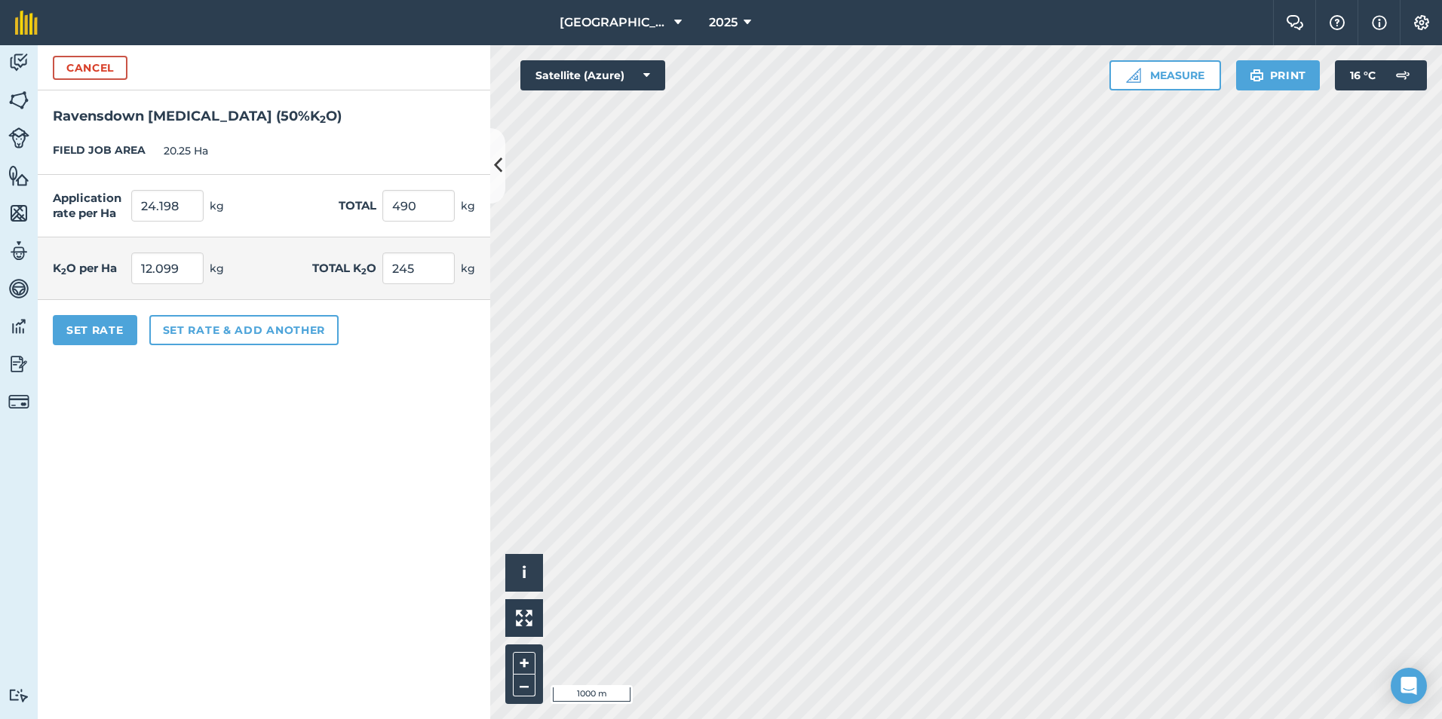
click at [373, 418] on form "Cancel Ravensdown [MEDICAL_DATA] ( 50 % K 2 O ) FIELD JOB AREA 20.25 Ha Applica…" at bounding box center [264, 382] width 452 height 674
click at [101, 323] on button "Set Rate" at bounding box center [95, 330] width 84 height 30
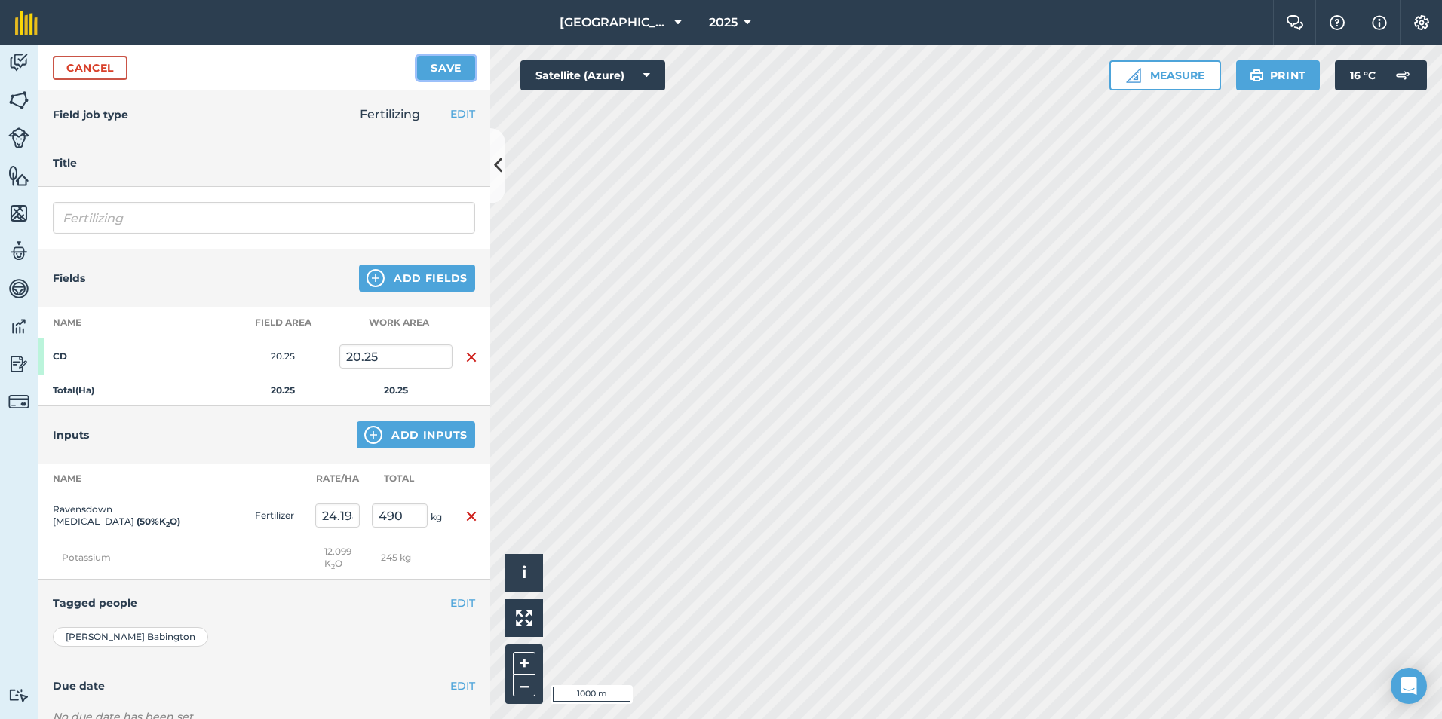
click at [437, 65] on button "Save" at bounding box center [446, 68] width 58 height 24
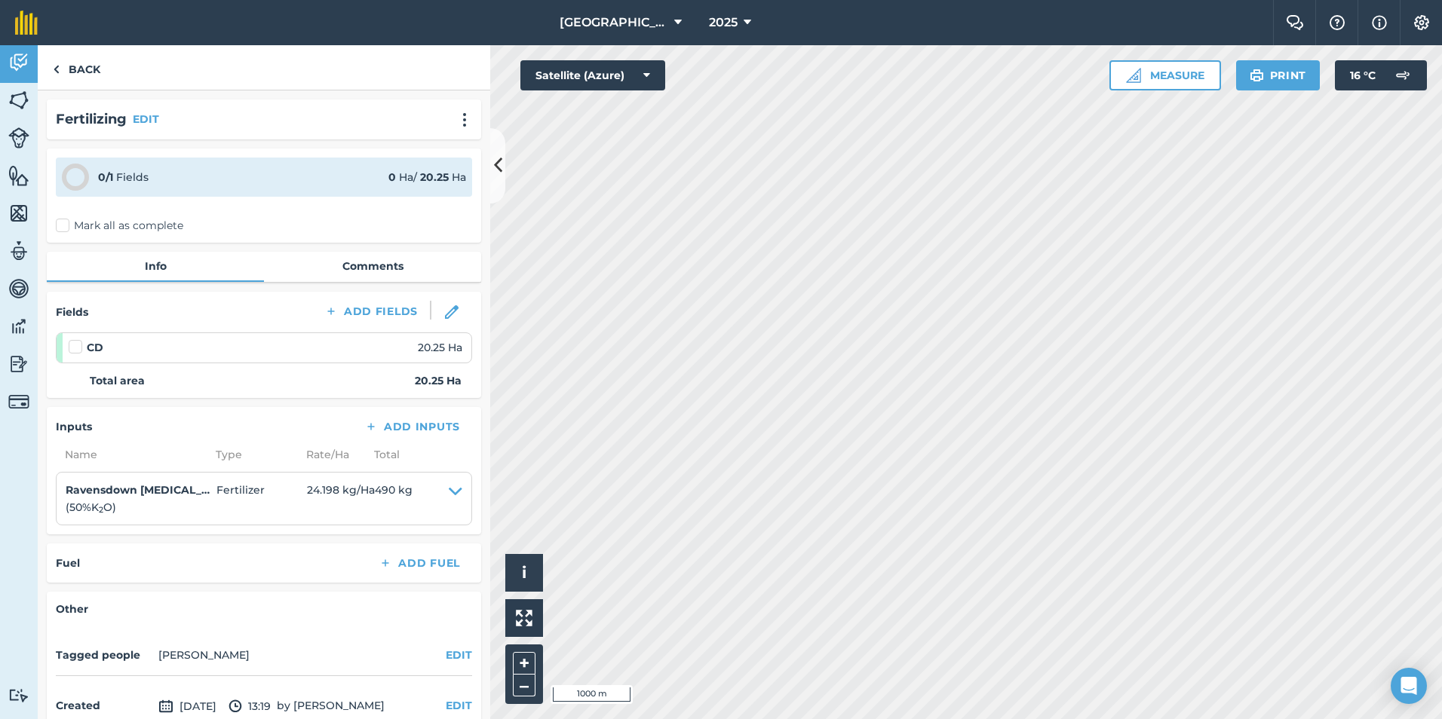
click at [77, 339] on label at bounding box center [78, 339] width 18 height 0
click at [77, 349] on input "checkbox" at bounding box center [74, 344] width 10 height 10
checkbox input "false"
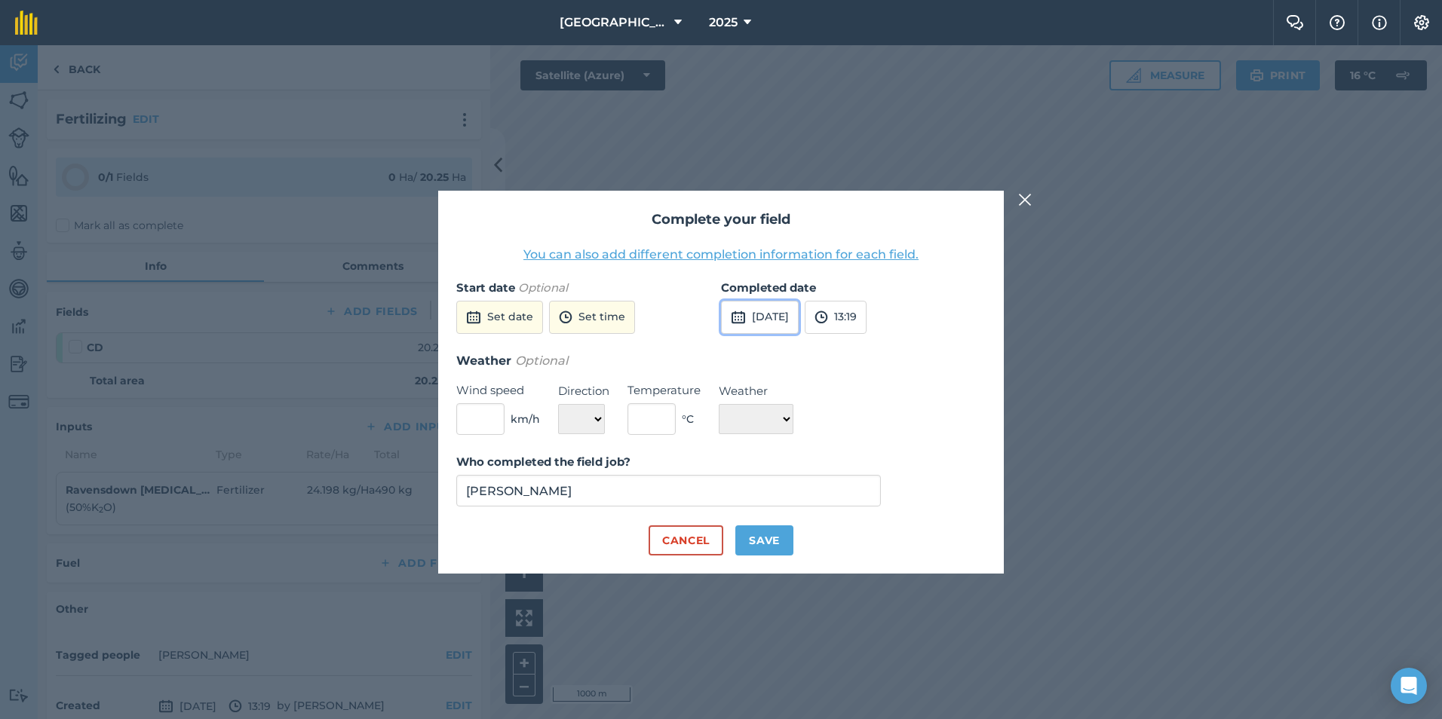
click at [754, 313] on button "[DATE]" at bounding box center [760, 317] width 78 height 33
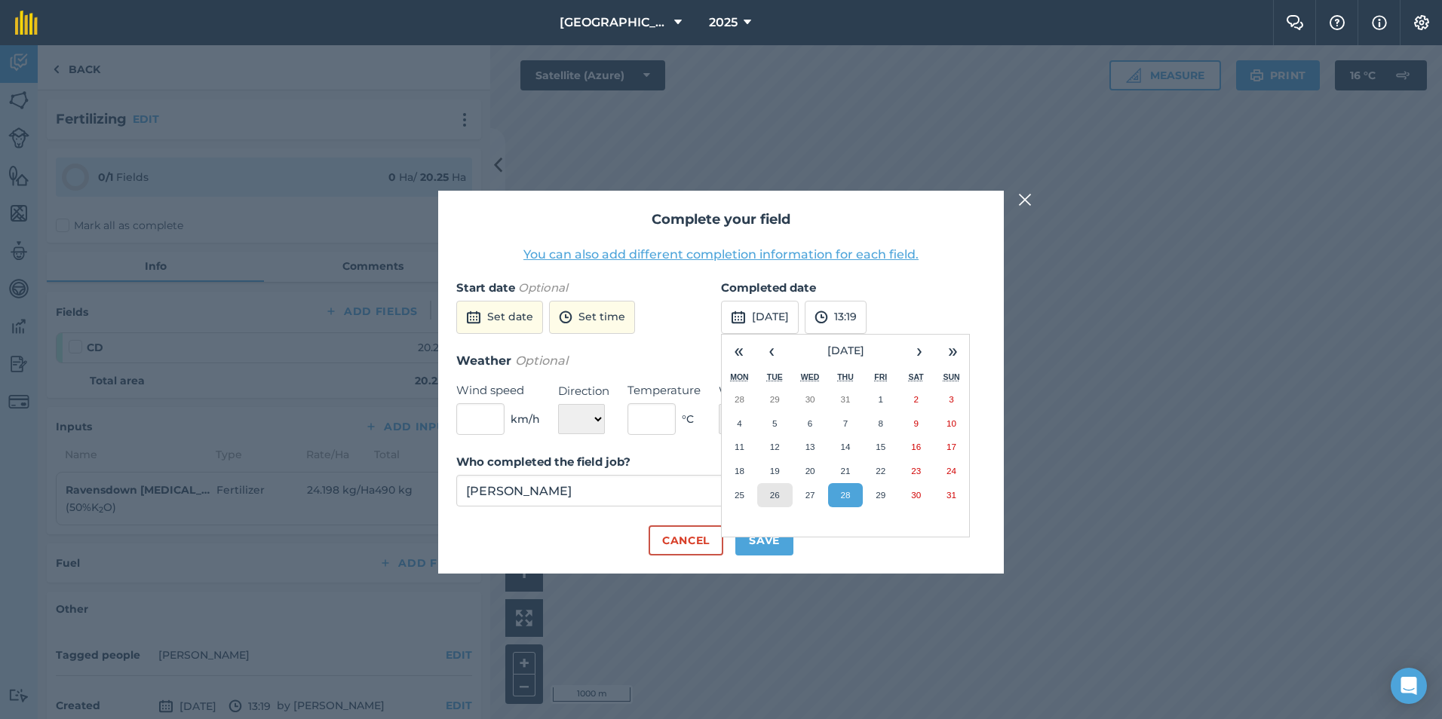
click at [777, 491] on abbr "26" at bounding box center [775, 495] width 10 height 10
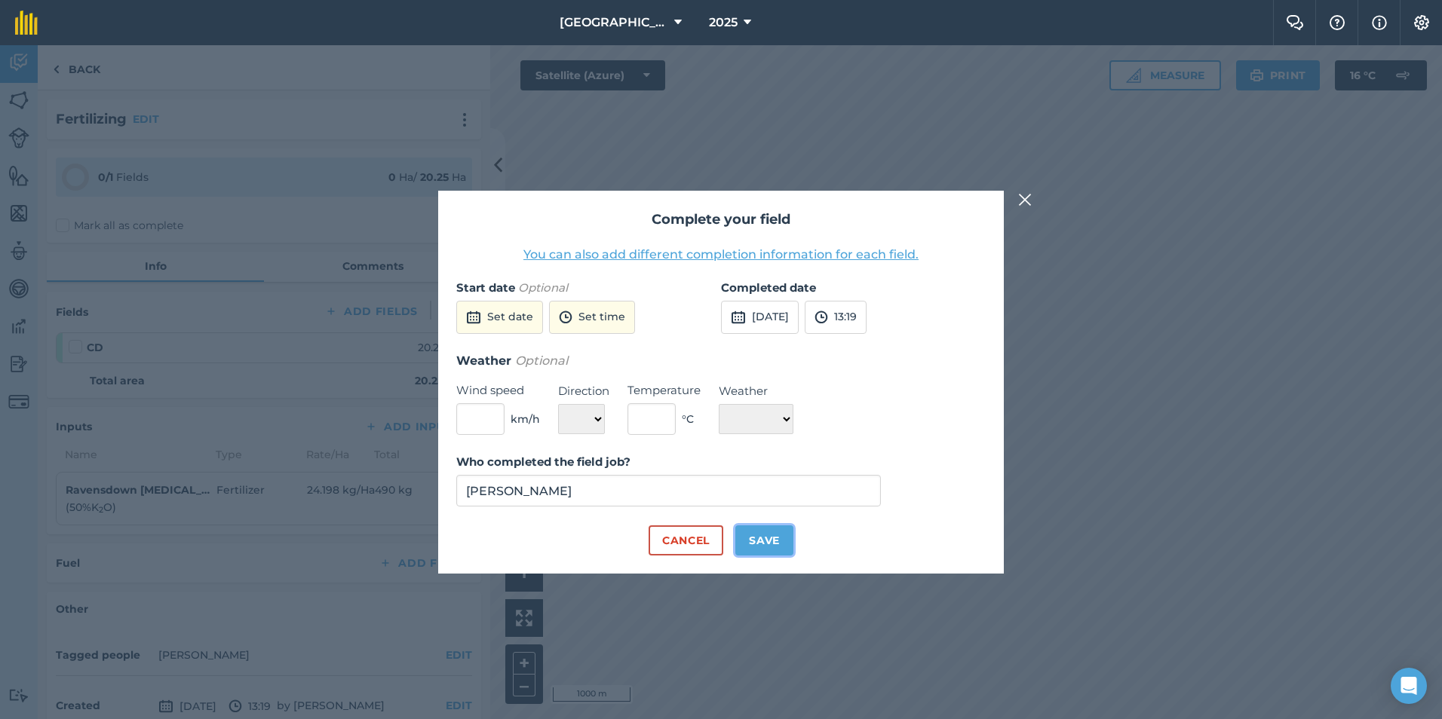
click at [768, 534] on button "Save" at bounding box center [764, 541] width 58 height 30
checkbox input "true"
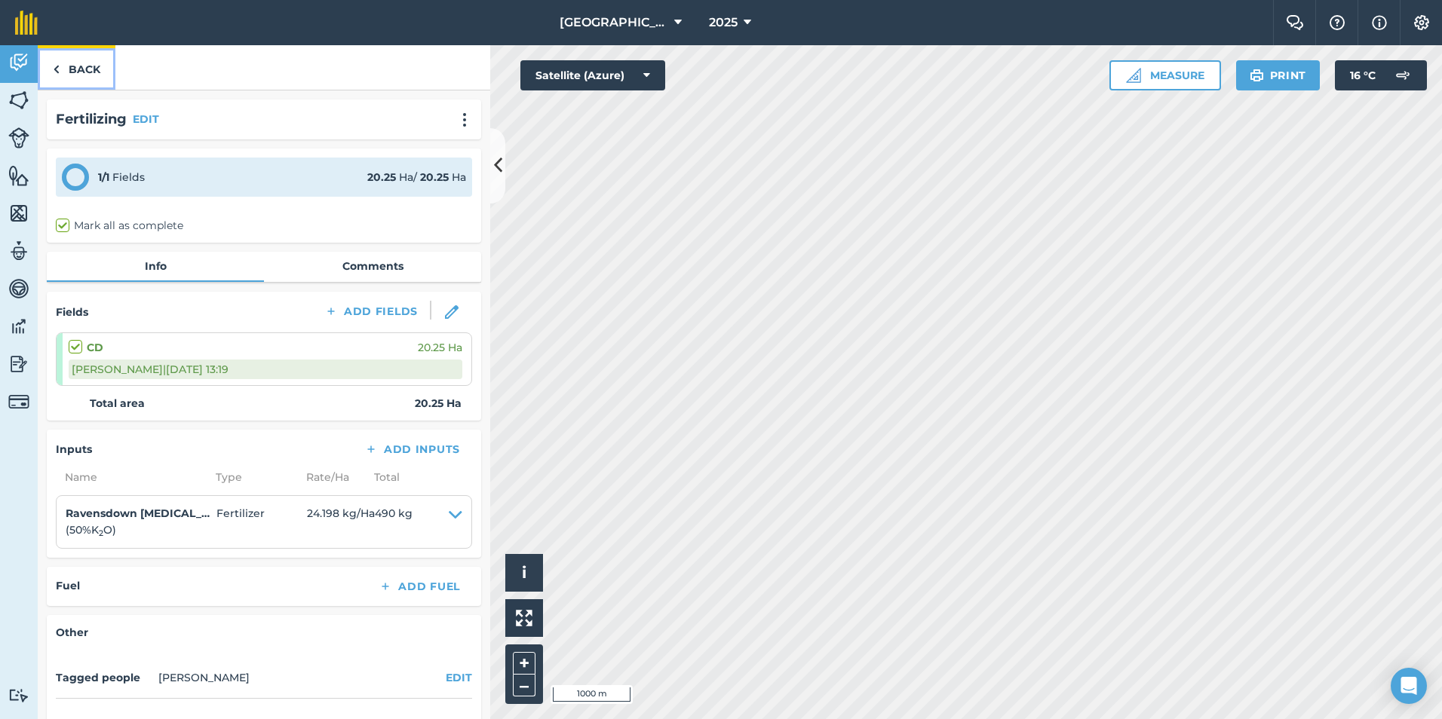
click at [84, 60] on link "Back" at bounding box center [77, 67] width 78 height 44
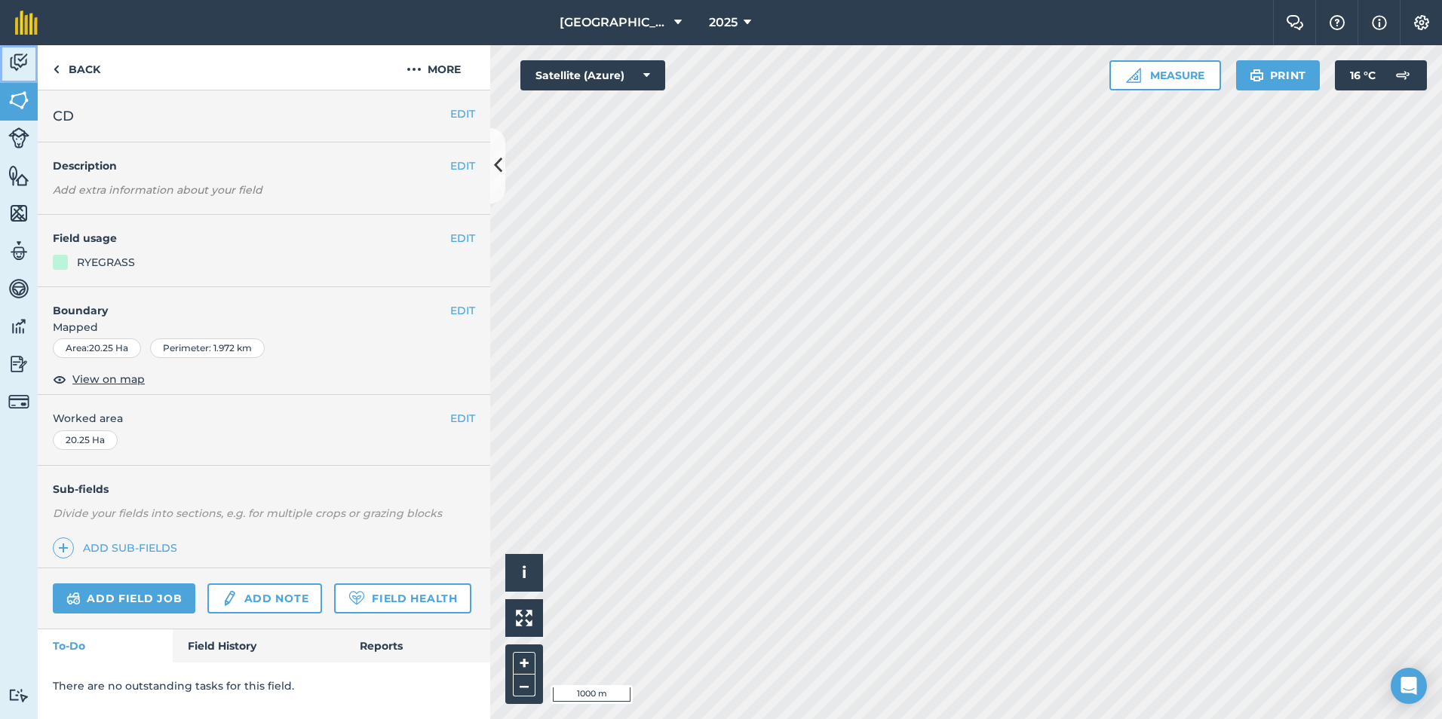
click at [15, 69] on img at bounding box center [18, 62] width 21 height 23
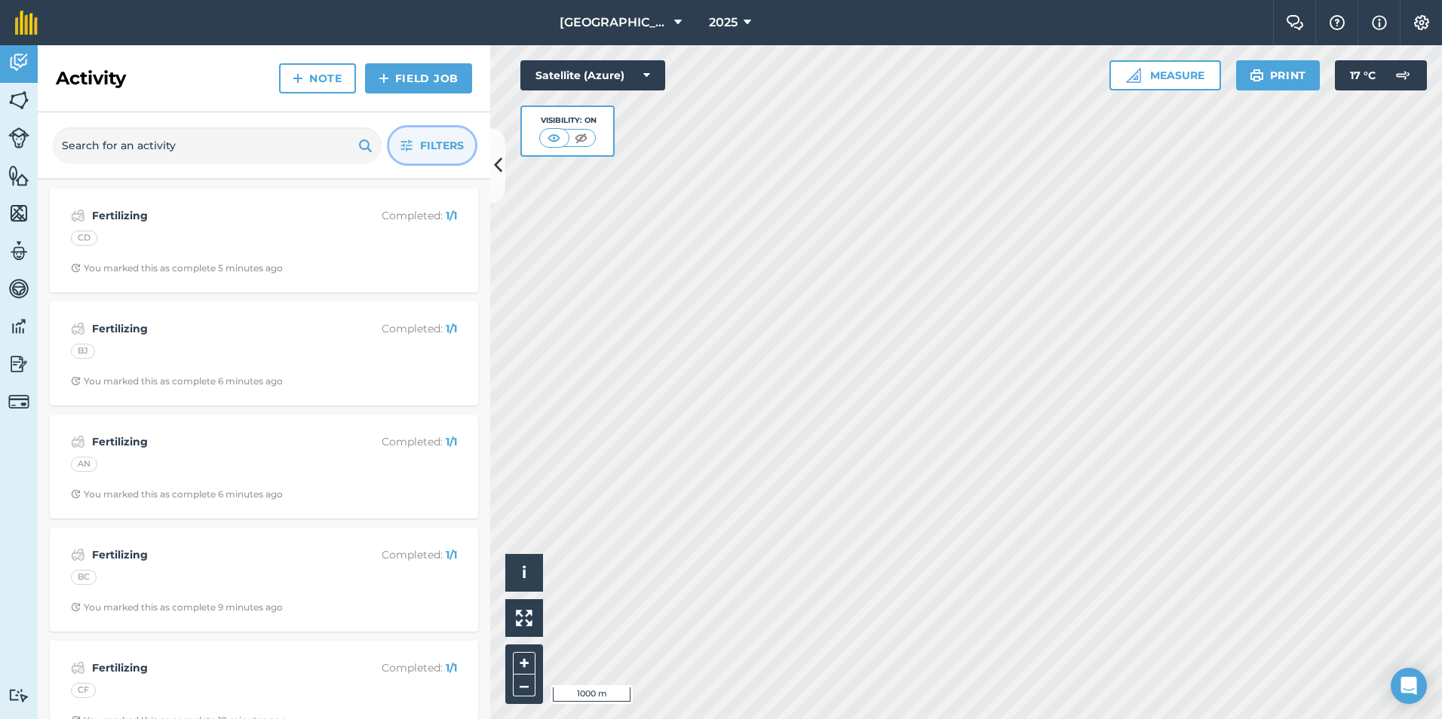
click at [451, 141] on span "Filters" at bounding box center [442, 145] width 44 height 17
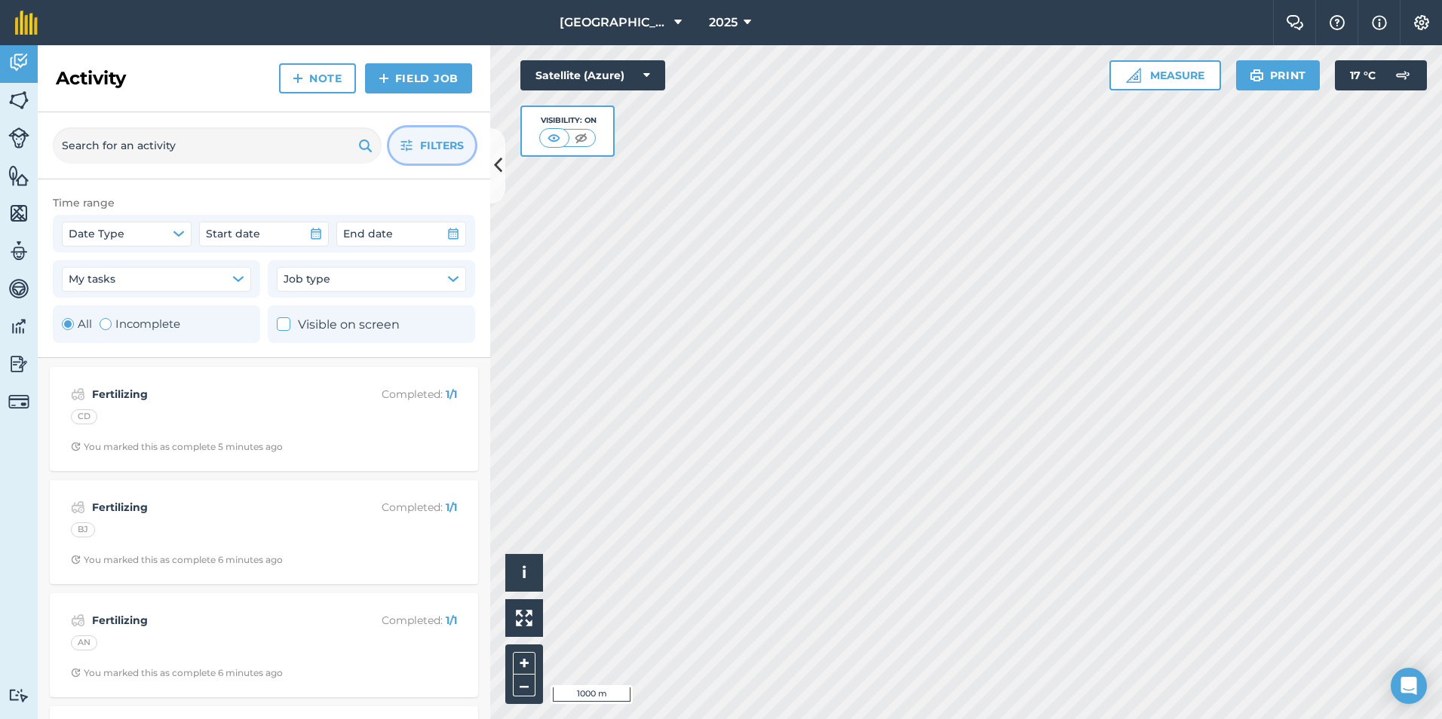
click at [451, 141] on span "Filters" at bounding box center [442, 145] width 44 height 17
